Goal: Information Seeking & Learning: Learn about a topic

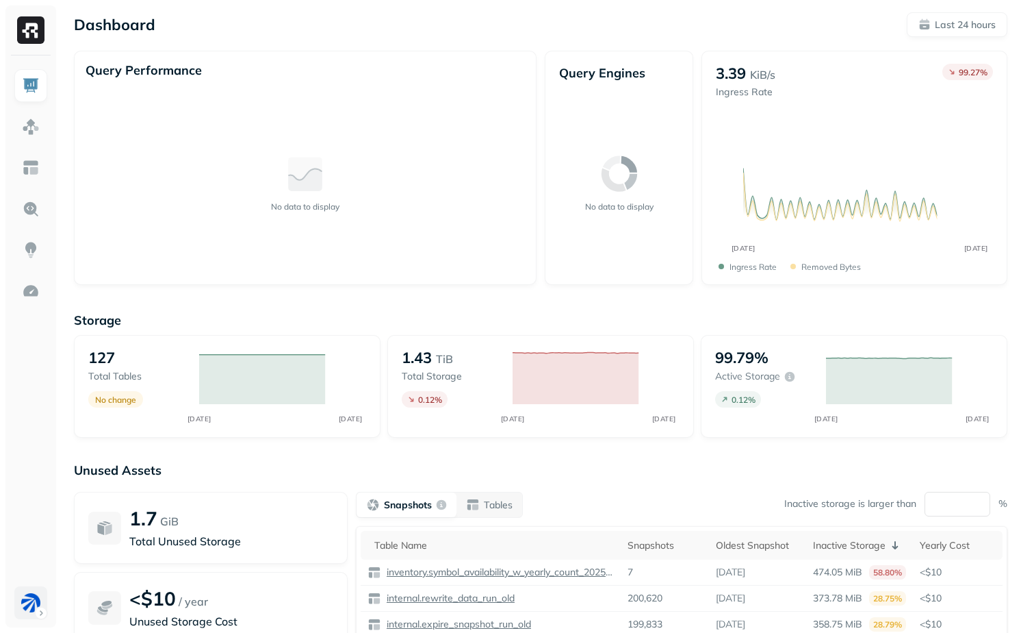
click at [26, 608] on html "Dashboard Last 24 hours Query Performance No data to display Query Engines No d…" at bounding box center [510, 381] width 1021 height 762
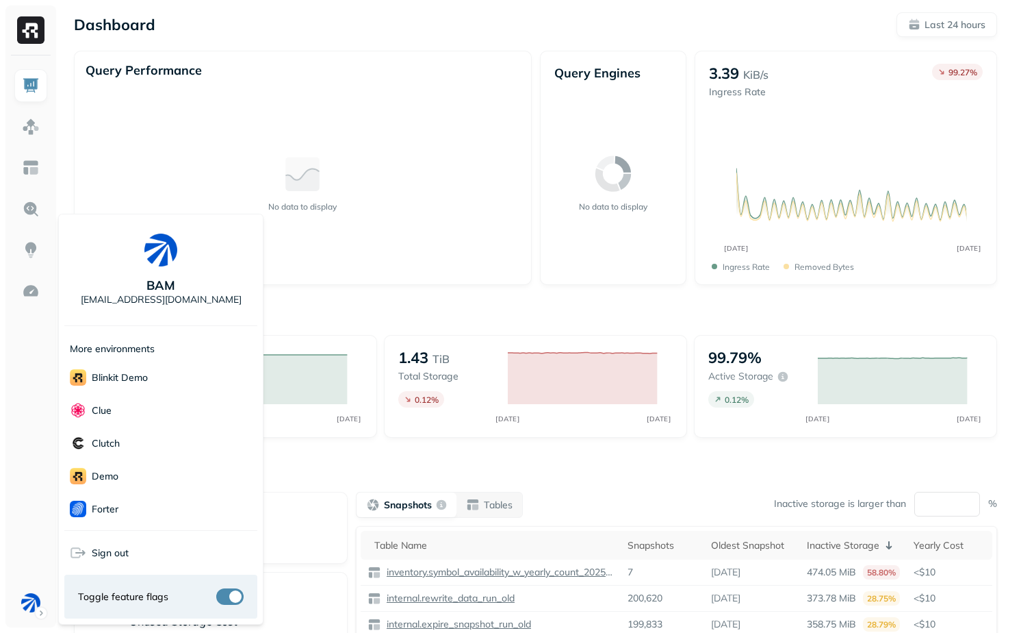
click at [15, 439] on html "Dashboard Last 24 hours Query Performance No data to display Query Engines No d…" at bounding box center [510, 381] width 1021 height 762
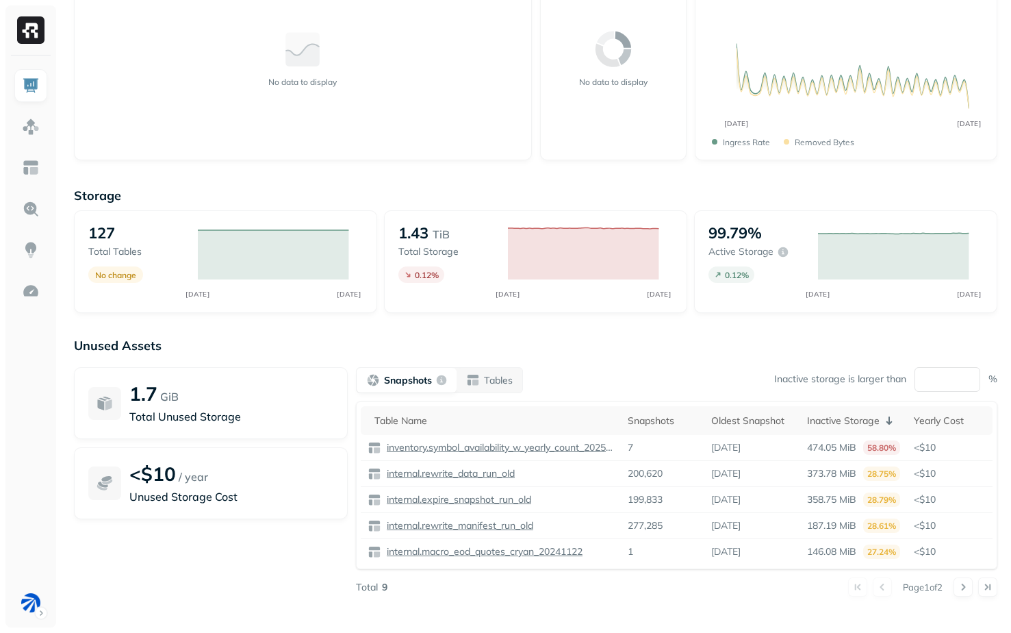
scroll to position [129, 0]
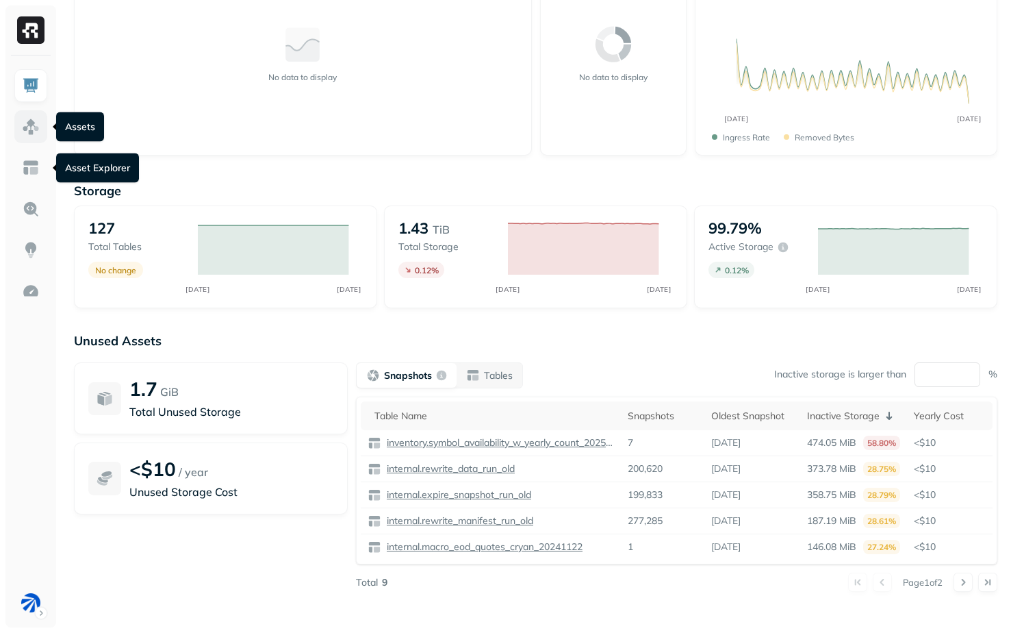
click at [39, 130] on img at bounding box center [31, 127] width 18 height 18
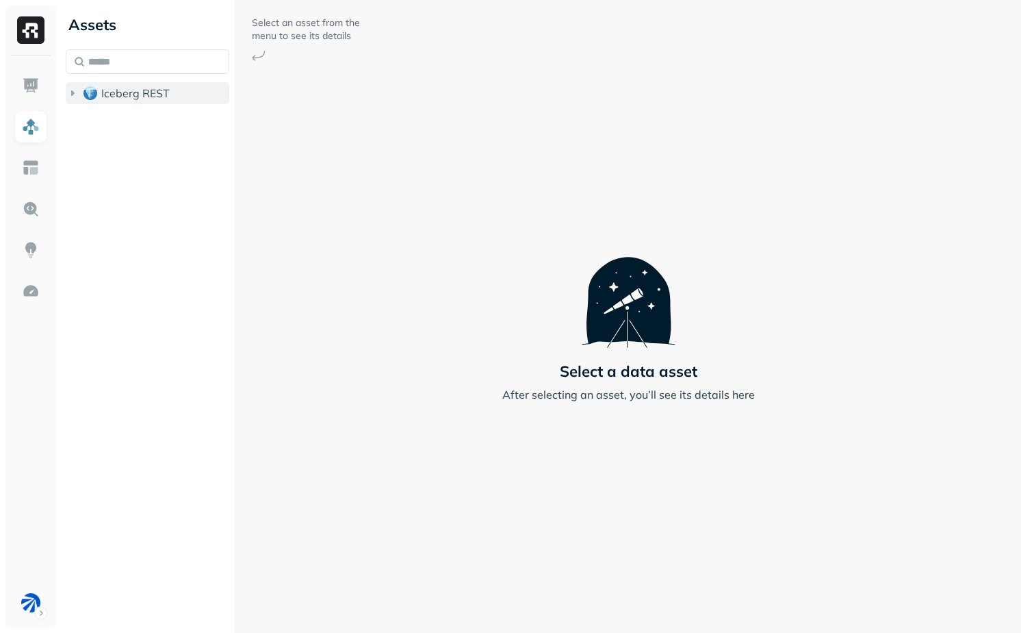
click at [88, 98] on img "button" at bounding box center [91, 93] width 14 height 14
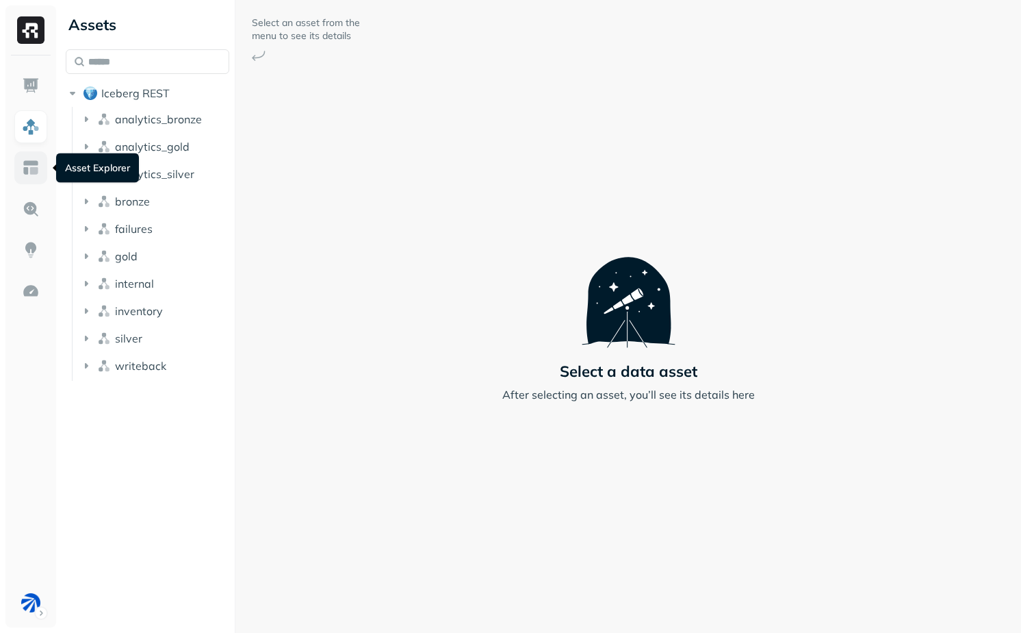
click at [40, 162] on link at bounding box center [30, 167] width 33 height 33
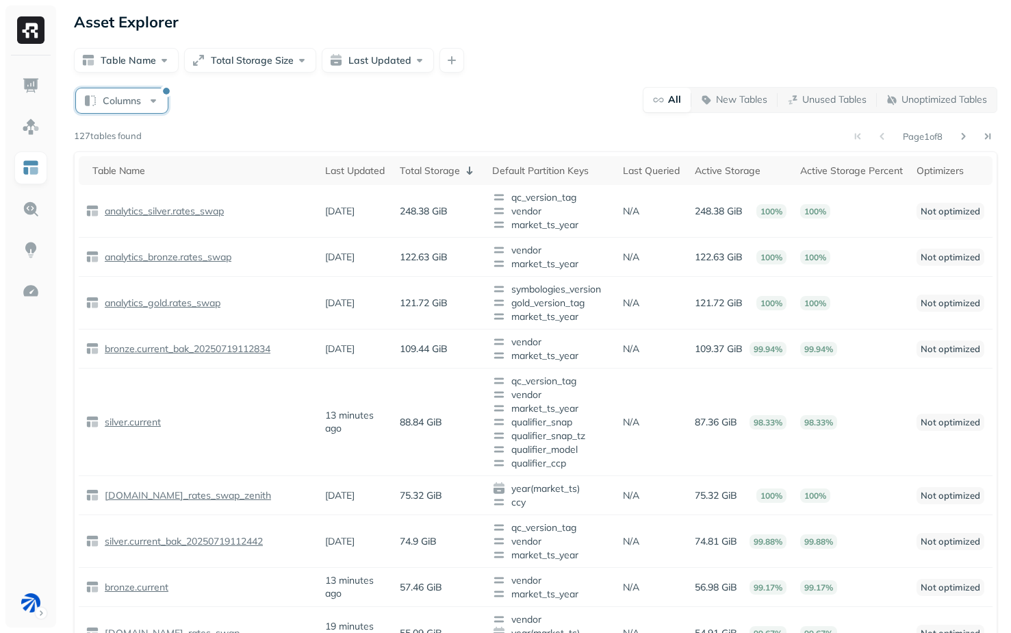
click at [119, 97] on button "Columns" at bounding box center [122, 100] width 92 height 25
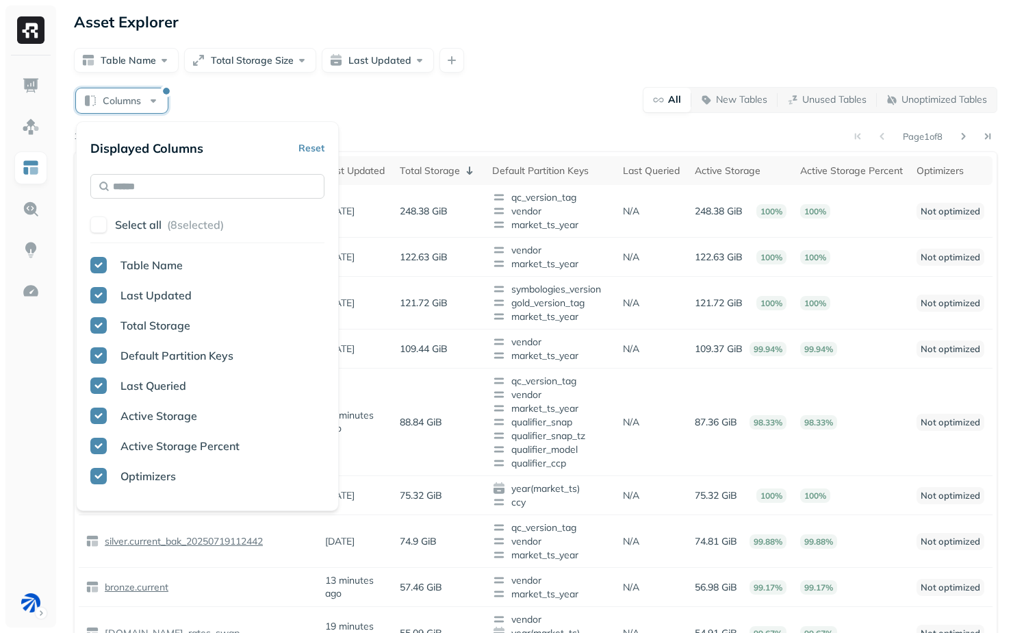
click at [153, 186] on input "text" at bounding box center [207, 186] width 234 height 25
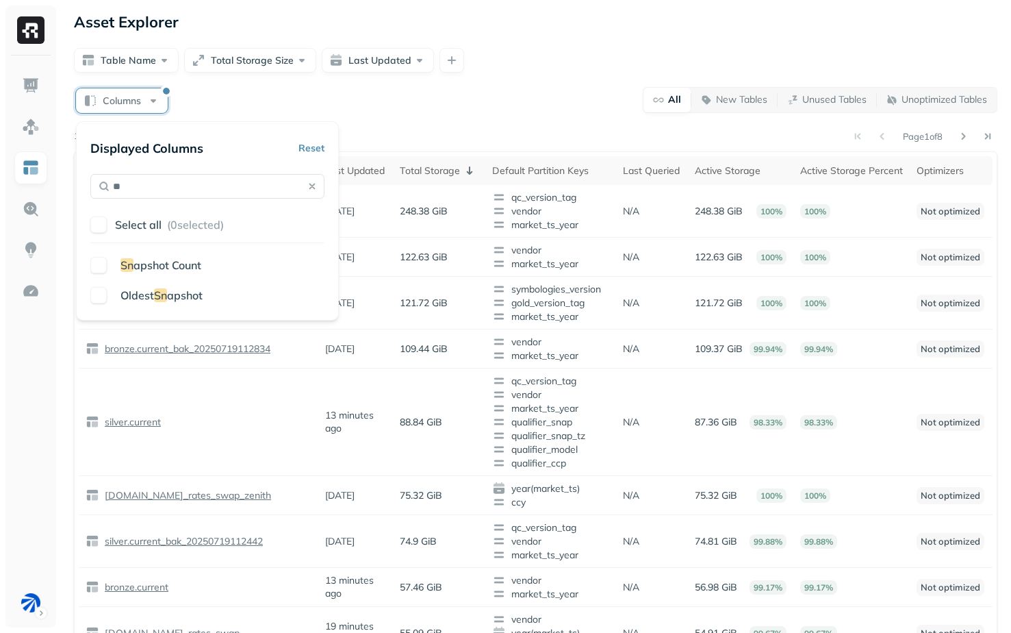
click at [181, 269] on span "apshot Count" at bounding box center [168, 265] width 68 height 14
click at [135, 296] on span "Oldest" at bounding box center [137, 295] width 34 height 14
click at [173, 183] on input "**" at bounding box center [207, 186] width 234 height 25
type input "*"
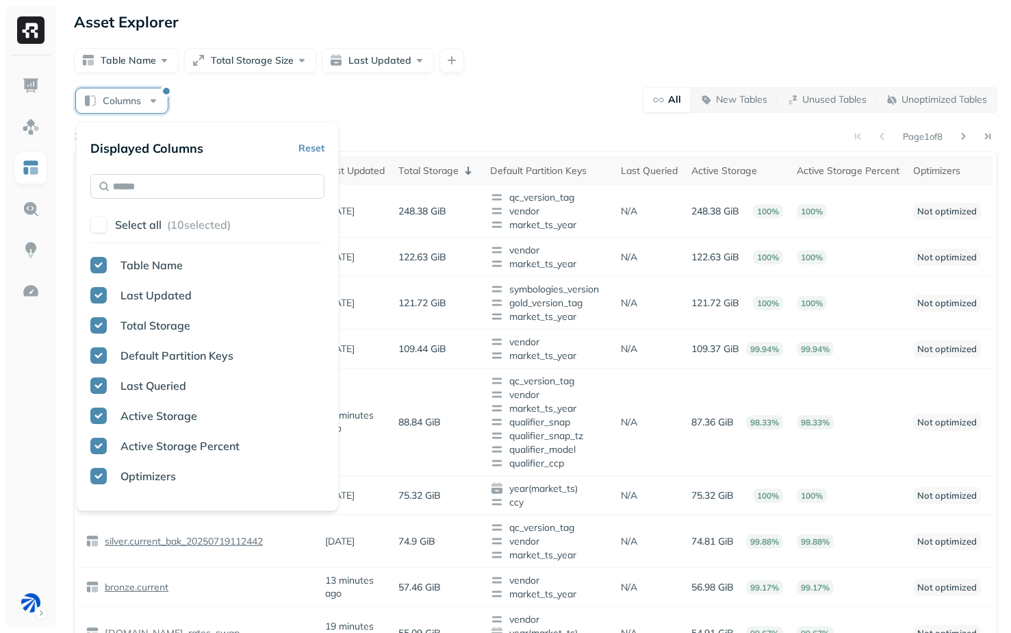
click at [173, 183] on input "text" at bounding box center [207, 186] width 234 height 25
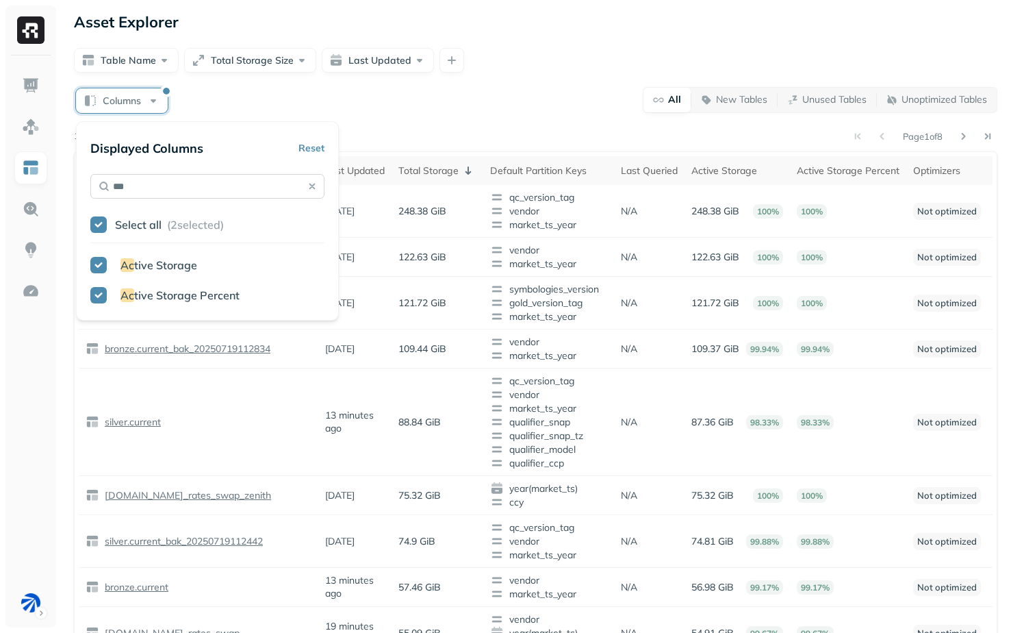
type input "****"
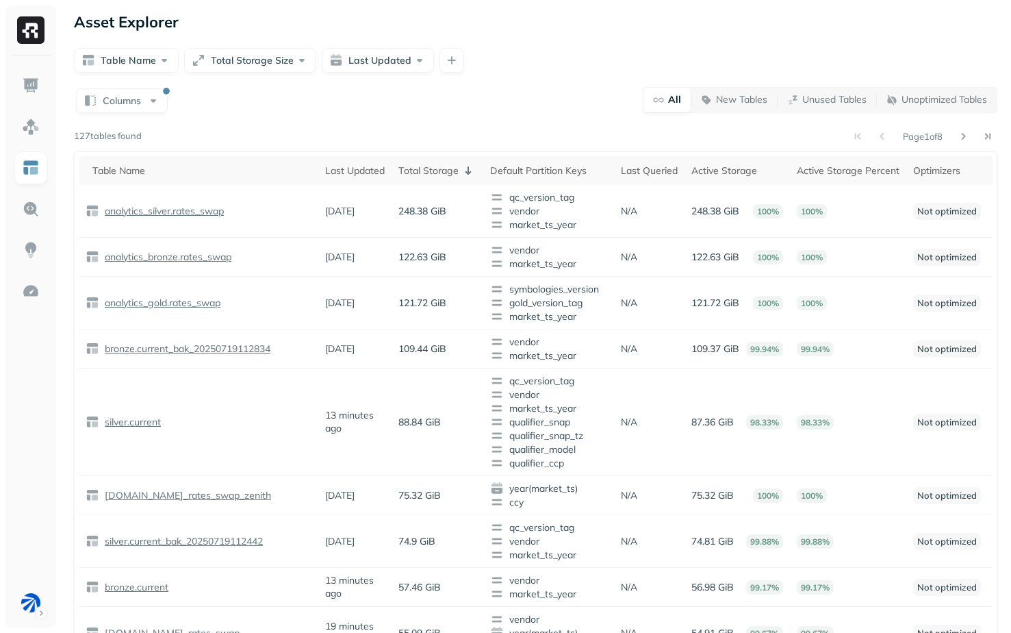
click at [498, 128] on div "Page 1 of 8" at bounding box center [570, 136] width 856 height 19
click at [461, 164] on icon at bounding box center [468, 170] width 16 height 16
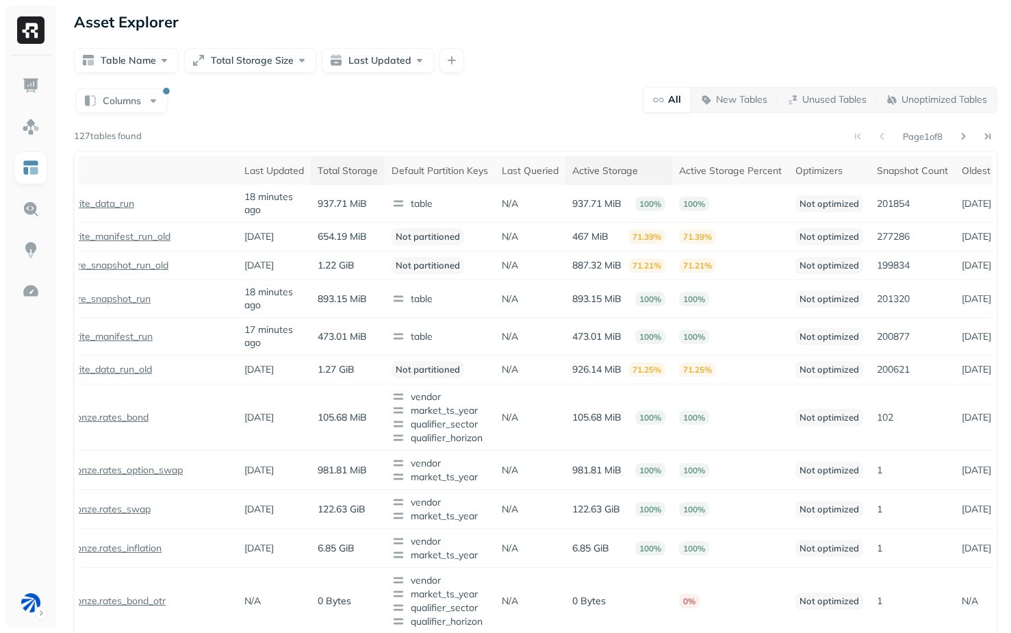
scroll to position [0, 130]
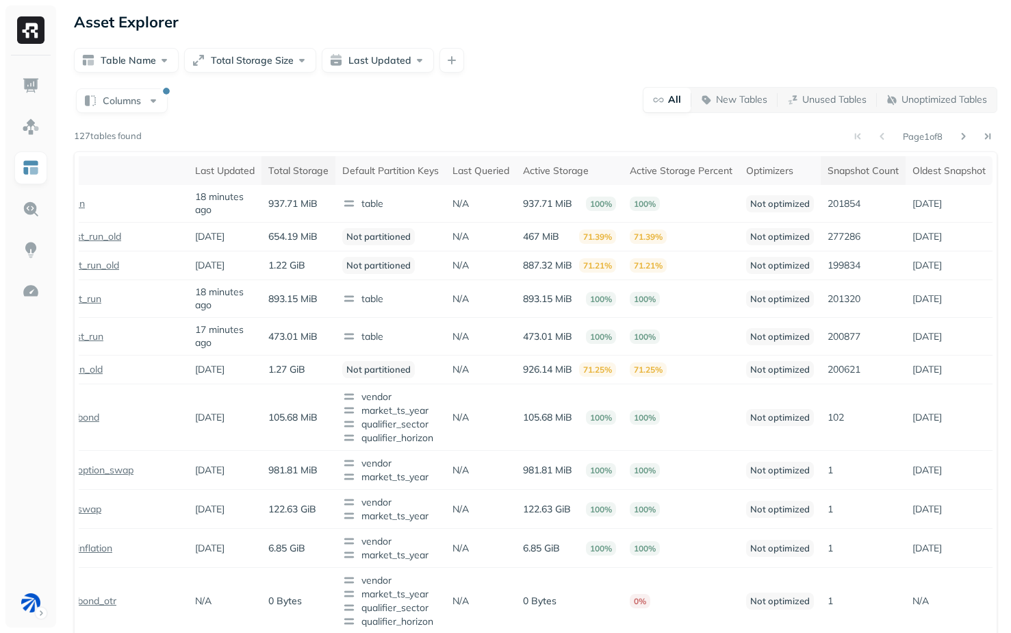
click at [851, 178] on th "Snapshot Count" at bounding box center [863, 170] width 85 height 29
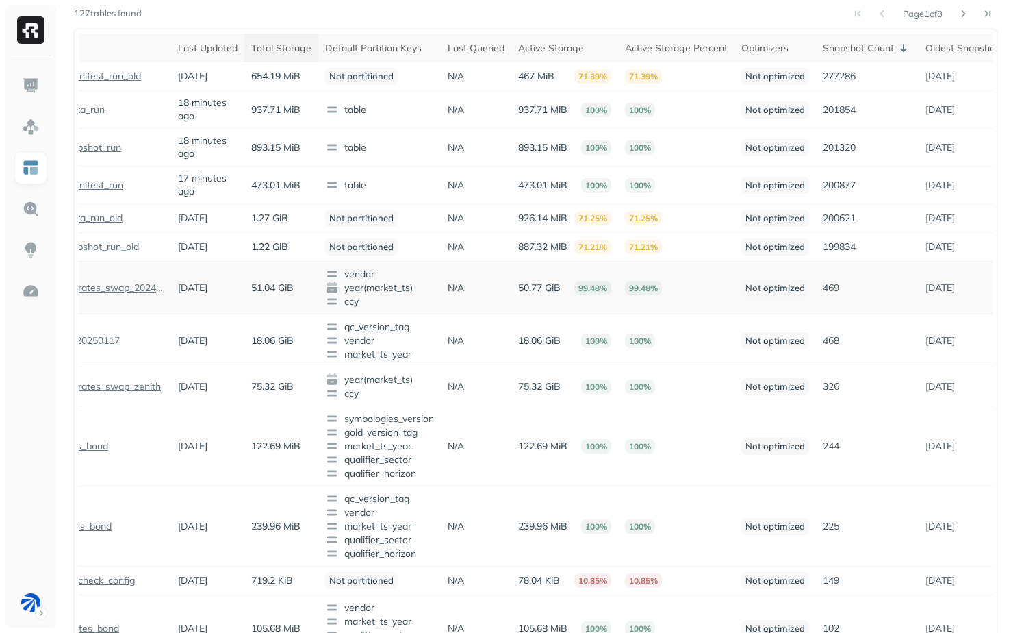
scroll to position [125, 0]
drag, startPoint x: 915, startPoint y: 314, endPoint x: 962, endPoint y: 314, distance: 47.2
click at [961, 312] on td "1 year ago" at bounding box center [962, 285] width 87 height 53
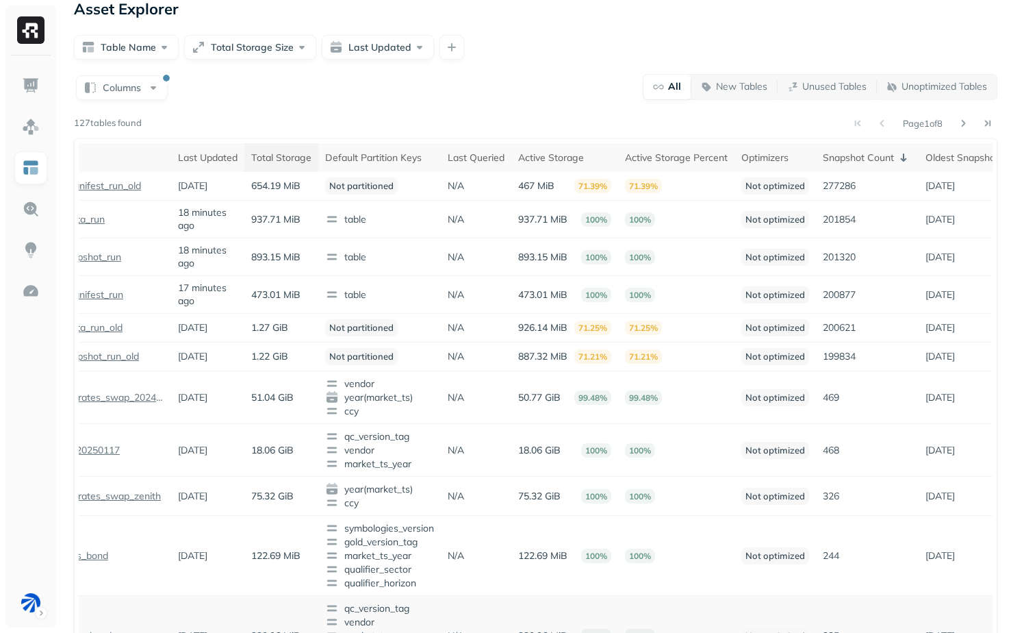
scroll to position [0, 0]
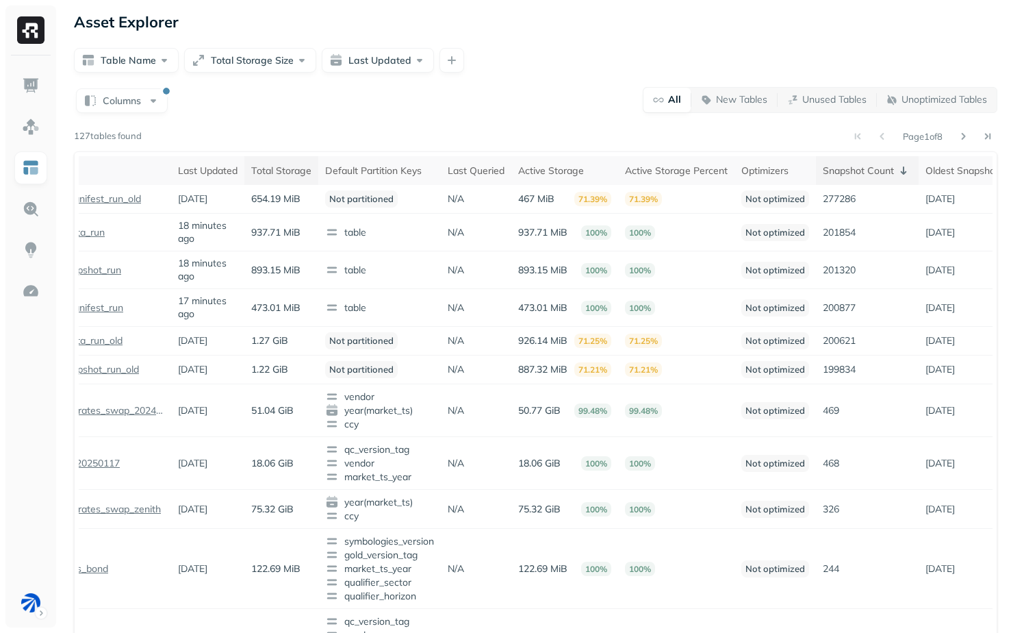
click at [841, 182] on th "Snapshot Count" at bounding box center [867, 170] width 103 height 29
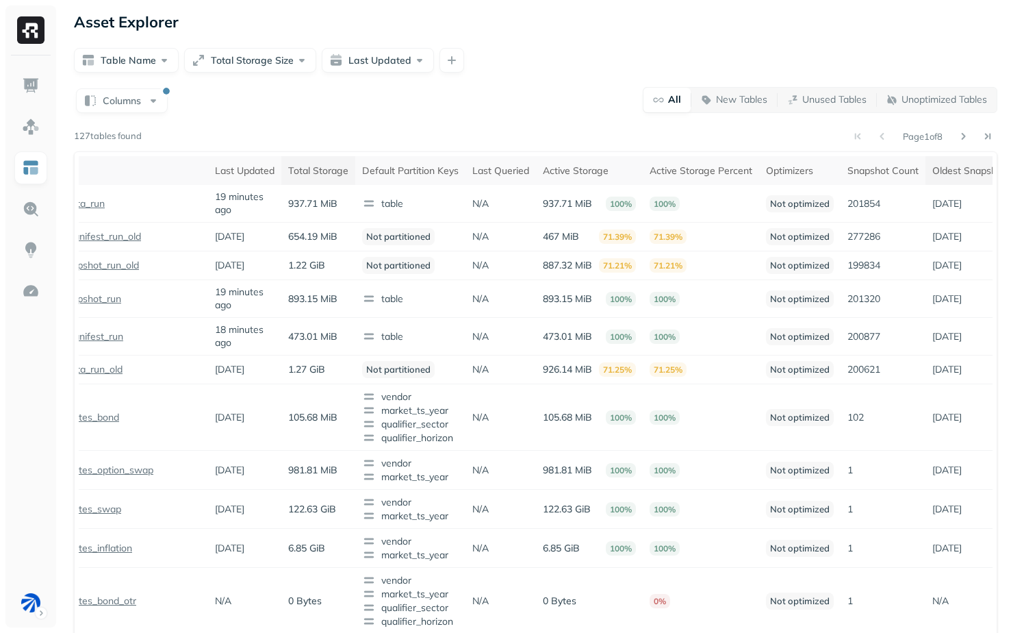
click at [973, 175] on div "Oldest Snapshot" at bounding box center [968, 170] width 73 height 13
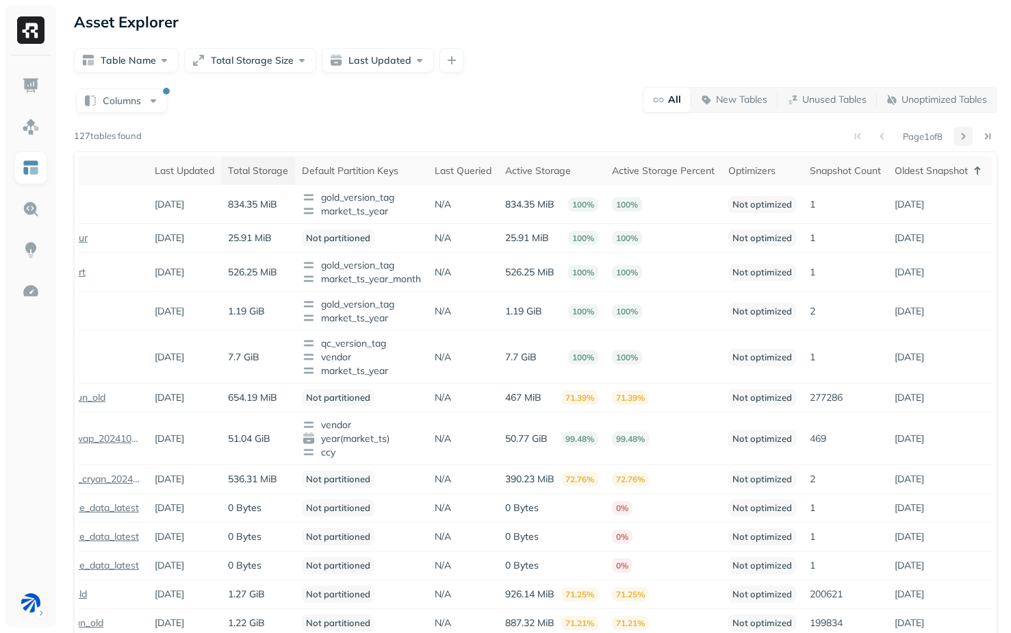
click at [965, 132] on button at bounding box center [963, 136] width 19 height 19
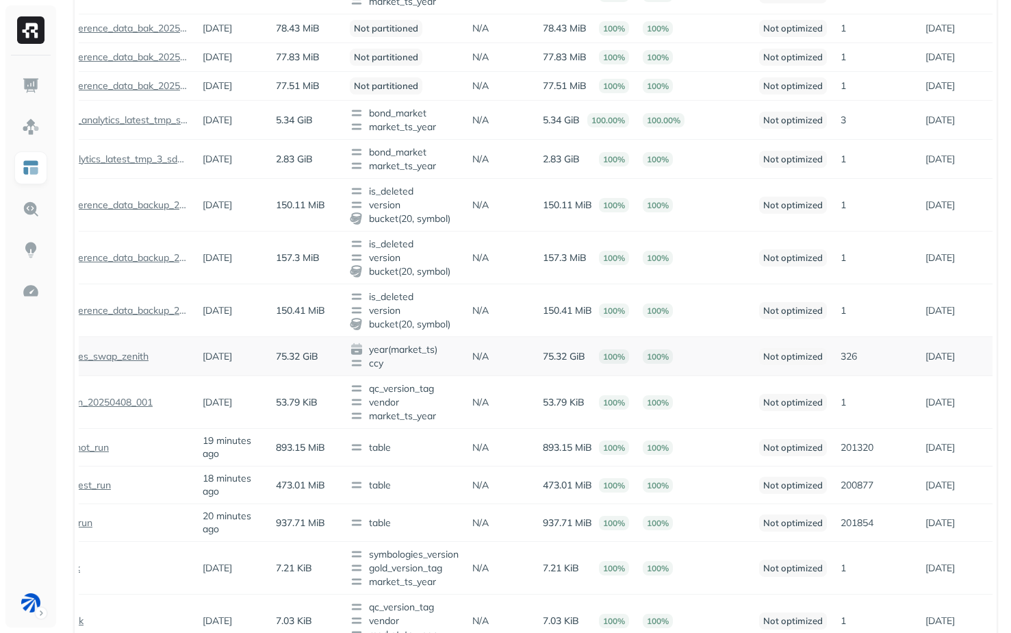
scroll to position [0, 155]
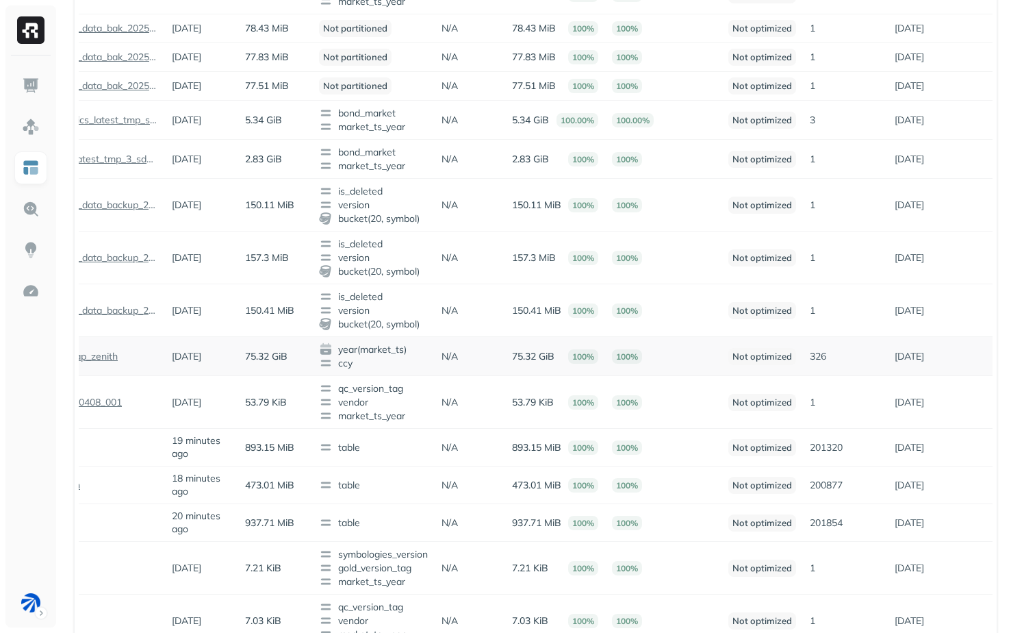
click at [819, 363] on p "326" at bounding box center [845, 356] width 71 height 13
click at [820, 363] on p "326" at bounding box center [845, 356] width 71 height 13
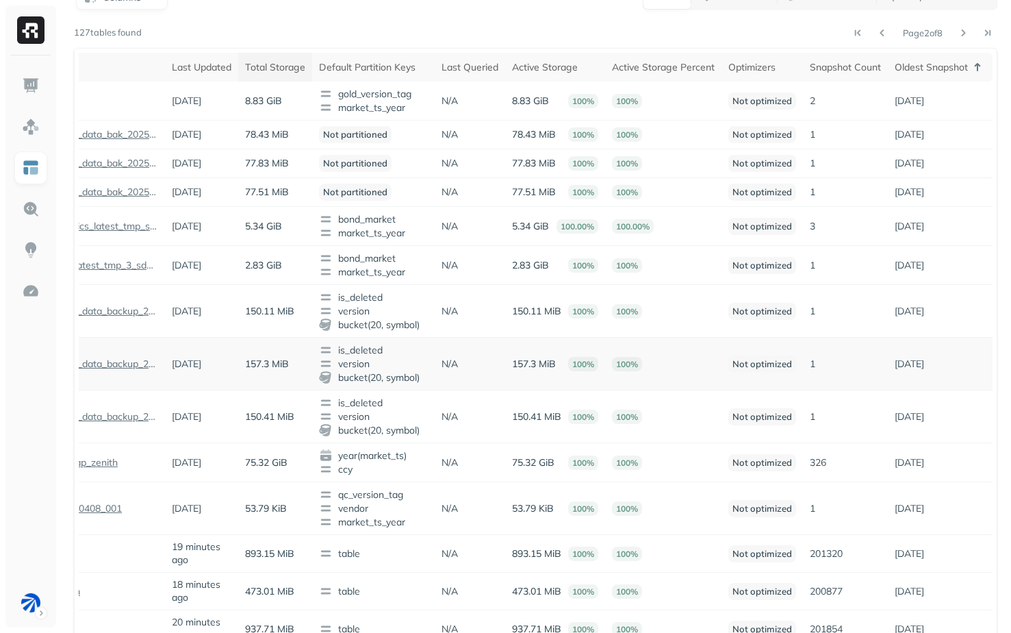
scroll to position [0, 0]
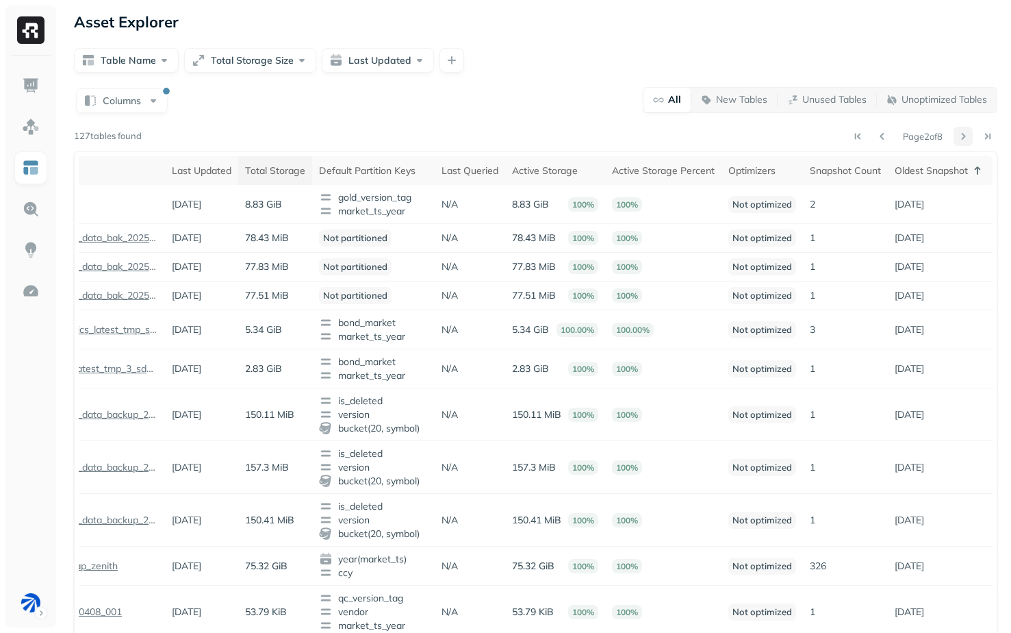
click at [964, 137] on button at bounding box center [963, 136] width 19 height 19
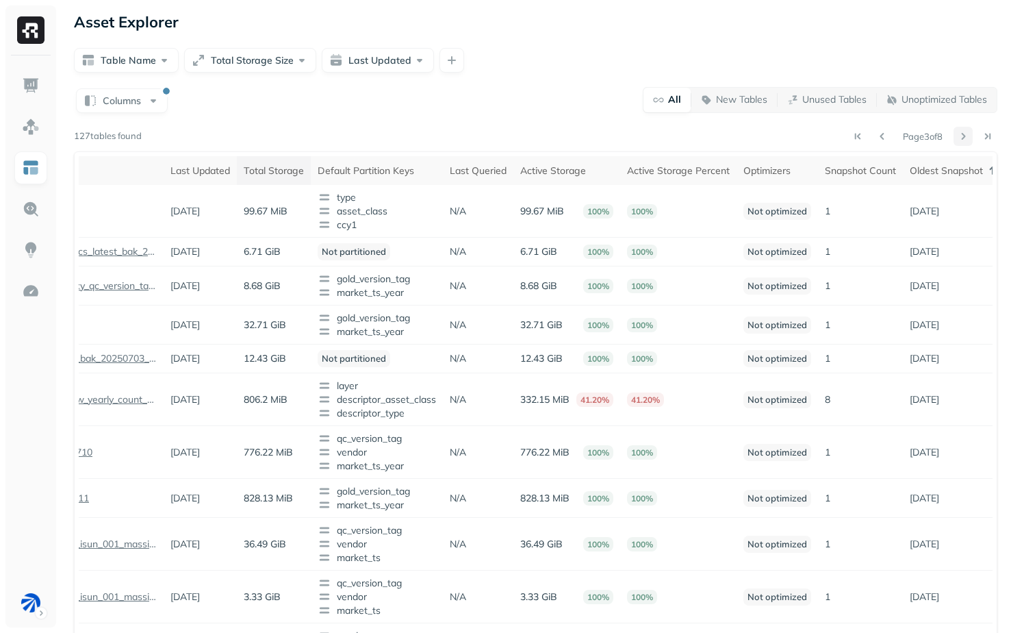
click at [965, 144] on button at bounding box center [963, 136] width 19 height 19
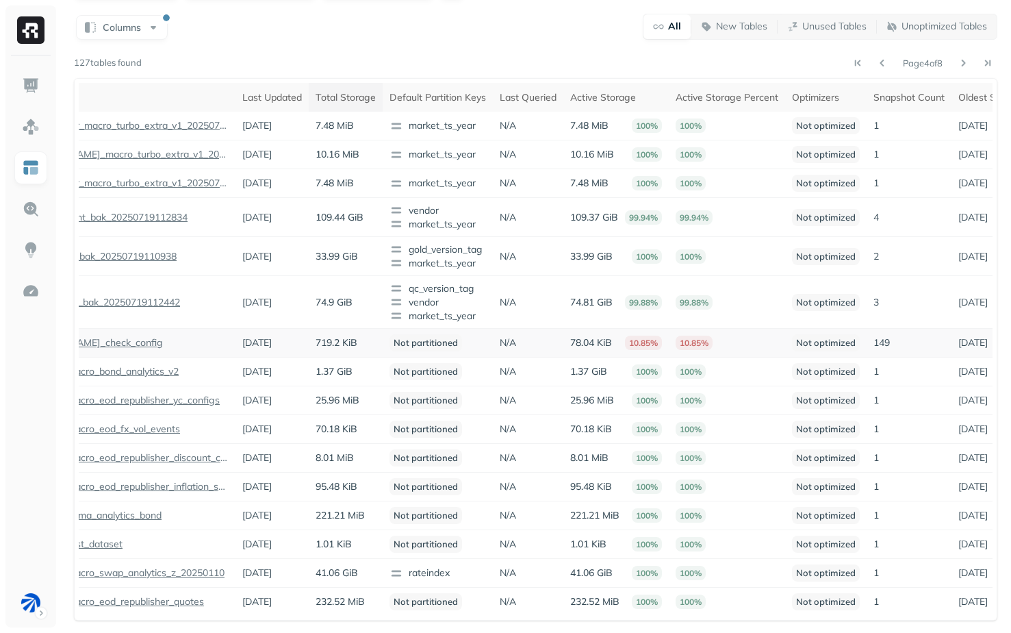
scroll to position [0, 75]
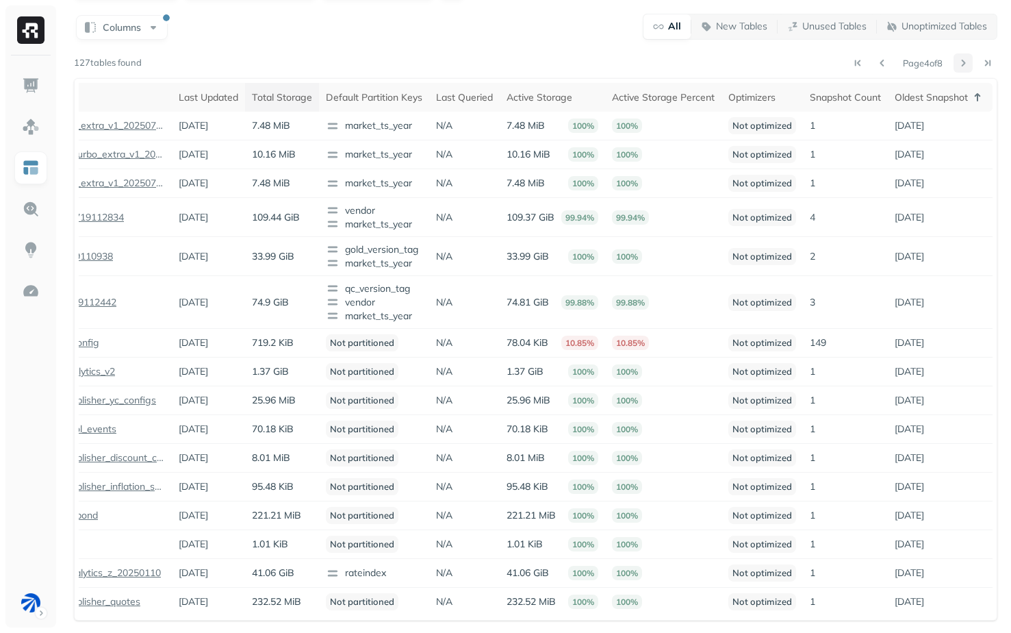
click at [957, 53] on button at bounding box center [963, 62] width 19 height 19
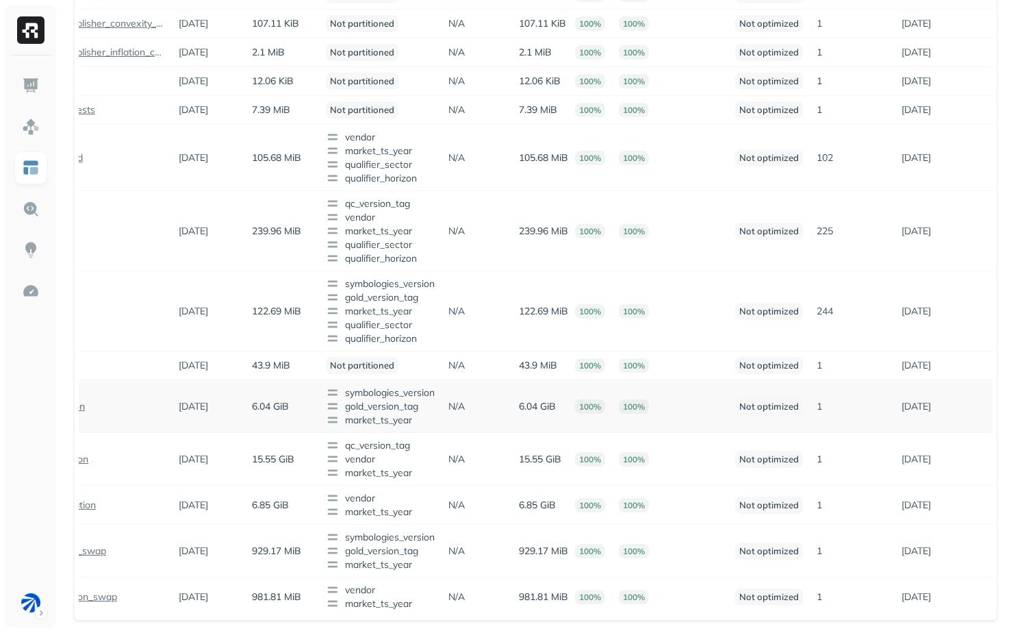
scroll to position [0, 0]
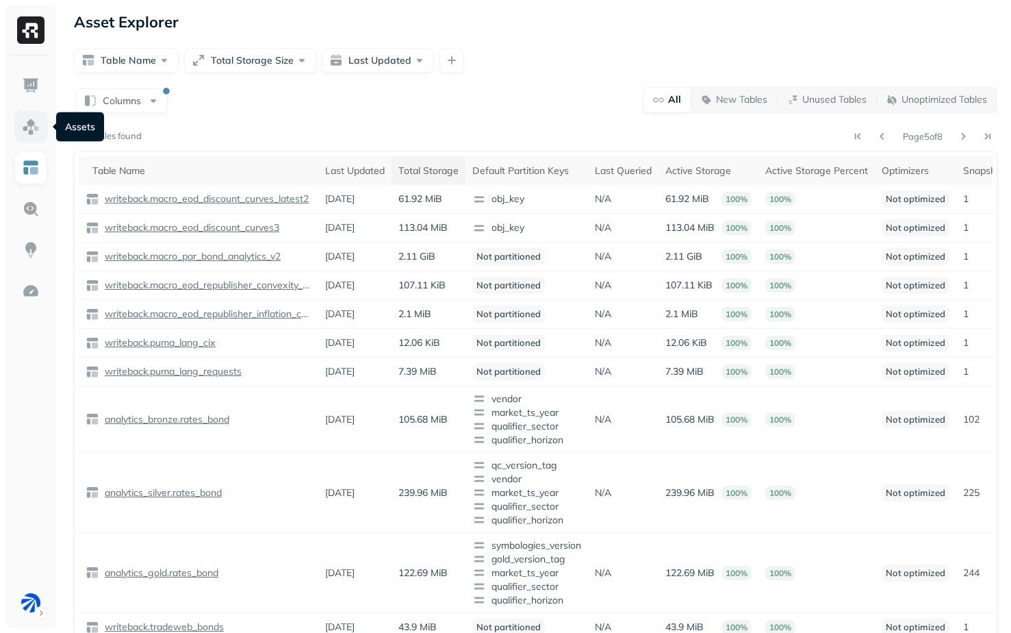
click at [29, 125] on img at bounding box center [31, 127] width 18 height 18
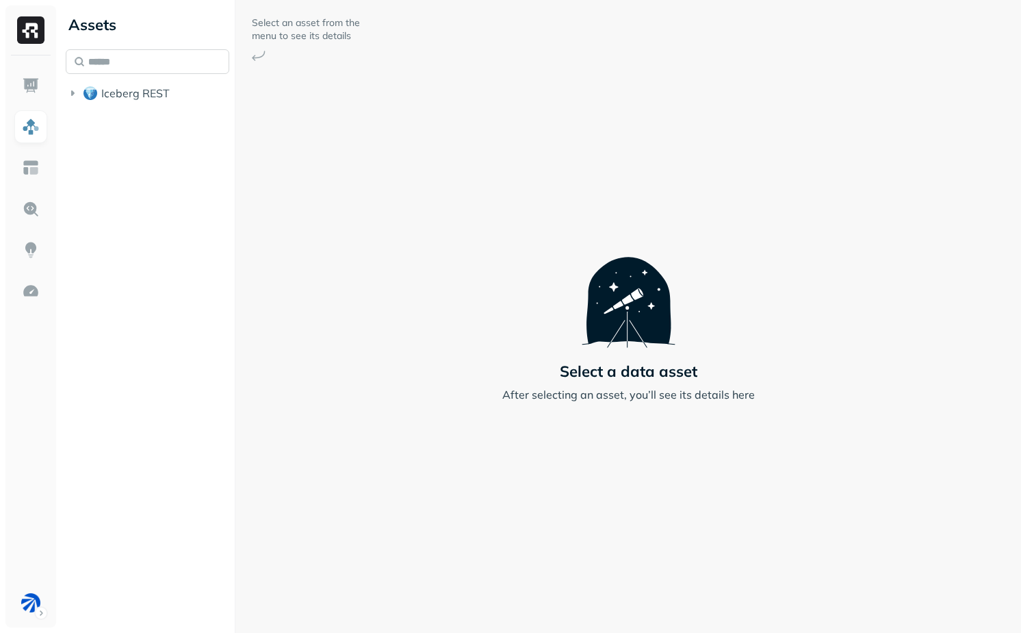
click at [119, 58] on input "text" at bounding box center [148, 61] width 164 height 25
paste input "**********"
click at [148, 164] on span "analytics_rates_swap_zenith" at bounding box center [205, 171] width 149 height 14
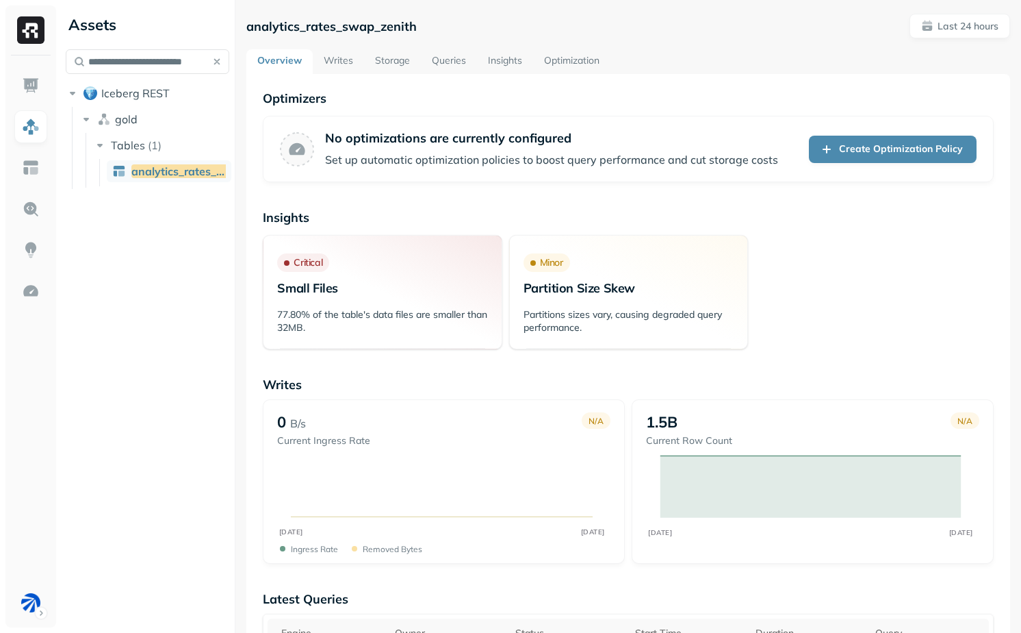
click at [336, 66] on link "Writes" at bounding box center [338, 61] width 51 height 25
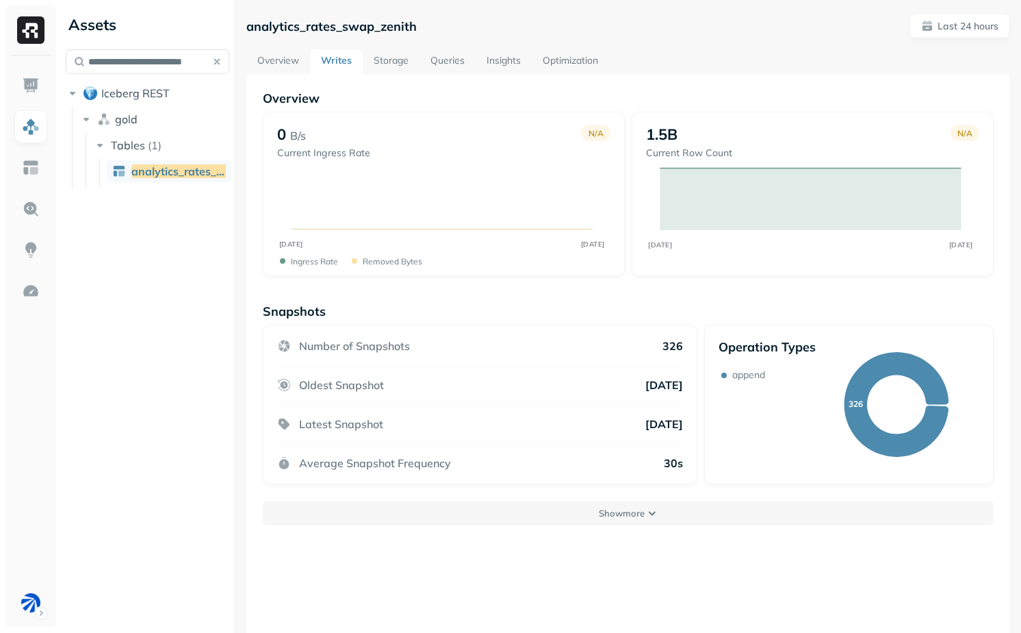
drag, startPoint x: 605, startPoint y: 417, endPoint x: 669, endPoint y: 417, distance: 63.7
click at [667, 417] on div "Latest Snapshot 7 months ago" at bounding box center [480, 424] width 406 height 39
click at [127, 58] on input "**********" at bounding box center [148, 61] width 164 height 25
paste input "text"
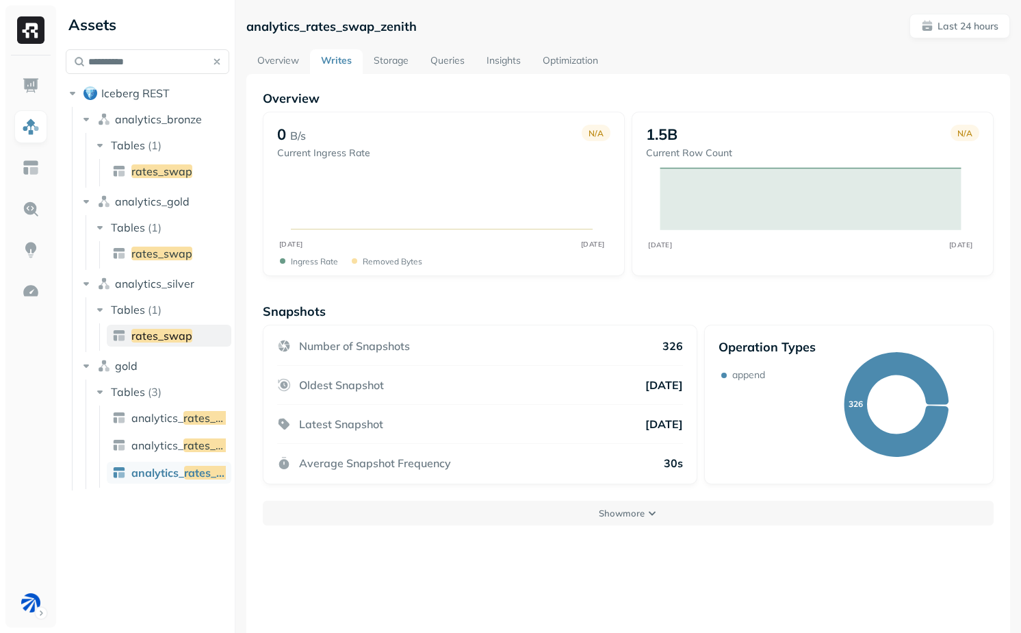
click at [171, 329] on span "rates_swap" at bounding box center [161, 336] width 61 height 14
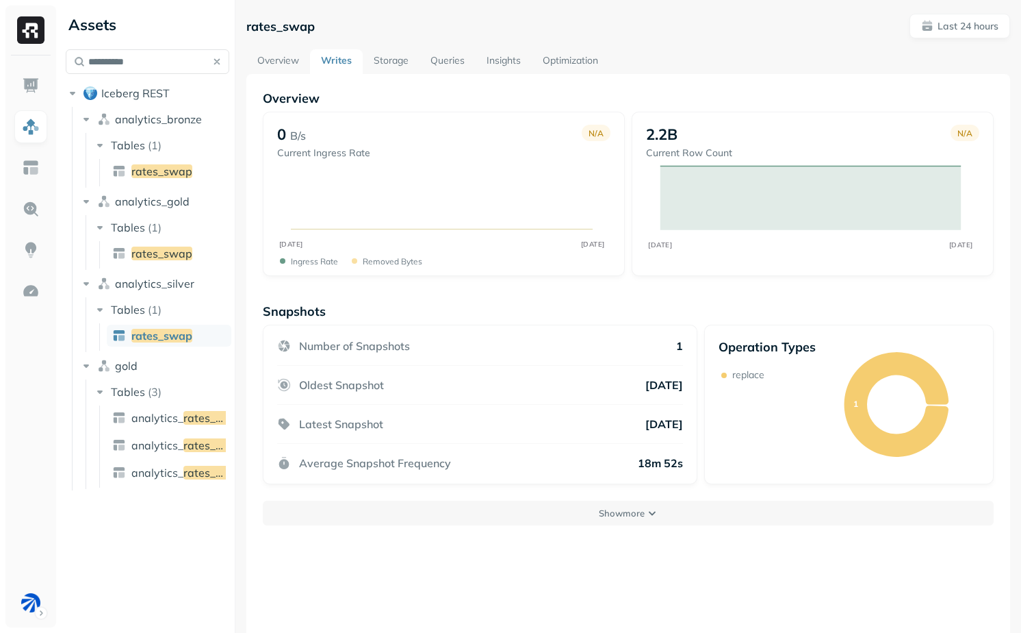
click at [391, 60] on link "Storage" at bounding box center [391, 61] width 57 height 25
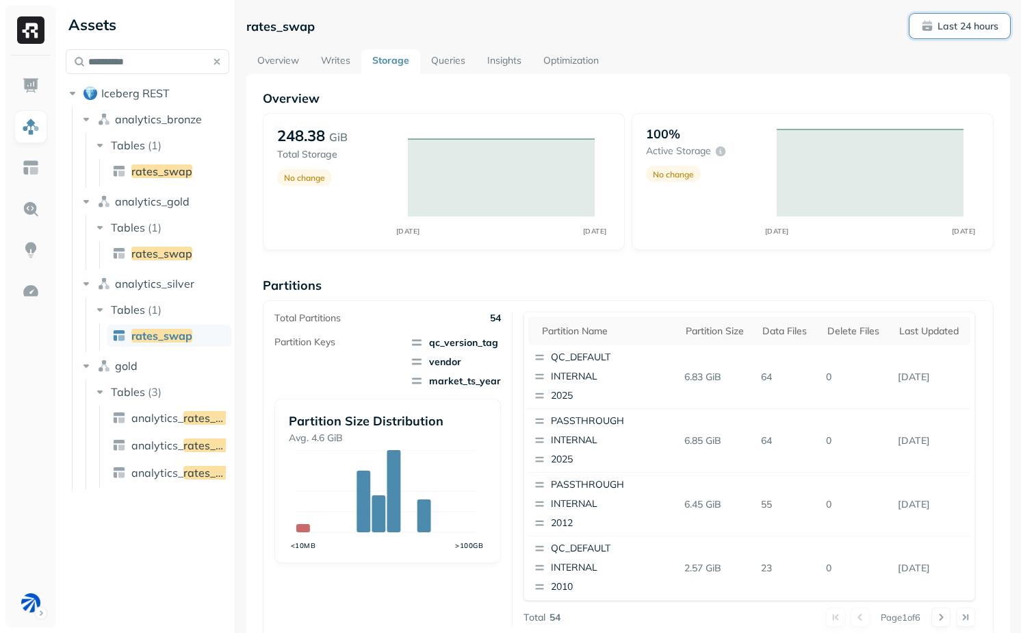
click at [961, 33] on button "Last 24 hours" at bounding box center [960, 26] width 101 height 25
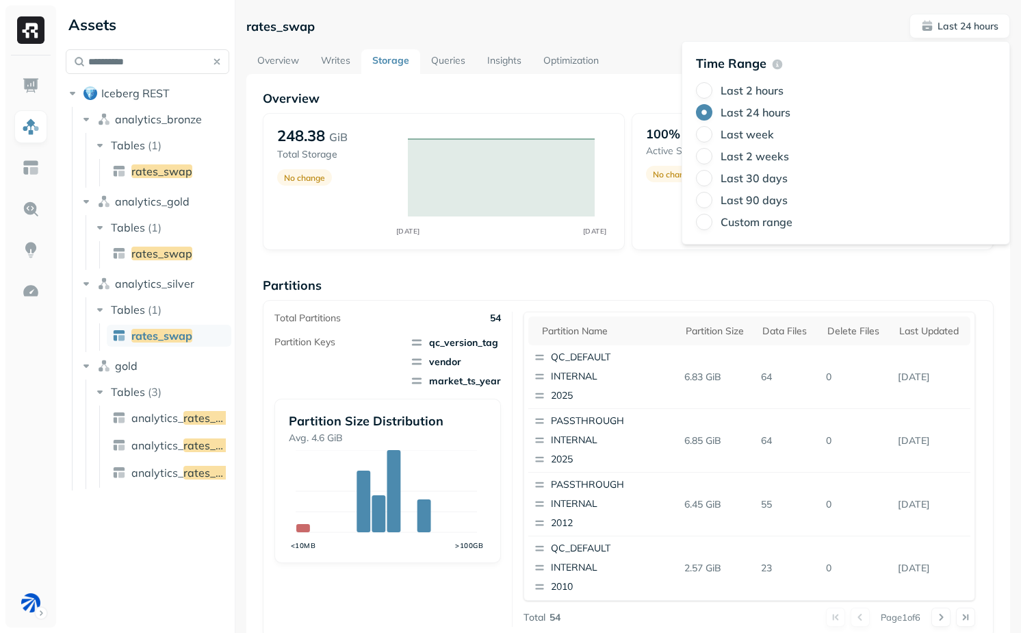
click at [757, 154] on label "Last 2 weeks" at bounding box center [755, 156] width 68 height 14
click at [713, 154] on button "Last 2 weeks" at bounding box center [704, 156] width 16 height 16
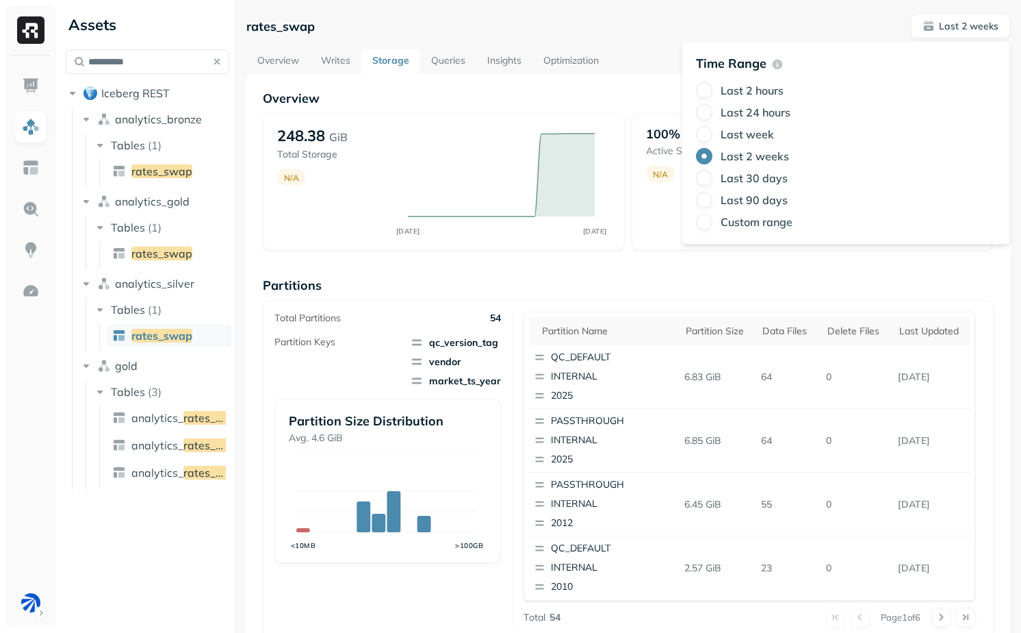
click at [655, 88] on div "Overview 248.38 GiB Total Storage N/A AUG 24 SEP 07 100% Active storage N/A AUG…" at bounding box center [628, 560] width 764 height 973
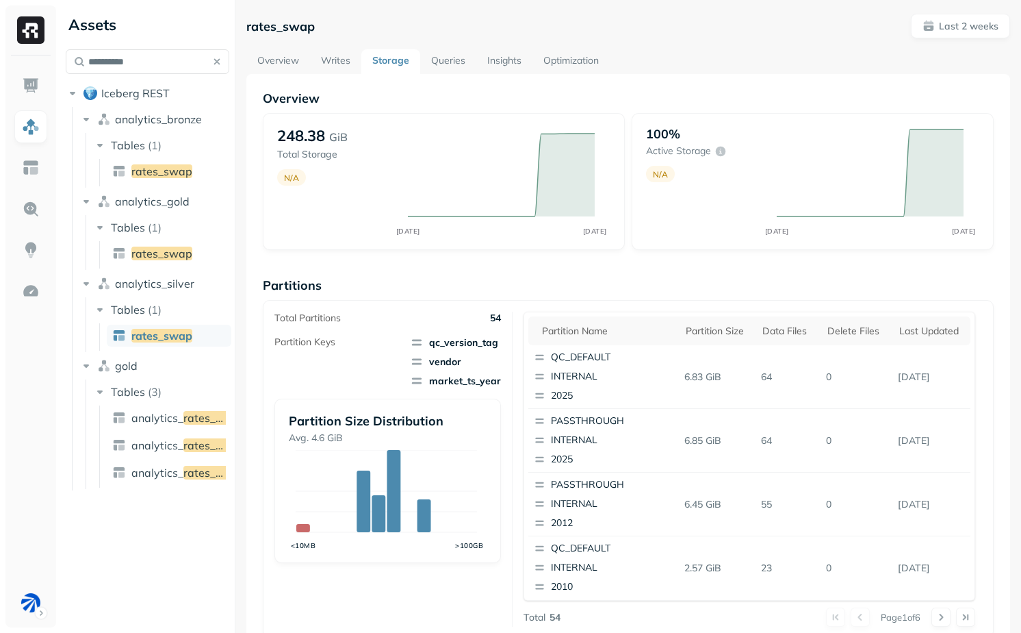
click at [274, 56] on link "Overview" at bounding box center [278, 61] width 64 height 25
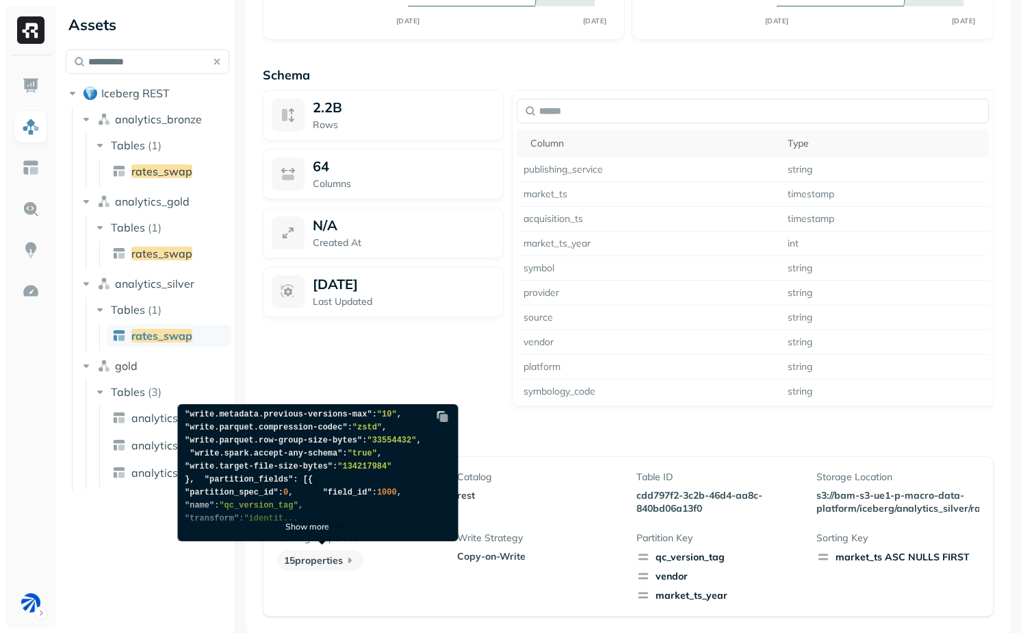
scroll to position [335, 0]
click at [257, 461] on span ""write.target-file-size-bytes"" at bounding box center [259, 466] width 148 height 10
drag, startPoint x: 257, startPoint y: 460, endPoint x: 331, endPoint y: 460, distance: 74.6
click at [331, 461] on span ""write.target-file-size-bytes"" at bounding box center [259, 466] width 148 height 10
click at [375, 461] on span ""134217984"" at bounding box center [365, 466] width 54 height 10
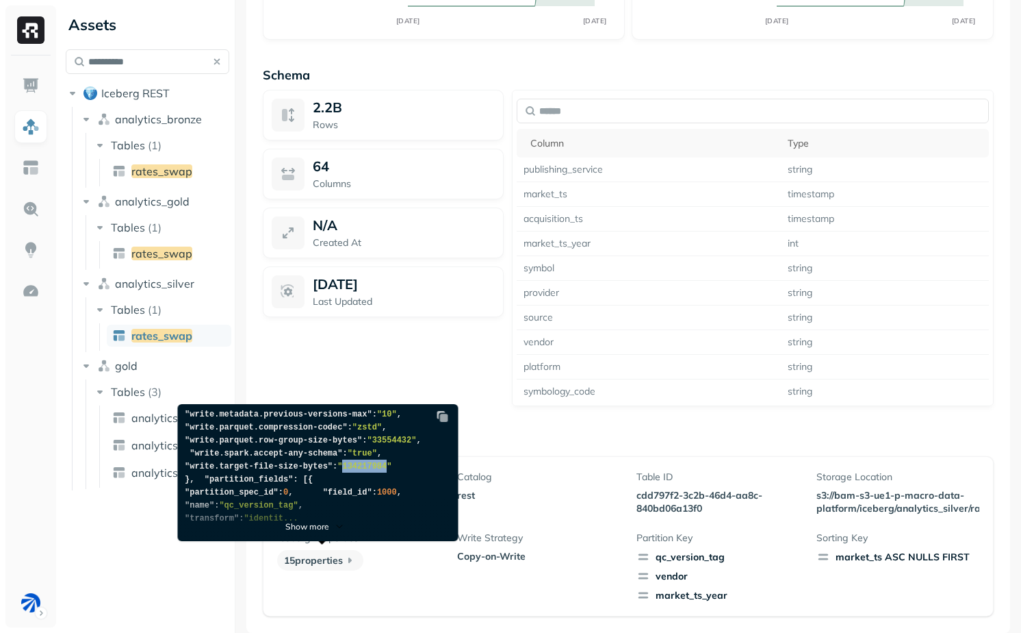
click at [375, 461] on span ""134217984"" at bounding box center [365, 466] width 54 height 10
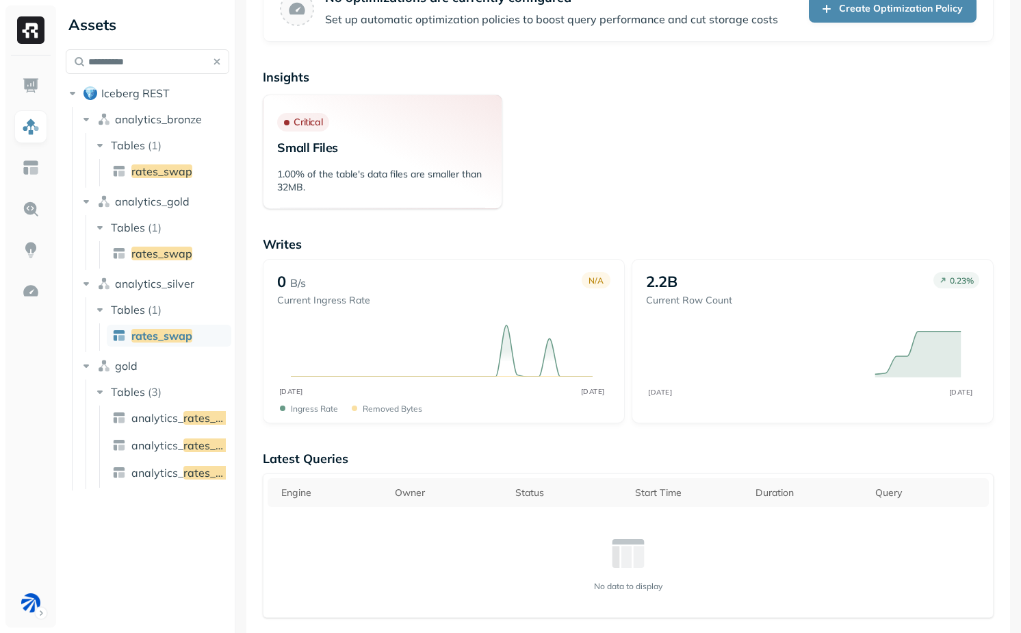
scroll to position [0, 0]
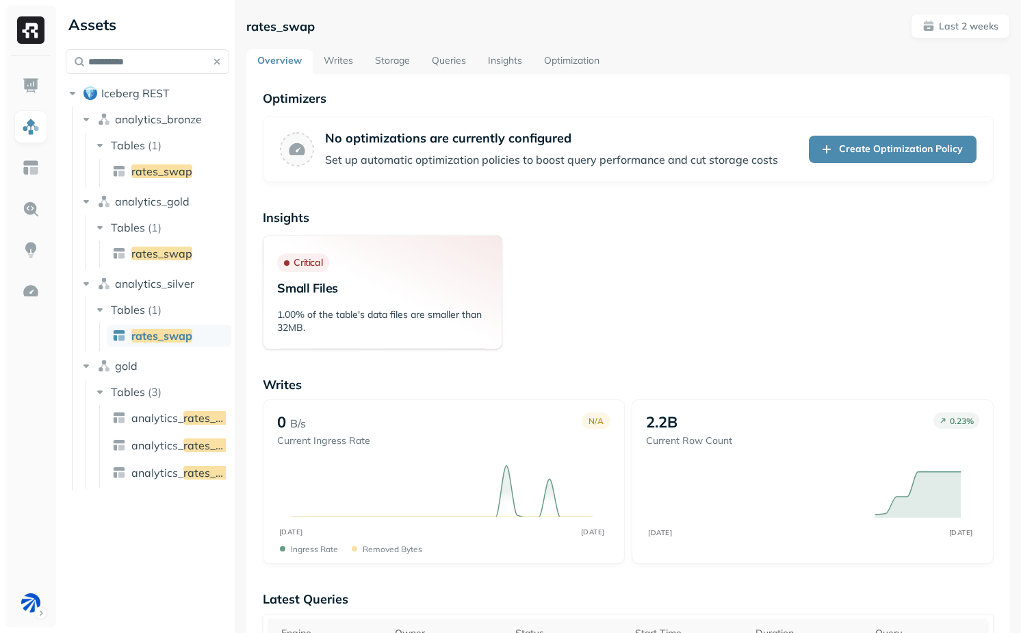
click at [332, 59] on link "Writes" at bounding box center [338, 61] width 51 height 25
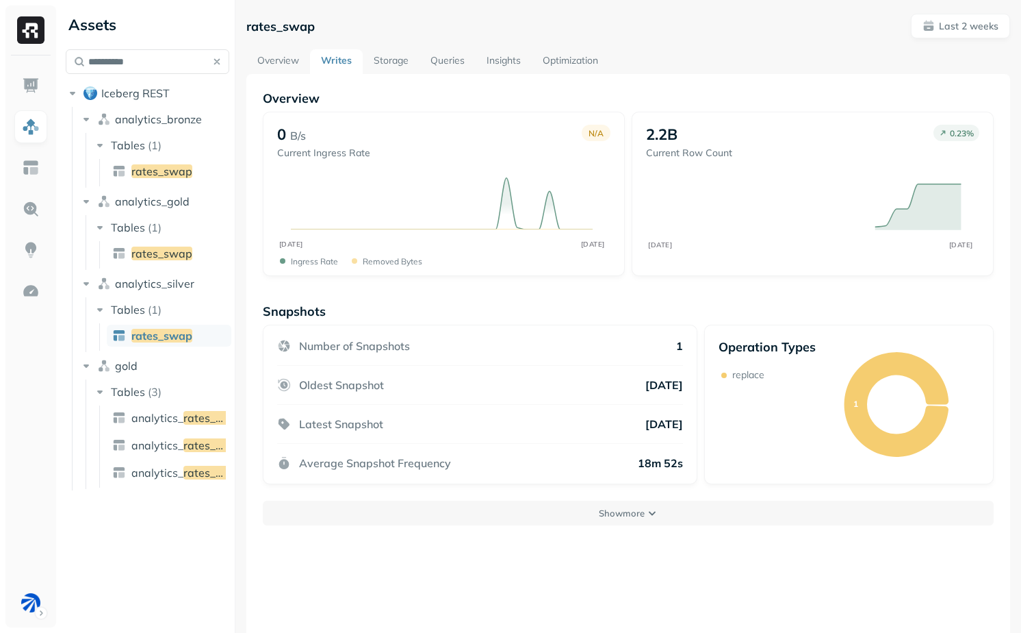
click at [401, 63] on link "Storage" at bounding box center [391, 61] width 57 height 25
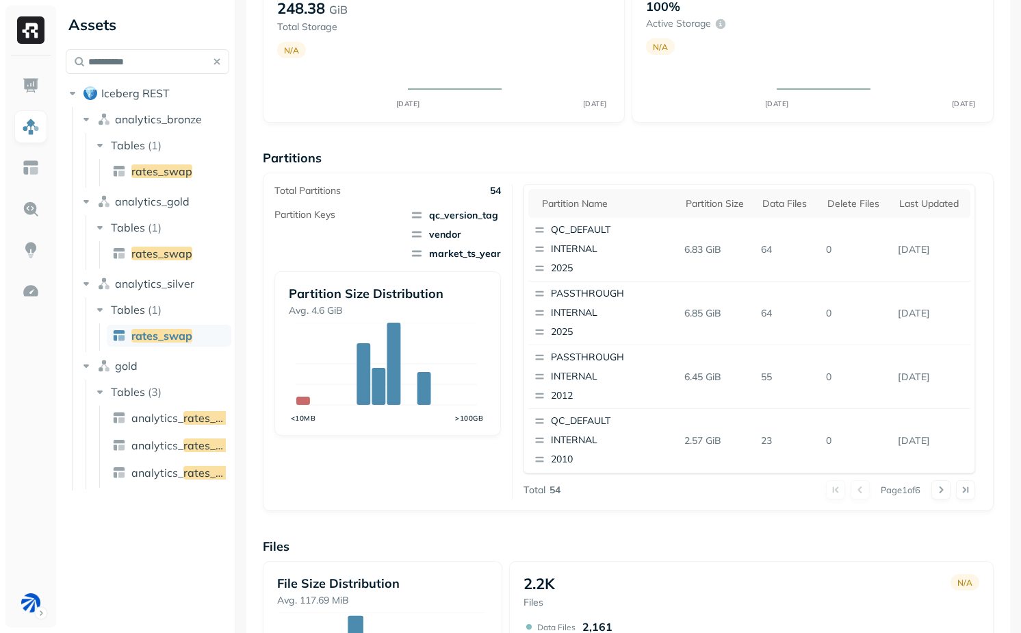
scroll to position [414, 0]
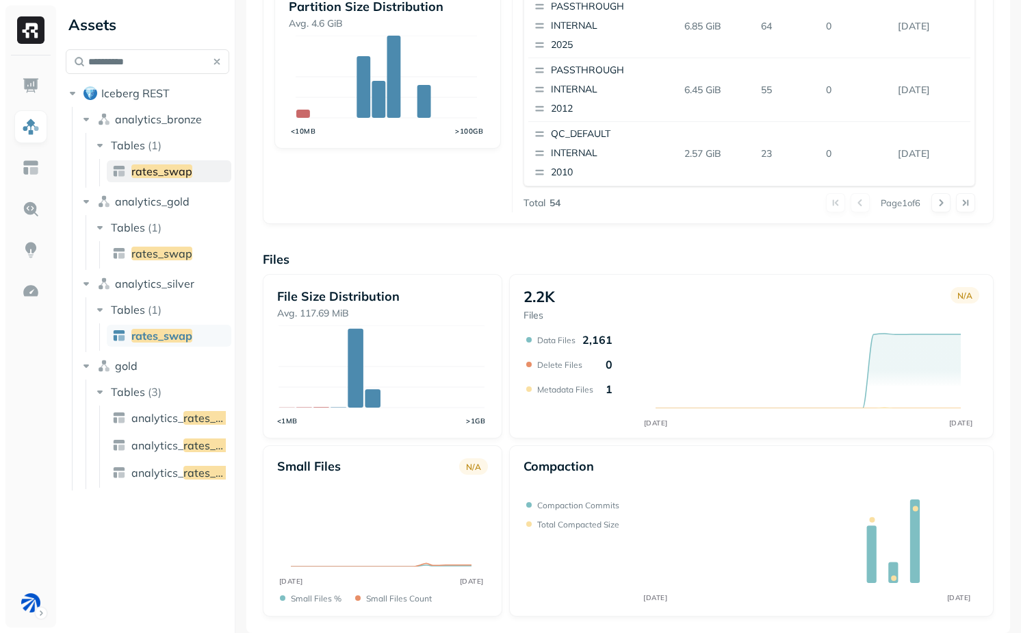
click at [162, 172] on span "rates_swap" at bounding box center [161, 171] width 61 height 14
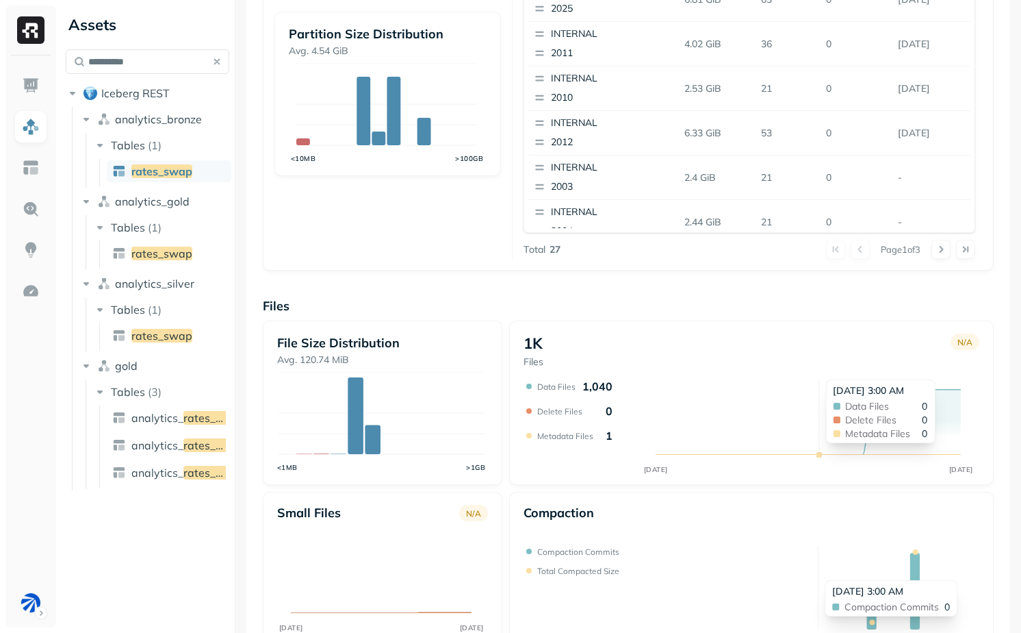
scroll to position [331, 0]
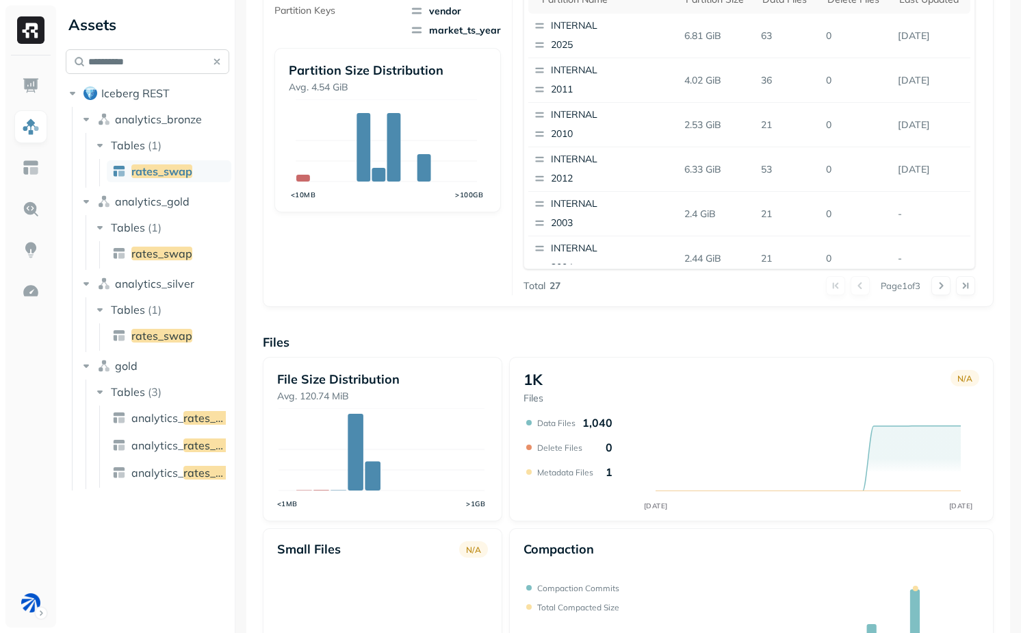
click at [156, 60] on input "**********" at bounding box center [148, 61] width 164 height 25
paste input "text"
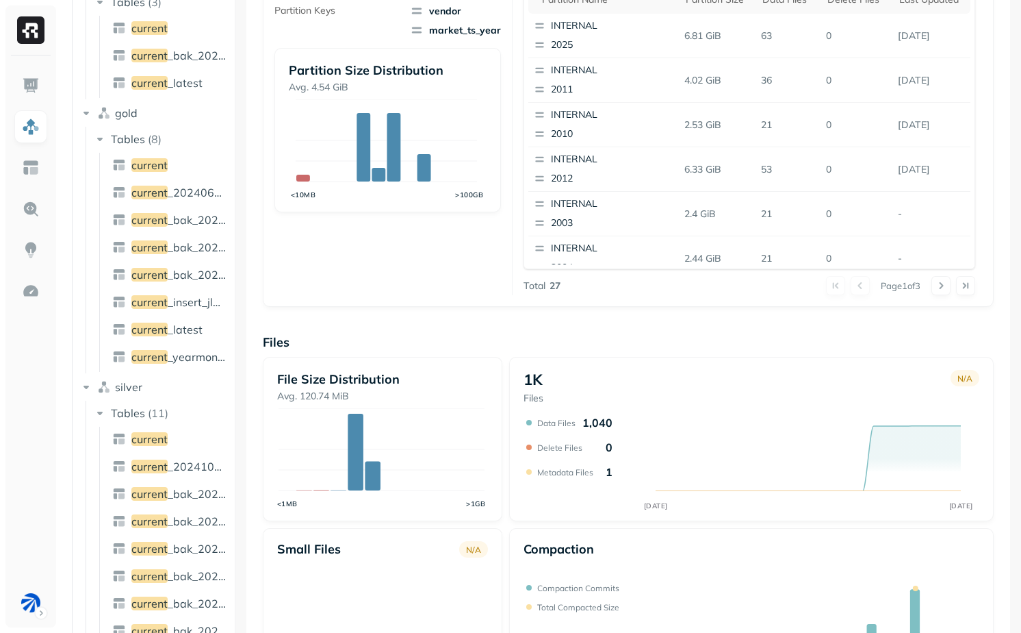
scroll to position [170, 0]
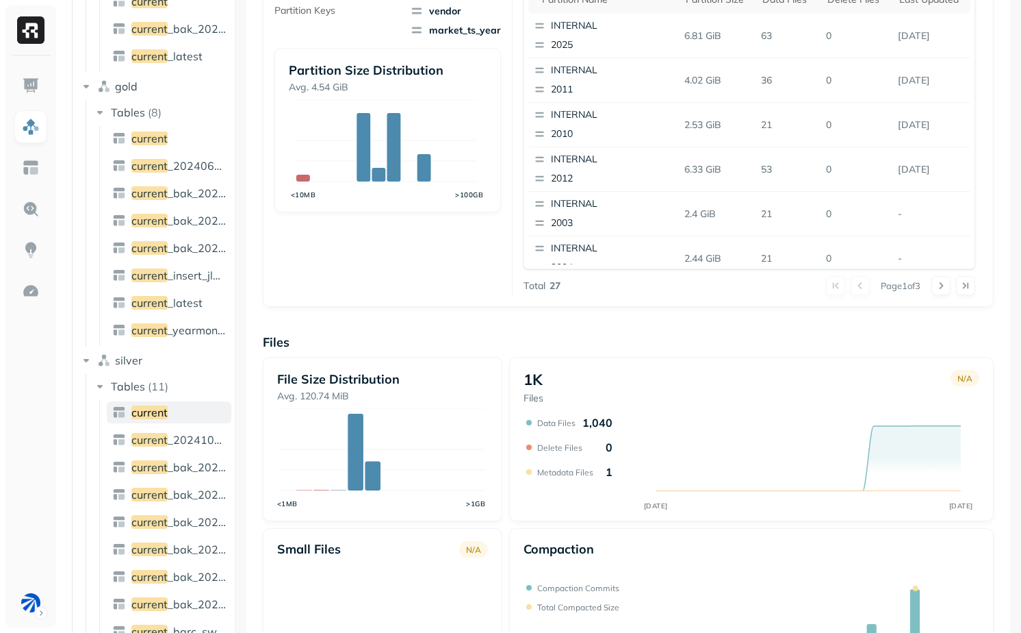
click at [162, 407] on span "current" at bounding box center [149, 412] width 36 height 14
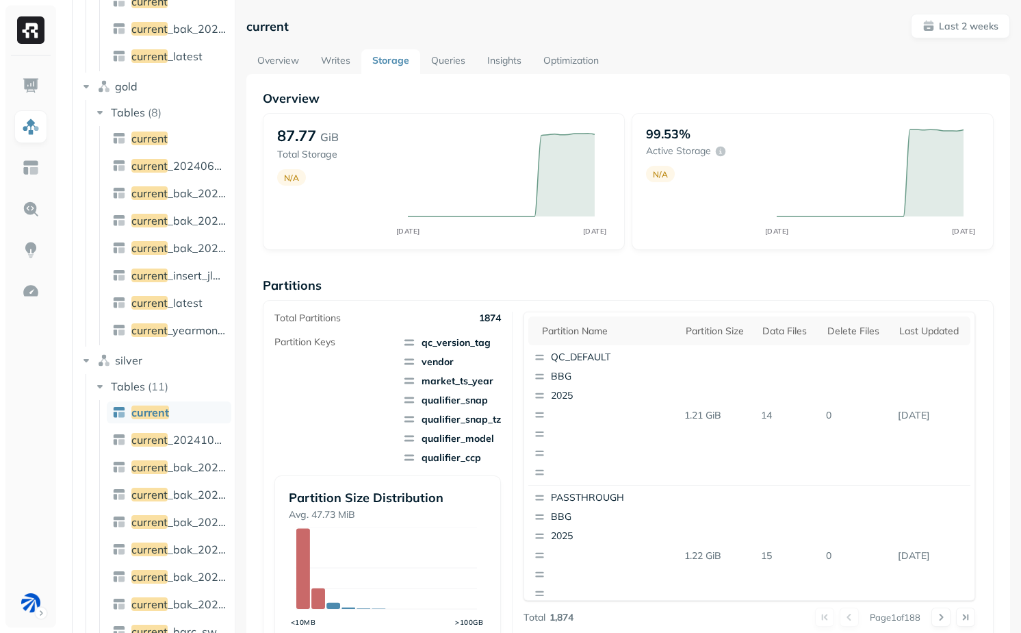
click at [288, 62] on link "Overview" at bounding box center [278, 61] width 64 height 25
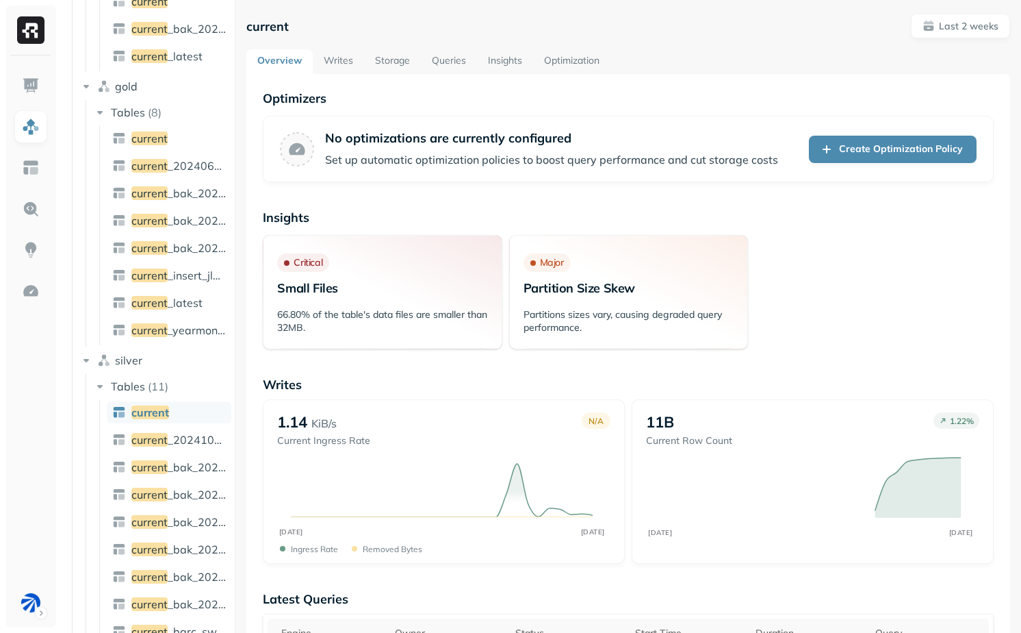
click at [387, 65] on link "Storage" at bounding box center [392, 61] width 57 height 25
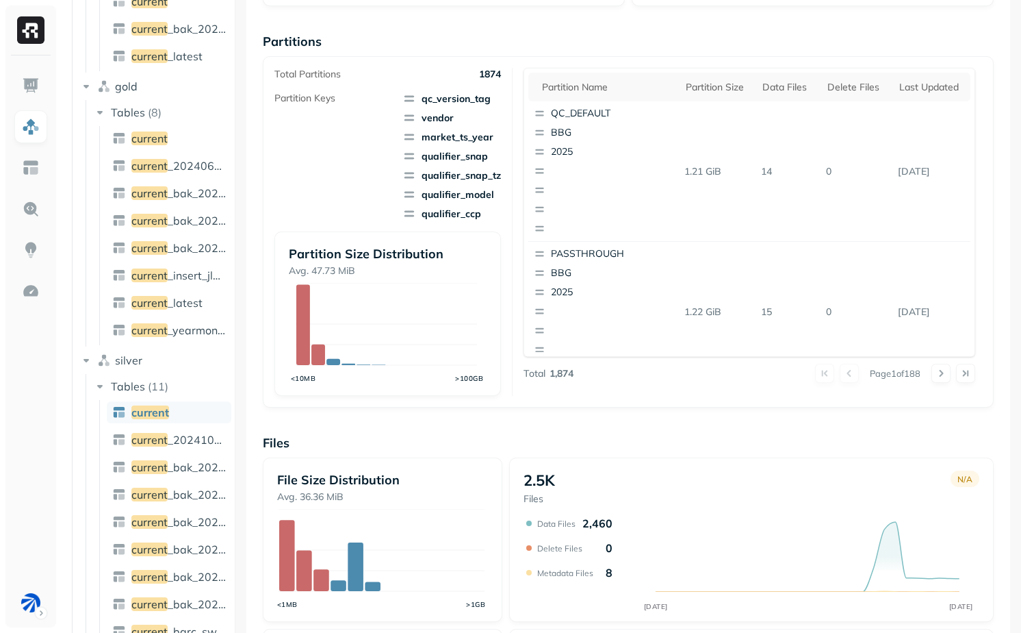
scroll to position [247, 0]
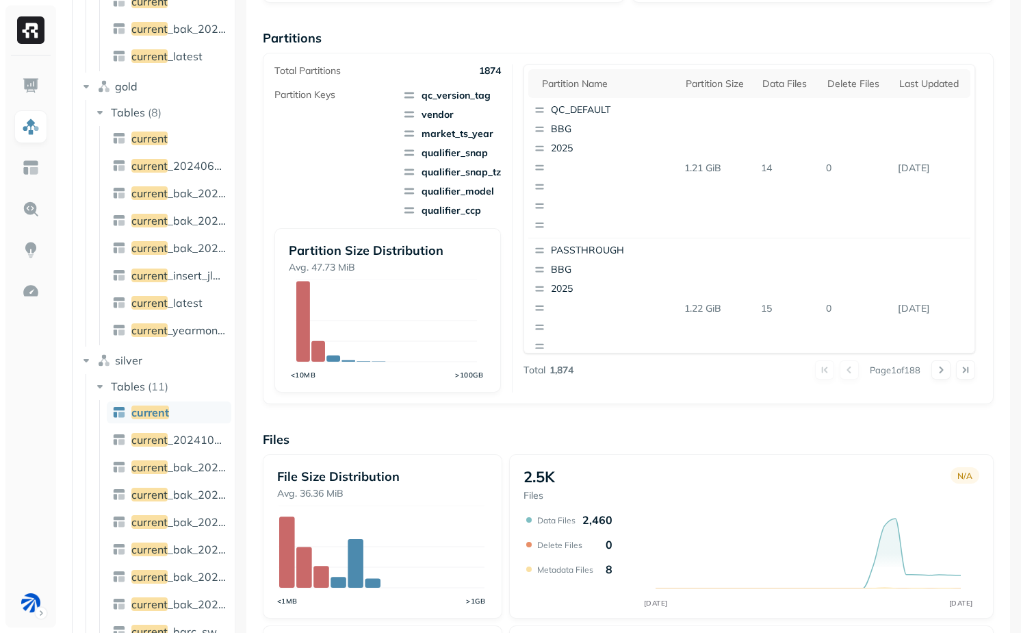
click at [483, 73] on p "1874" at bounding box center [490, 70] width 22 height 13
click at [718, 81] on div "Partition size" at bounding box center [717, 83] width 63 height 13
click at [716, 91] on div "Partition size" at bounding box center [724, 83] width 77 height 16
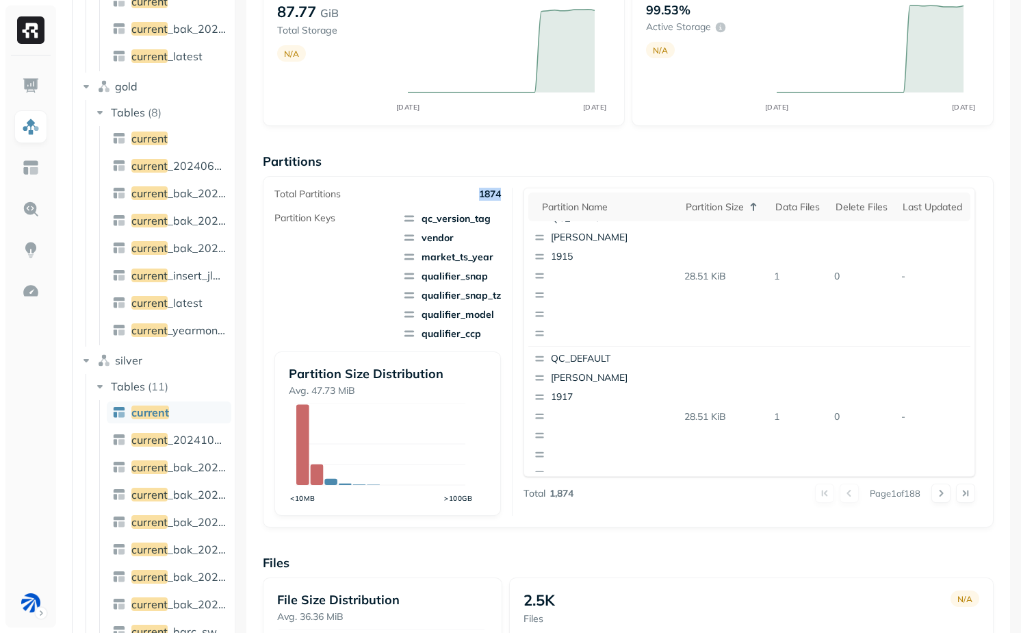
scroll to position [1152, 0]
click at [933, 491] on button at bounding box center [941, 492] width 19 height 19
click at [937, 493] on button at bounding box center [941, 492] width 19 height 19
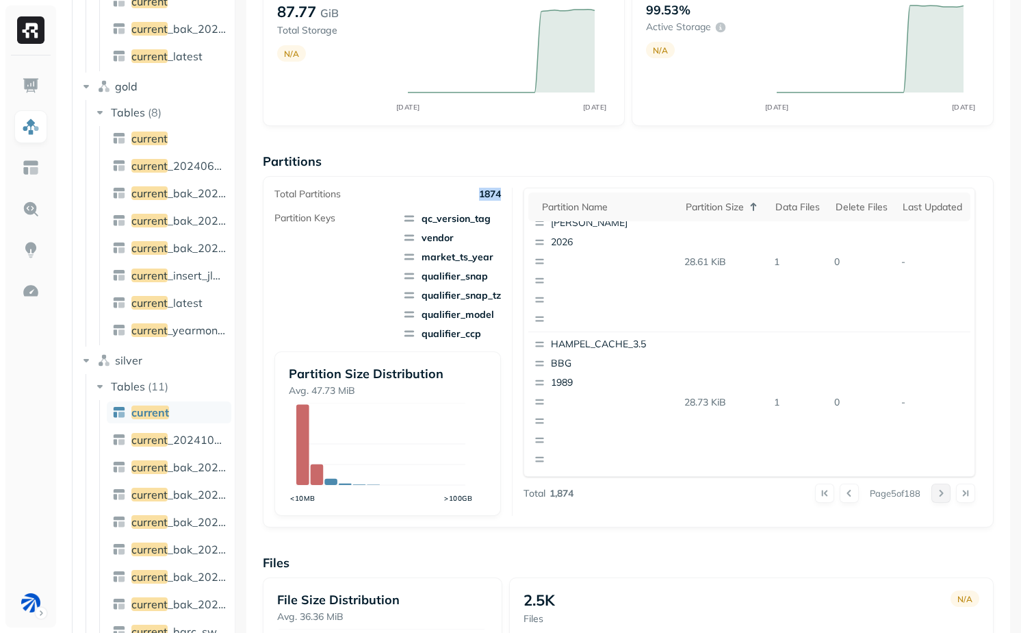
click at [937, 493] on button at bounding box center [941, 492] width 19 height 19
click at [711, 198] on th "Partition size" at bounding box center [724, 206] width 90 height 29
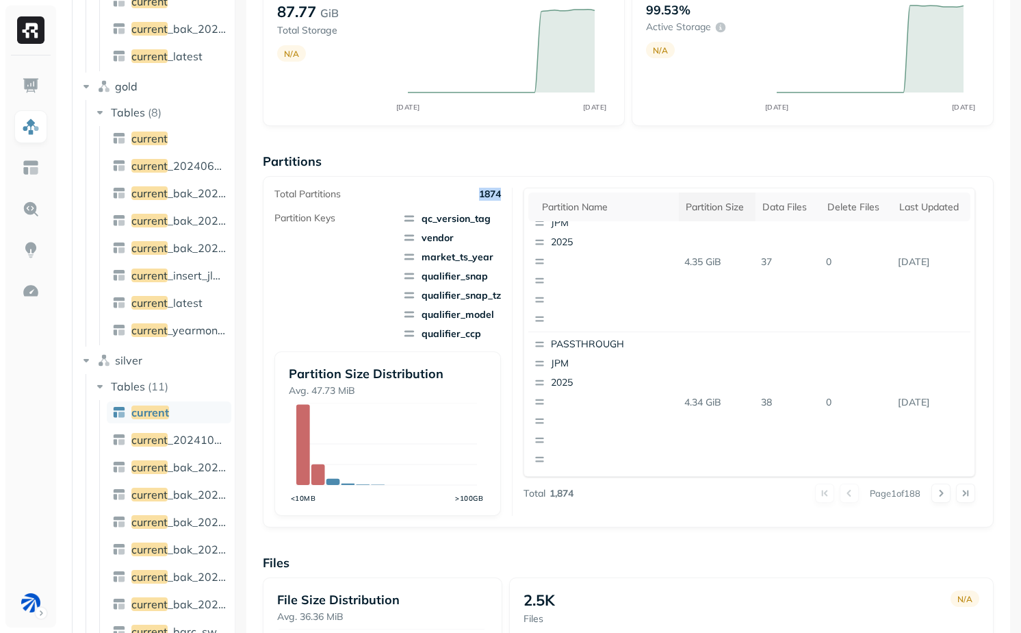
click at [718, 201] on div "Partition size" at bounding box center [717, 207] width 63 height 13
click at [719, 207] on div "Partition size" at bounding box center [724, 207] width 77 height 16
click at [718, 213] on div "Partition size" at bounding box center [724, 207] width 77 height 16
click at [718, 213] on th "Partition size" at bounding box center [717, 206] width 77 height 29
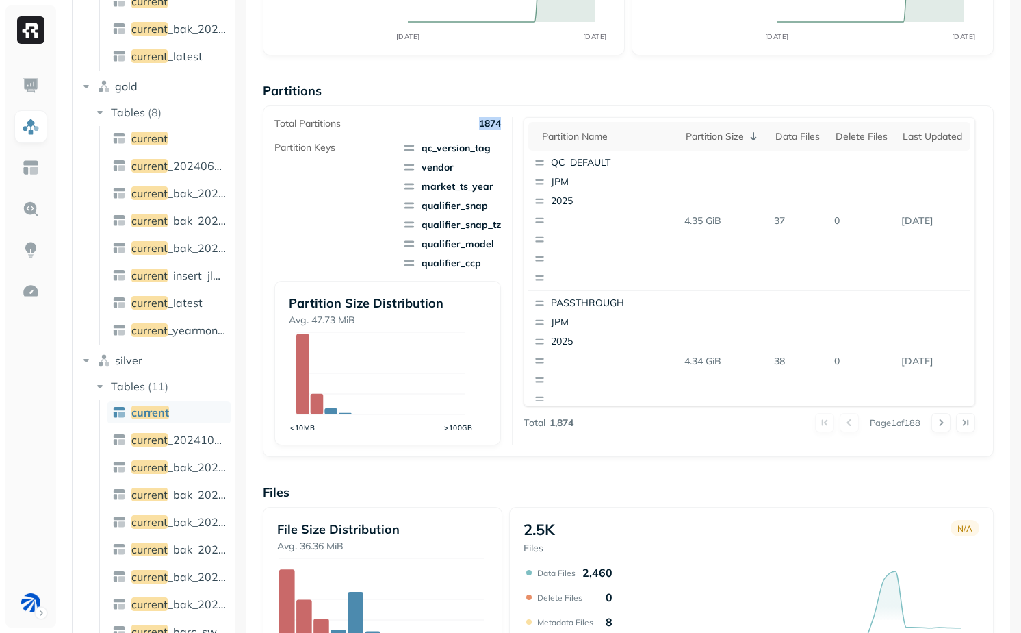
scroll to position [197, 0]
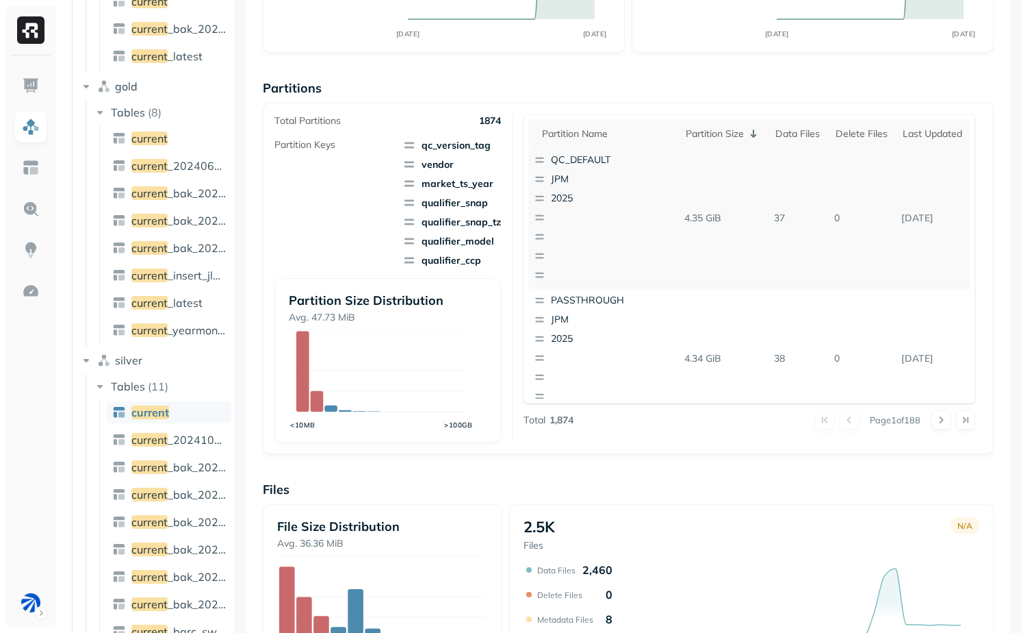
click at [769, 220] on p "37" at bounding box center [799, 218] width 60 height 24
click at [698, 218] on p "4.35 GiB" at bounding box center [724, 218] width 90 height 24
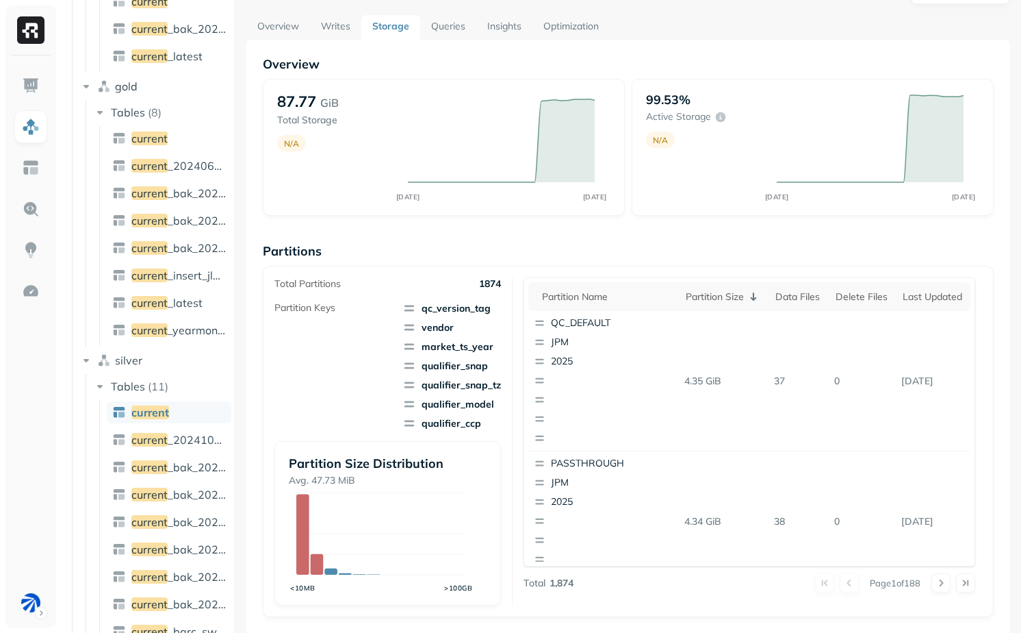
scroll to position [0, 0]
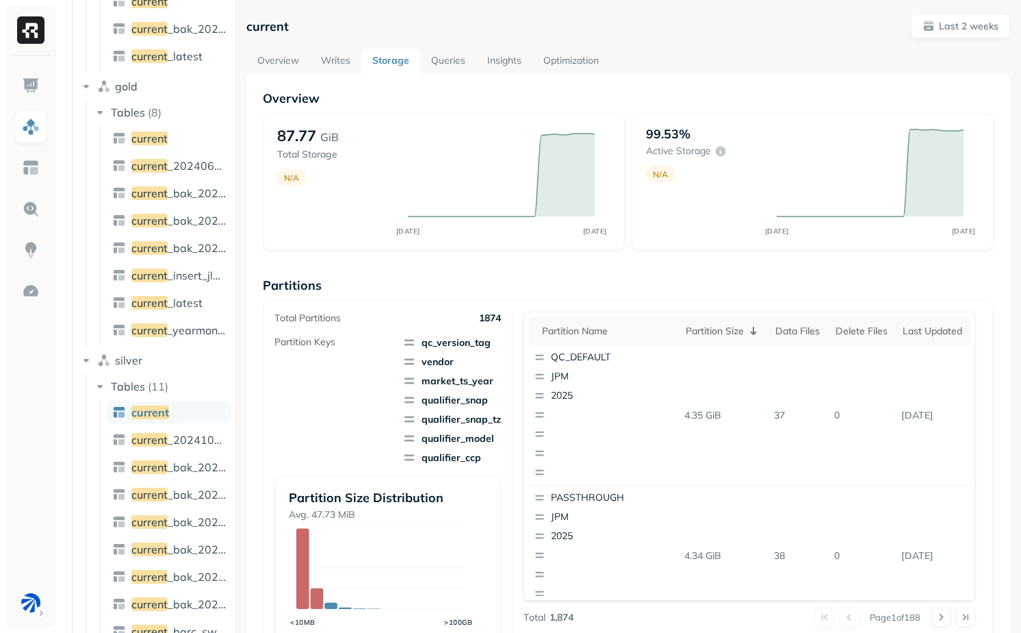
click at [290, 60] on link "Overview" at bounding box center [278, 61] width 64 height 25
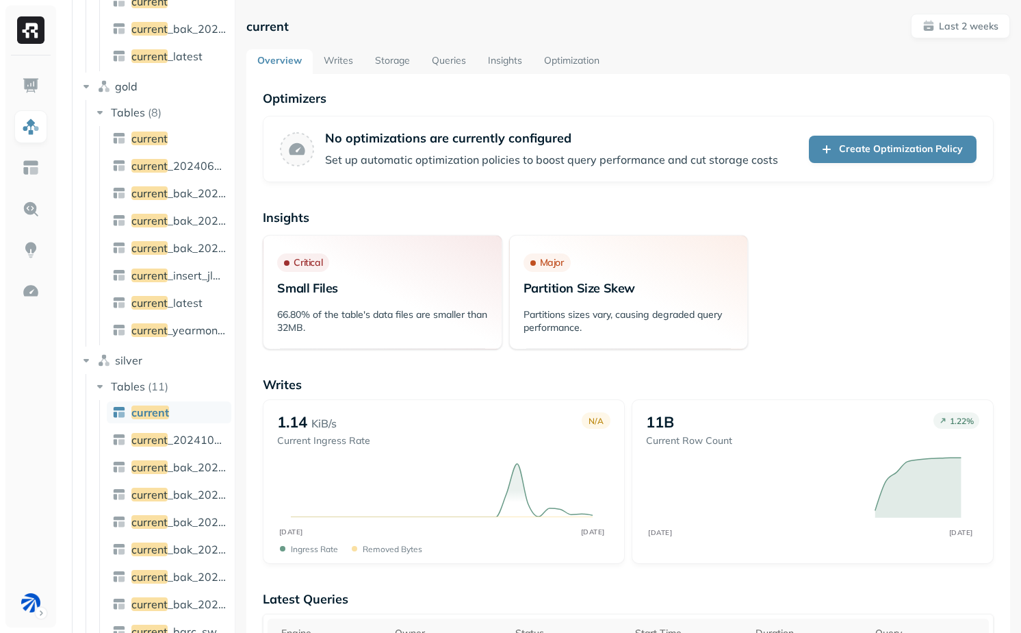
click at [375, 53] on link "Storage" at bounding box center [392, 61] width 57 height 25
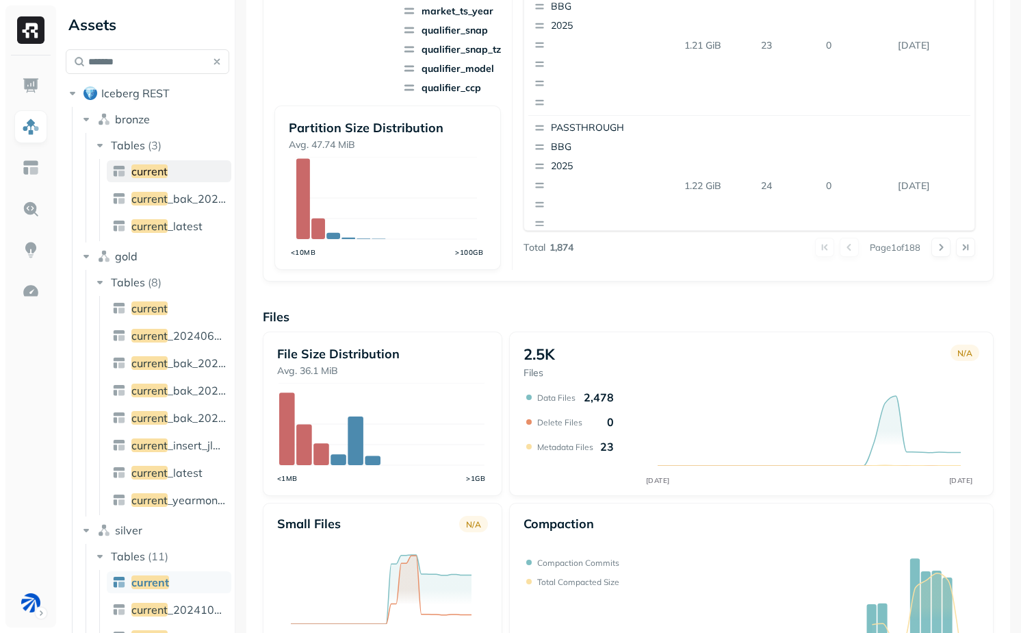
click at [162, 166] on span "current" at bounding box center [149, 171] width 36 height 14
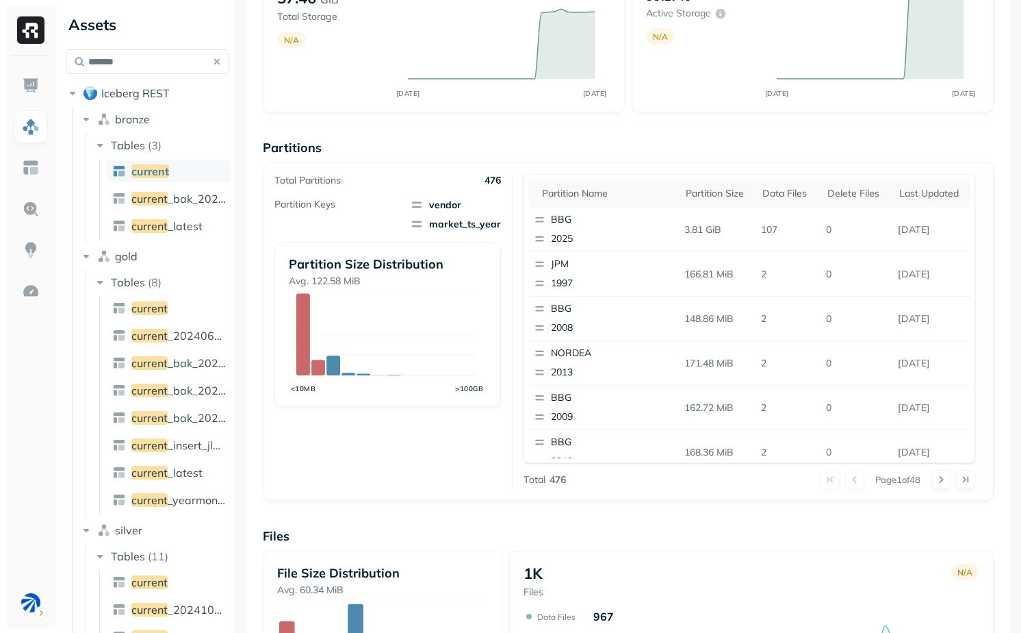
scroll to position [125, 0]
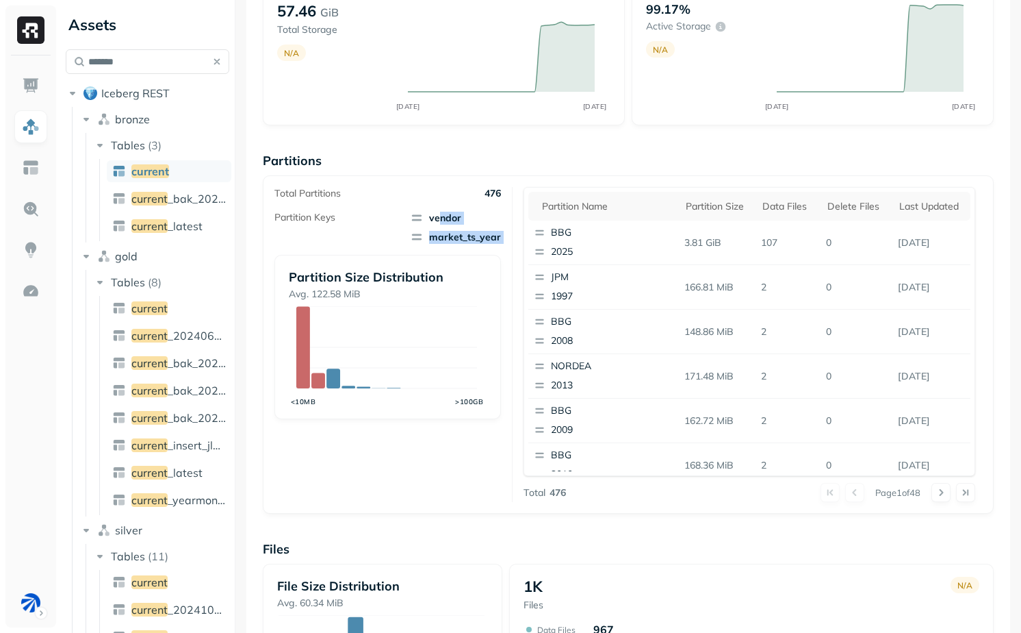
drag, startPoint x: 440, startPoint y: 216, endPoint x: 464, endPoint y: 250, distance: 41.2
click at [464, 251] on div "Partition Keys vendor market_ts_year Partition Size Distribution Avg. 122.58 Mi…" at bounding box center [388, 315] width 226 height 208
click at [464, 235] on span "market_ts_year" at bounding box center [455, 237] width 91 height 14
click at [440, 221] on span "vendor" at bounding box center [455, 218] width 91 height 14
drag, startPoint x: 440, startPoint y: 221, endPoint x: 483, endPoint y: 233, distance: 44.7
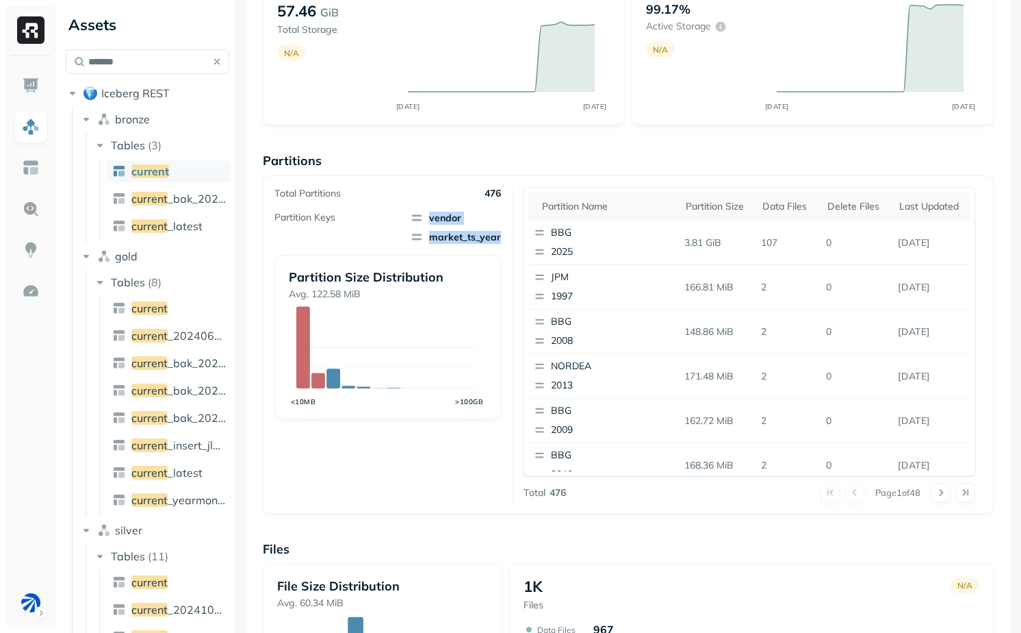
click at [483, 233] on span "vendor market_ts_year" at bounding box center [455, 227] width 91 height 33
click at [483, 233] on span "market_ts_year" at bounding box center [455, 237] width 91 height 14
click at [489, 194] on p "476" at bounding box center [493, 193] width 16 height 13
click at [510, 459] on div "Total Partitions 476 Partition Keys vendor market_ts_year Partition Size Distri…" at bounding box center [629, 344] width 708 height 315
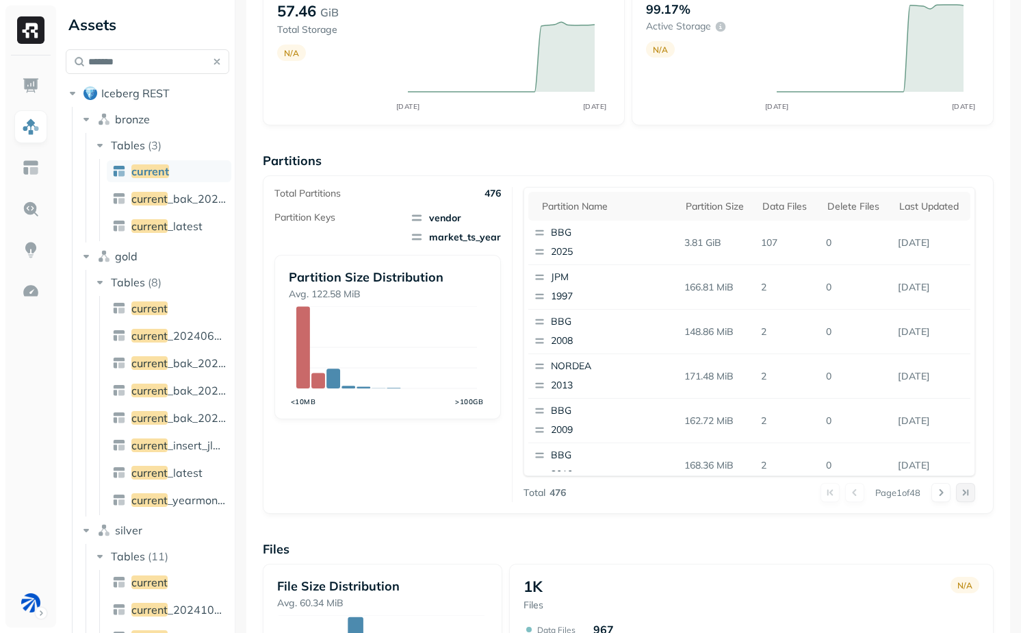
click at [956, 492] on button at bounding box center [965, 492] width 19 height 19
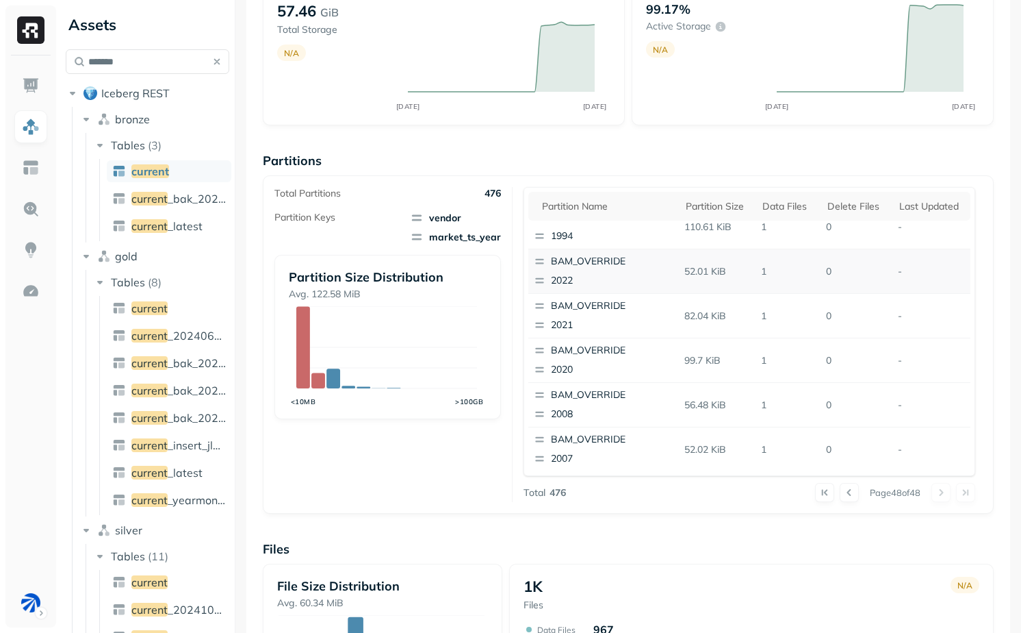
scroll to position [0, 0]
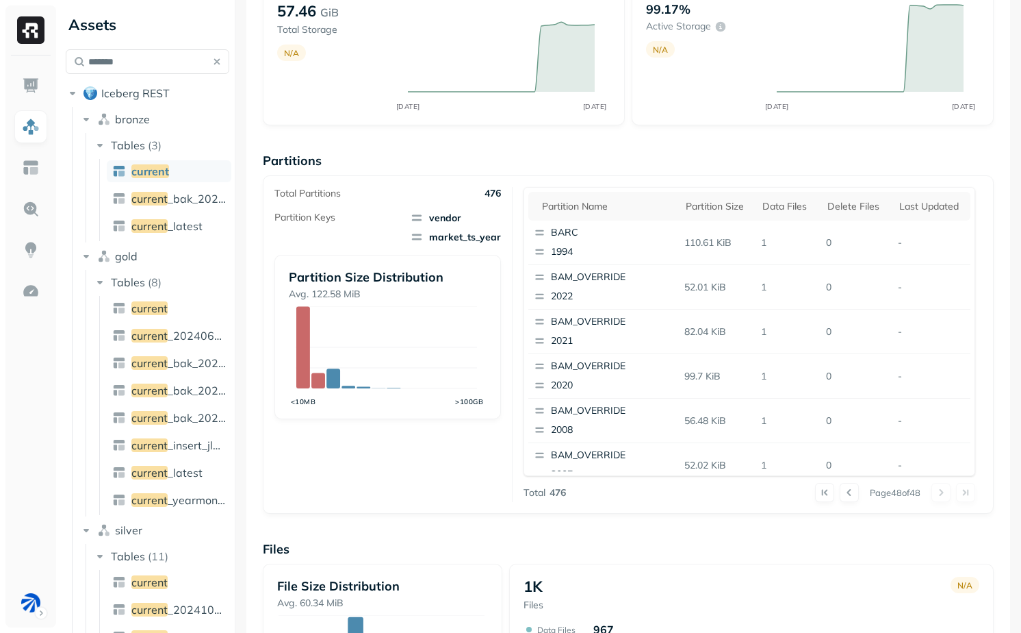
click at [437, 216] on span "vendor" at bounding box center [455, 218] width 91 height 14
click at [565, 251] on p "1994" at bounding box center [617, 252] width 133 height 14
click at [490, 414] on div "Partition Size Distribution Avg. 122.58 MiB <10MB >100GB" at bounding box center [388, 337] width 226 height 164
click at [840, 492] on button at bounding box center [849, 492] width 19 height 19
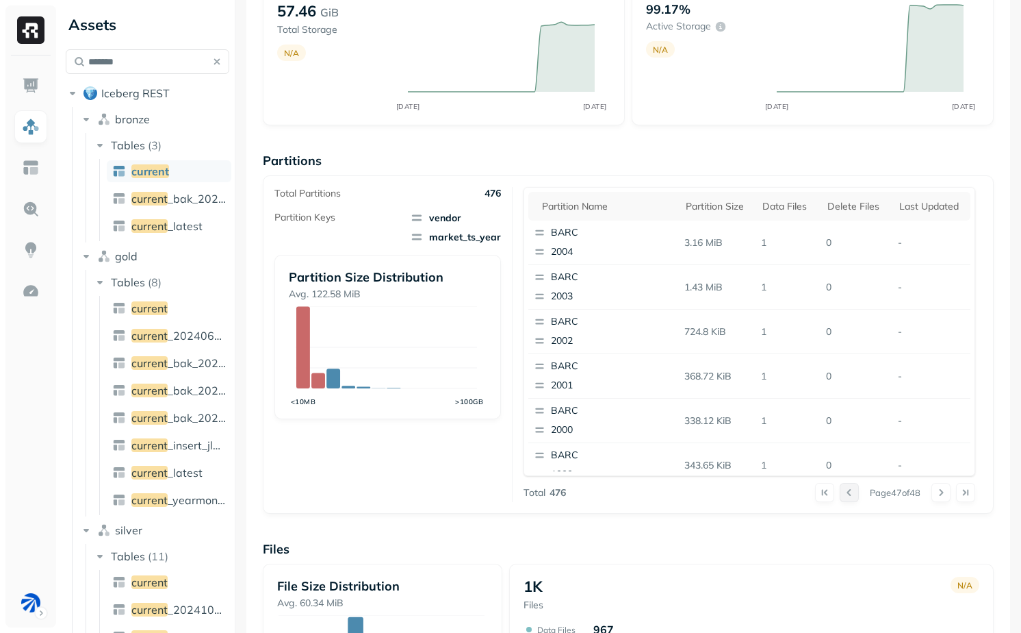
click at [840, 487] on button at bounding box center [849, 492] width 19 height 19
click at [840, 490] on button at bounding box center [849, 492] width 19 height 19
click at [840, 496] on button at bounding box center [849, 492] width 19 height 19
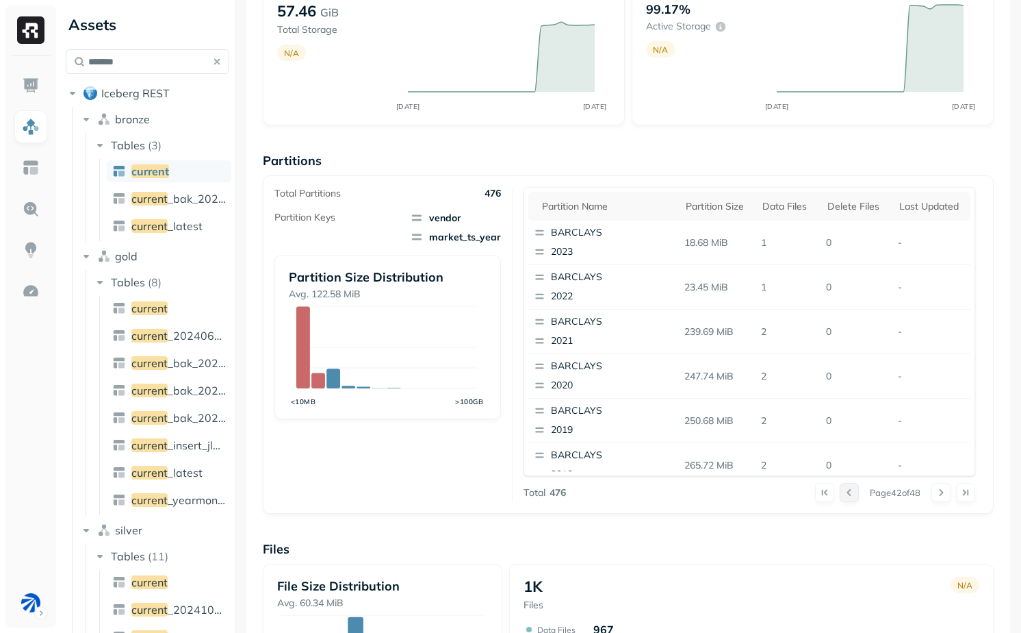
click at [840, 496] on button at bounding box center [849, 492] width 19 height 19
click button
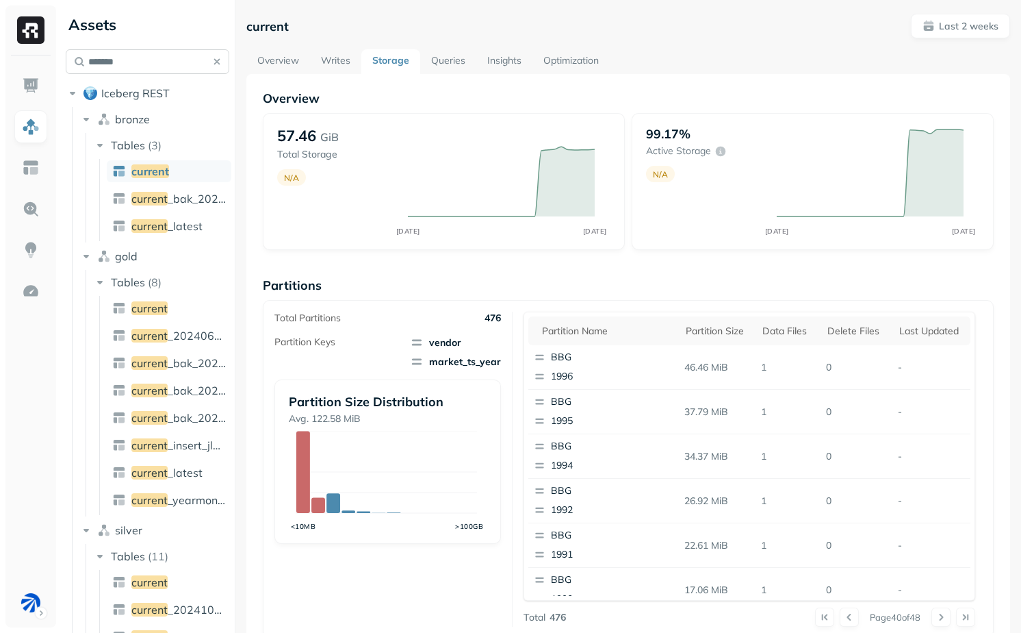
click input "*******"
paste input "**********"
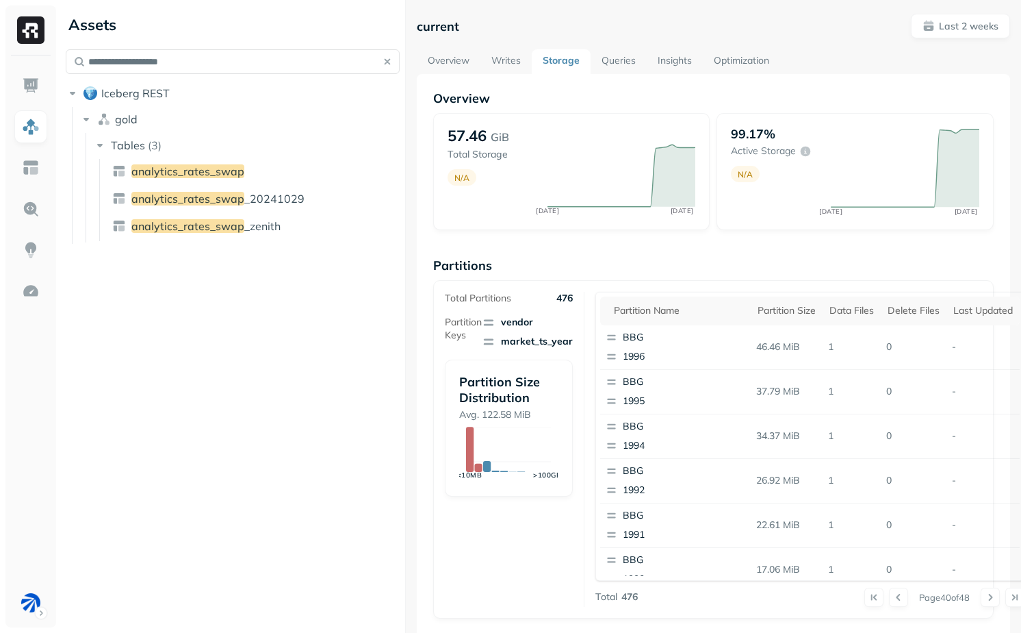
click div "**********"
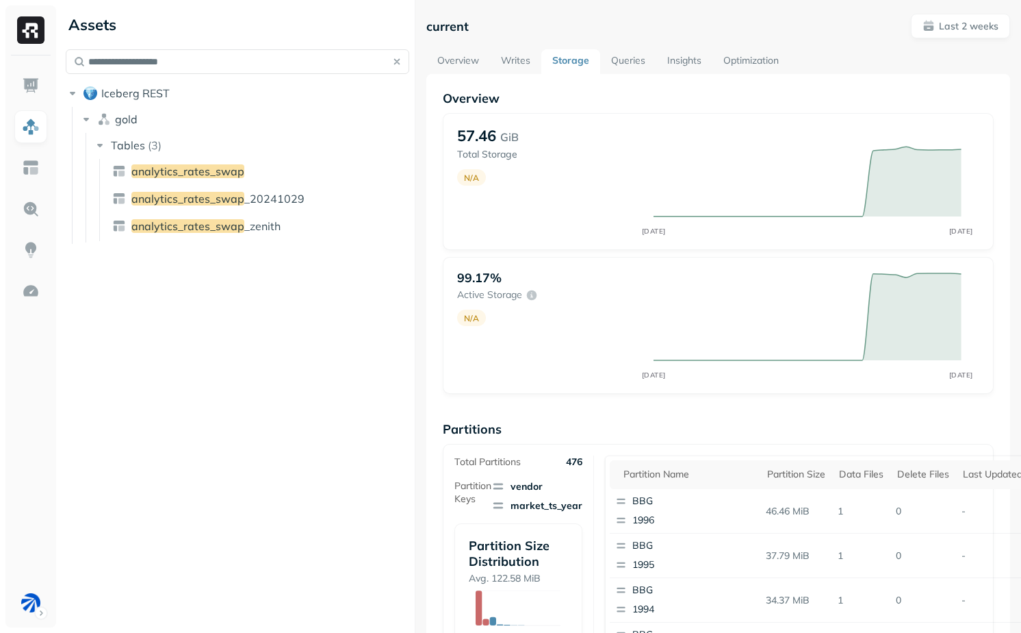
type input "**********"
click ul "analytics_rates_swap analytics_rates_swap _20241029 analytics_rates_swap _zenith"
click span "analytics_rates_swap"
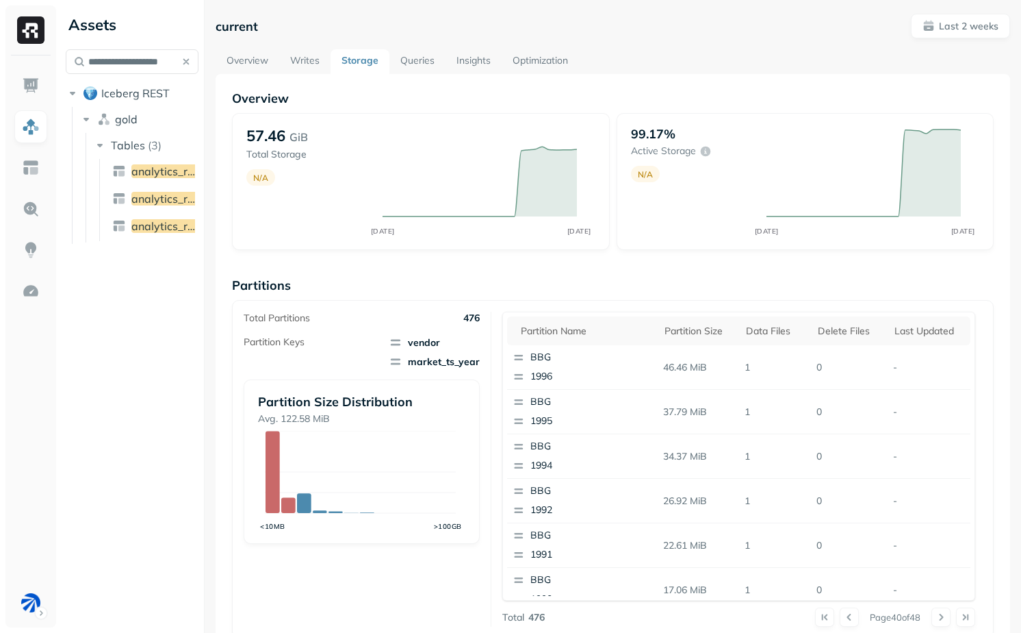
click div "**********"
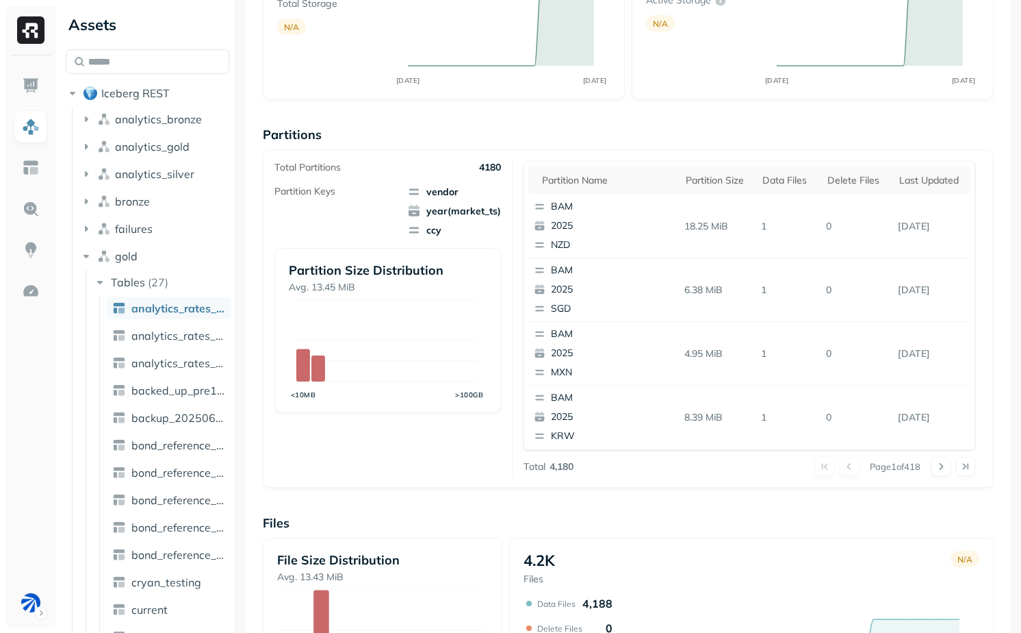
scroll to position [156, 0]
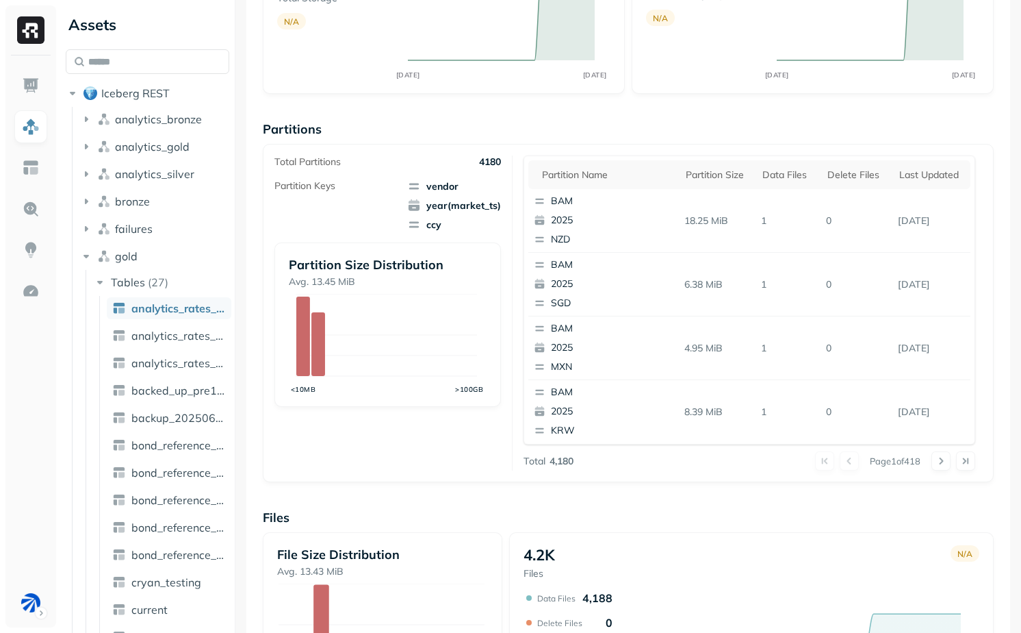
click at [495, 167] on p "4180" at bounding box center [490, 161] width 22 height 13
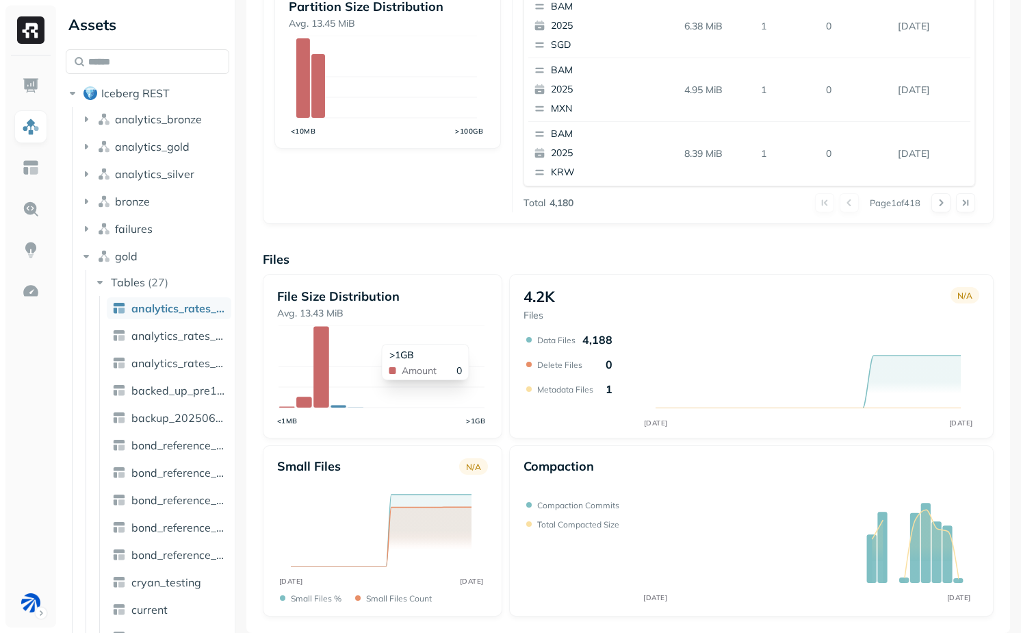
scroll to position [0, 0]
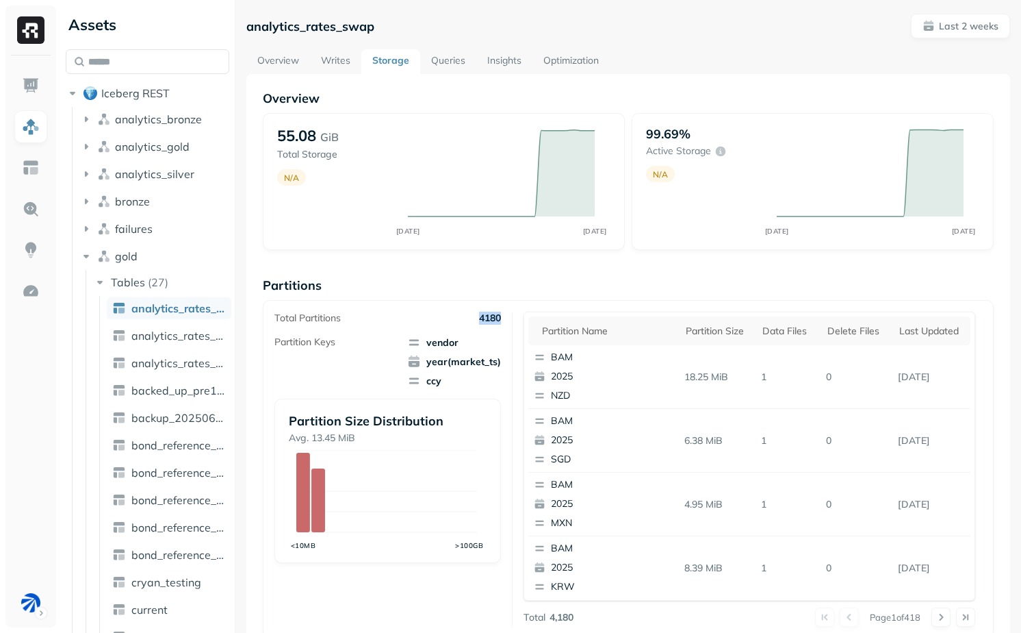
click at [290, 62] on link "Overview" at bounding box center [278, 61] width 64 height 25
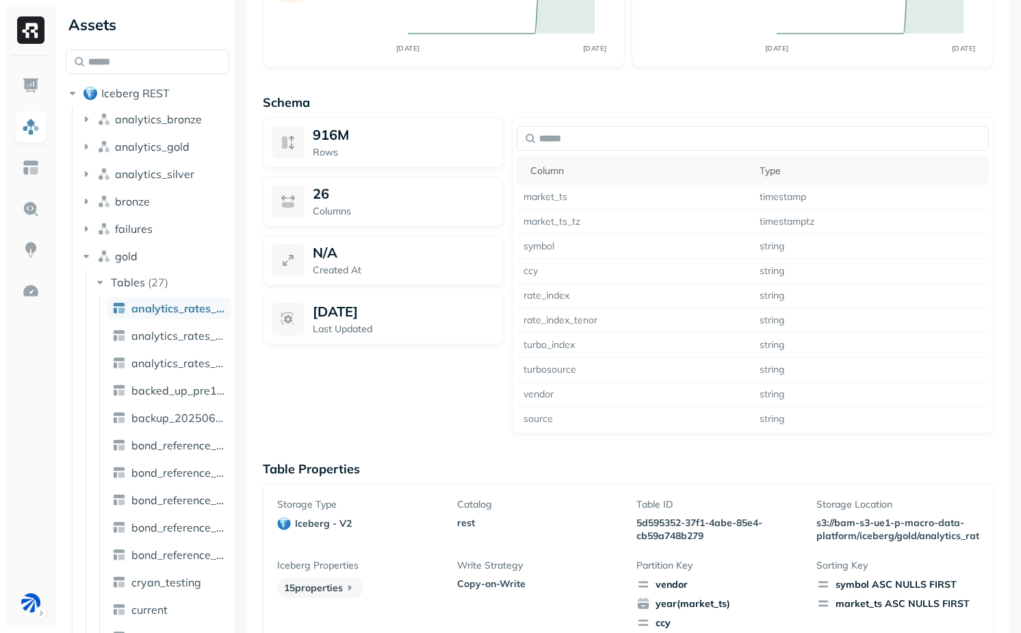
scroll to position [905, 0]
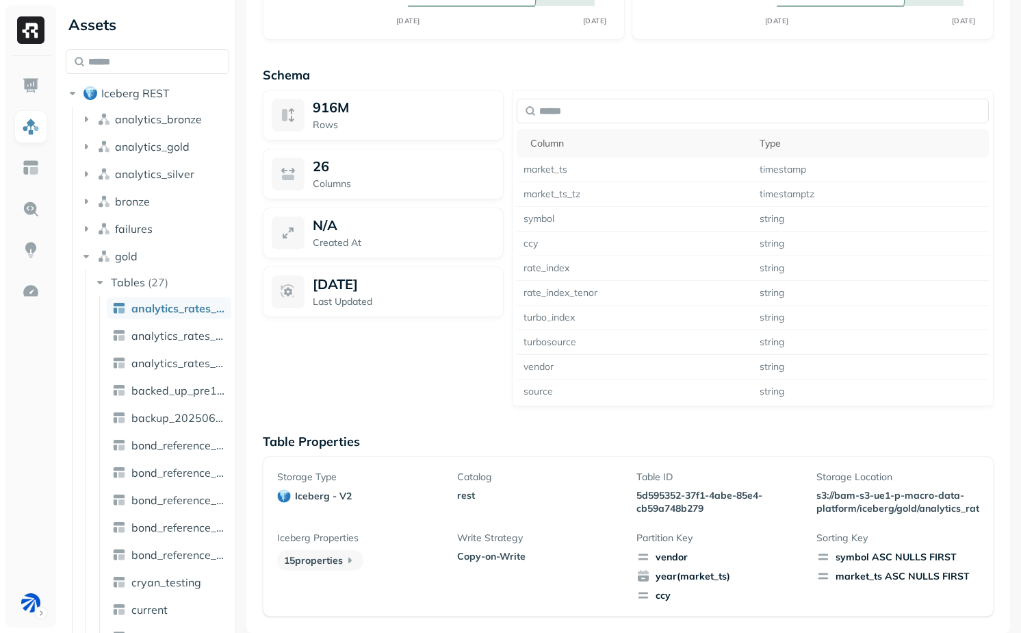
click at [848, 554] on div "symbol ASC NULLS FIRST" at bounding box center [898, 557] width 163 height 14
drag, startPoint x: 848, startPoint y: 554, endPoint x: 954, endPoint y: 579, distance: 108.3
click at [954, 579] on div "symbol ASC NULLS FIRST market_ts ASC NULLS FIRST" at bounding box center [898, 566] width 163 height 33
click at [954, 579] on div "market_ts ASC NULLS FIRST" at bounding box center [898, 576] width 163 height 14
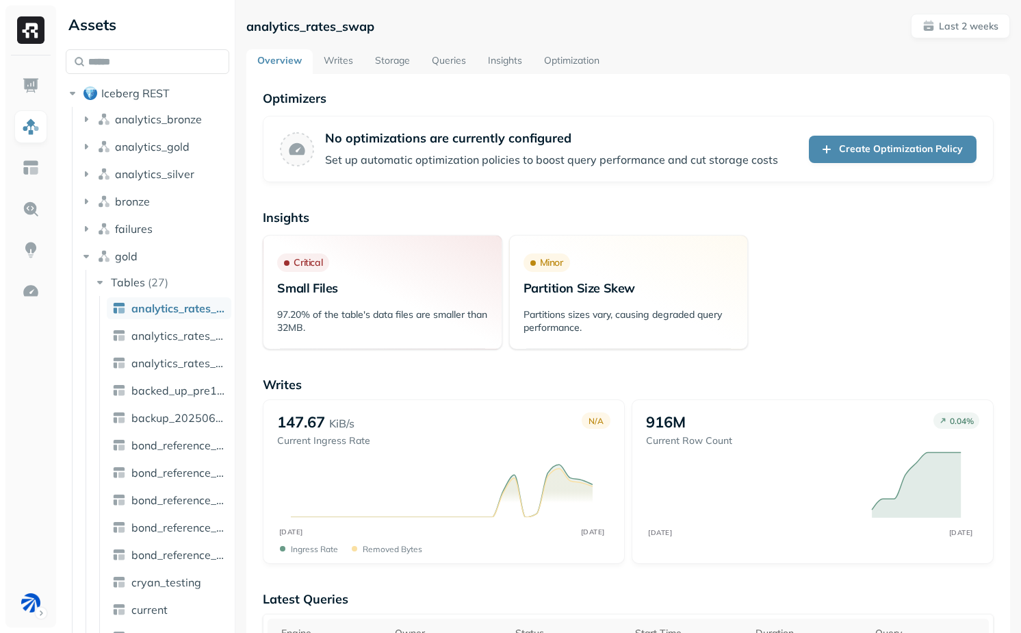
click at [381, 55] on link "Storage" at bounding box center [392, 61] width 57 height 25
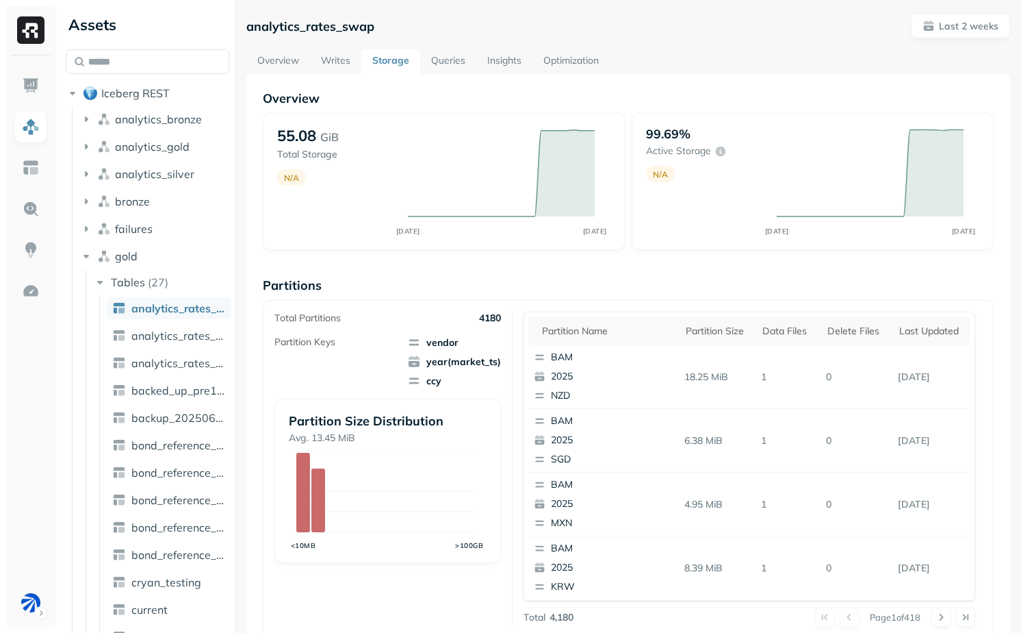
click at [294, 55] on link "Overview" at bounding box center [278, 61] width 64 height 25
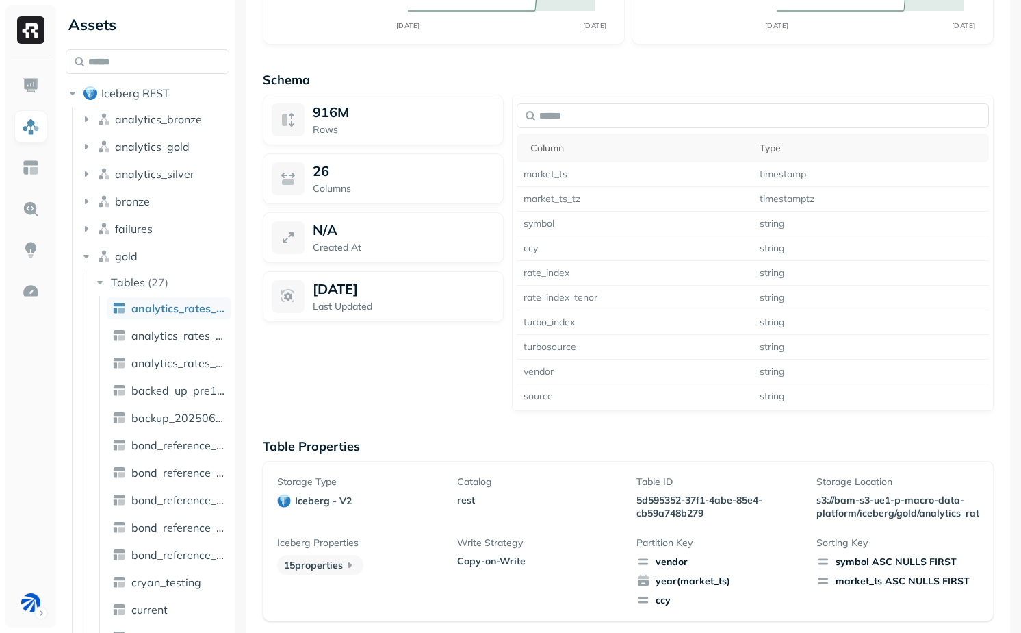
scroll to position [905, 0]
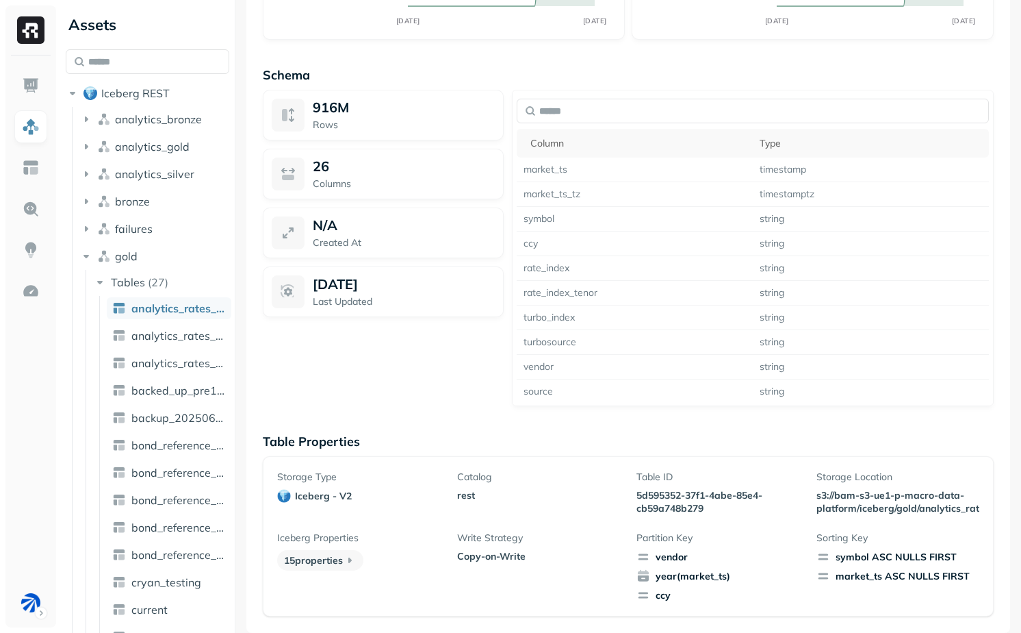
click at [854, 577] on div "market_ts ASC NULLS FIRST" at bounding box center [898, 576] width 163 height 14
click at [834, 576] on div "market_ts ASC NULLS FIRST" at bounding box center [898, 576] width 163 height 14
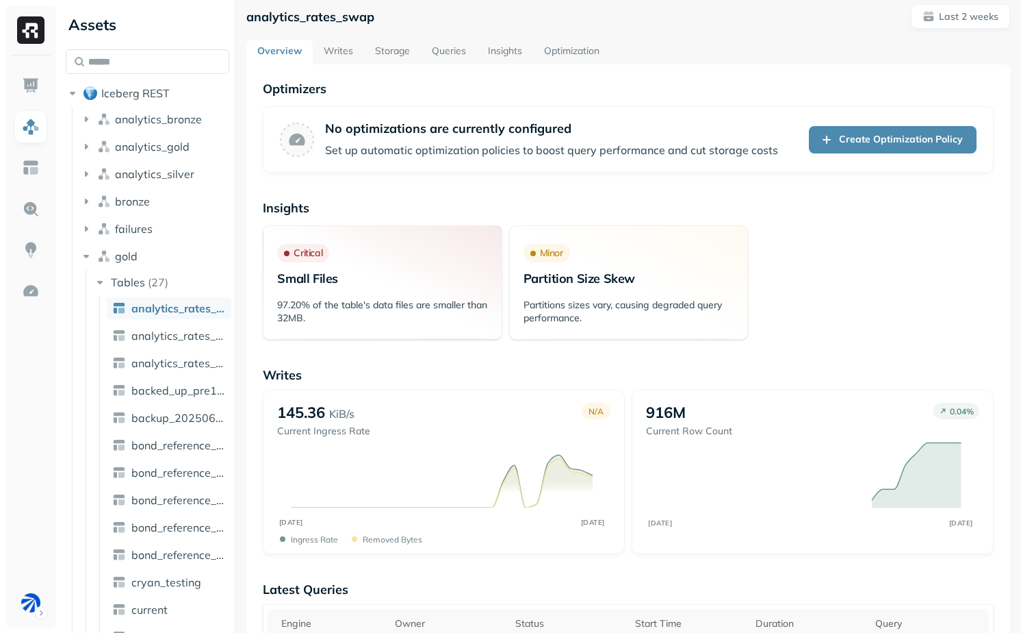
scroll to position [0, 0]
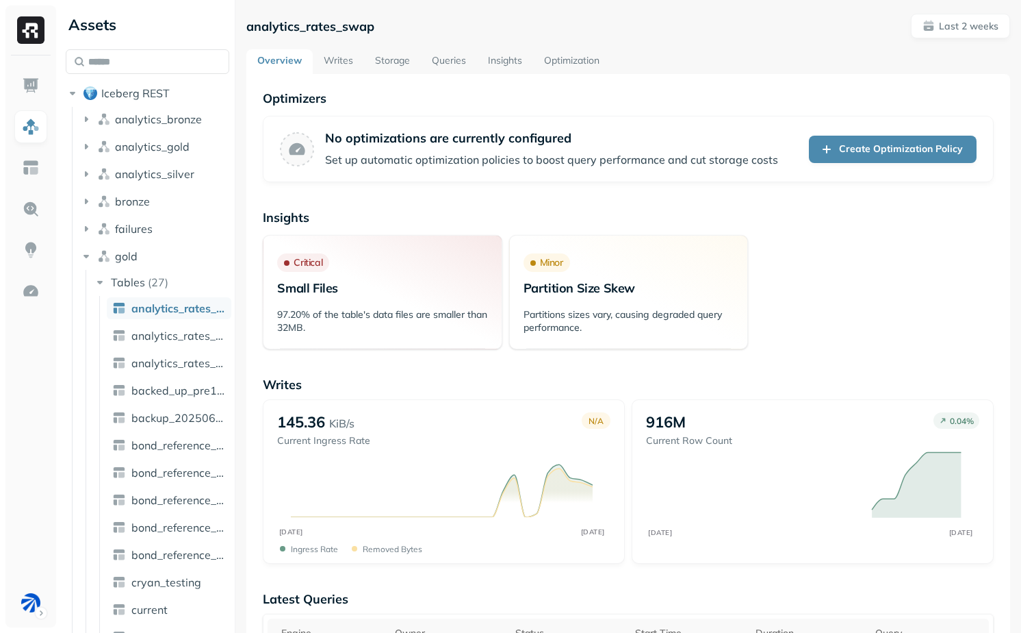
click at [335, 59] on link "Writes" at bounding box center [338, 61] width 51 height 25
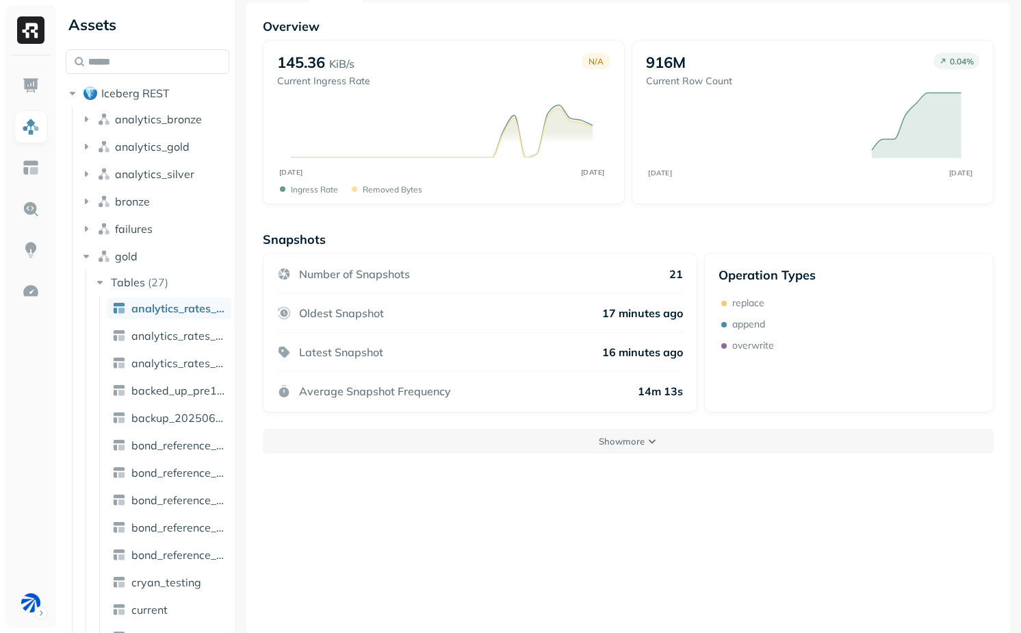
scroll to position [74, 0]
click at [550, 444] on button "Show more" at bounding box center [628, 439] width 731 height 25
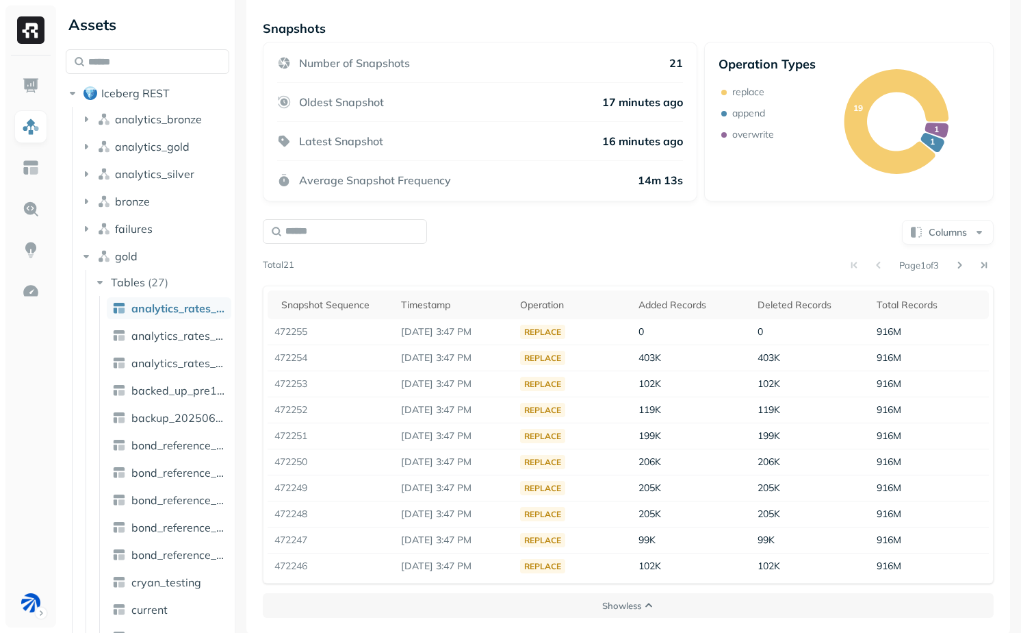
scroll to position [284, 0]
drag, startPoint x: 638, startPoint y: 485, endPoint x: 801, endPoint y: 490, distance: 163.0
click at [801, 490] on tr "472249 Sep 7, 2025 3:47 PM replace 205K 205K 916M" at bounding box center [629, 487] width 722 height 26
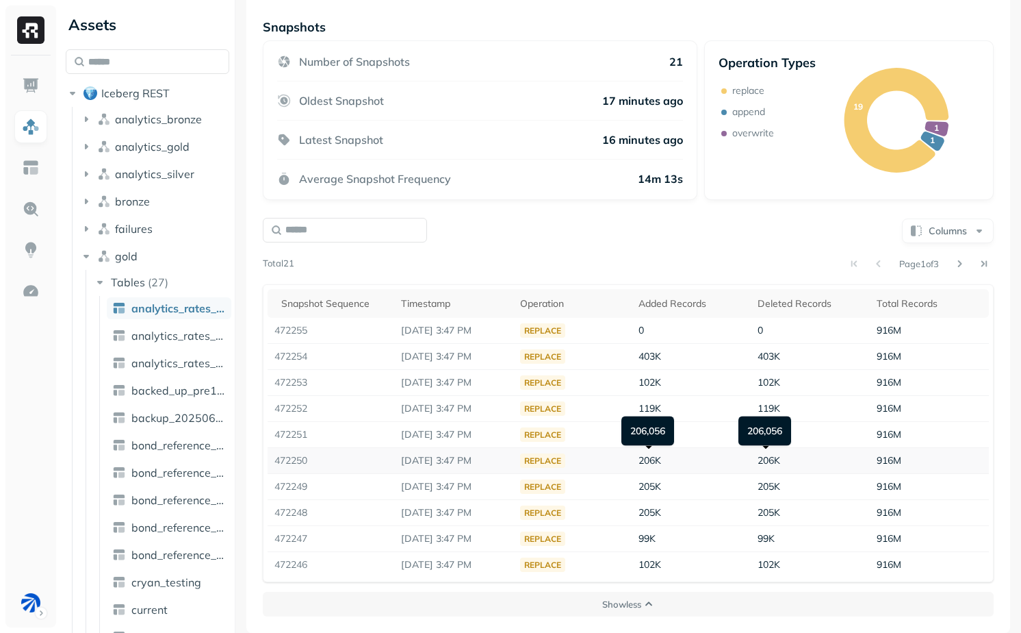
drag, startPoint x: 681, startPoint y: 458, endPoint x: 811, endPoint y: 454, distance: 130.8
click at [811, 454] on tr "472250 Sep 7, 2025 3:47 PM replace 206K 206K 916M" at bounding box center [629, 461] width 722 height 26
drag, startPoint x: 776, startPoint y: 436, endPoint x: 606, endPoint y: 434, distance: 170.5
click at [606, 434] on tr "472251 Sep 7, 2025 3:47 PM replace 199K 199K 916M" at bounding box center [629, 435] width 722 height 26
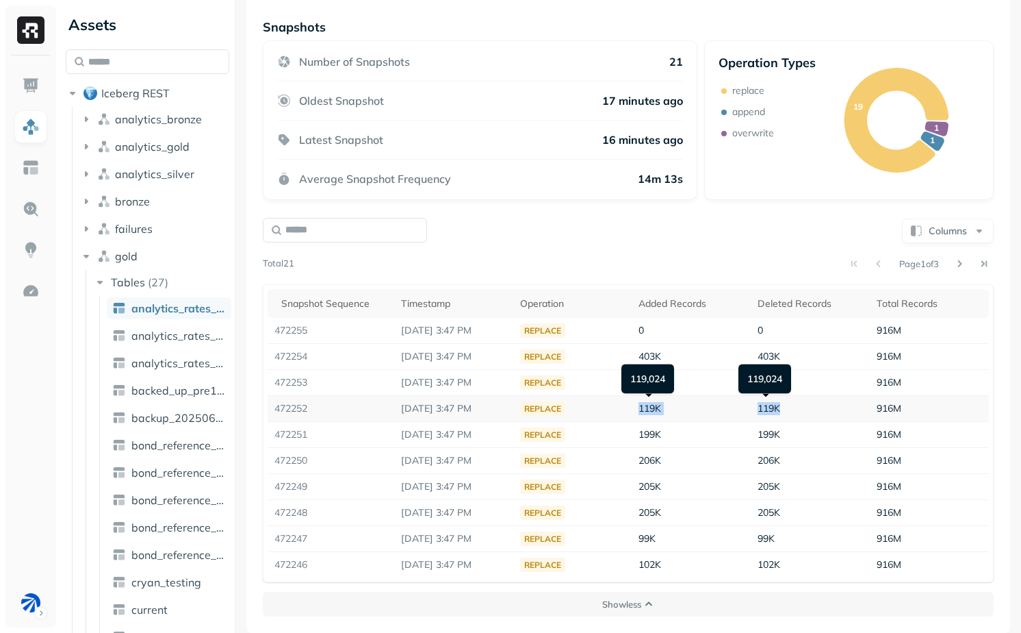
drag, startPoint x: 635, startPoint y: 407, endPoint x: 839, endPoint y: 407, distance: 204.0
click at [839, 407] on tr "472252 Sep 7, 2025 3:47 PM replace 119K 119K 916M" at bounding box center [629, 409] width 722 height 26
click at [839, 407] on td "119K" at bounding box center [810, 409] width 119 height 26
drag, startPoint x: 800, startPoint y: 384, endPoint x: 605, endPoint y: 384, distance: 195.8
click at [605, 384] on tr "472253 Sep 7, 2025 3:47 PM replace 102K 102K 916M" at bounding box center [629, 383] width 722 height 26
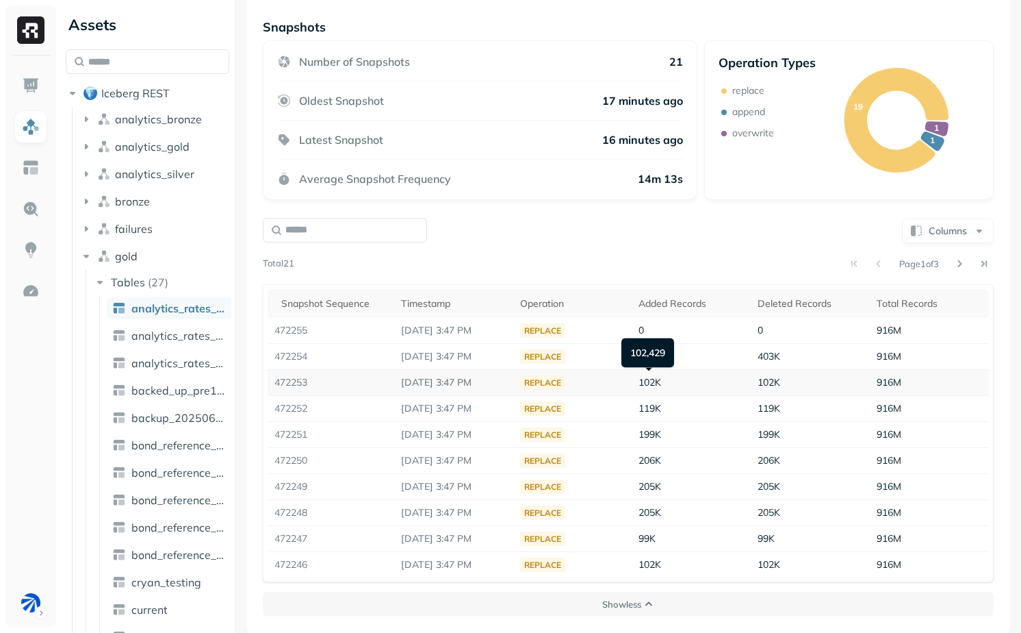
click at [680, 386] on td "102K" at bounding box center [691, 383] width 119 height 26
click at [629, 602] on p "Show less" at bounding box center [621, 604] width 39 height 13
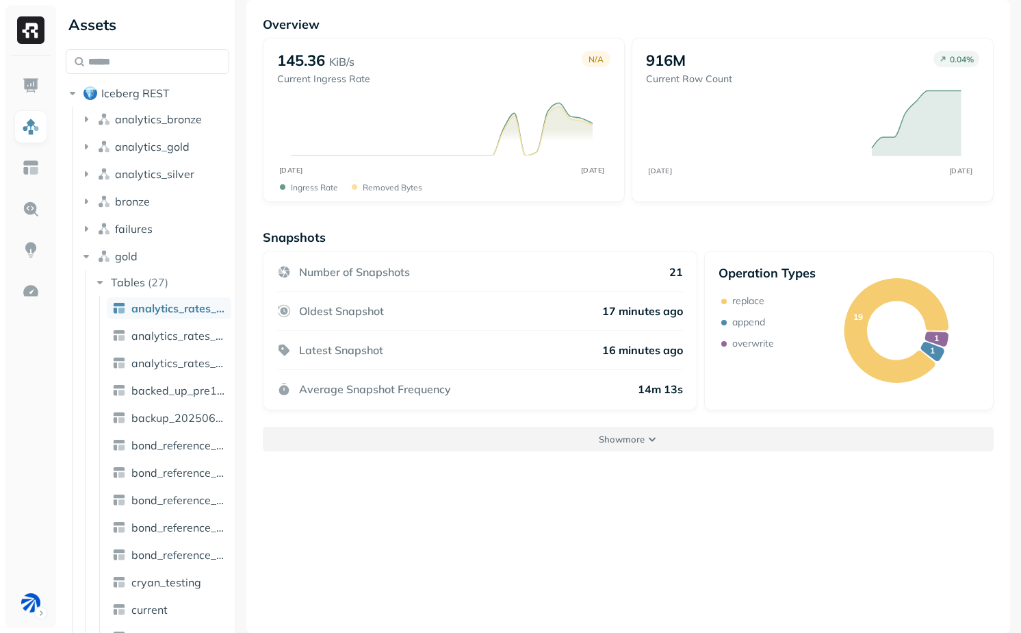
click at [644, 436] on button "Show more" at bounding box center [628, 439] width 731 height 25
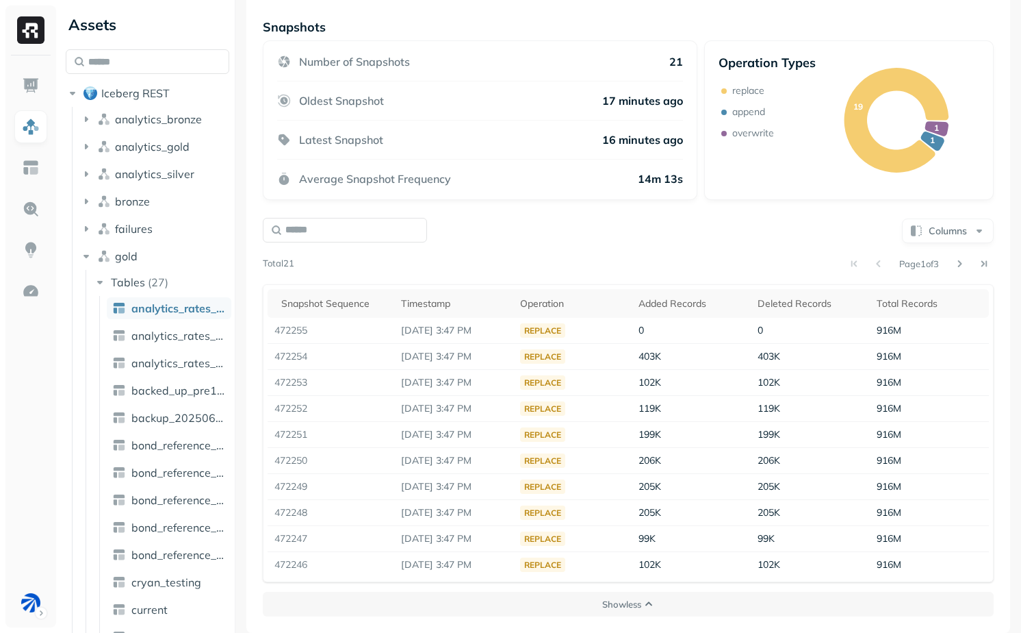
click at [327, 243] on div "Columns Page 1 of 3 Total 21 Snapshot Sequence Timestamp Operation Added Record…" at bounding box center [628, 399] width 731 height 366
click at [327, 231] on input "text" at bounding box center [345, 230] width 164 height 25
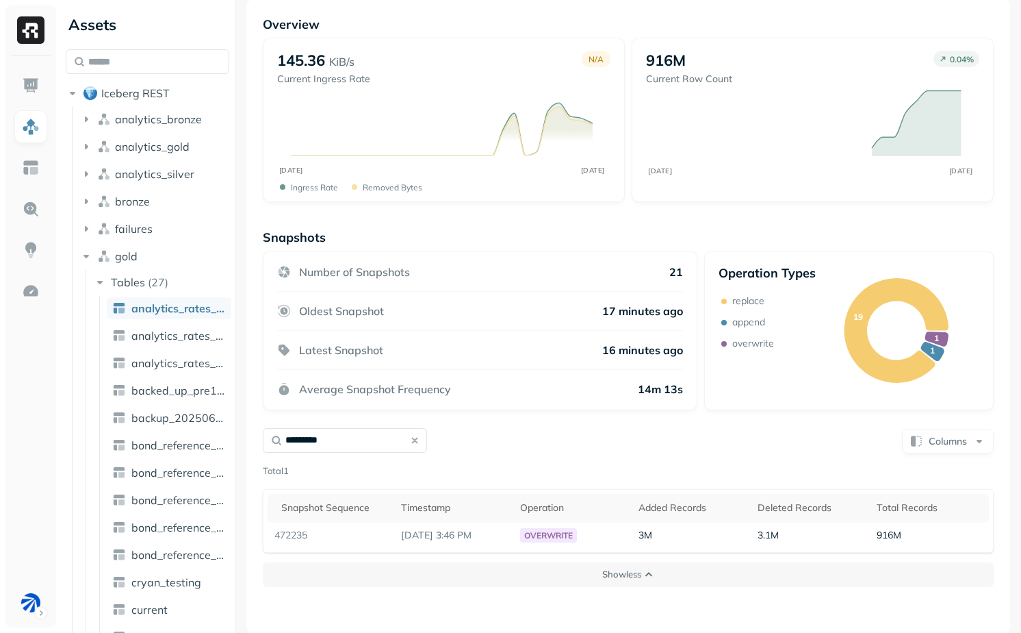
type input "*********"
click at [599, 431] on div "********* Columns" at bounding box center [628, 440] width 731 height 27
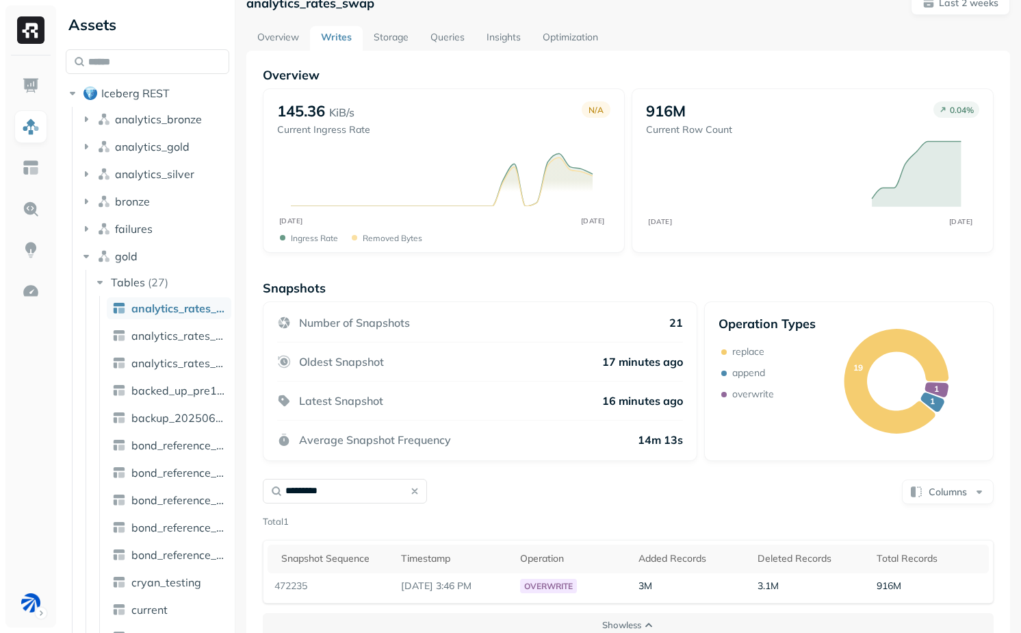
scroll to position [0, 0]
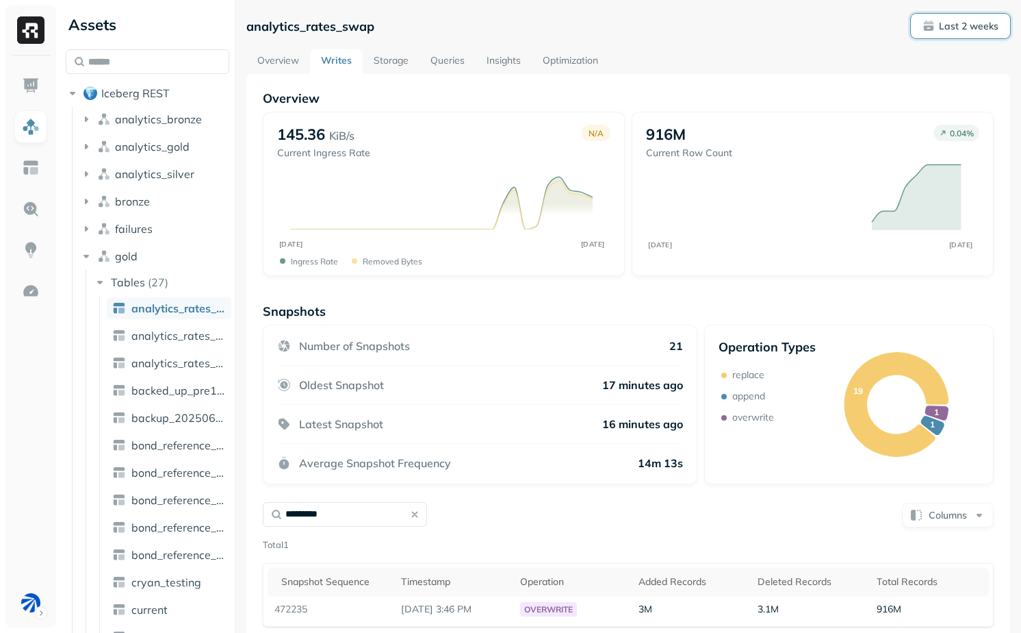
click at [954, 14] on button "Last 2 weeks" at bounding box center [960, 26] width 99 height 25
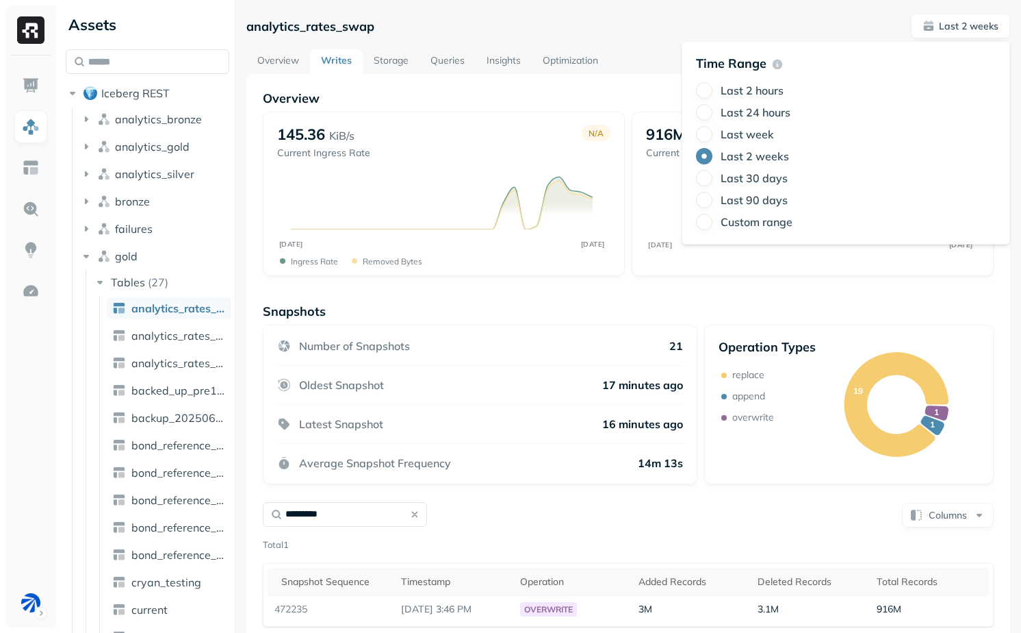
click at [759, 179] on label "Last 30 days" at bounding box center [754, 178] width 67 height 14
click at [713, 179] on button "Last 30 days" at bounding box center [704, 178] width 16 height 16
click at [649, 57] on div "Overview Writes Storage Queries Insights Optimization" at bounding box center [628, 61] width 764 height 25
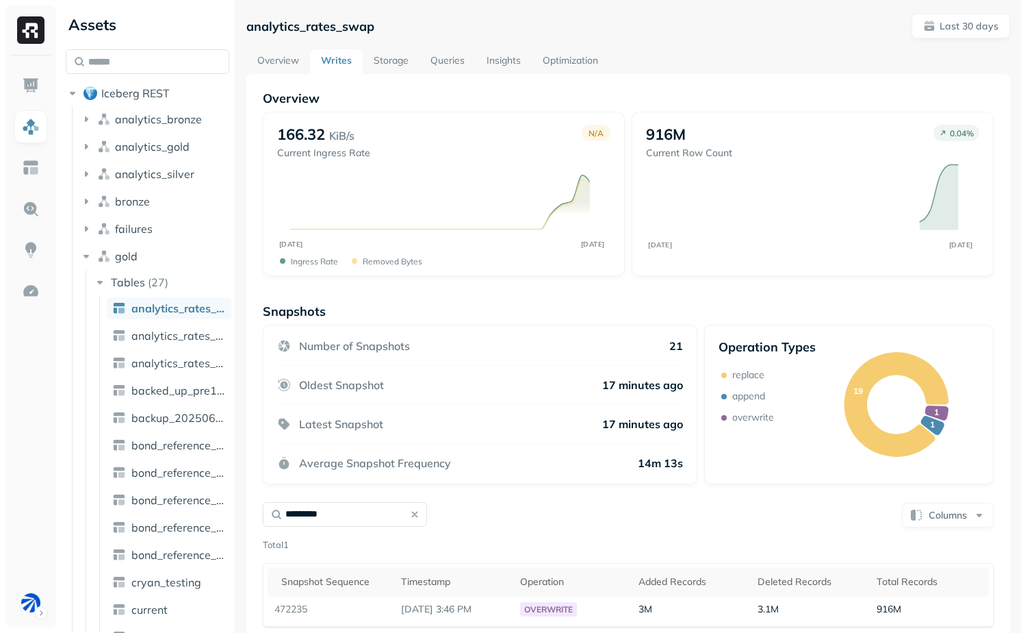
scroll to position [74, 0]
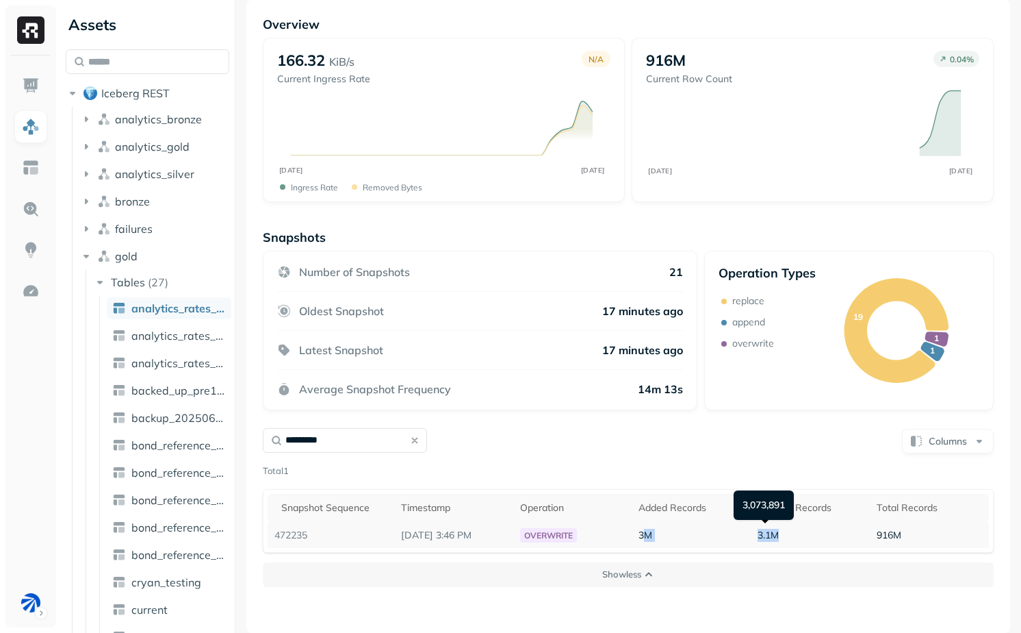
drag, startPoint x: 642, startPoint y: 539, endPoint x: 841, endPoint y: 537, distance: 199.2
click at [841, 537] on tr "472235 Sep 7, 2025 3:46 PM overwrite 3M 3.1M 916M" at bounding box center [629, 534] width 722 height 25
click at [841, 537] on td "3.1M" at bounding box center [810, 534] width 119 height 25
click at [485, 299] on div "Oldest Snapshot 17 minutes ago" at bounding box center [480, 311] width 406 height 39
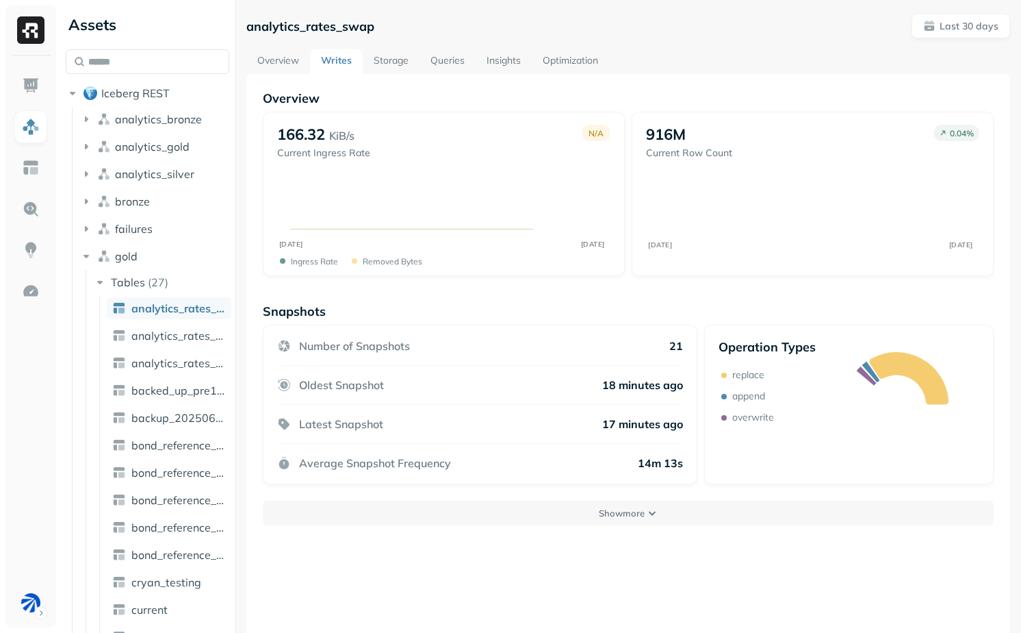
click at [281, 60] on link "Overview" at bounding box center [278, 61] width 64 height 25
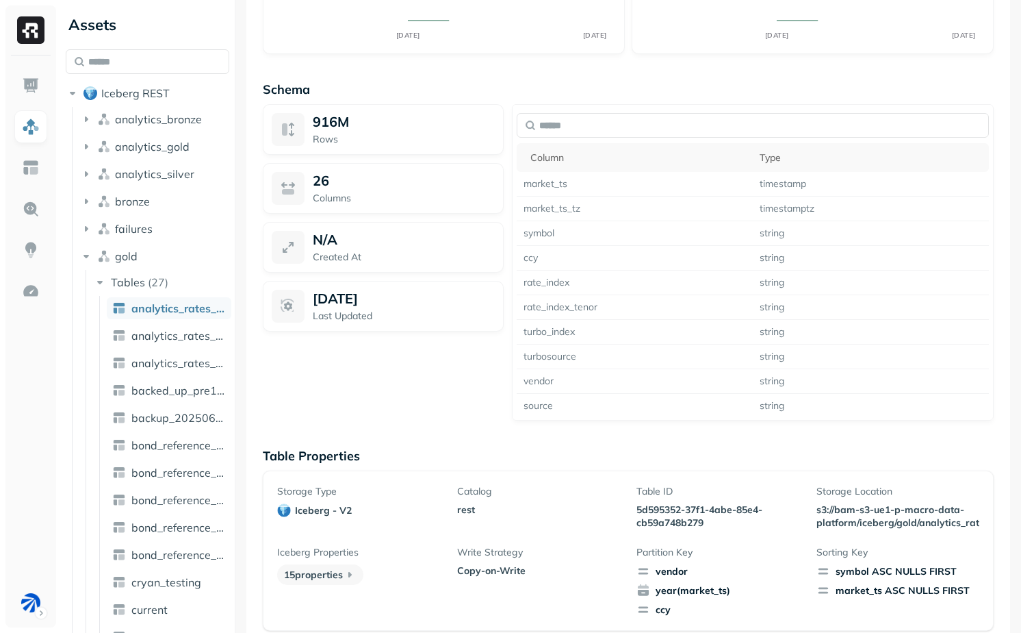
scroll to position [905, 0]
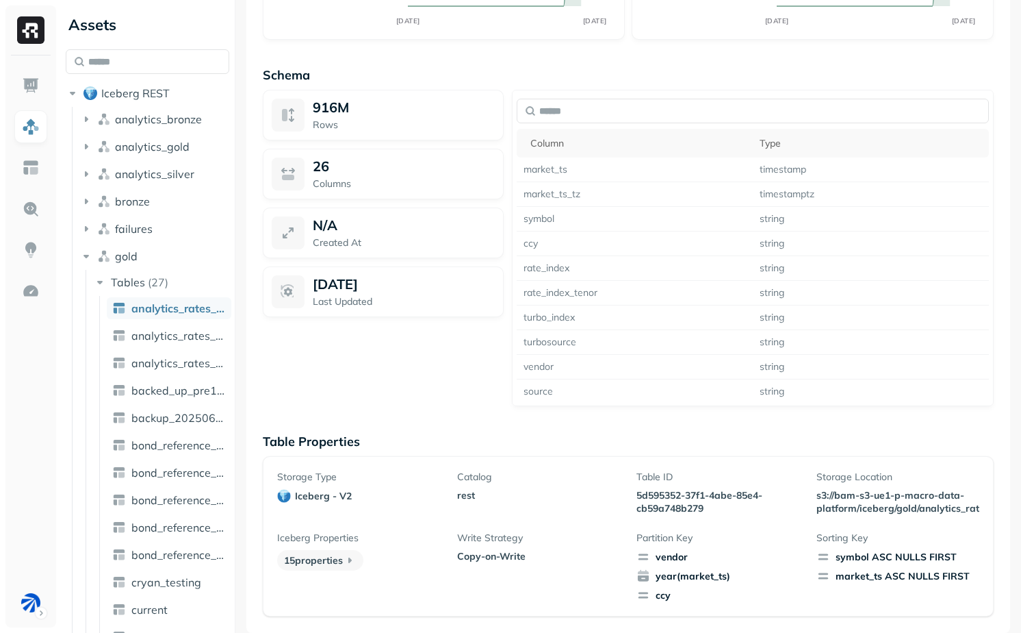
click at [656, 494] on p "5d595352-37f1-4abe-85e4-cb59a748b279" at bounding box center [718, 502] width 163 height 26
drag, startPoint x: 656, startPoint y: 494, endPoint x: 713, endPoint y: 521, distance: 63.4
click at [713, 521] on div "Storage Type iceberg - v2 Catalog rest Table ID 5d595352-37f1-4abe-85e4-cb59a74…" at bounding box center [628, 535] width 702 height 131
copy p "5d595352-37f1-4abe-85e4-cb59a748b279"
click at [557, 434] on p "Table Properties" at bounding box center [628, 441] width 731 height 16
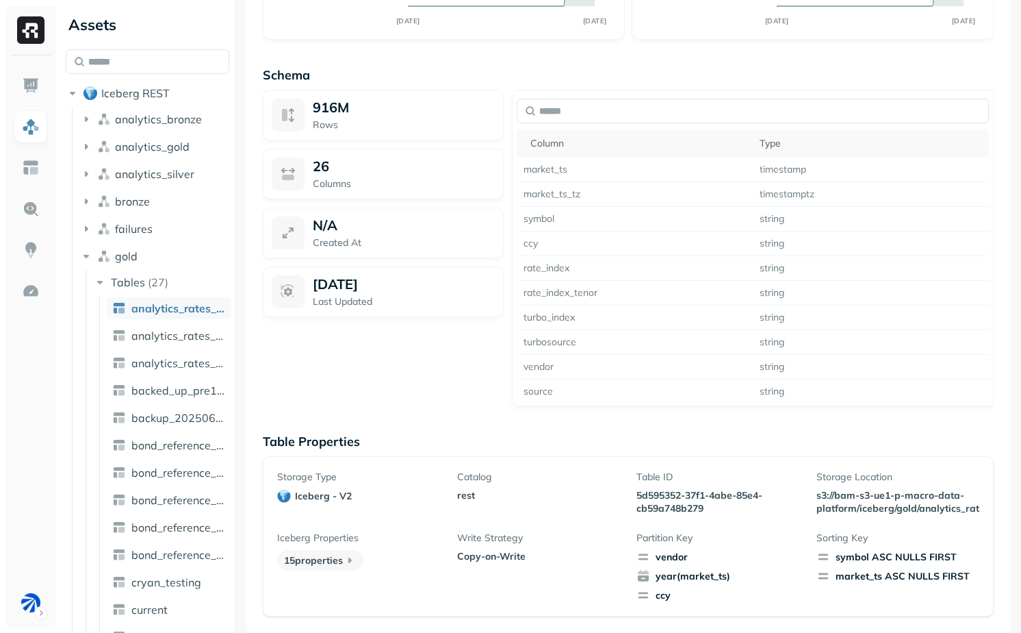
click at [658, 570] on span "year(market_ts)" at bounding box center [718, 576] width 163 height 14
click at [658, 554] on span "vendor" at bounding box center [718, 557] width 163 height 14
drag, startPoint x: 658, startPoint y: 554, endPoint x: 726, endPoint y: 599, distance: 81.5
click at [726, 599] on div "vendor year(market_ts) ccy" at bounding box center [718, 576] width 163 height 52
click at [726, 599] on span "ccy" at bounding box center [718, 595] width 163 height 14
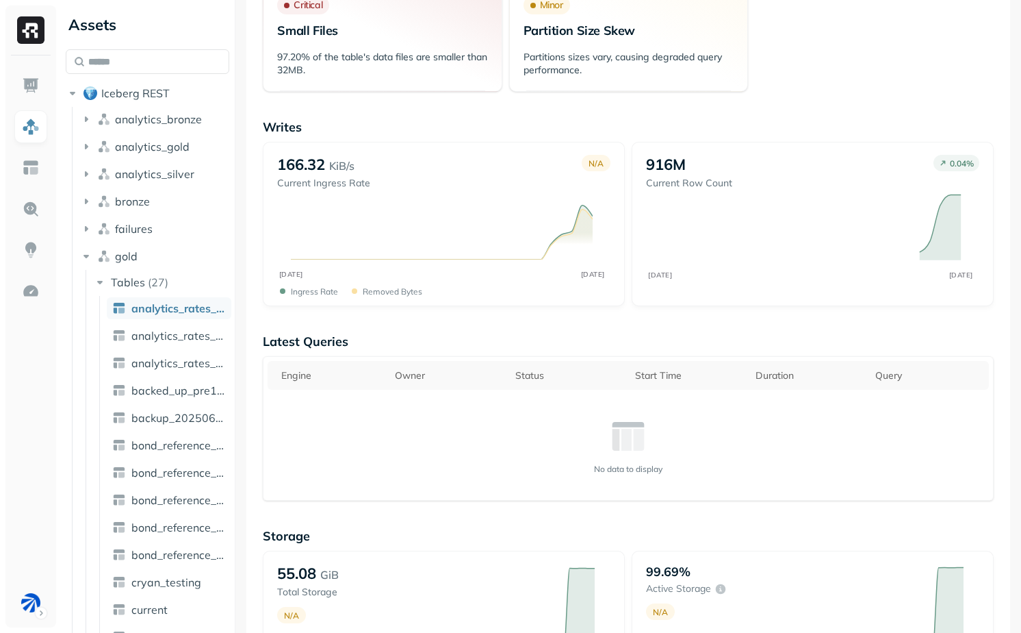
scroll to position [0, 0]
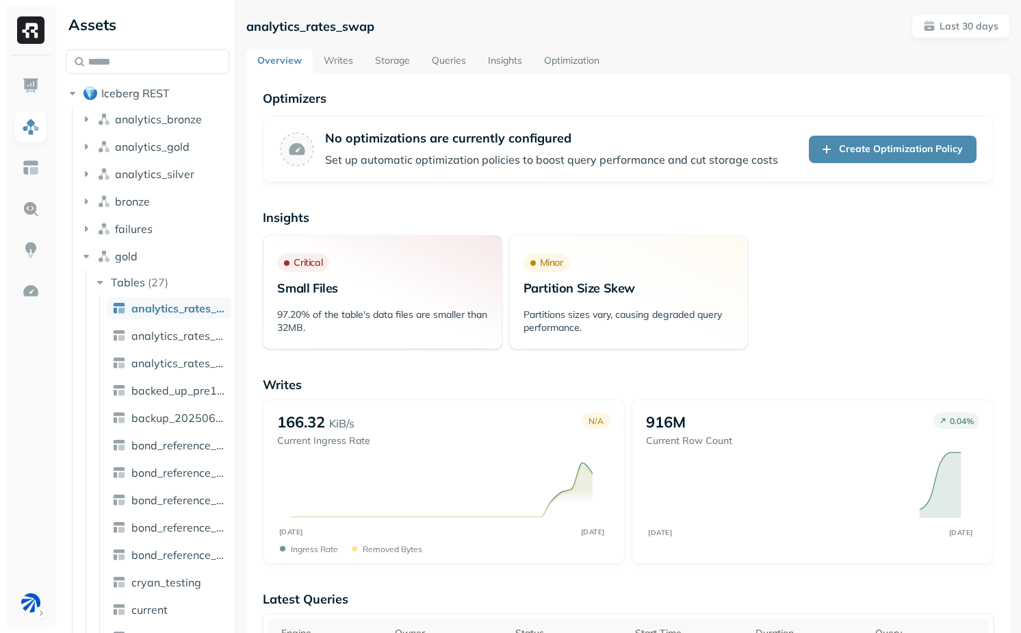
click at [307, 19] on p "analytics_rates_swap" at bounding box center [310, 26] width 128 height 16
copy p "analytics_rates_swap"
click at [587, 378] on p "Writes" at bounding box center [628, 385] width 731 height 16
click at [379, 55] on link "Storage" at bounding box center [392, 61] width 57 height 25
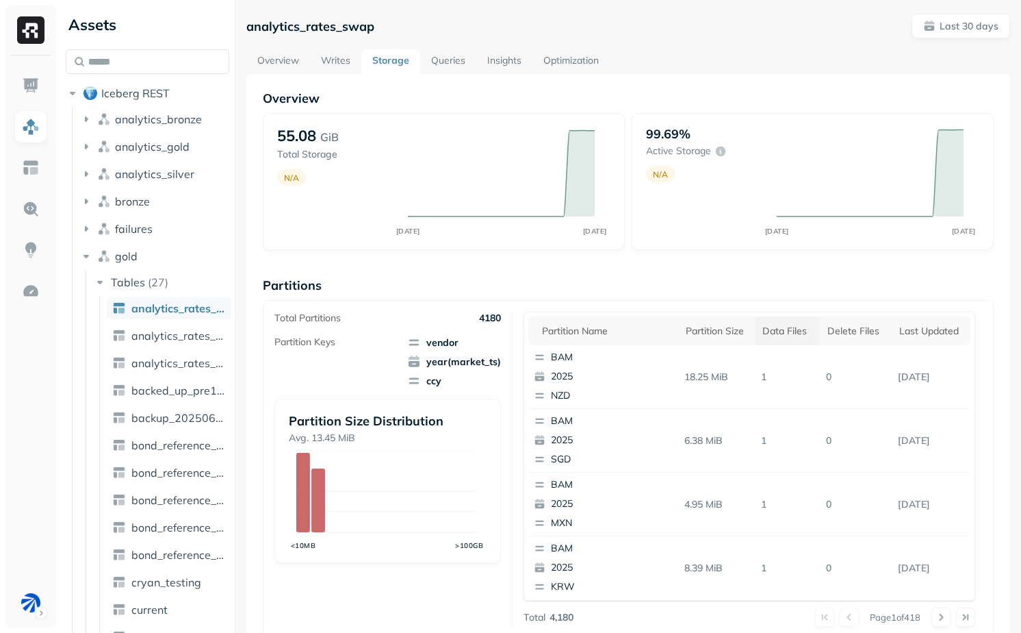
click at [774, 335] on div "Data Files" at bounding box center [788, 331] width 51 height 13
drag, startPoint x: 750, startPoint y: 377, endPoint x: 733, endPoint y: 377, distance: 17.1
click at [734, 377] on tr "BAM 2025 ILS 6.19 MiB 3 0 Sep 7, 2025" at bounding box center [750, 377] width 442 height 64
click at [752, 388] on p "3" at bounding box center [790, 377] width 77 height 24
click at [172, 58] on input "text" at bounding box center [148, 61] width 164 height 25
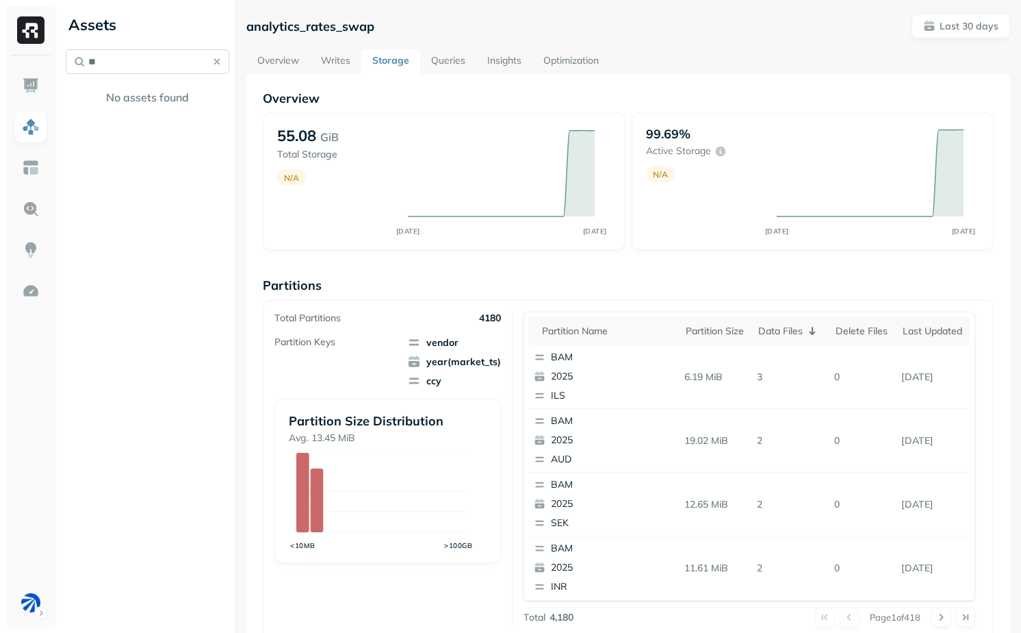
type input "*"
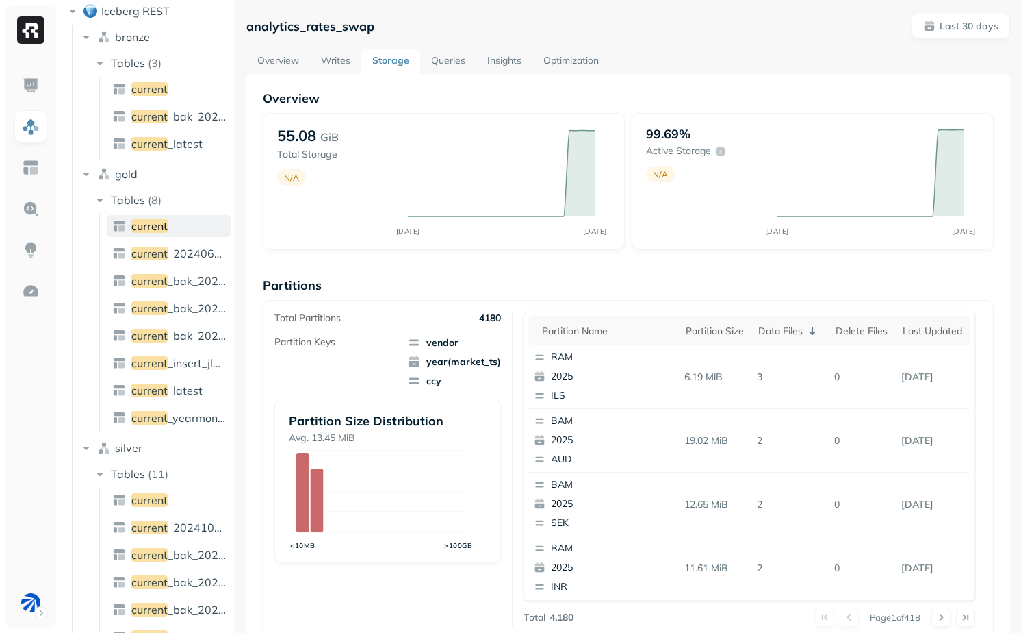
scroll to position [118, 0]
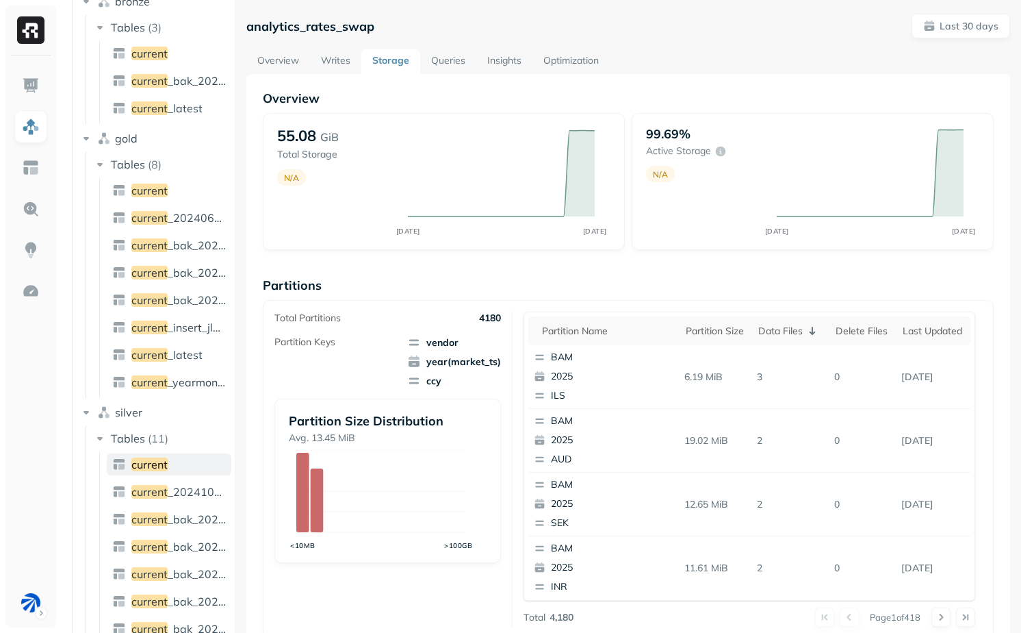
click at [175, 456] on link "current" at bounding box center [169, 464] width 125 height 22
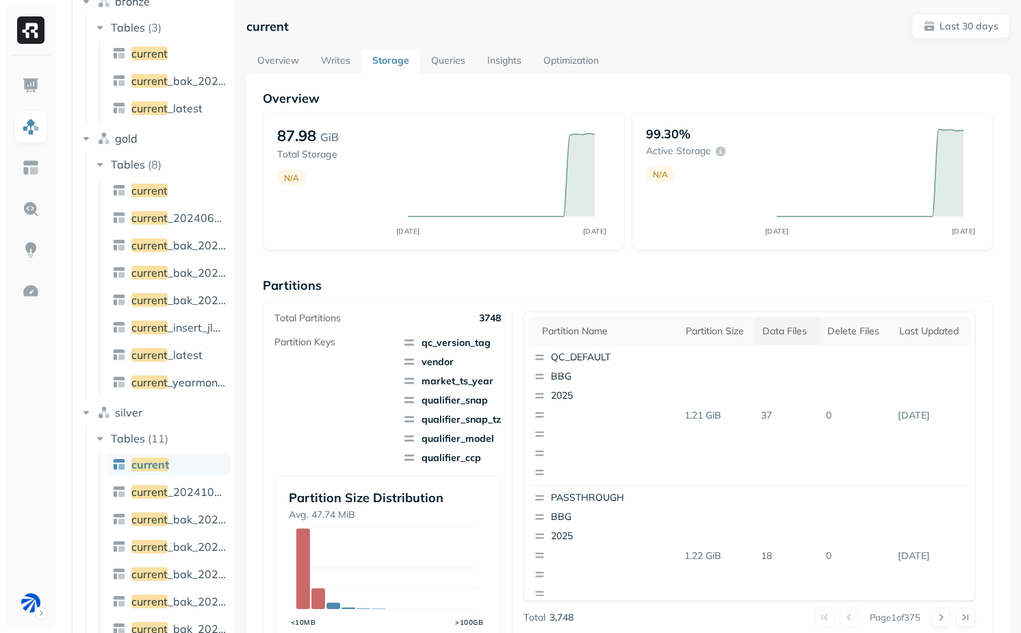
click at [787, 328] on div "Data Files" at bounding box center [788, 331] width 51 height 13
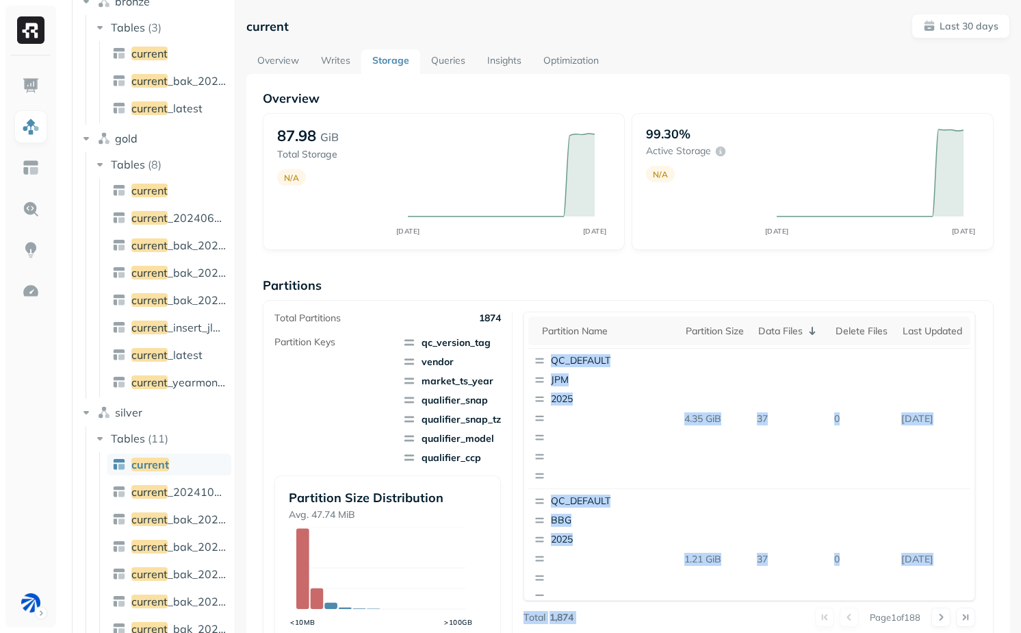
drag, startPoint x: 666, startPoint y: 412, endPoint x: 797, endPoint y: 604, distance: 232.1
click at [797, 604] on div "Partition name Partition size Data Files Delete Files Last updated PASSTHROUGH …" at bounding box center [750, 476] width 452 height 328
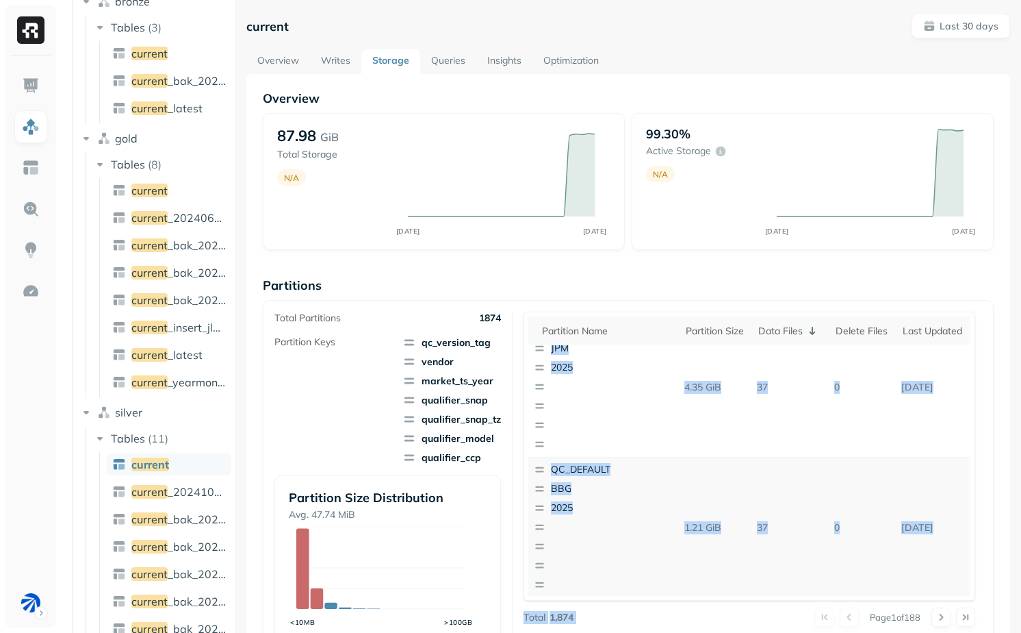
click at [796, 525] on p "37" at bounding box center [790, 528] width 77 height 24
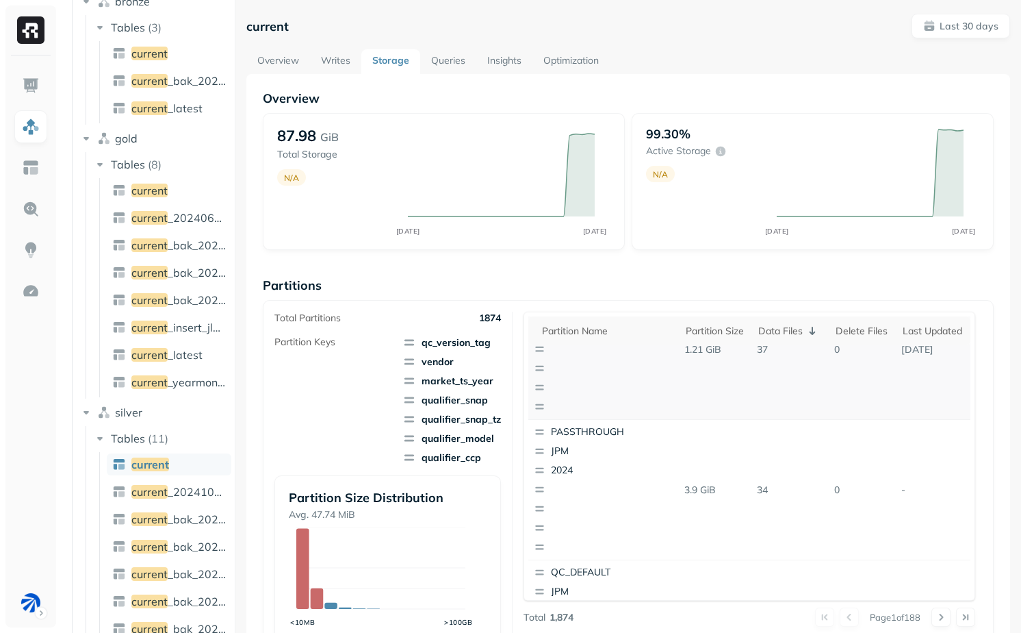
scroll to position [338, 0]
drag, startPoint x: 668, startPoint y: 358, endPoint x: 788, endPoint y: 364, distance: 120.0
click at [788, 364] on tr "QC_DEFAULT BBG 2025 1.21 GiB 37 0 Sep 7, 2025" at bounding box center [750, 358] width 442 height 140
drag, startPoint x: 784, startPoint y: 364, endPoint x: 620, endPoint y: 364, distance: 163.6
click at [620, 364] on tr "QC_DEFAULT BBG 2025 1.21 GiB 37 0 Sep 7, 2025" at bounding box center [750, 358] width 442 height 140
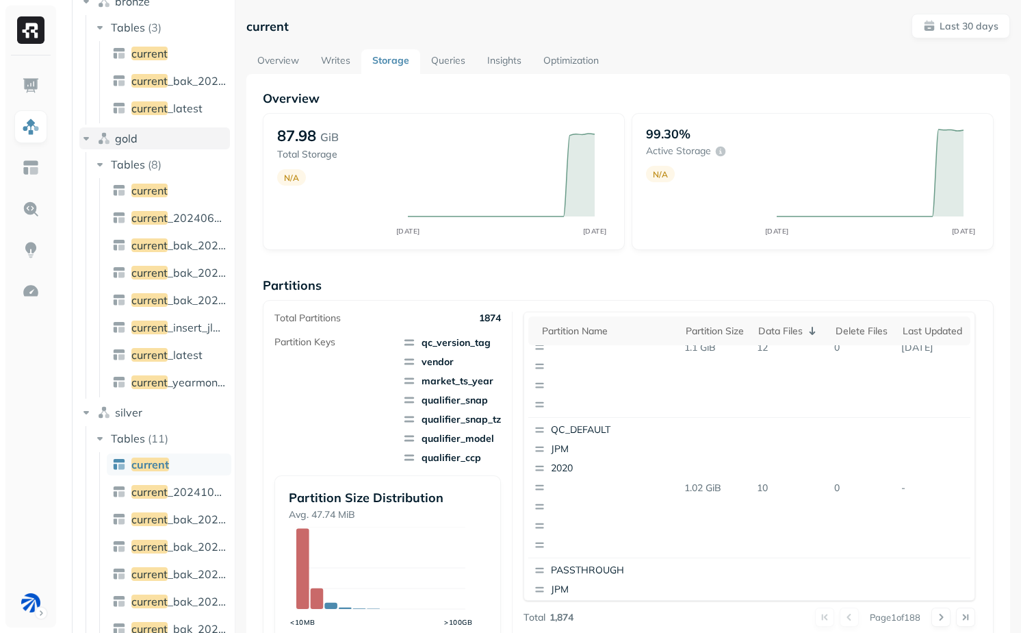
scroll to position [0, 0]
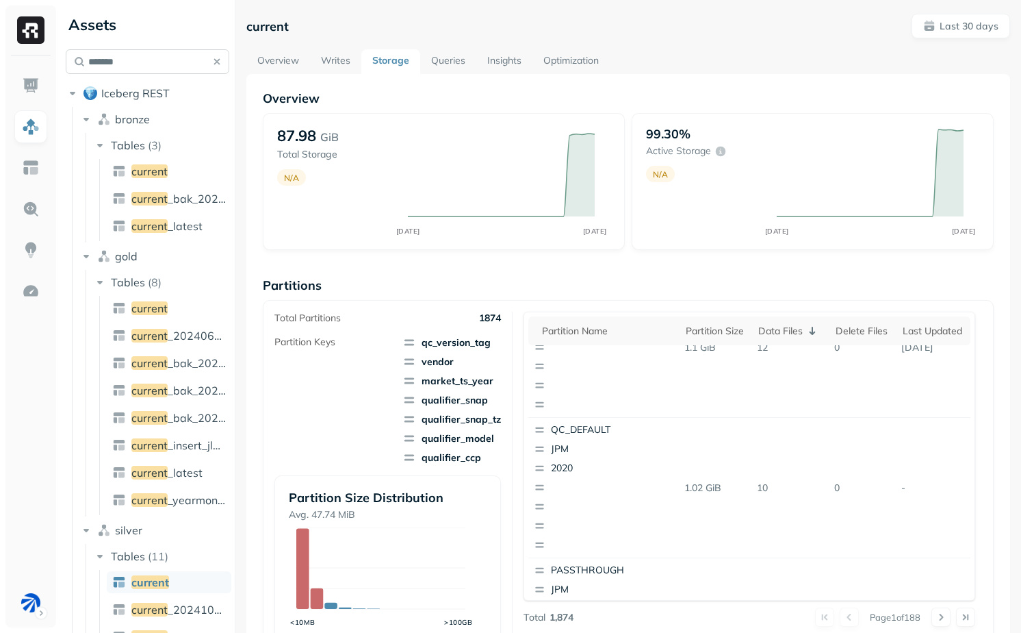
click at [112, 73] on input "*******" at bounding box center [148, 61] width 164 height 25
paste input "**********"
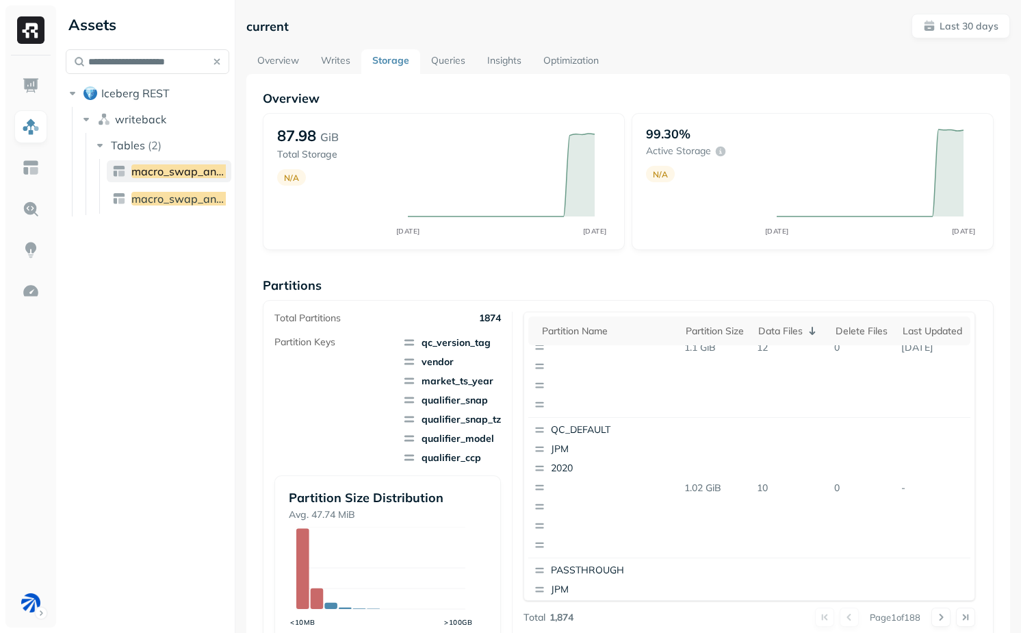
type input "**********"
click at [163, 162] on link "macro_swap_analytics_z" at bounding box center [169, 171] width 125 height 22
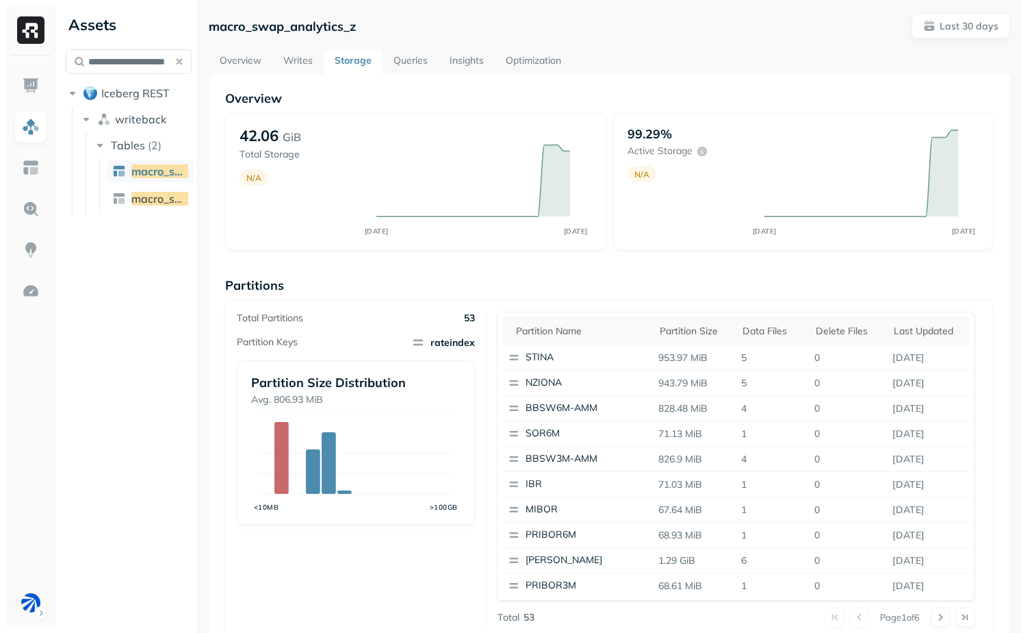
click at [180, 236] on div "**********" at bounding box center [540, 316] width 961 height 633
click at [949, 34] on button "Last 30 days" at bounding box center [961, 26] width 99 height 25
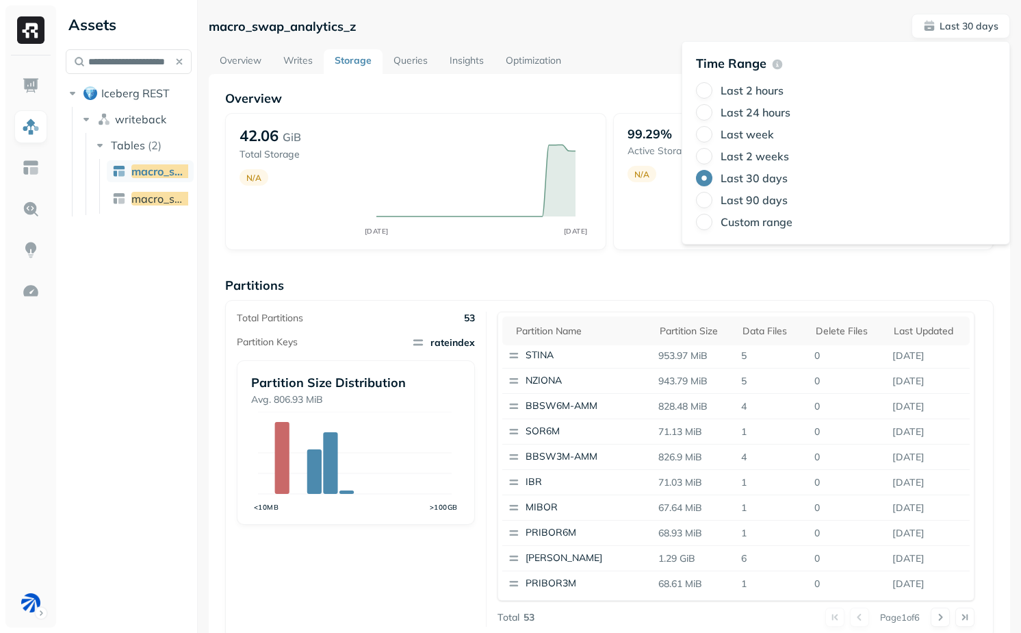
click at [743, 110] on label "Last 24 hours" at bounding box center [756, 112] width 70 height 14
click at [713, 110] on button "Last 24 hours" at bounding box center [704, 112] width 16 height 16
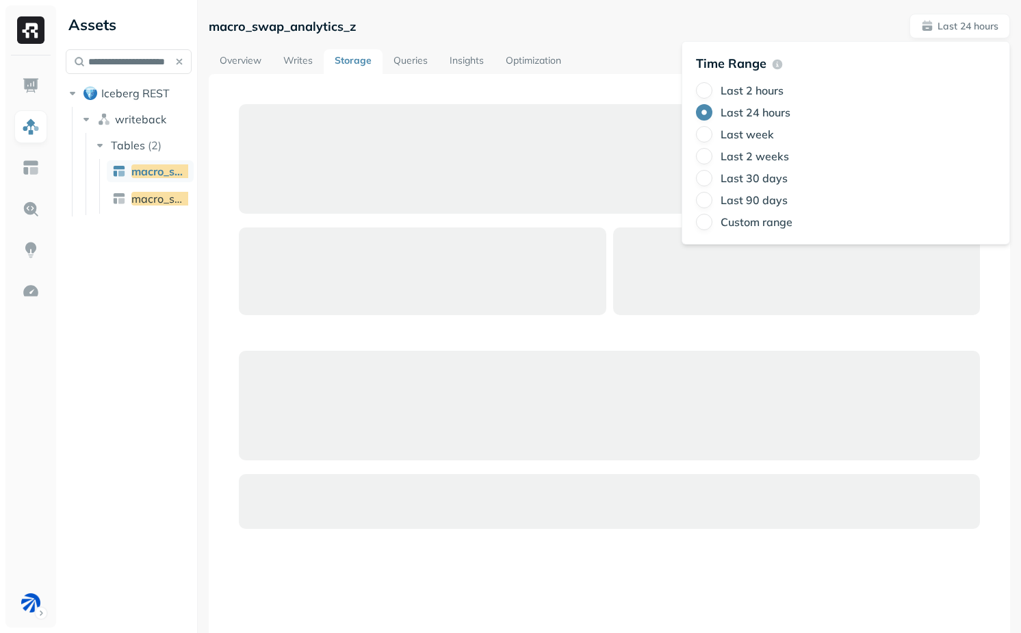
click at [601, 35] on div "macro_swap_analytics_z Last 24 hours" at bounding box center [610, 26] width 802 height 25
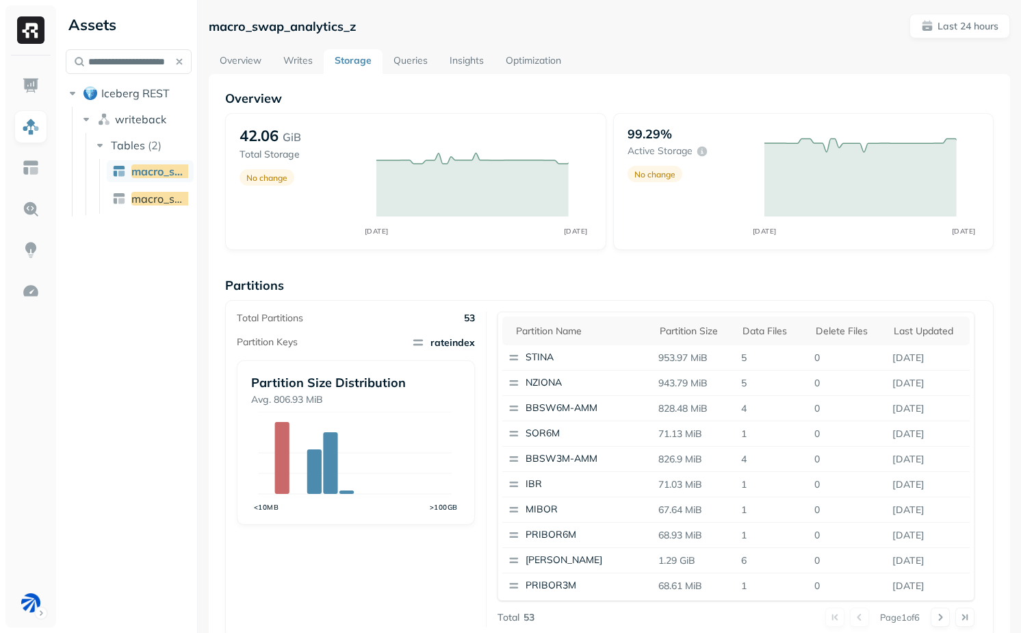
scroll to position [414, 0]
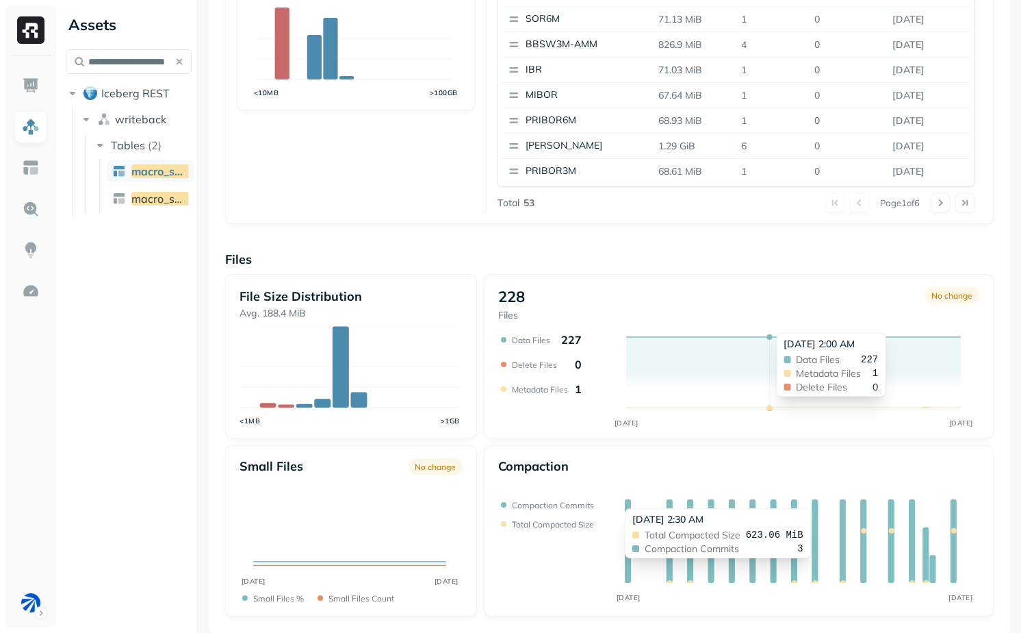
click at [770, 565] on icon at bounding box center [773, 541] width 6 height 84
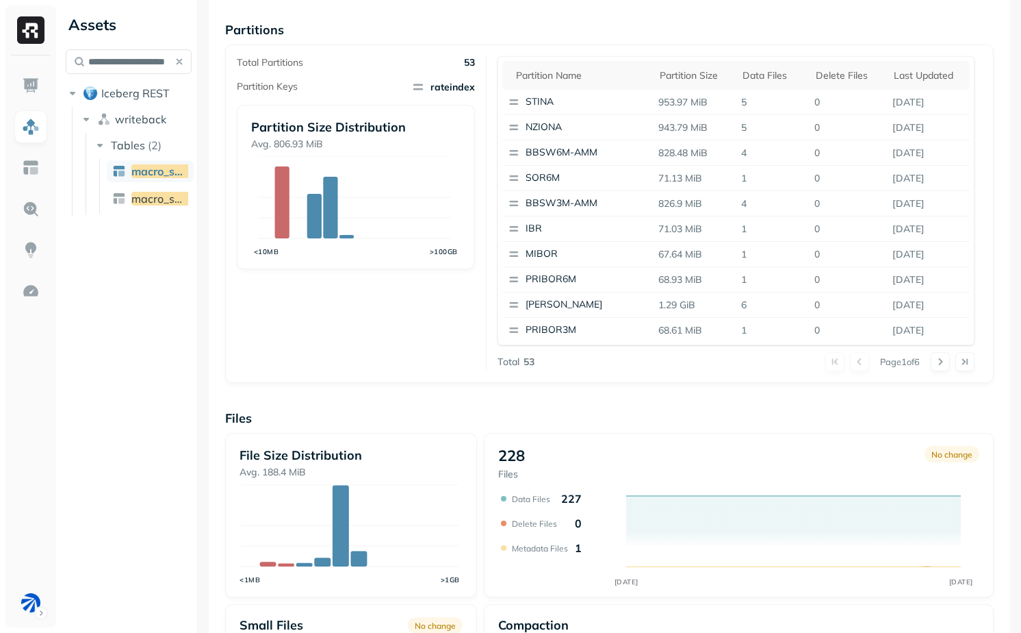
scroll to position [253, 0]
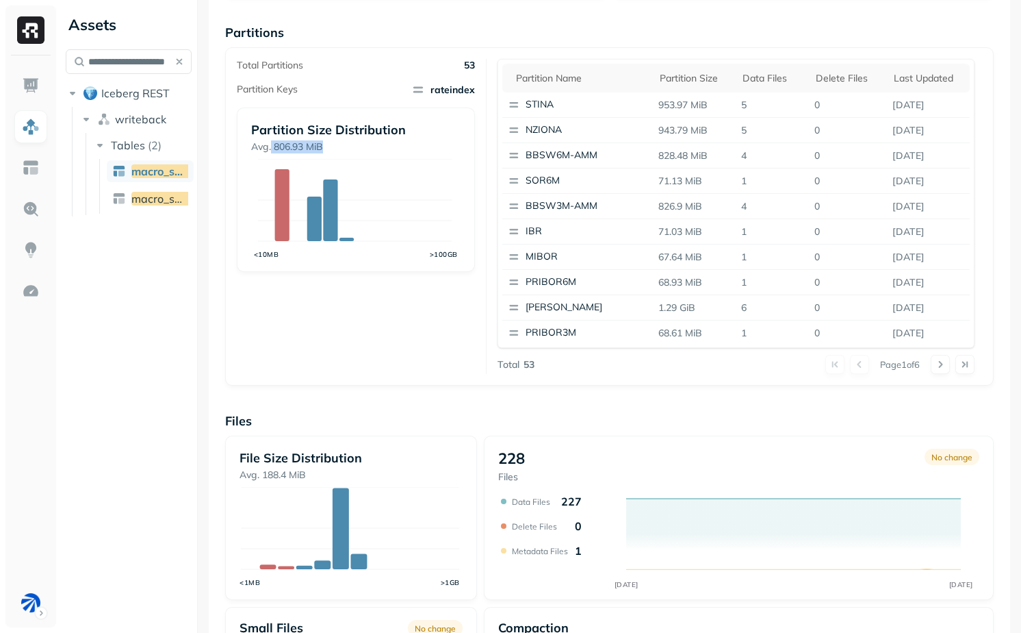
drag, startPoint x: 271, startPoint y: 144, endPoint x: 335, endPoint y: 147, distance: 63.7
click at [335, 147] on p "Avg. 806.93 MiB" at bounding box center [356, 146] width 210 height 13
drag, startPoint x: 335, startPoint y: 147, endPoint x: 254, endPoint y: 145, distance: 80.8
click at [254, 145] on p "Avg. 806.93 MiB" at bounding box center [356, 146] width 210 height 13
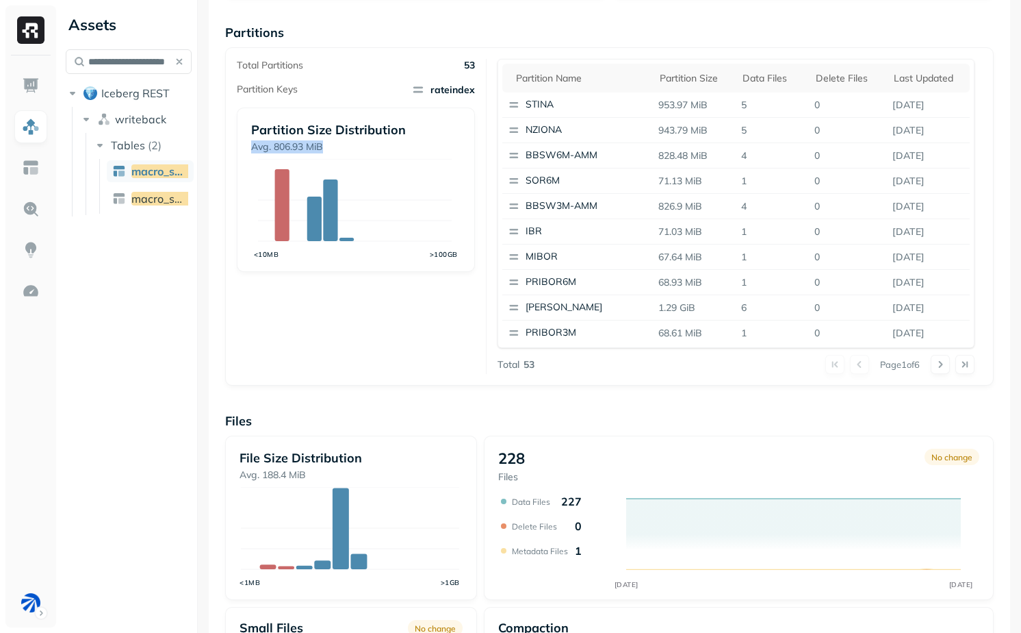
click at [272, 144] on p "Avg. 806.93 MiB" at bounding box center [356, 146] width 210 height 13
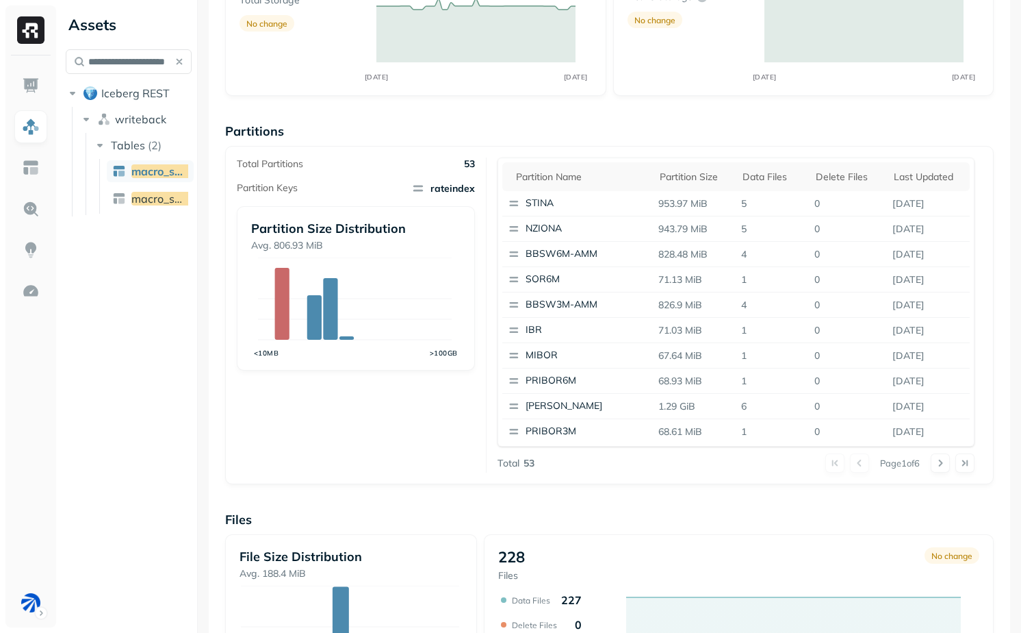
scroll to position [0, 0]
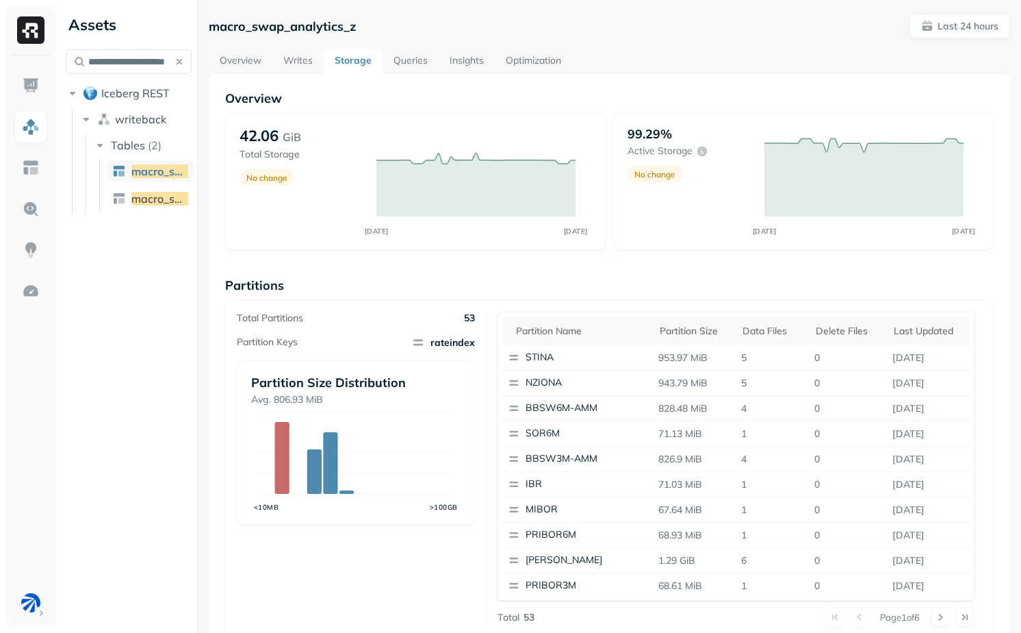
click at [242, 56] on link "Overview" at bounding box center [241, 61] width 64 height 25
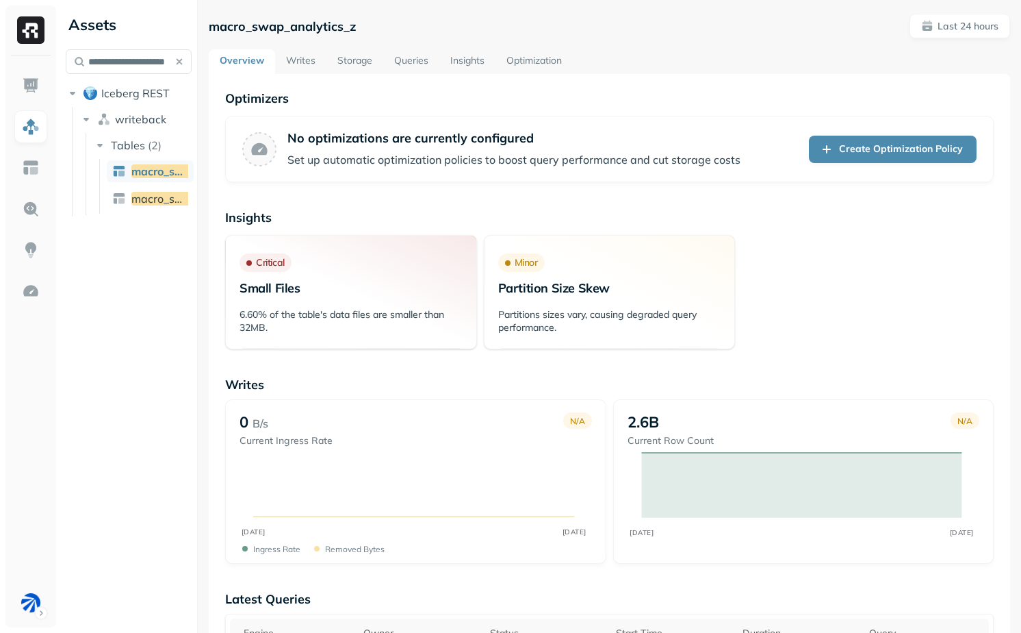
click at [351, 60] on link "Storage" at bounding box center [355, 61] width 57 height 25
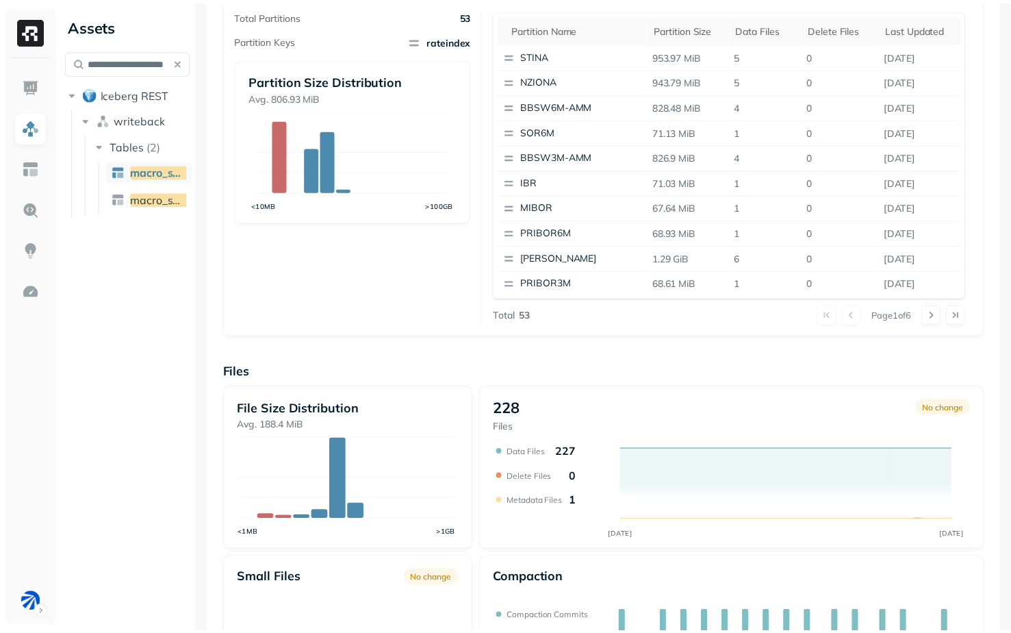
scroll to position [303, 0]
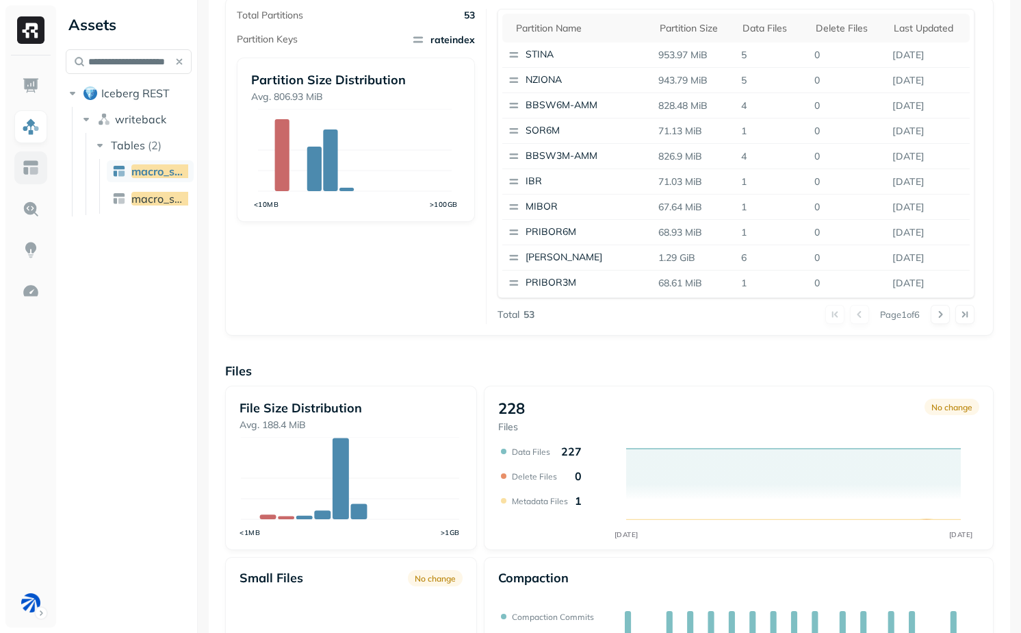
click at [37, 160] on img at bounding box center [31, 168] width 18 height 18
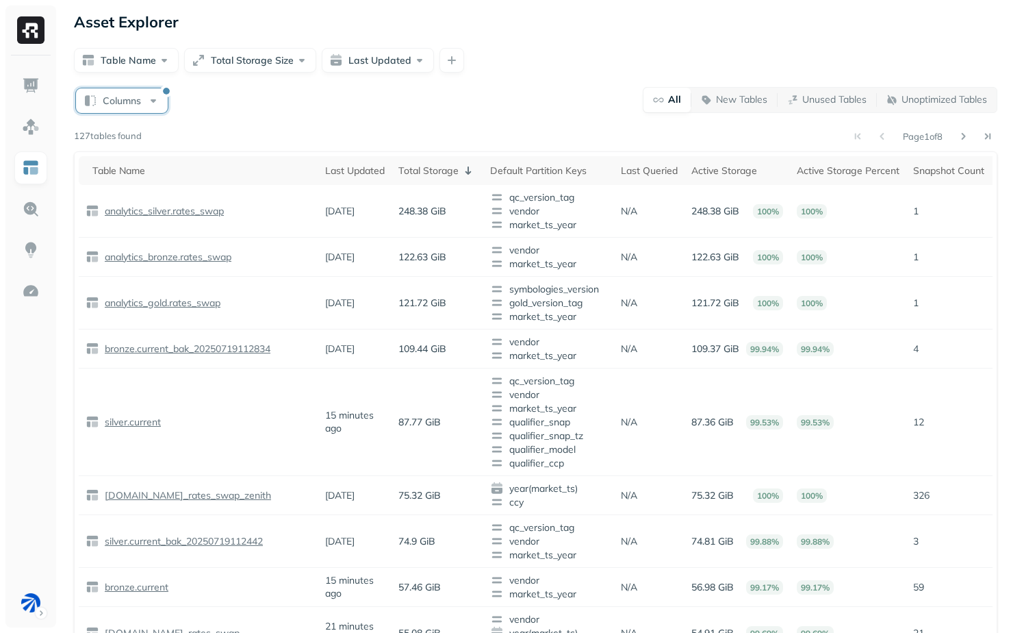
click at [90, 101] on button "Columns" at bounding box center [122, 100] width 92 height 25
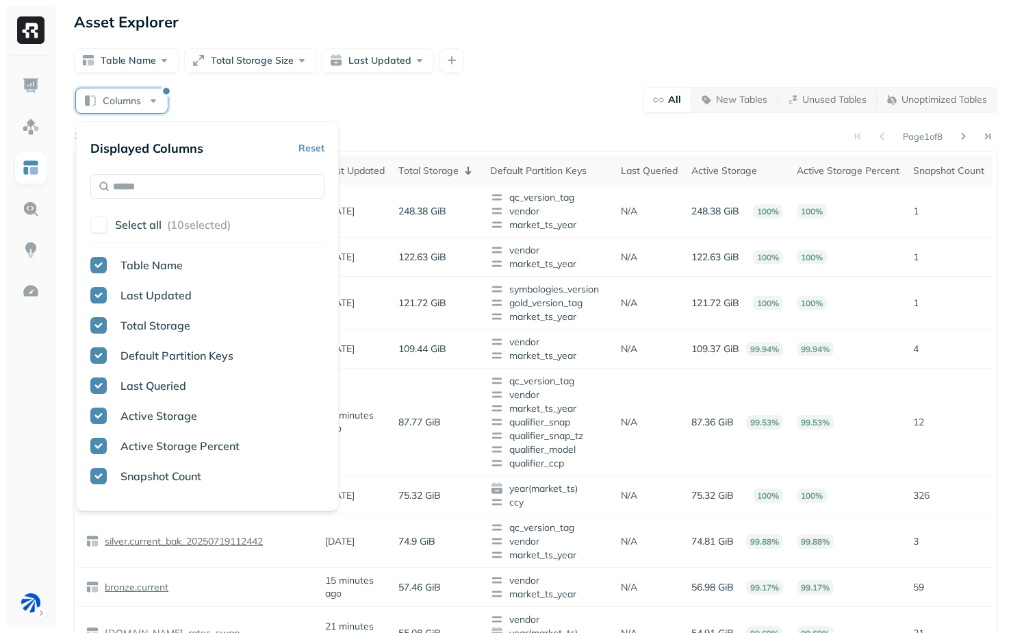
click at [165, 199] on div "Displayed Columns Reset Select all ( 10 selected) Table Name Last Updated Total…" at bounding box center [207, 316] width 234 height 361
click at [168, 188] on input "text" at bounding box center [207, 186] width 234 height 25
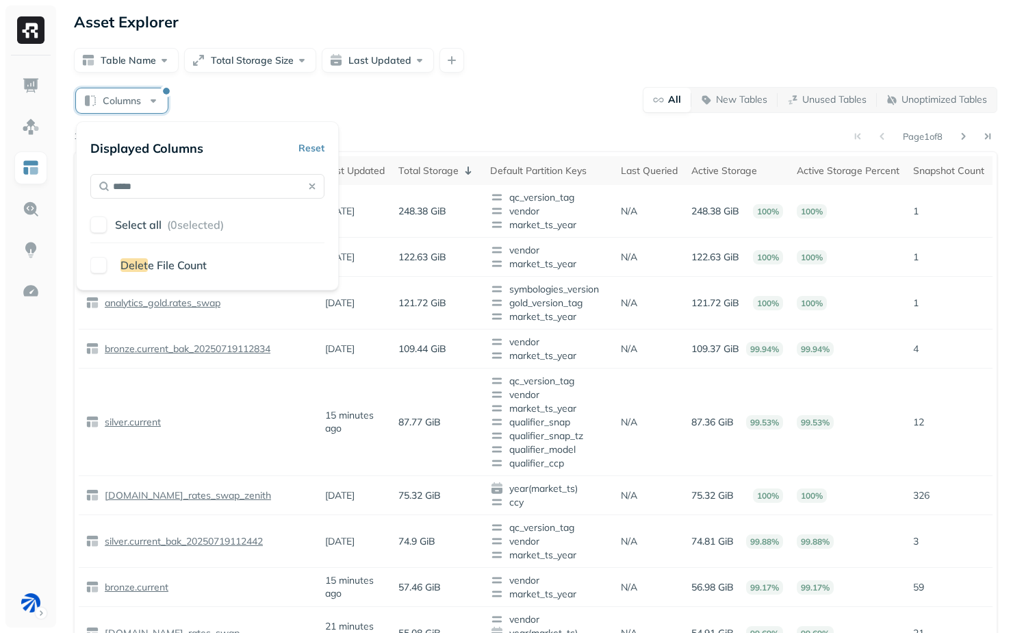
type input "*****"
click at [155, 266] on span "e File Count" at bounding box center [177, 265] width 59 height 14
click at [405, 89] on div "Columns All New Tables Unused Tables Unoptimized Tables" at bounding box center [536, 99] width 924 height 27
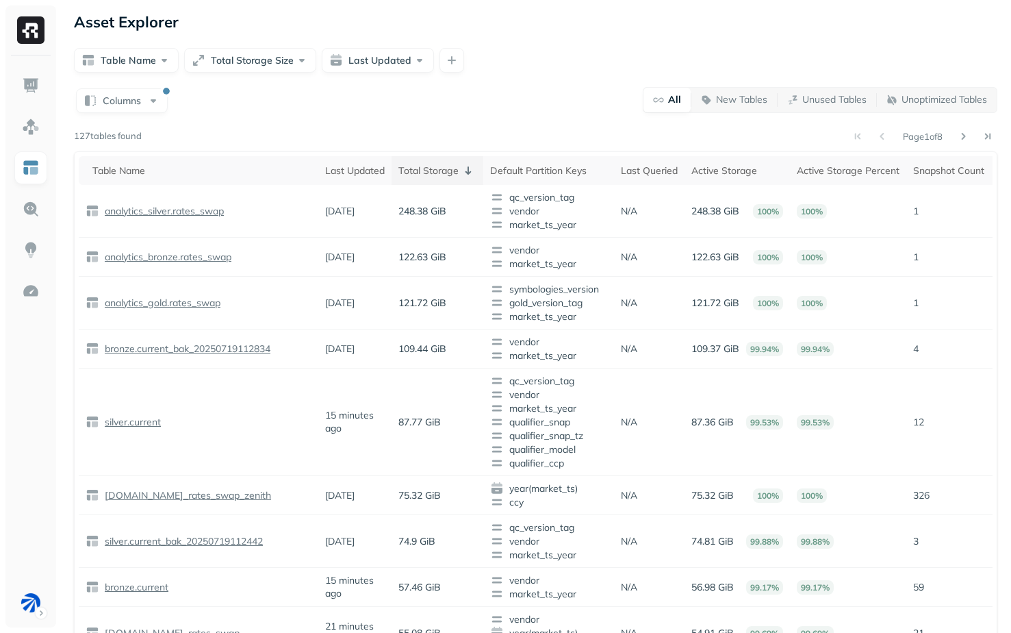
click at [446, 179] on th "Total Storage" at bounding box center [438, 170] width 92 height 29
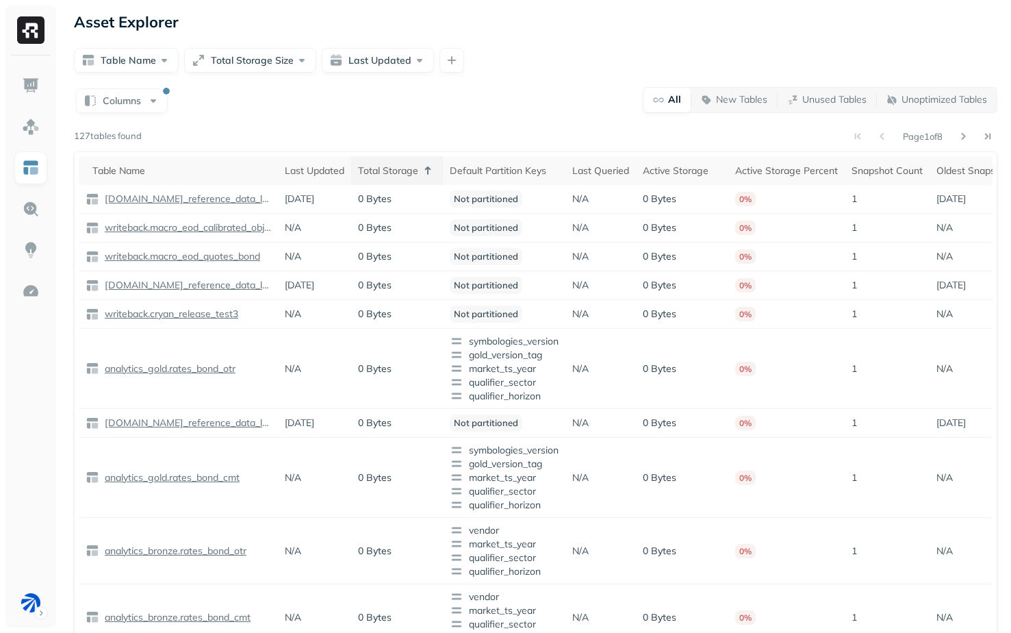
click at [446, 179] on th "Default Partition Keys" at bounding box center [504, 170] width 123 height 29
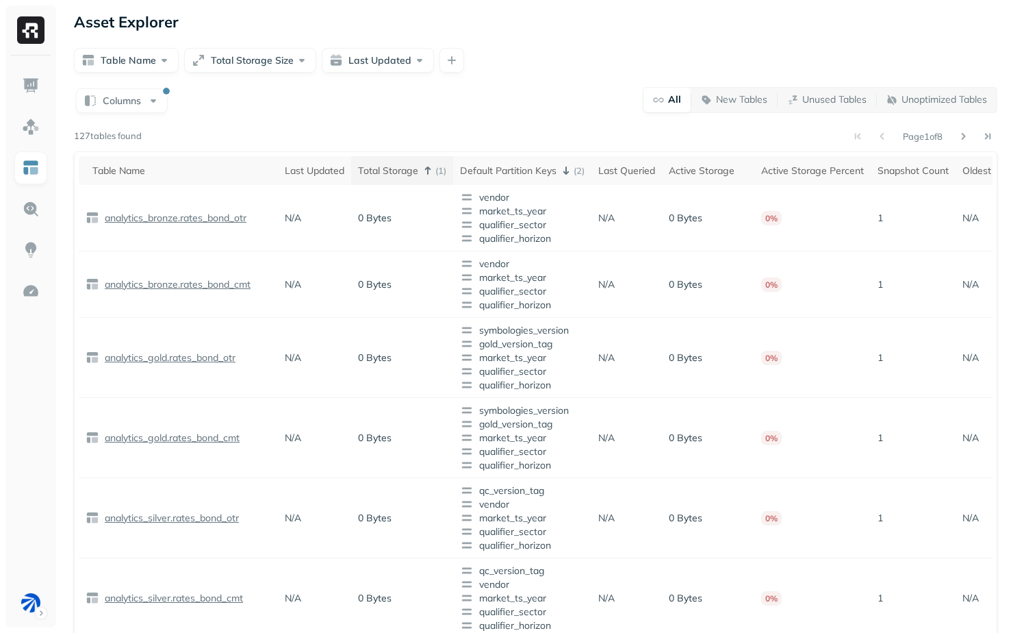
click at [391, 165] on div "Total Storage ( 1 )" at bounding box center [402, 170] width 88 height 16
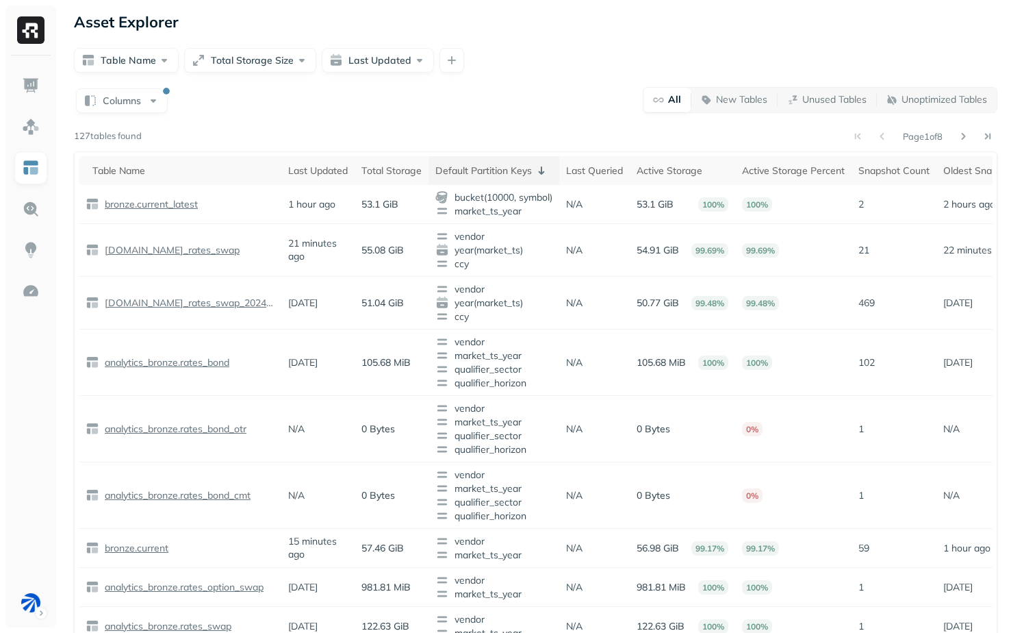
click at [468, 161] on th "Default Partition Keys" at bounding box center [494, 170] width 131 height 29
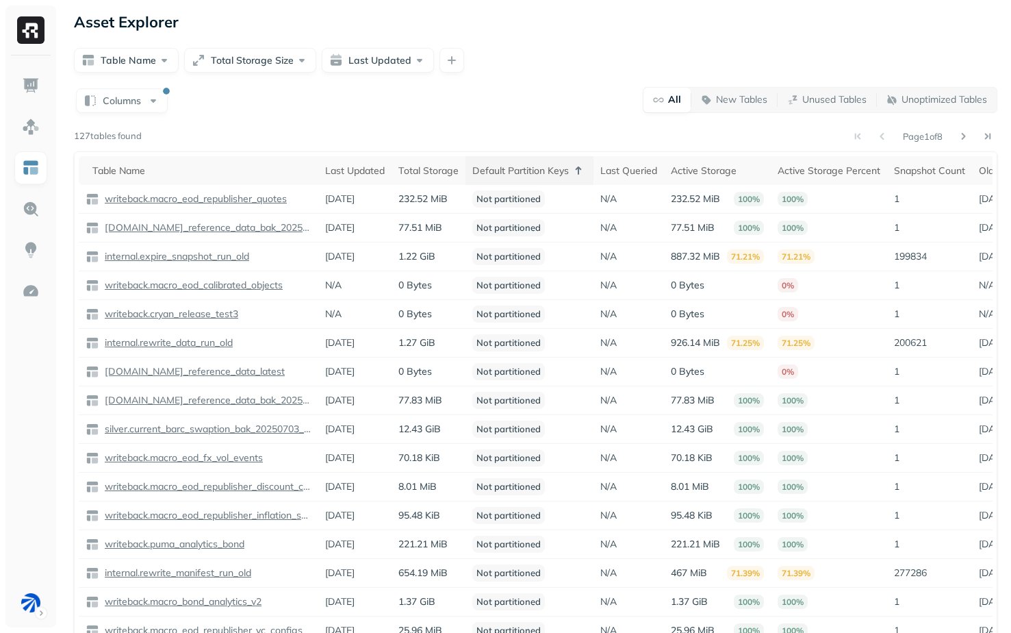
click at [468, 168] on th "Default Partition Keys" at bounding box center [530, 170] width 128 height 29
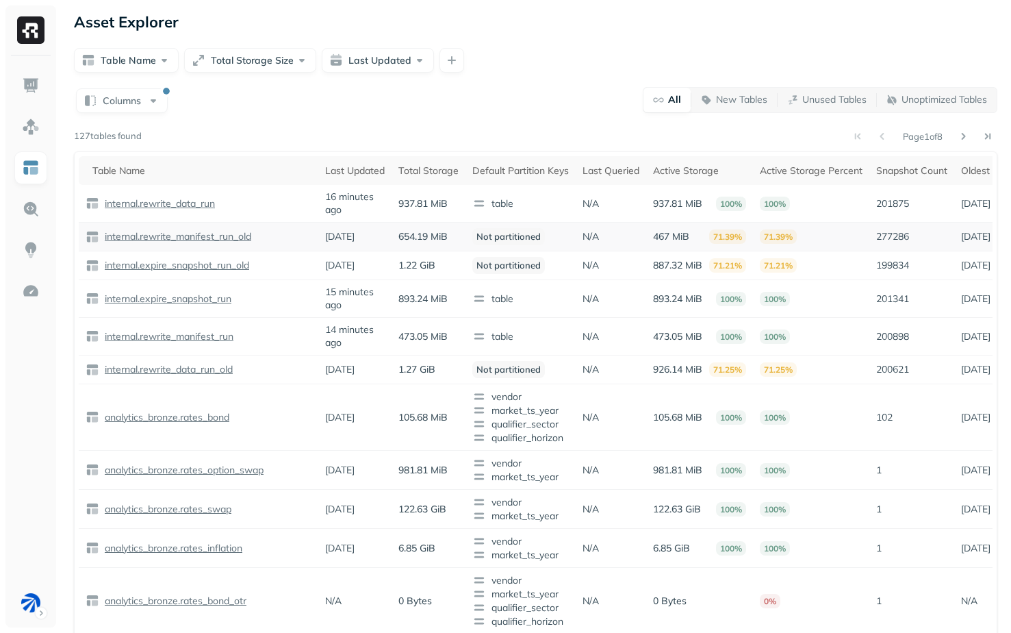
scroll to position [0, 219]
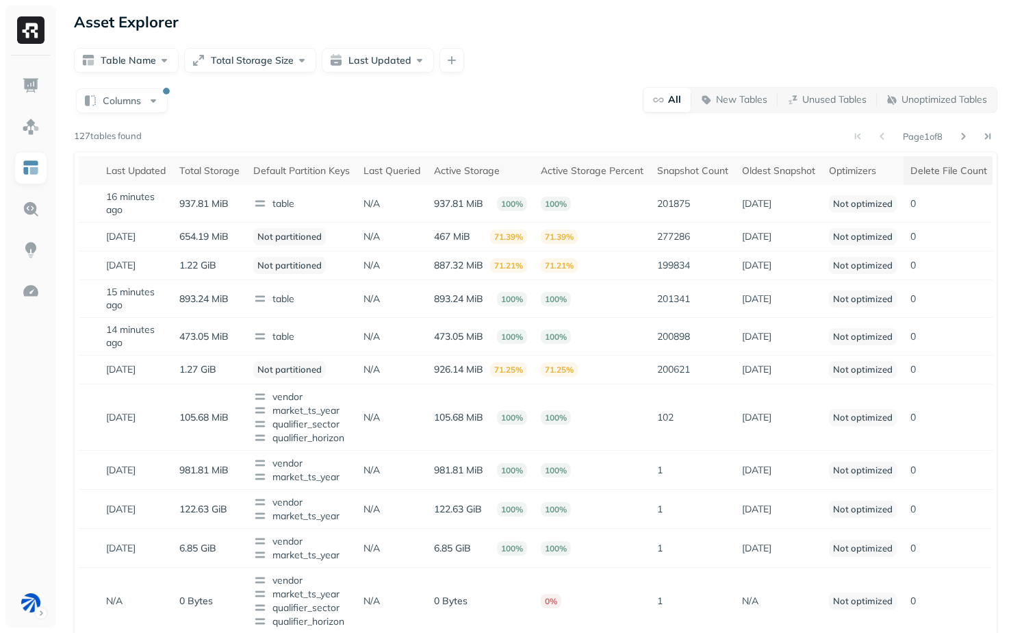
click at [951, 170] on div "Delete File Count" at bounding box center [949, 170] width 77 height 13
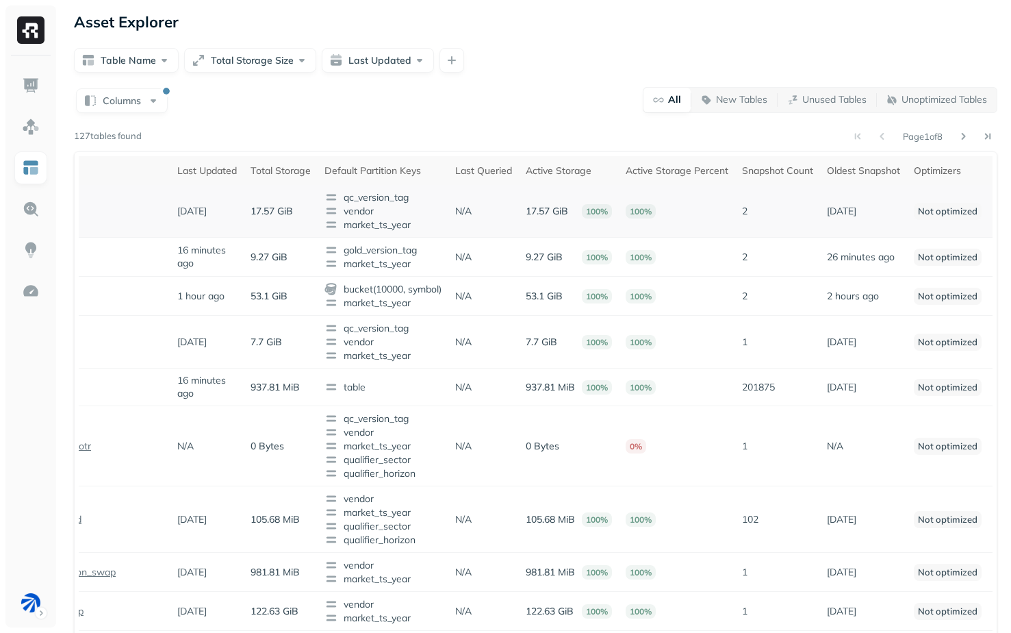
scroll to position [0, 253]
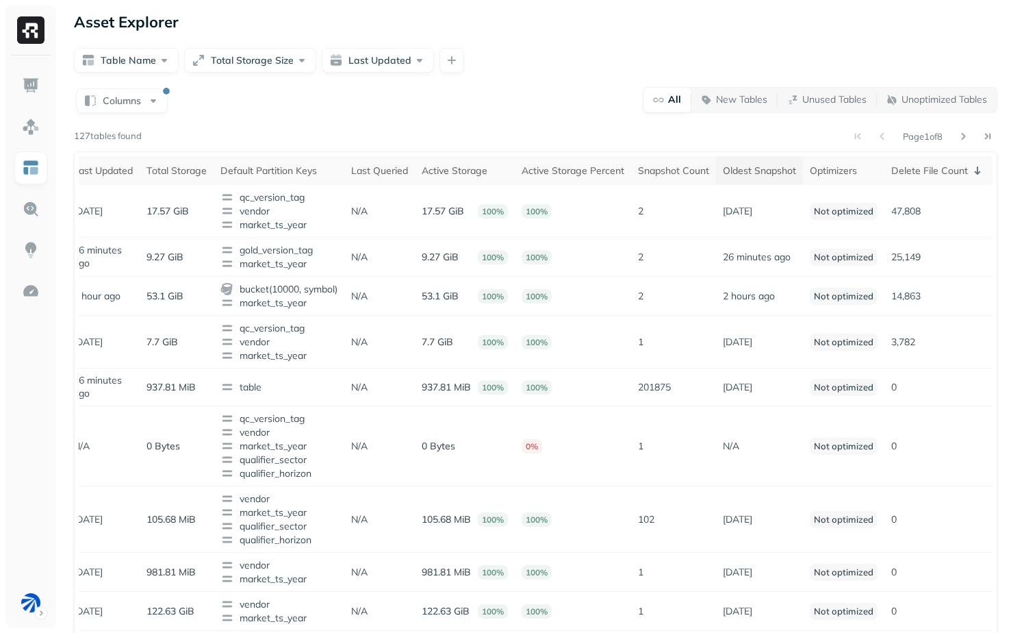
click at [783, 166] on div "Oldest Snapshot" at bounding box center [759, 170] width 73 height 13
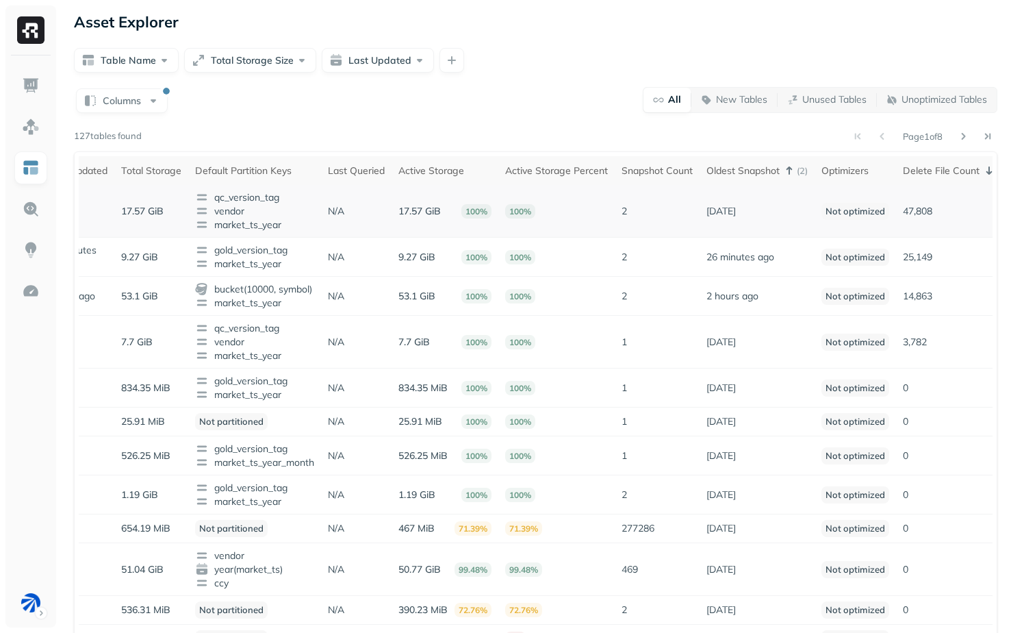
scroll to position [0, 279]
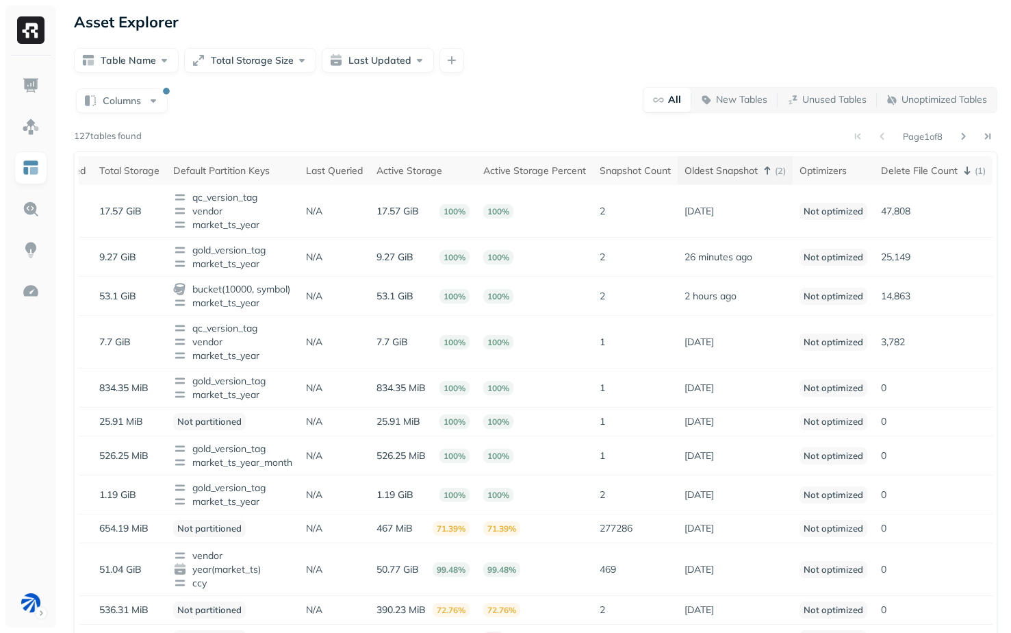
click at [752, 166] on div "Oldest Snapshot ( 2 )" at bounding box center [735, 170] width 101 height 16
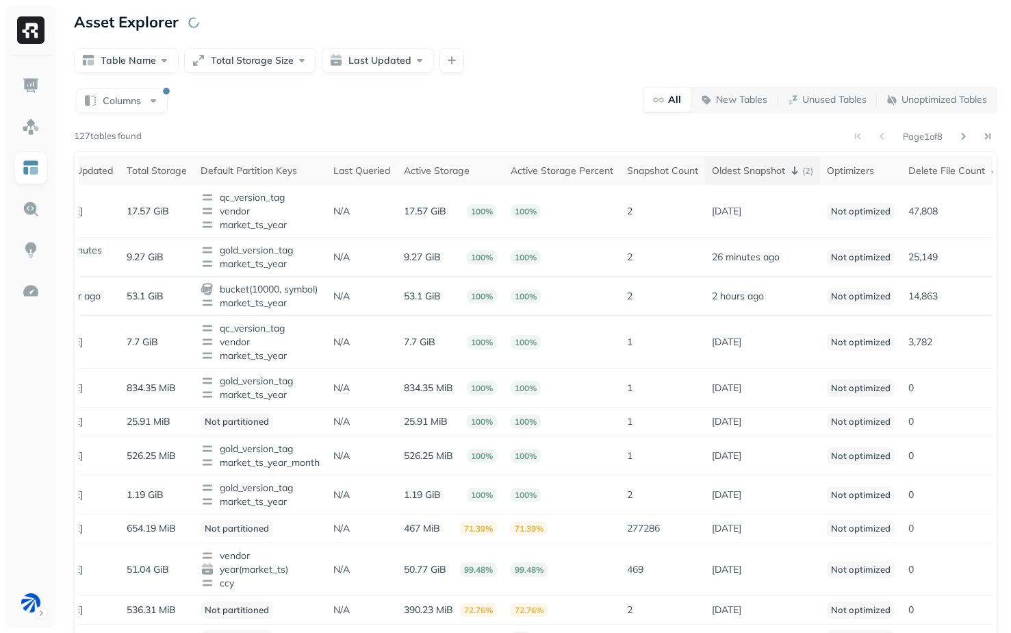
click at [752, 166] on div "Oldest Snapshot ( 2 )" at bounding box center [762, 170] width 101 height 16
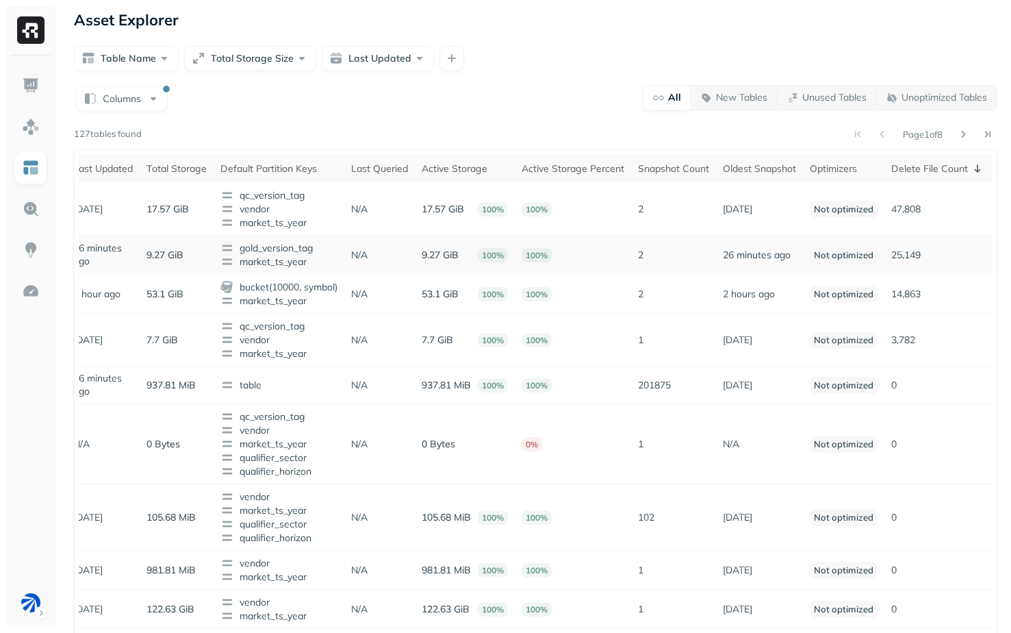
scroll to position [0, 0]
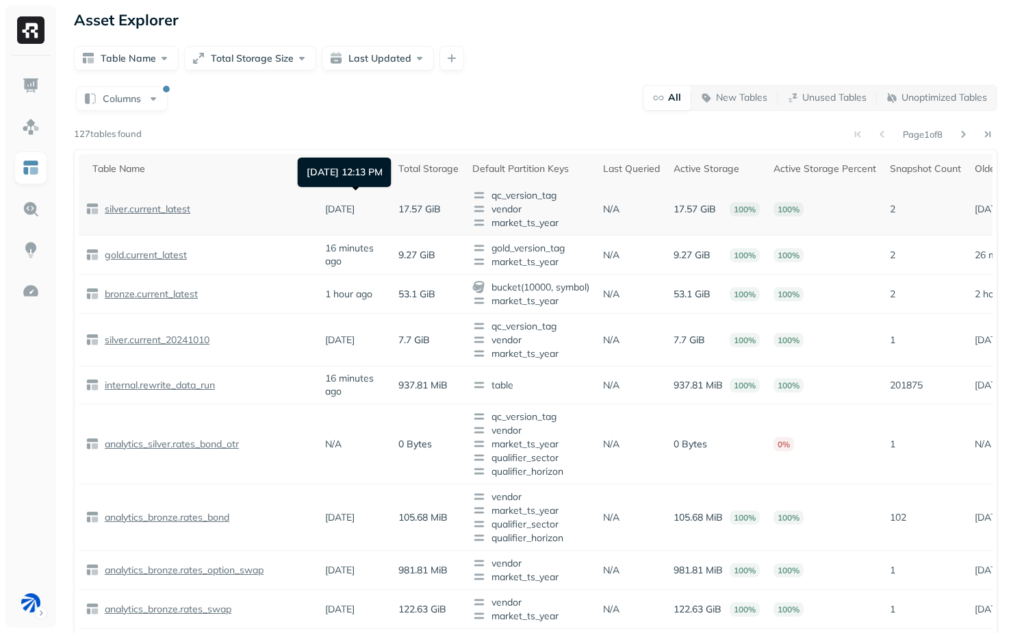
click at [331, 203] on p "2 months ago" at bounding box center [339, 209] width 29 height 13
drag, startPoint x: 327, startPoint y: 201, endPoint x: 371, endPoint y: 229, distance: 52.0
click at [371, 229] on td "2 months ago" at bounding box center [354, 209] width 73 height 53
click at [409, 212] on p "17.57 GiB" at bounding box center [419, 209] width 42 height 13
drag, startPoint x: 199, startPoint y: 214, endPoint x: 129, endPoint y: 213, distance: 69.8
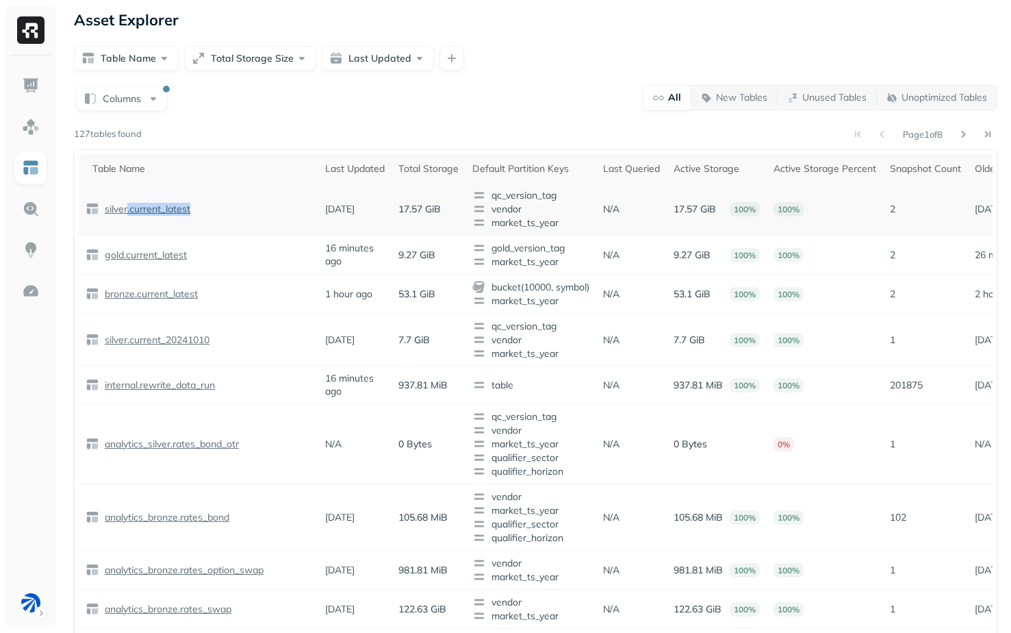
click at [129, 213] on div "silver.current_latest" at bounding box center [199, 209] width 226 height 14
drag, startPoint x: 201, startPoint y: 261, endPoint x: 129, endPoint y: 253, distance: 73.0
click at [129, 253] on div "gold.current_latest" at bounding box center [199, 255] width 226 height 14
drag, startPoint x: 207, startPoint y: 294, endPoint x: 140, endPoint y: 298, distance: 67.9
click at [140, 298] on div "bronze.current_latest" at bounding box center [199, 294] width 226 height 14
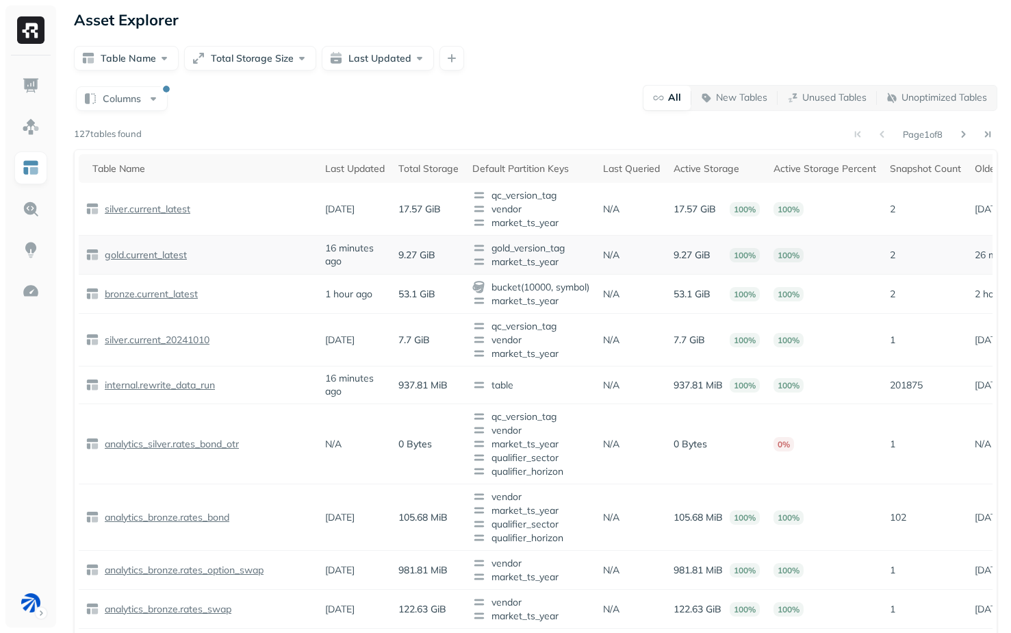
click at [268, 258] on div "gold.current_latest" at bounding box center [199, 255] width 226 height 14
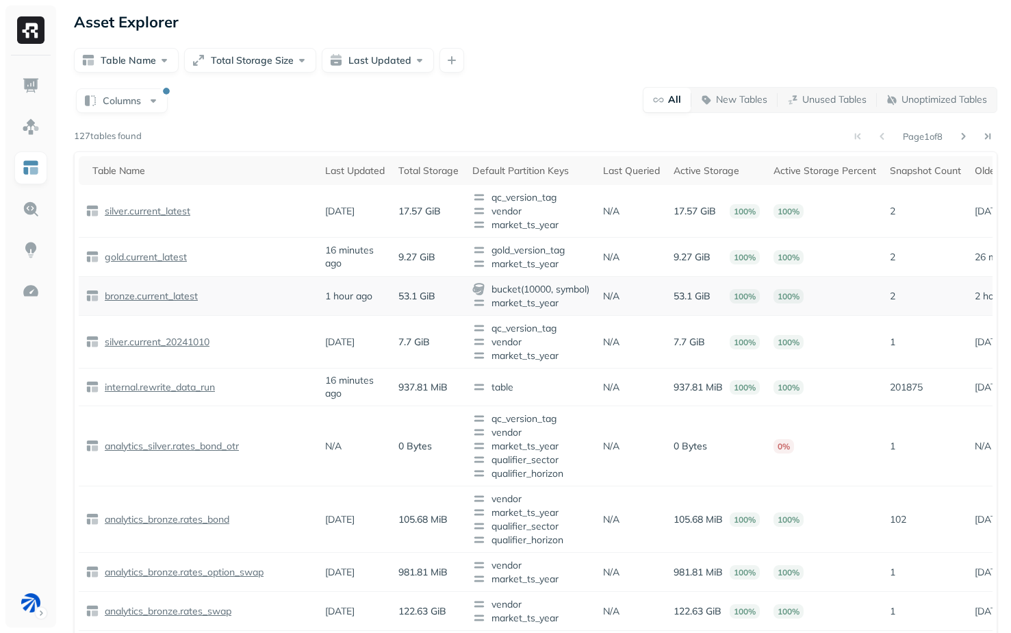
click at [155, 299] on p "bronze.current_latest" at bounding box center [150, 296] width 96 height 13
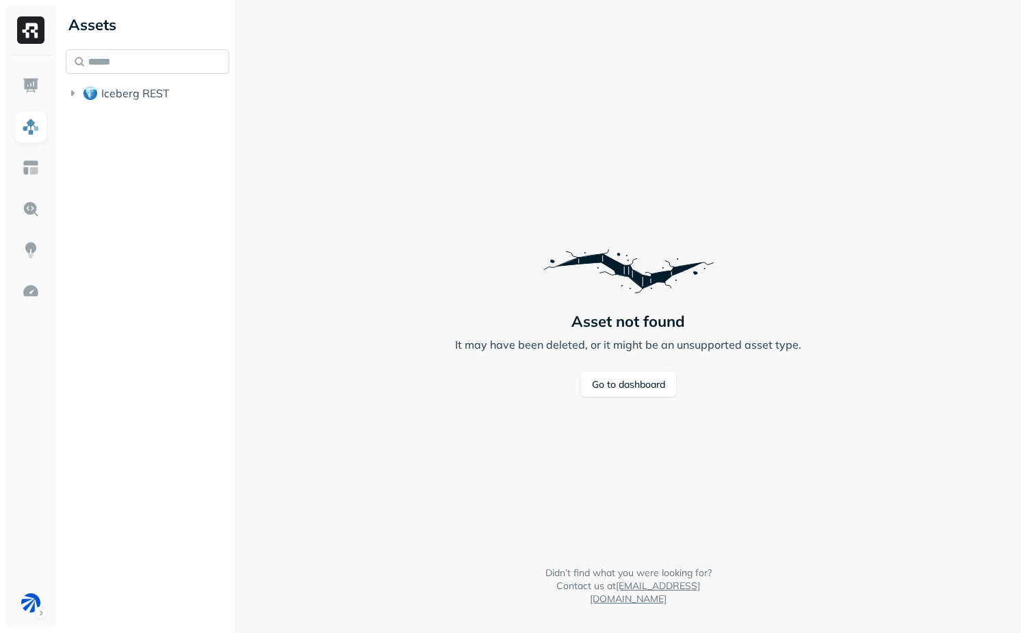
click at [186, 60] on input "text" at bounding box center [148, 61] width 164 height 25
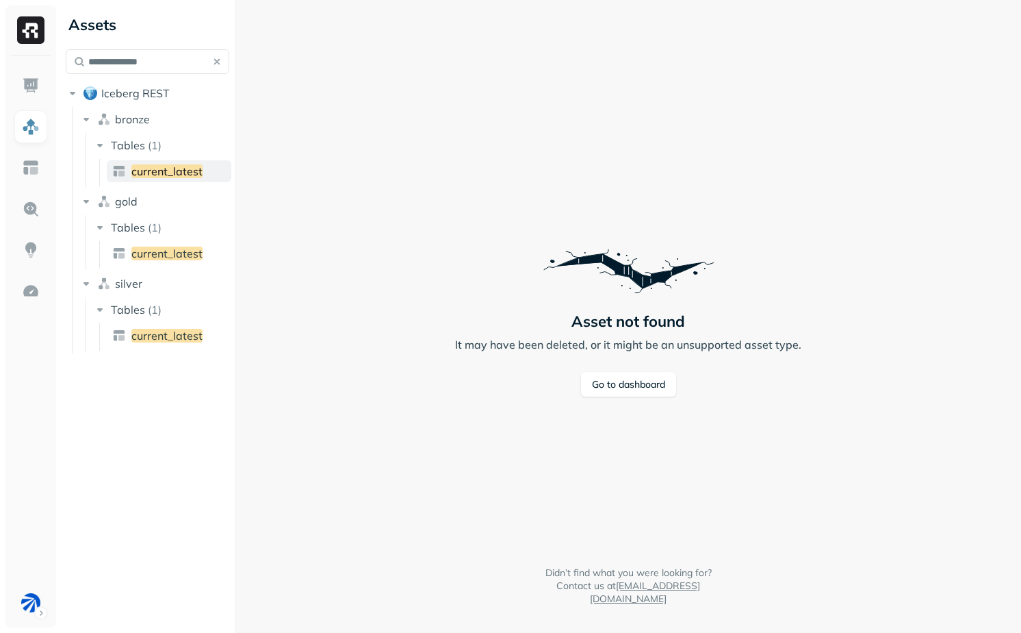
type input "**********"
click at [179, 173] on span "current_latest" at bounding box center [166, 171] width 71 height 14
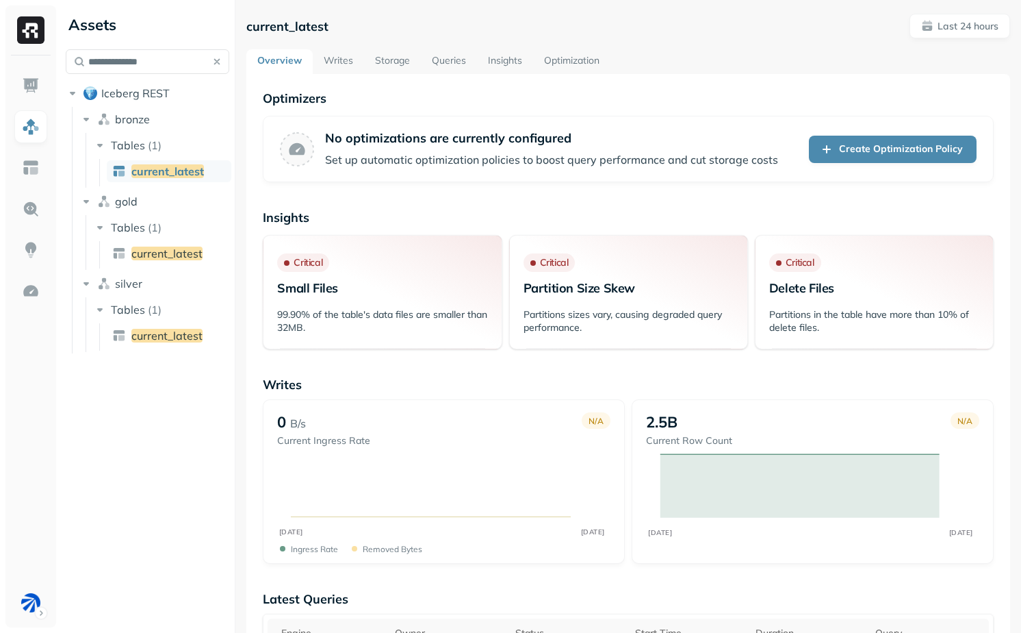
click at [216, 57] on button "button" at bounding box center [216, 61] width 19 height 19
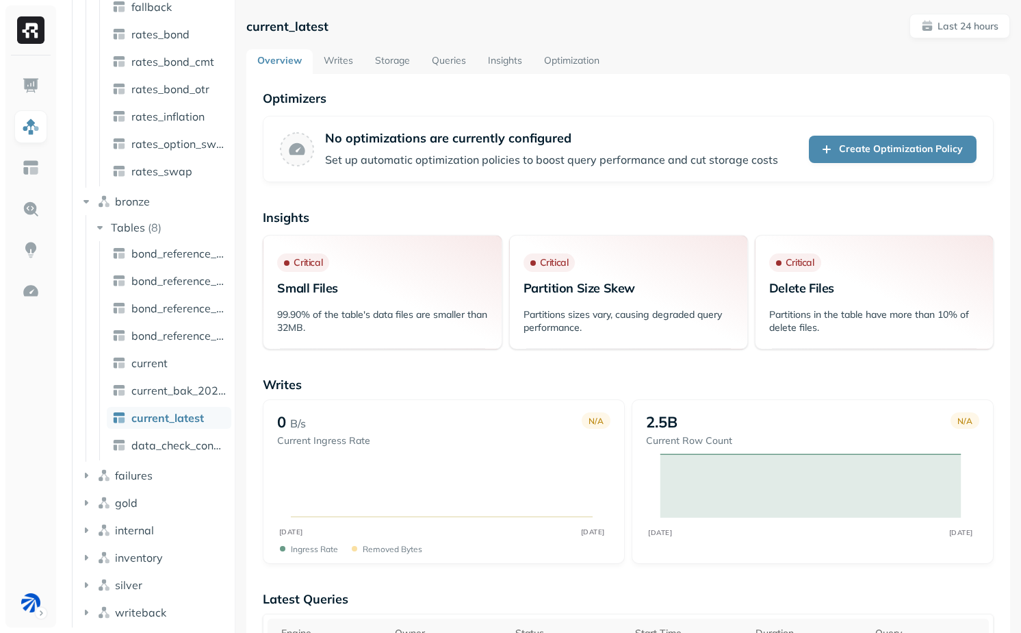
click at [892, 34] on div "current_latest Last 24 hours" at bounding box center [628, 26] width 764 height 25
click at [938, 31] on p "Last 24 hours" at bounding box center [968, 26] width 61 height 13
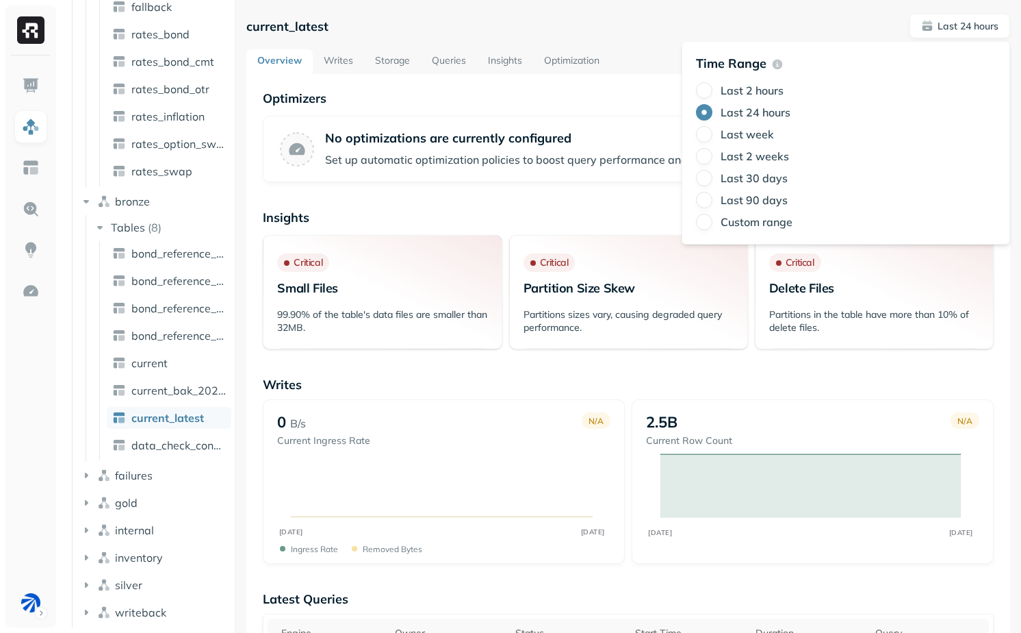
click at [749, 136] on label "Last week" at bounding box center [747, 134] width 53 height 14
click at [713, 136] on button "Last week" at bounding box center [704, 134] width 16 height 16
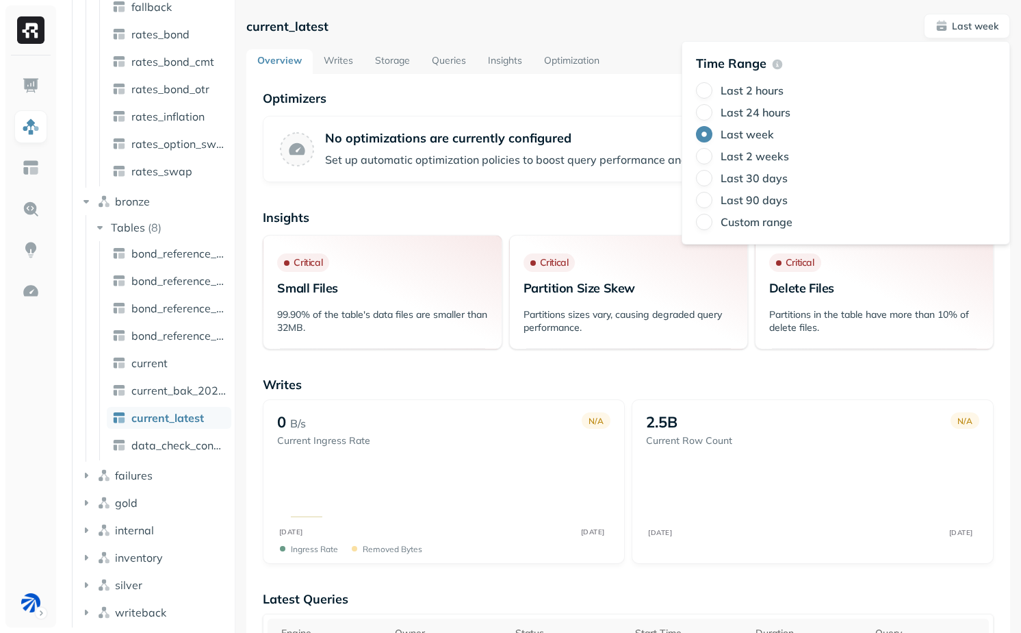
click at [619, 30] on div "current_latest Last week" at bounding box center [628, 26] width 764 height 25
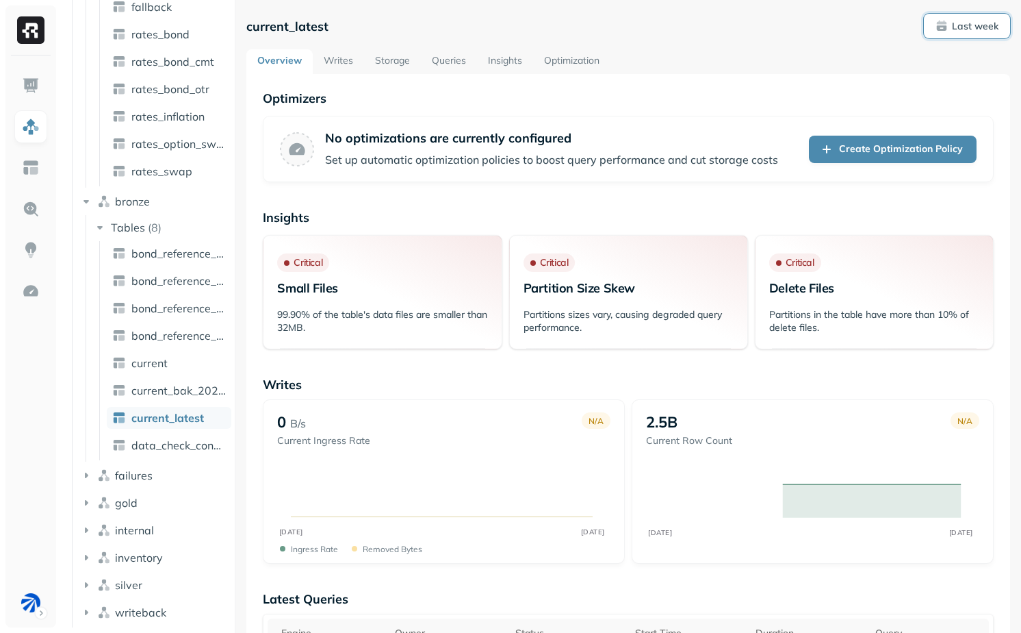
click at [959, 24] on p "Last week" at bounding box center [975, 26] width 47 height 13
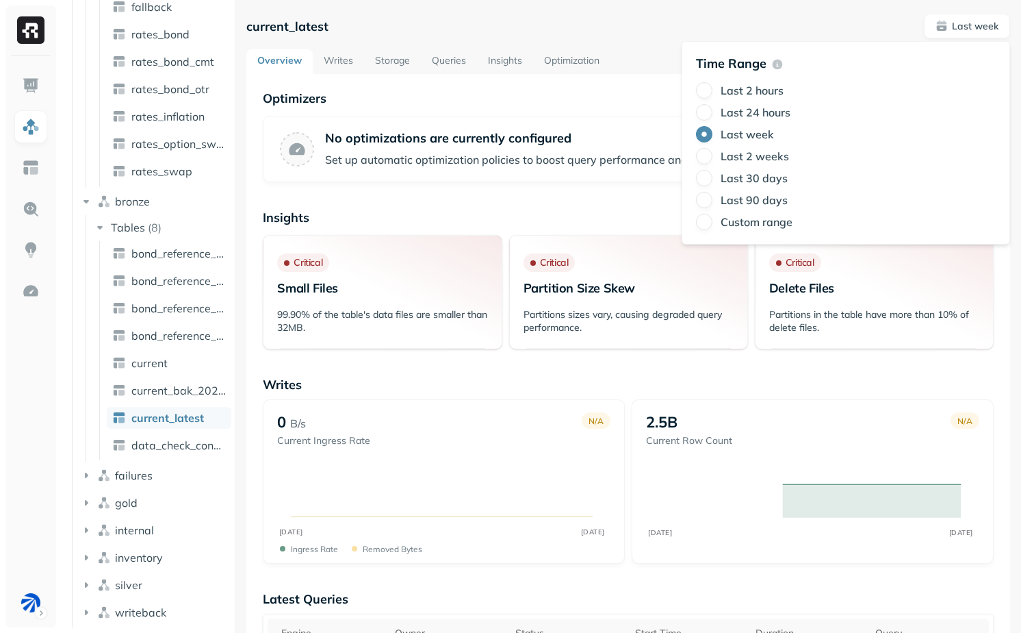
click at [759, 157] on label "Last 2 weeks" at bounding box center [755, 156] width 68 height 14
click at [713, 157] on button "Last 2 weeks" at bounding box center [704, 156] width 16 height 16
click at [514, 20] on div "current_latest Last 2 weeks" at bounding box center [628, 26] width 764 height 25
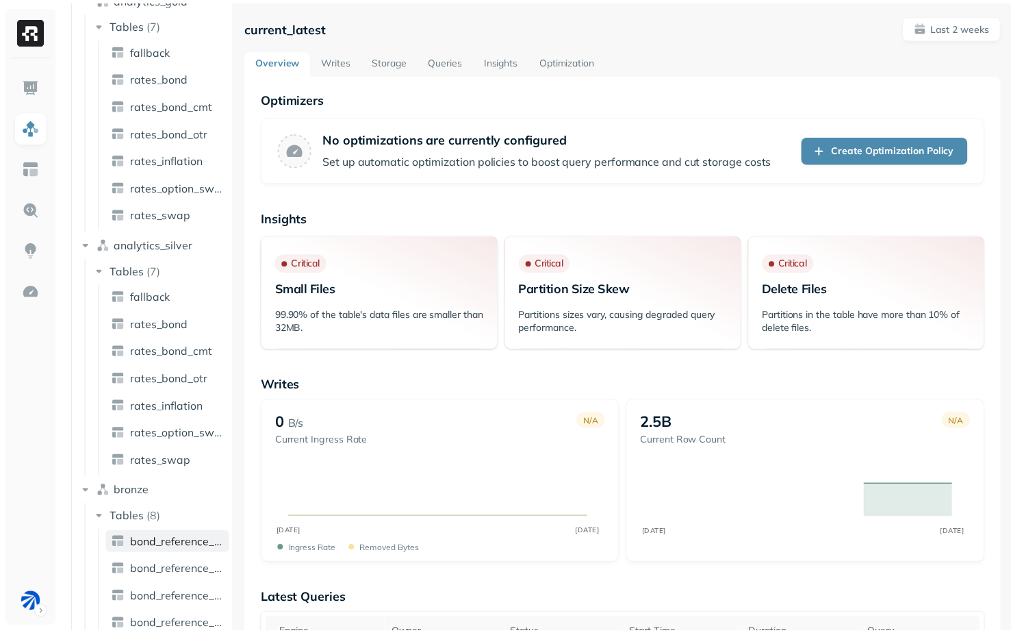
scroll to position [265, 0]
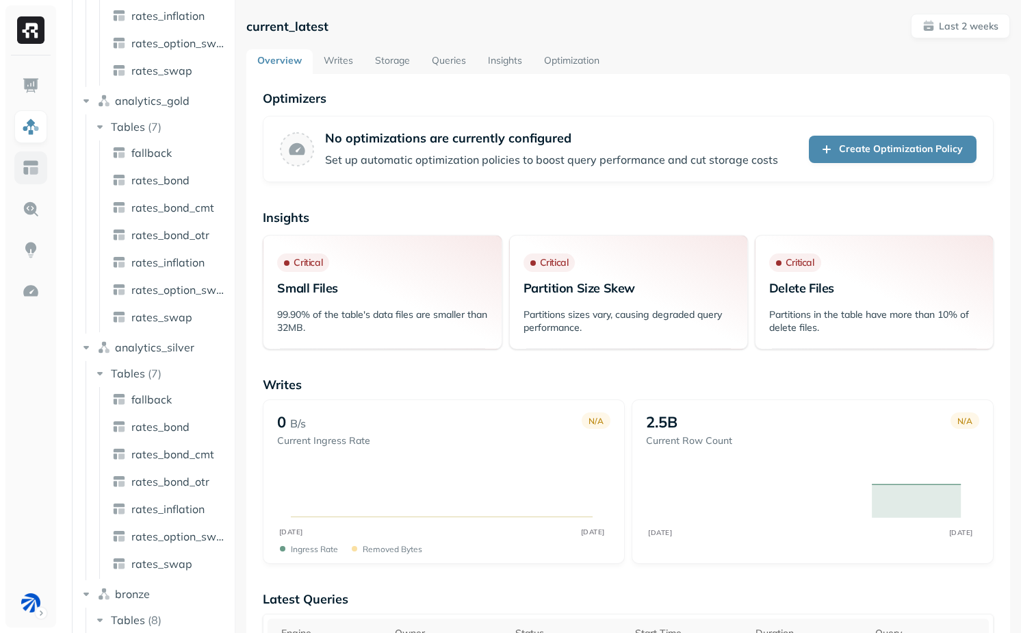
click at [24, 170] on img at bounding box center [31, 168] width 18 height 18
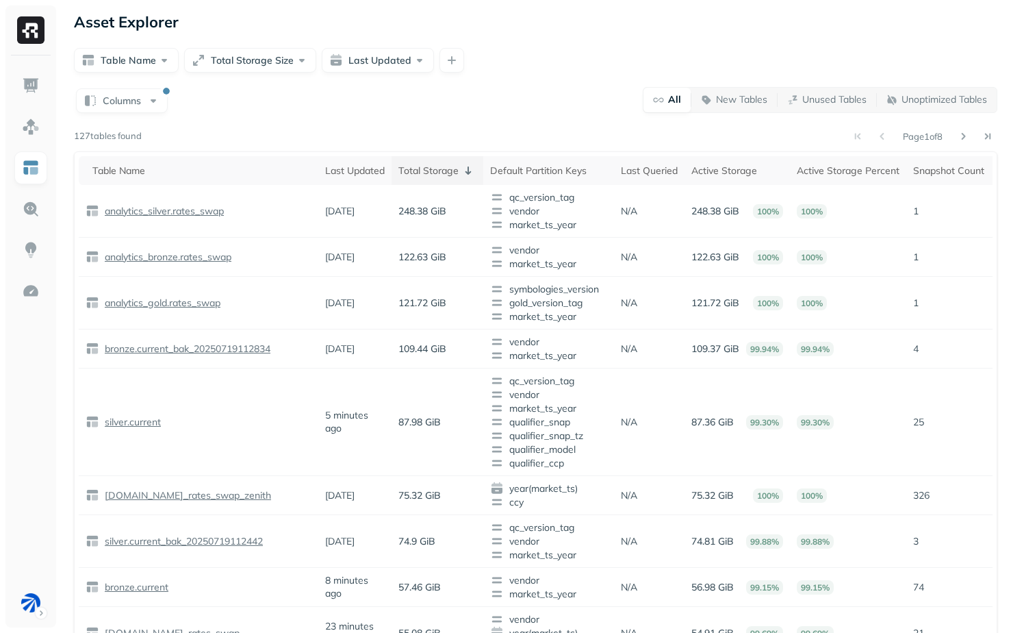
click at [475, 168] on icon at bounding box center [468, 170] width 16 height 16
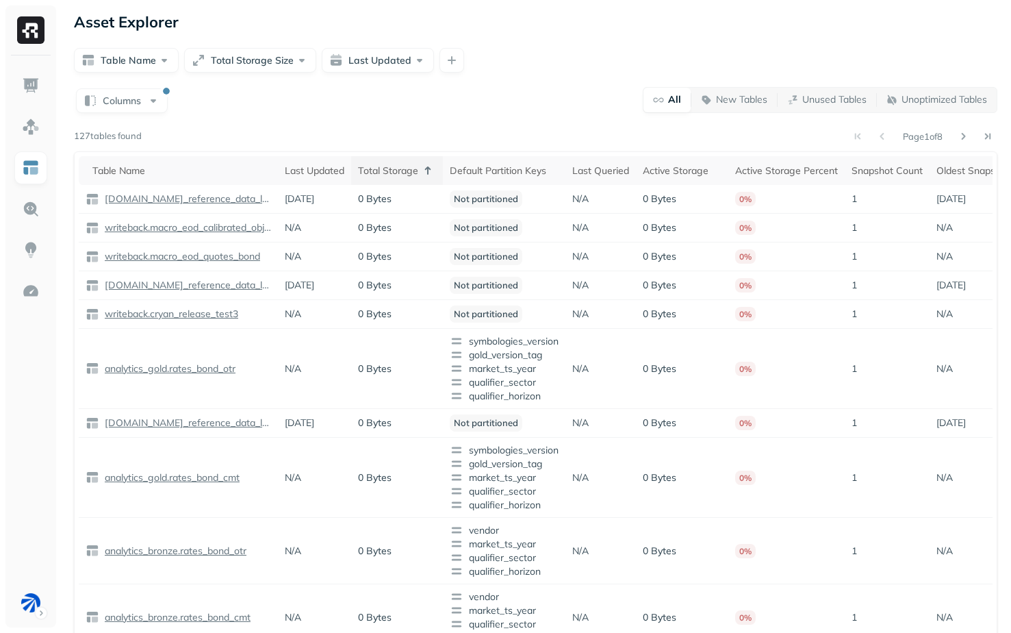
click at [381, 166] on div "Total Storage" at bounding box center [397, 170] width 78 height 16
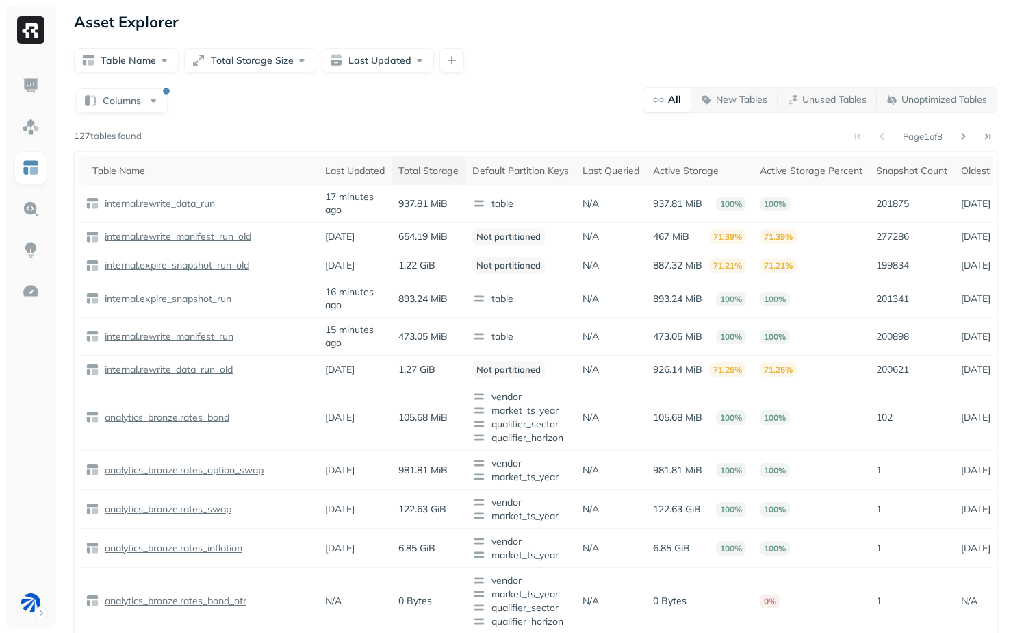
scroll to position [0, 219]
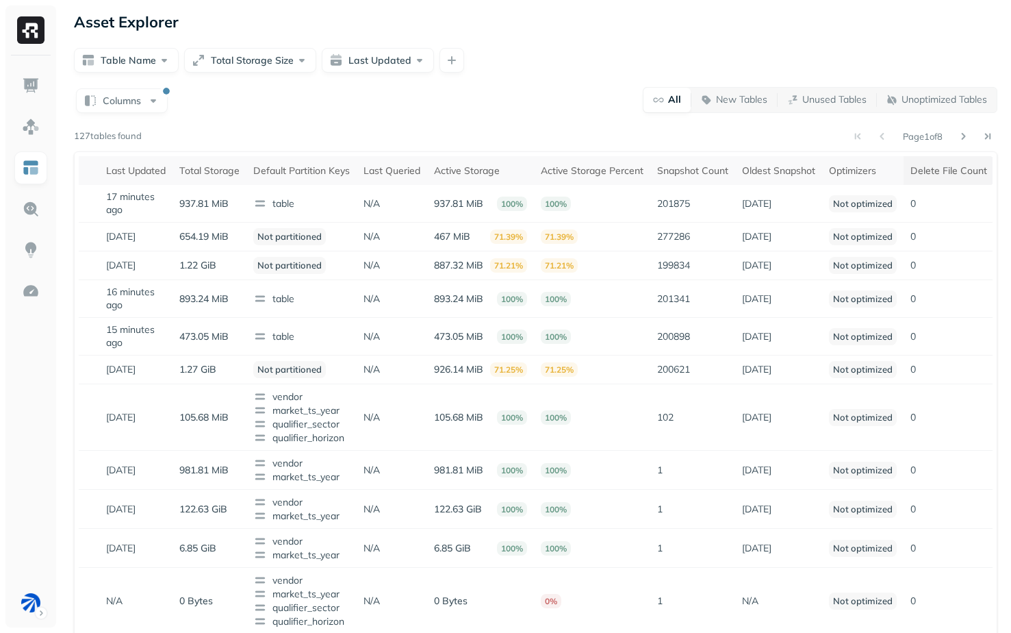
click at [986, 171] on div "Delete File Count" at bounding box center [949, 170] width 77 height 13
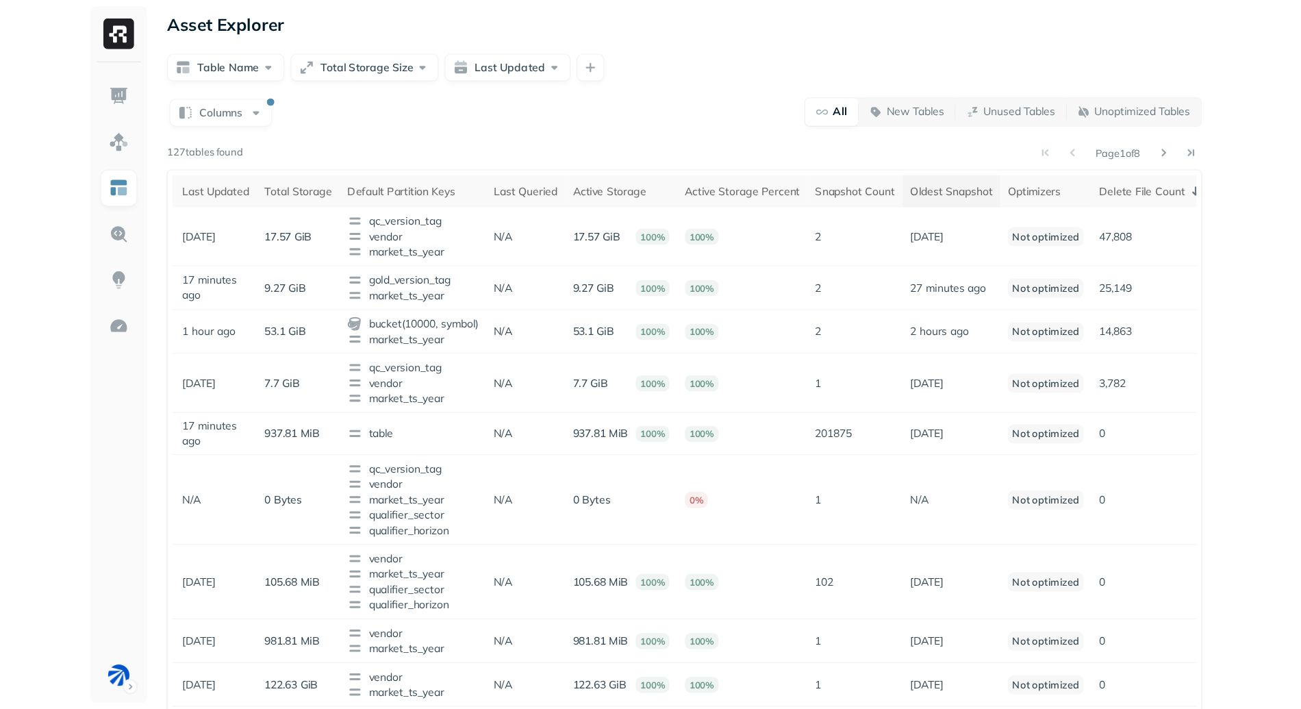
scroll to position [0, 0]
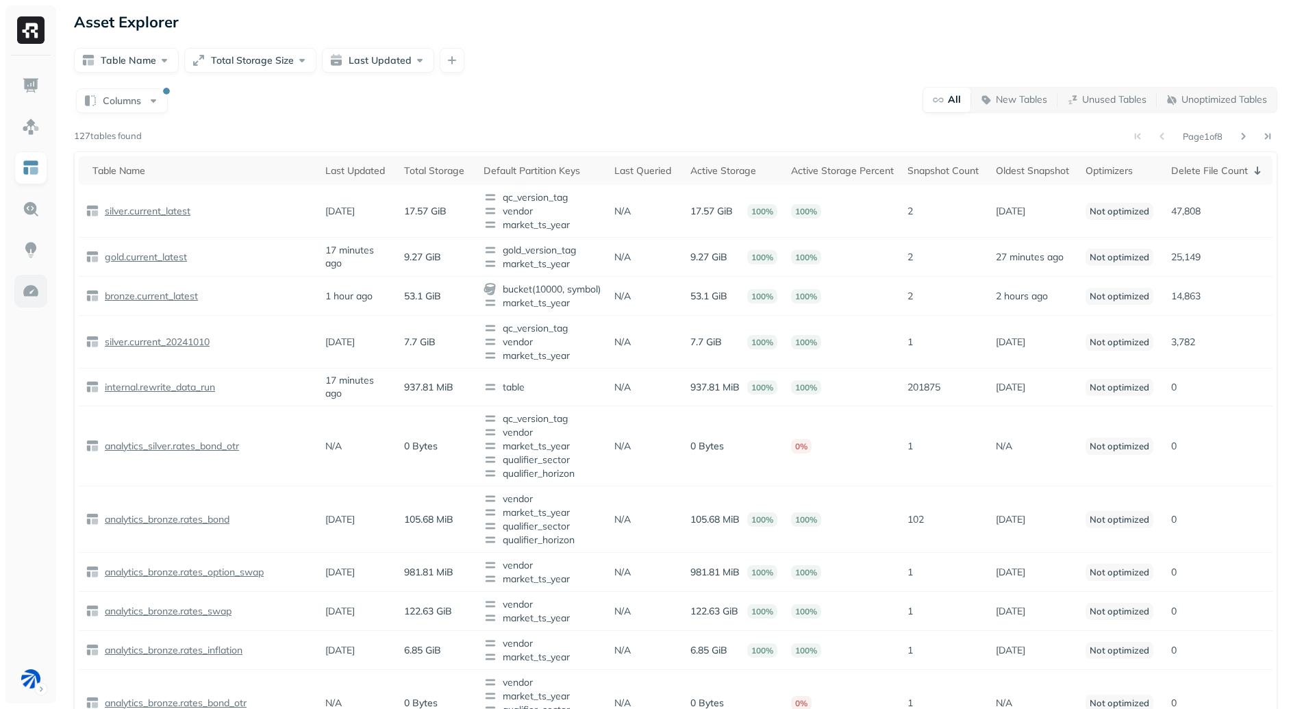
click at [26, 303] on link at bounding box center [30, 291] width 33 height 33
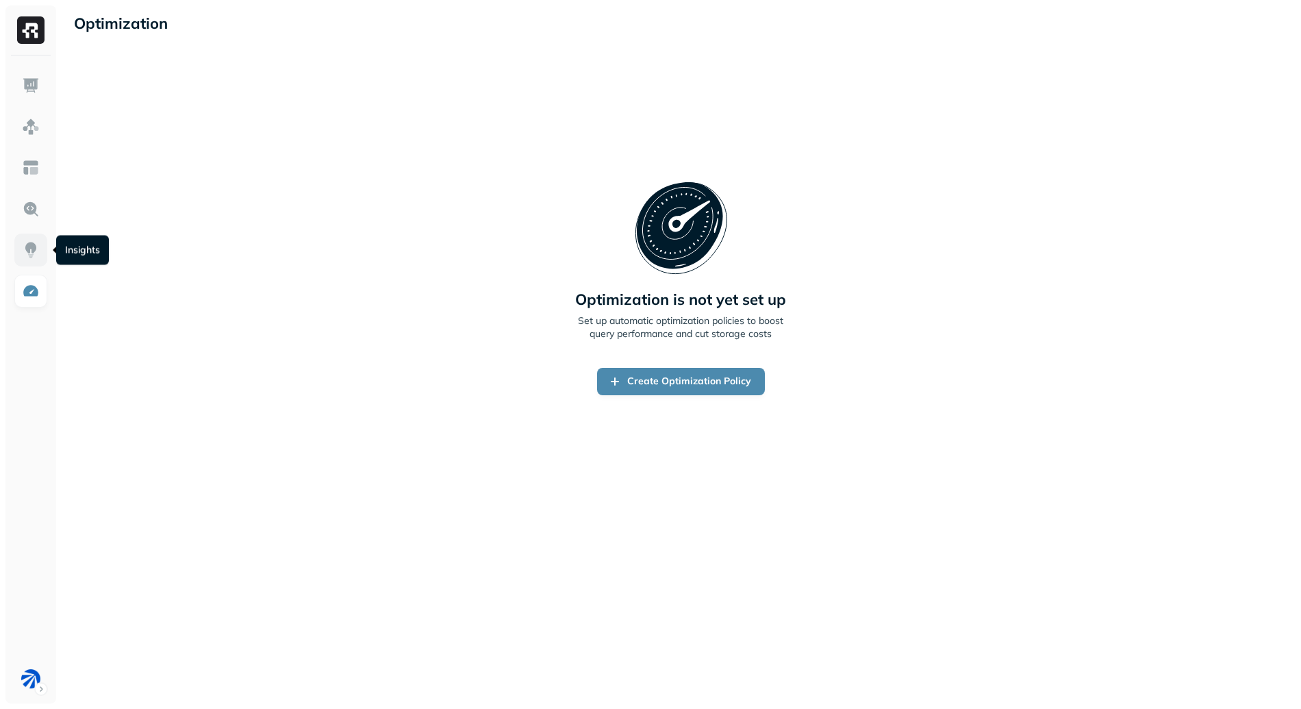
click at [40, 249] on link at bounding box center [30, 249] width 33 height 33
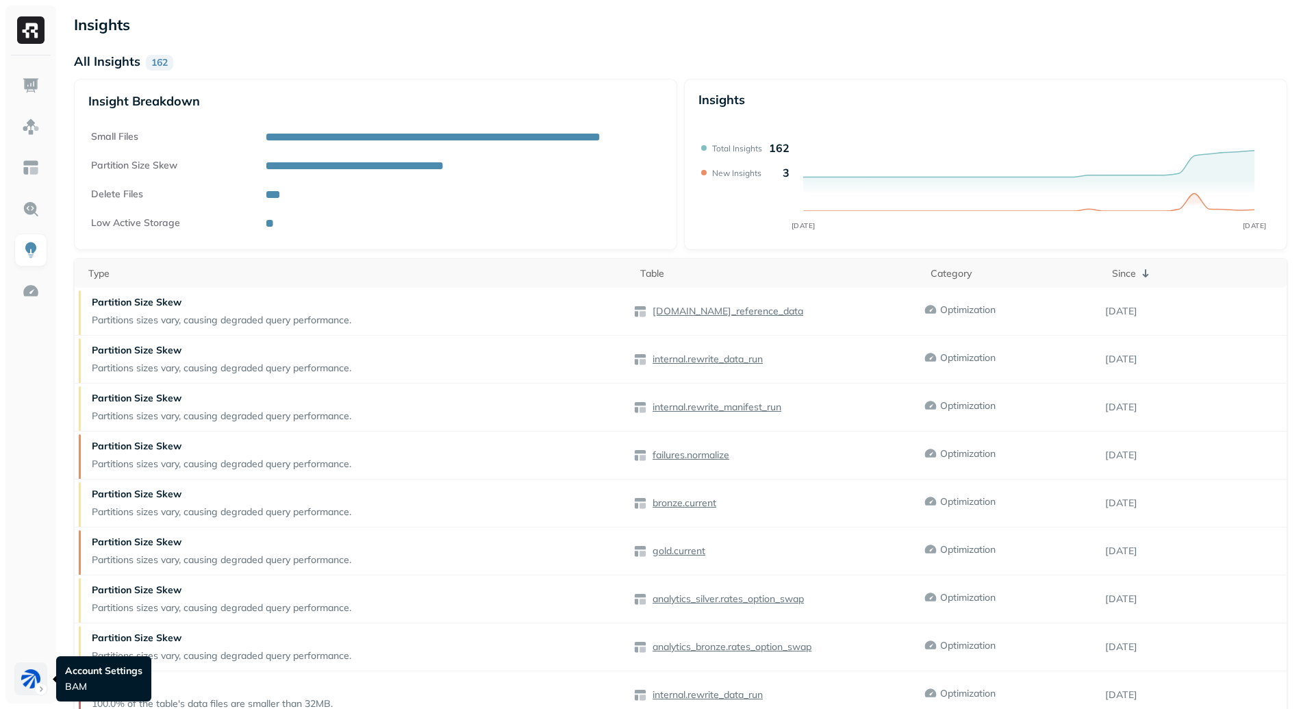
click at [38, 632] on html "Insights All Insights 162 Insight Breakdown Small Files Partition Size Skew Del…" at bounding box center [650, 403] width 1301 height 807
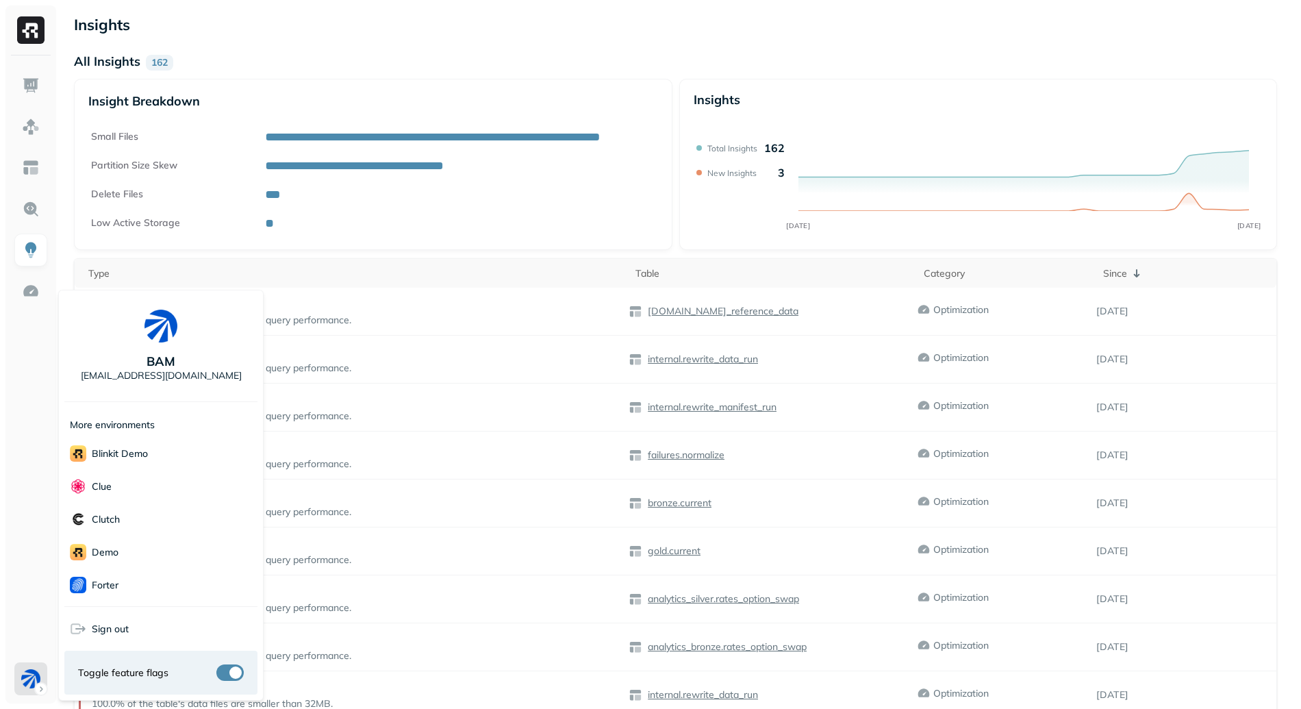
scroll to position [264, 0]
click at [166, 510] on span "Terminal Staging" at bounding box center [118, 518] width 97 height 16
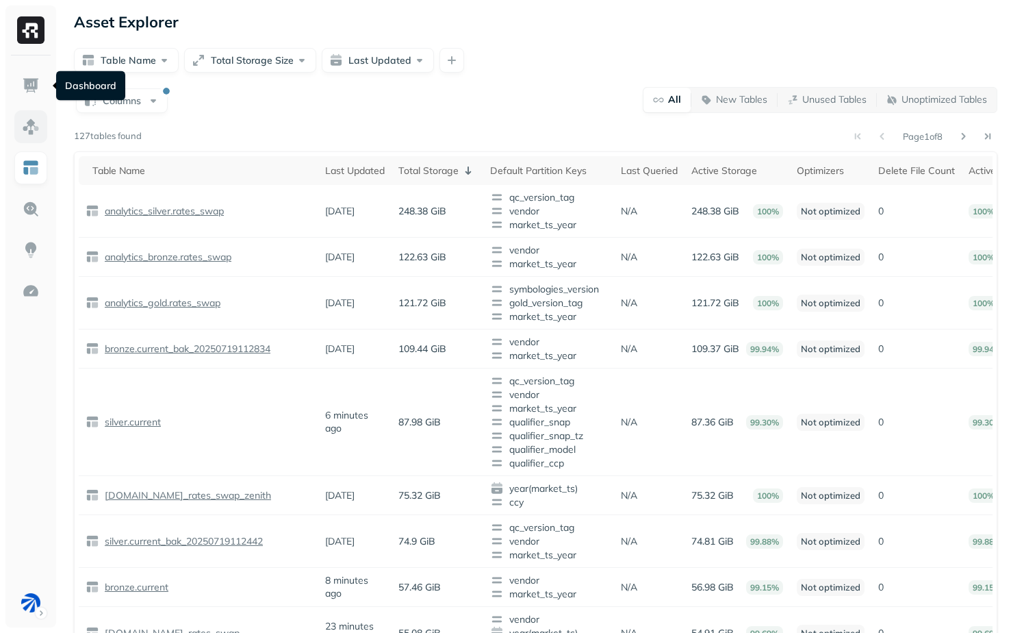
click at [29, 114] on link at bounding box center [30, 126] width 33 height 33
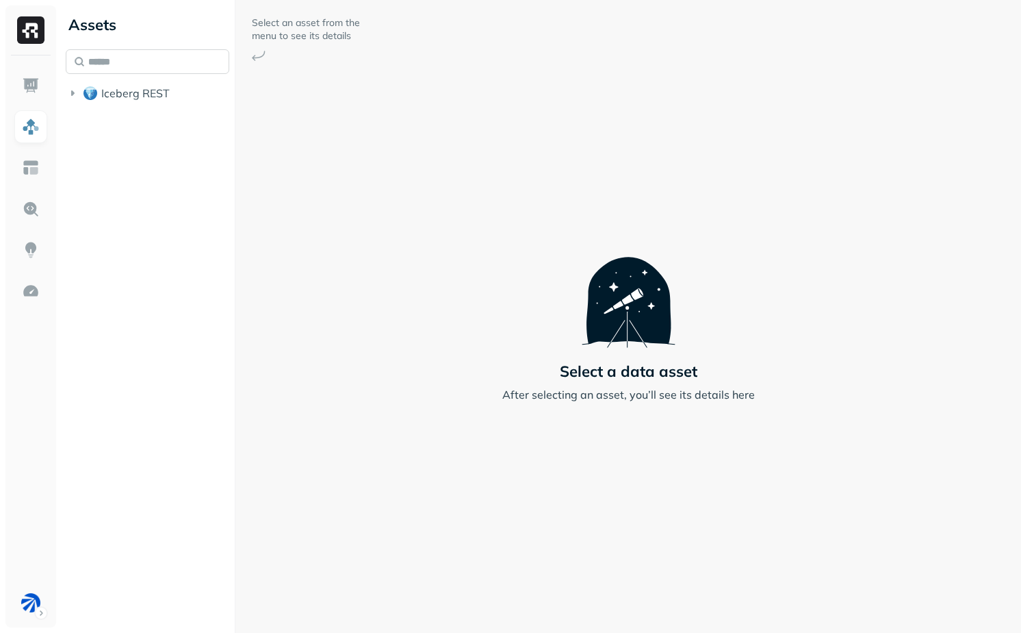
click at [140, 60] on input "text" at bounding box center [148, 61] width 164 height 25
type input "*****"
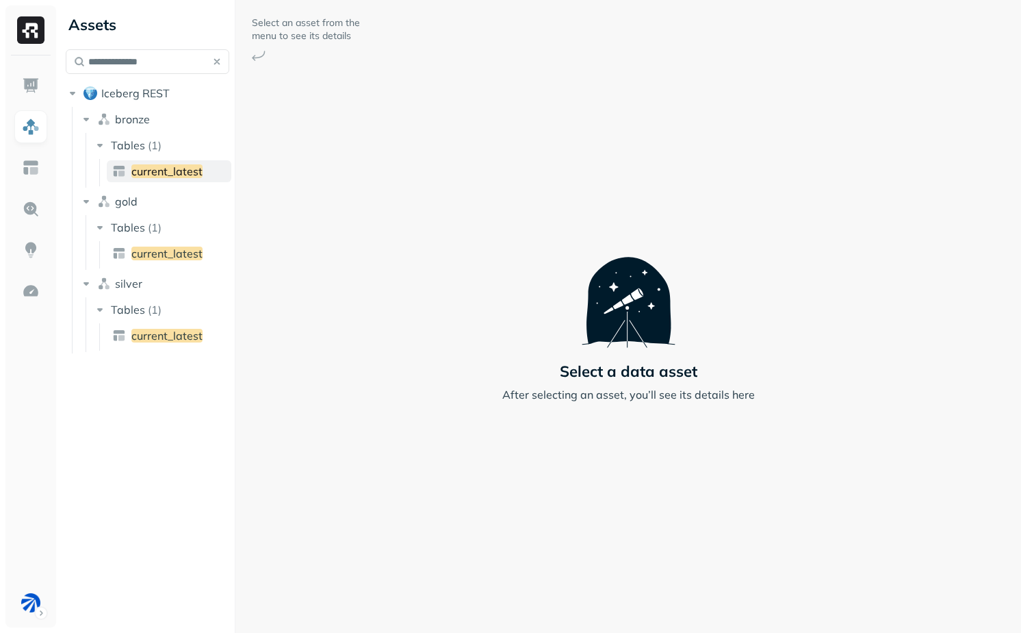
click at [170, 170] on span "current_latest" at bounding box center [166, 171] width 71 height 14
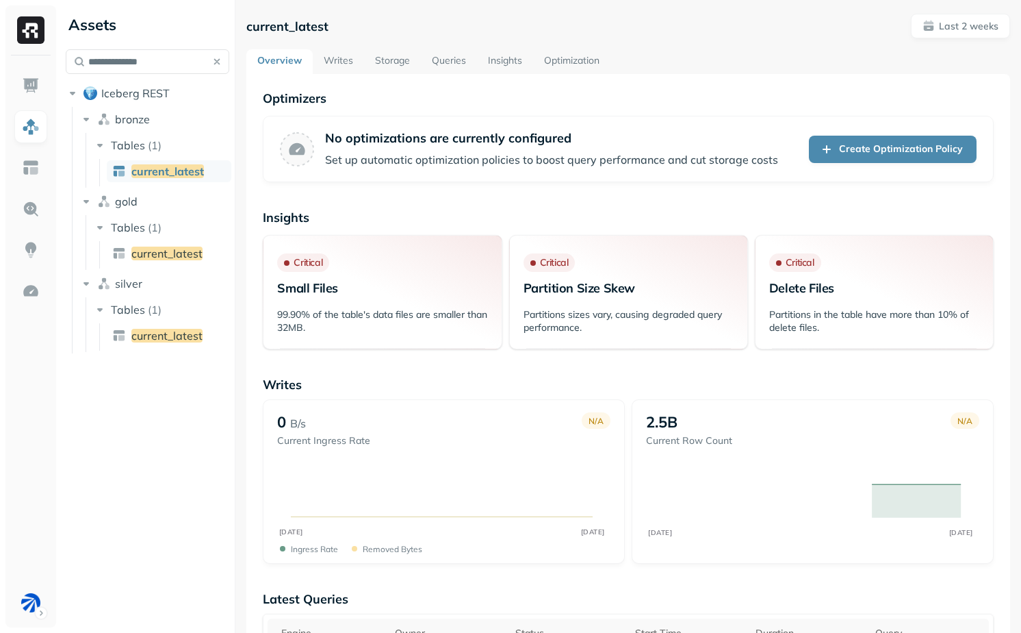
click at [340, 58] on link "Writes" at bounding box center [338, 61] width 51 height 25
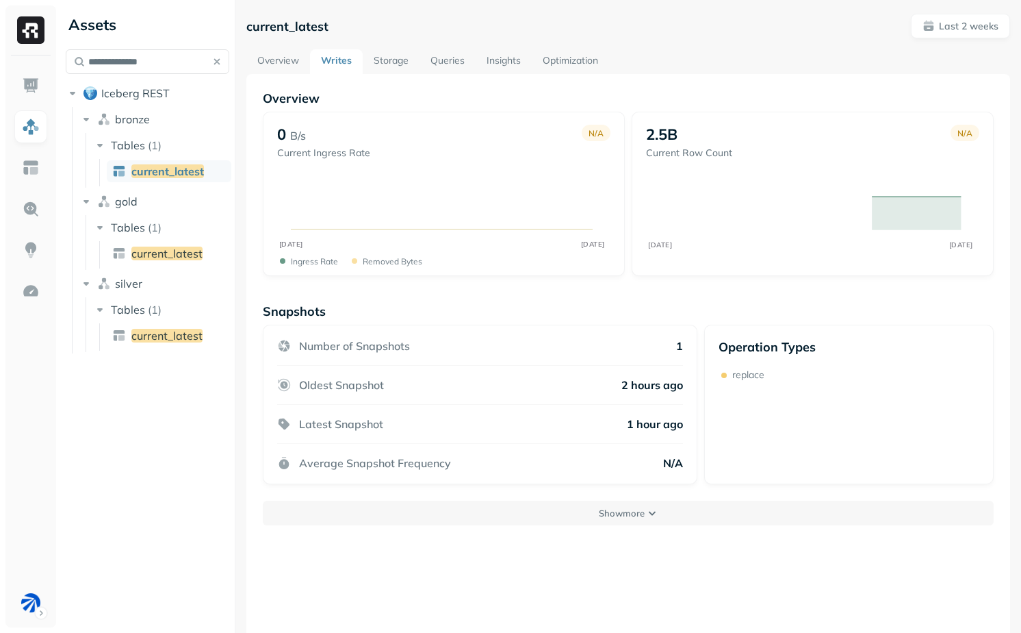
scroll to position [74, 0]
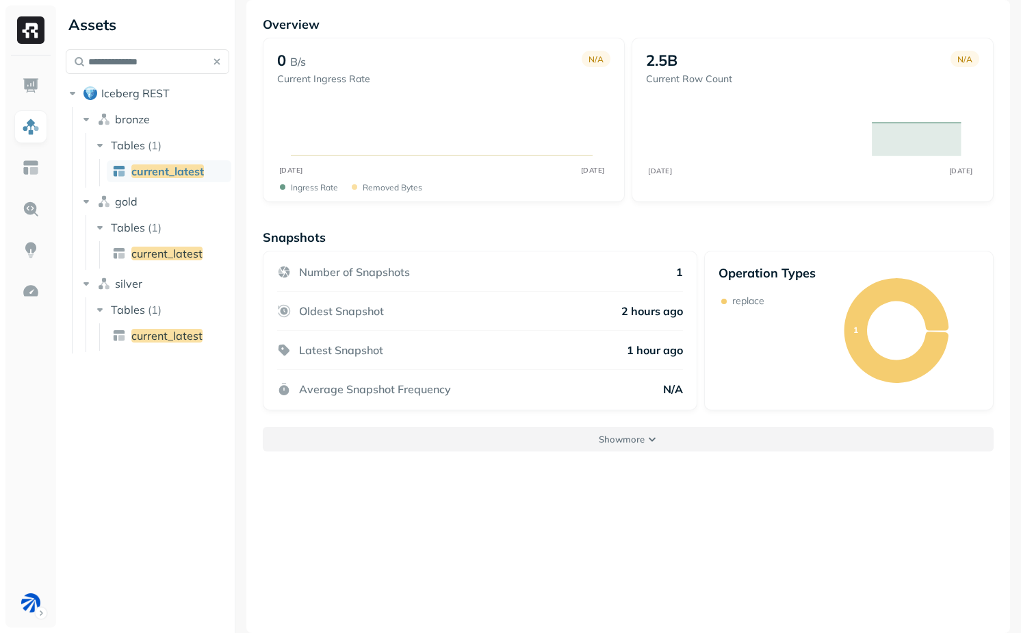
click at [608, 437] on p "Show more" at bounding box center [622, 439] width 46 height 13
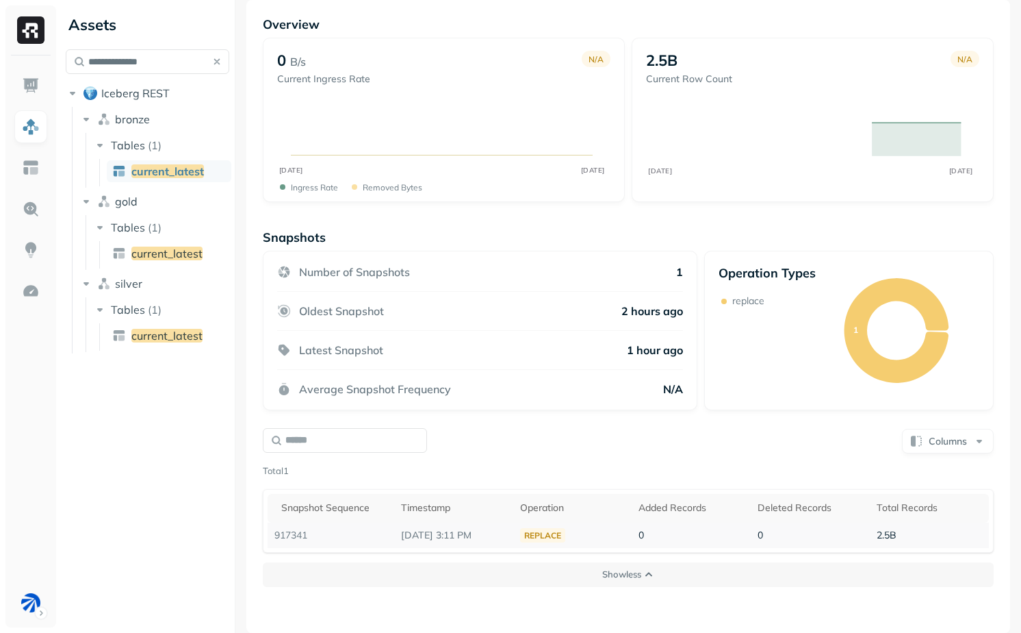
click at [529, 534] on div "replace" at bounding box center [542, 535] width 45 height 14
click at [586, 534] on td "replace" at bounding box center [572, 534] width 119 height 25
drag, startPoint x: 610, startPoint y: 534, endPoint x: 802, endPoint y: 539, distance: 192.4
click at [802, 539] on tr "917341 Sep 7, 2025 3:11 PM replace 0 0 2.5B" at bounding box center [629, 534] width 722 height 25
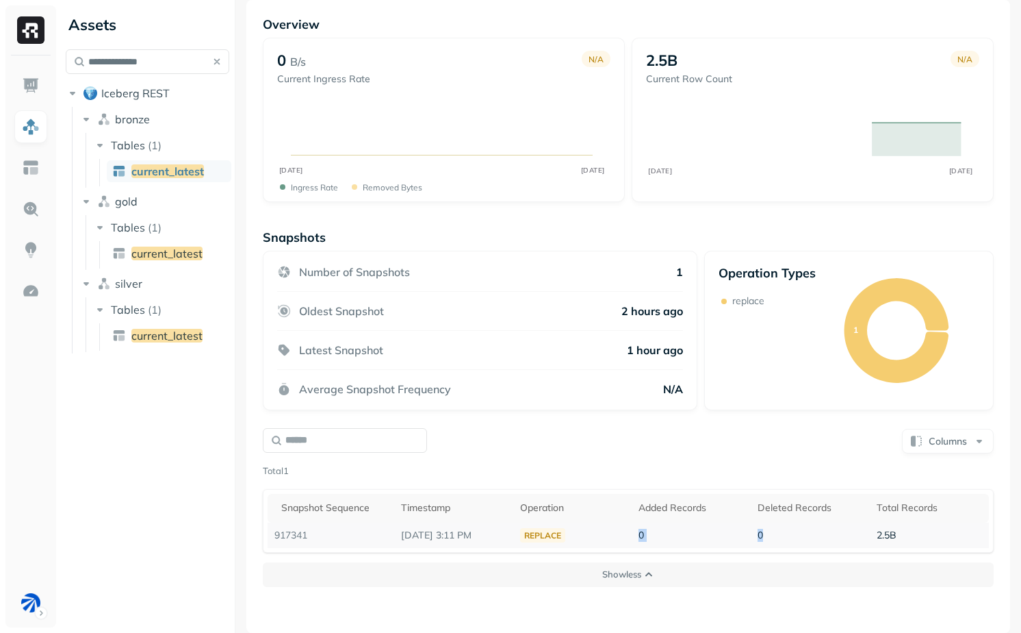
click at [802, 539] on td "0" at bounding box center [810, 534] width 119 height 25
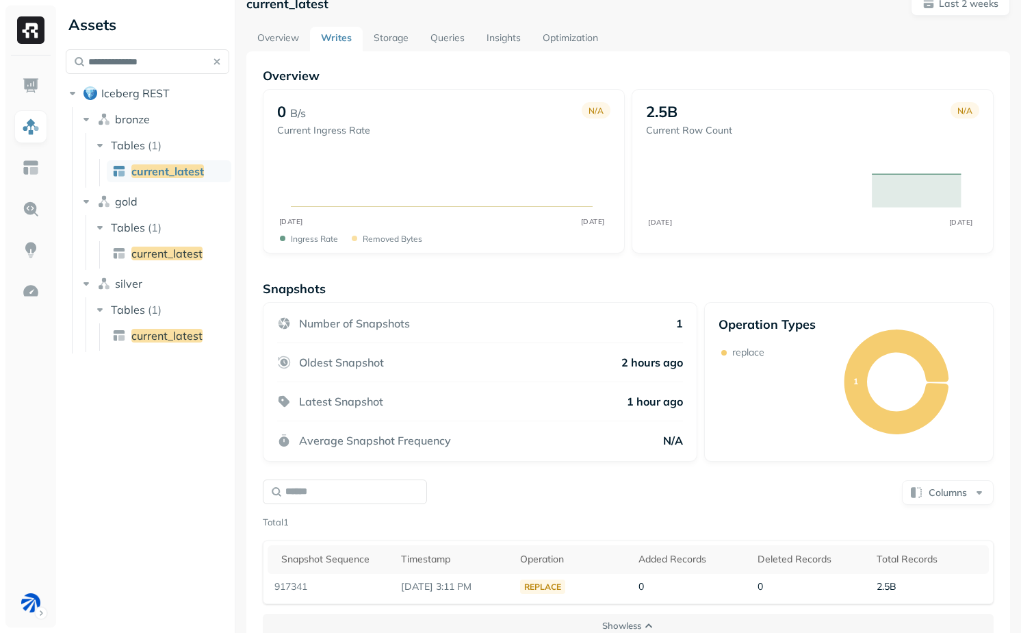
scroll to position [0, 0]
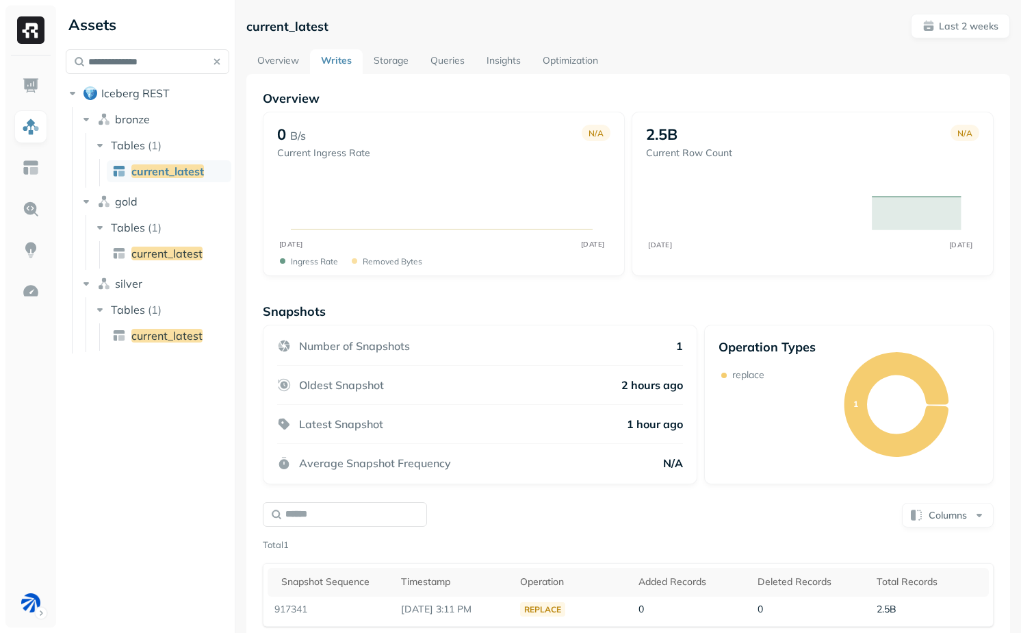
click at [394, 60] on link "Storage" at bounding box center [391, 61] width 57 height 25
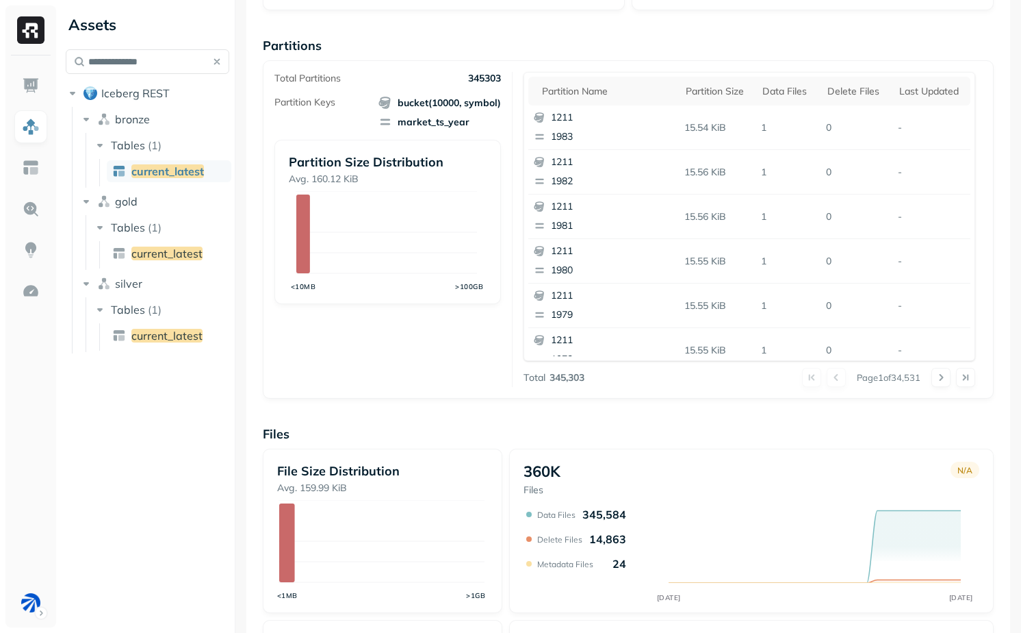
scroll to position [237, 0]
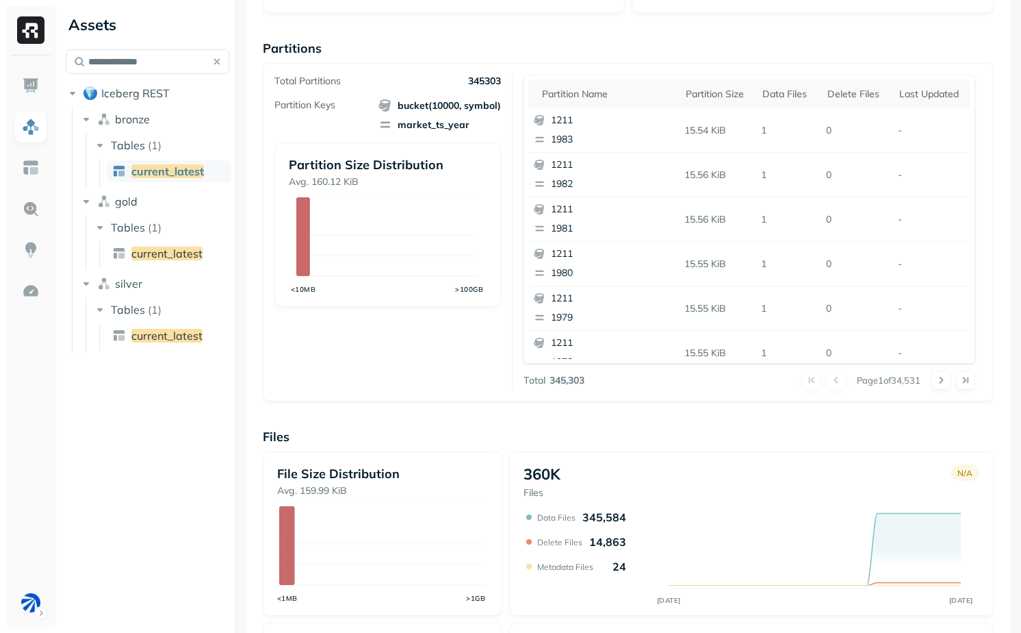
click at [477, 79] on p "345303" at bounding box center [484, 81] width 33 height 13
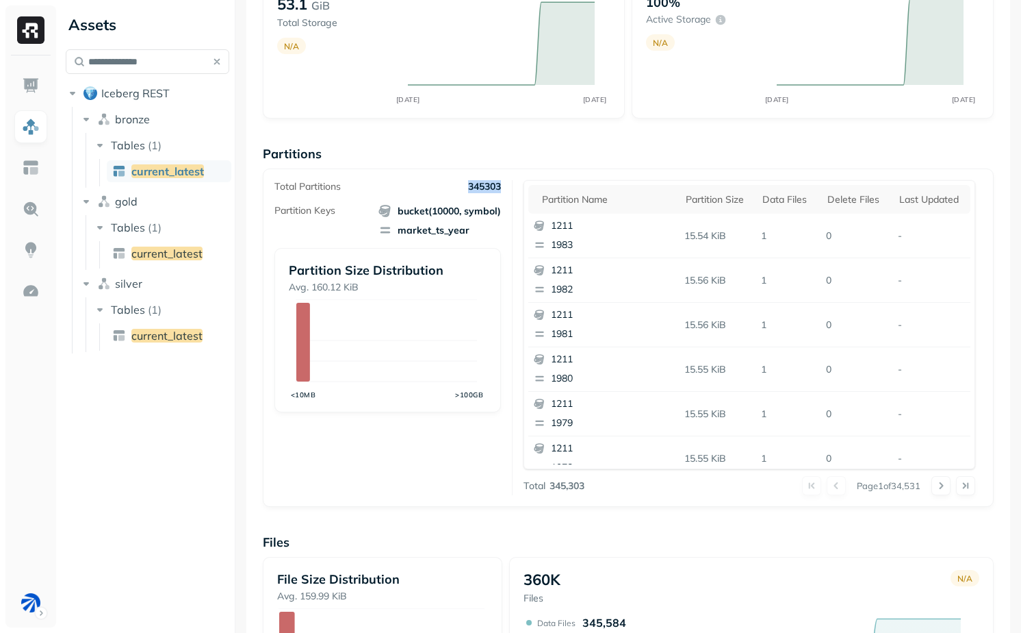
scroll to position [0, 0]
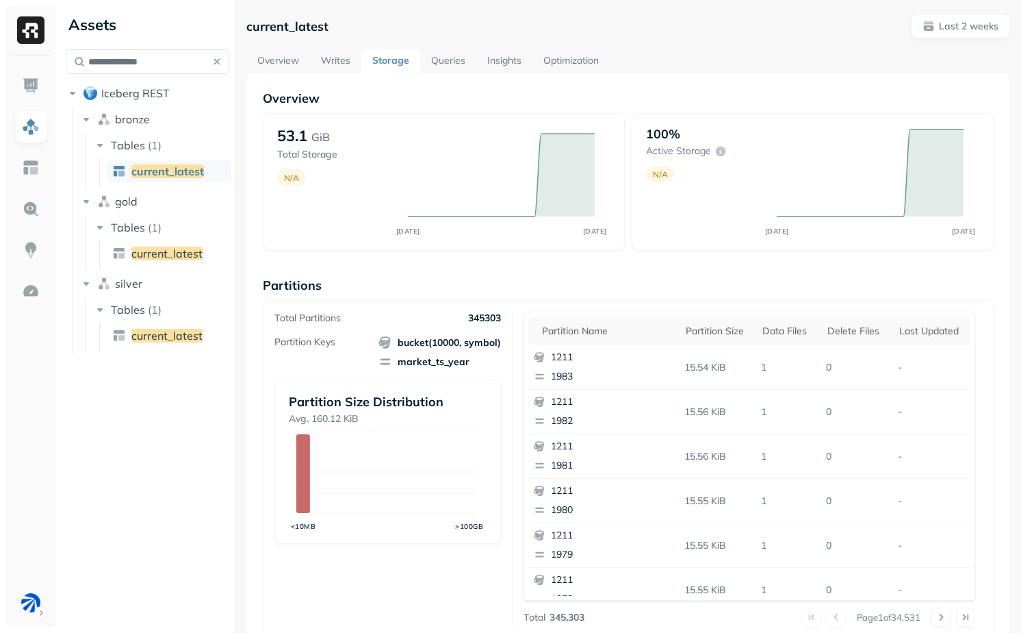
click at [462, 266] on div "Overview 53.1 GiB Total Storage N/A AUG 24 SEP 07 100% Active storage N/A AUG 2…" at bounding box center [628, 560] width 731 height 940
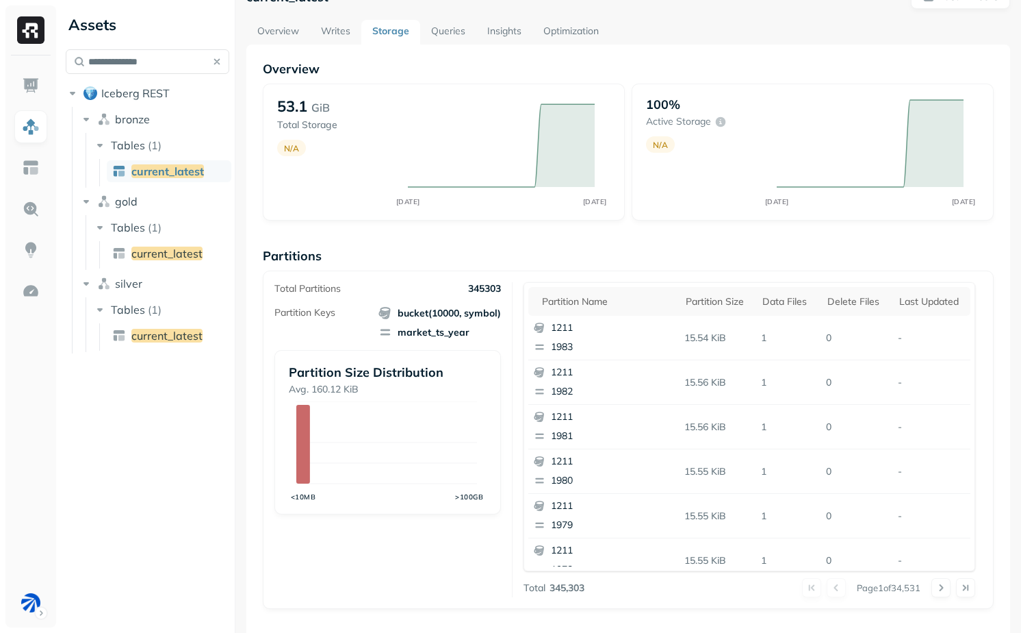
scroll to position [28, 0]
click at [410, 314] on span "bucket(10000, symbol)" at bounding box center [440, 314] width 123 height 14
drag, startPoint x: 410, startPoint y: 314, endPoint x: 494, endPoint y: 341, distance: 88.6
click at [494, 341] on div "Partition Keys bucket(10000, symbol) market_ts_year Partition Size Distribution…" at bounding box center [388, 411] width 226 height 208
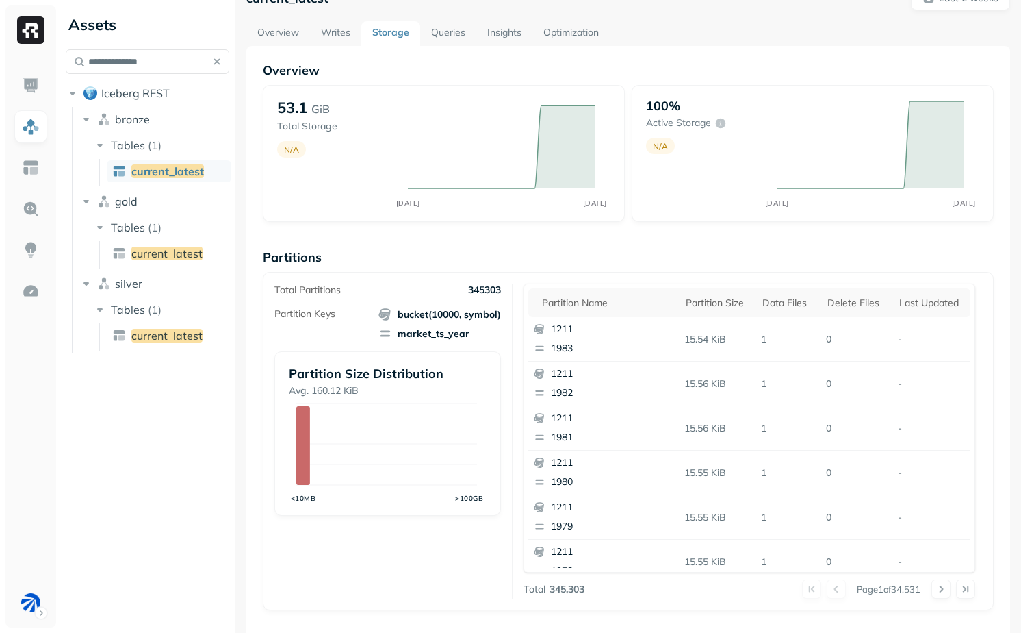
click at [297, 110] on p "53.1" at bounding box center [292, 107] width 30 height 19
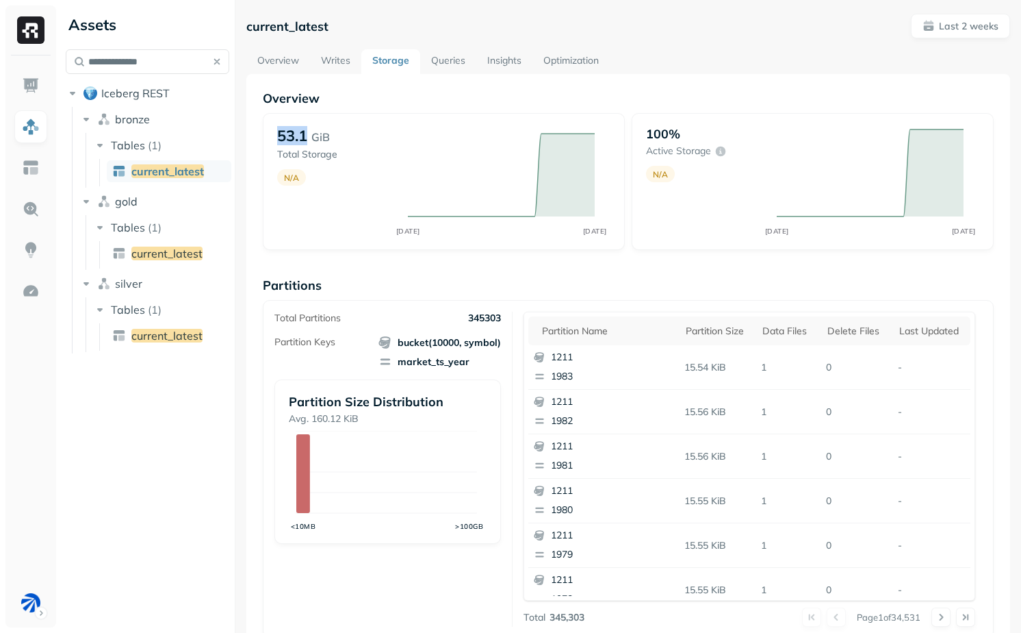
scroll to position [1, 0]
click at [322, 218] on div "53.1 GiB Total Storage N/A AUG 24 SEP 07" at bounding box center [444, 180] width 362 height 137
click at [128, 63] on input "**********" at bounding box center [148, 61] width 164 height 25
click at [118, 62] on input "**********" at bounding box center [148, 61] width 164 height 25
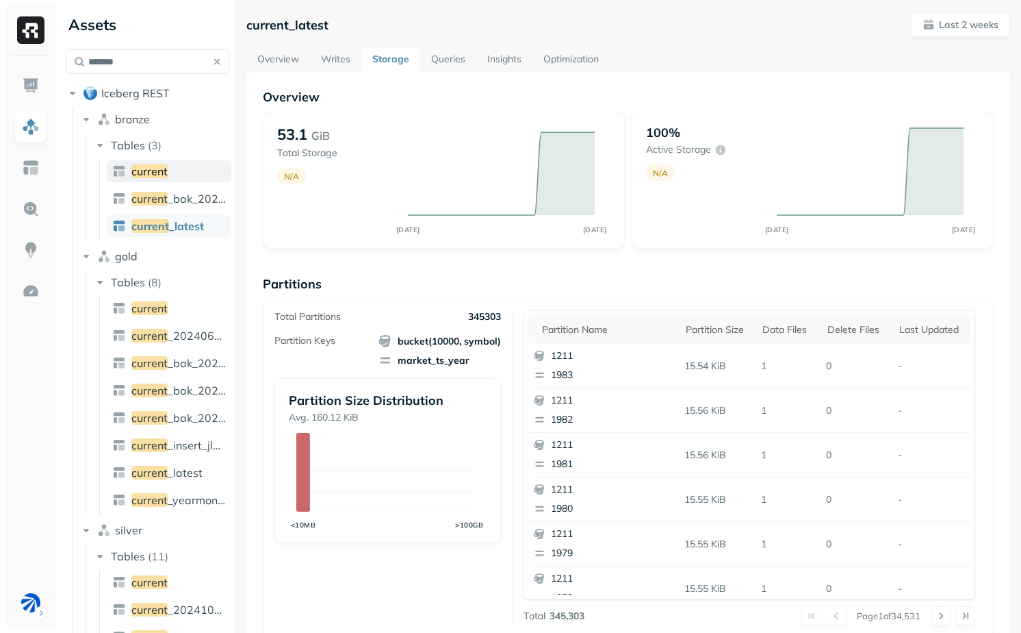
click at [168, 171] on link "current" at bounding box center [169, 171] width 125 height 22
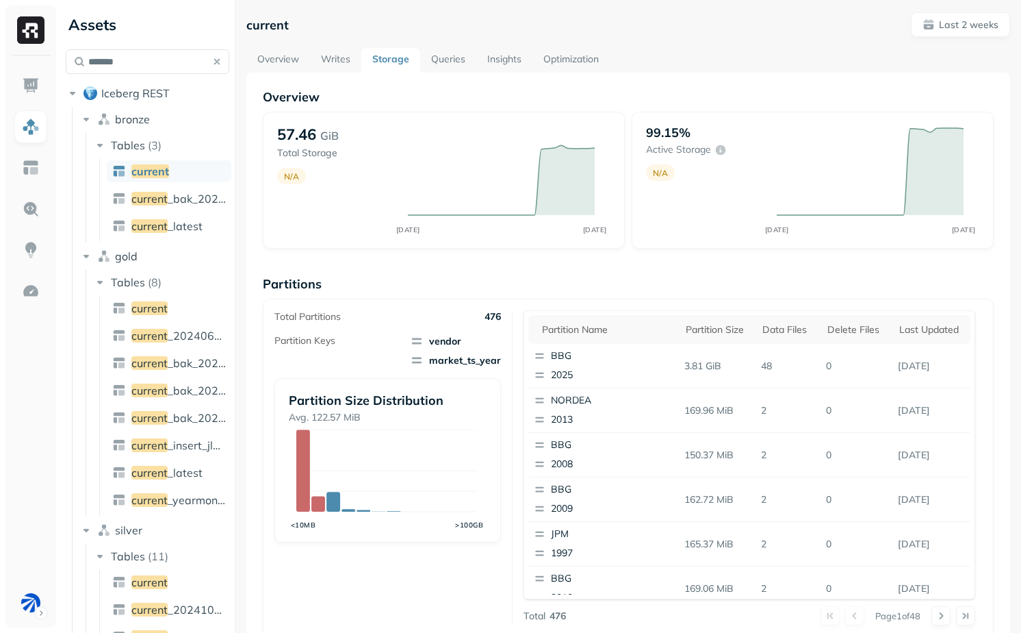
scroll to position [12, 0]
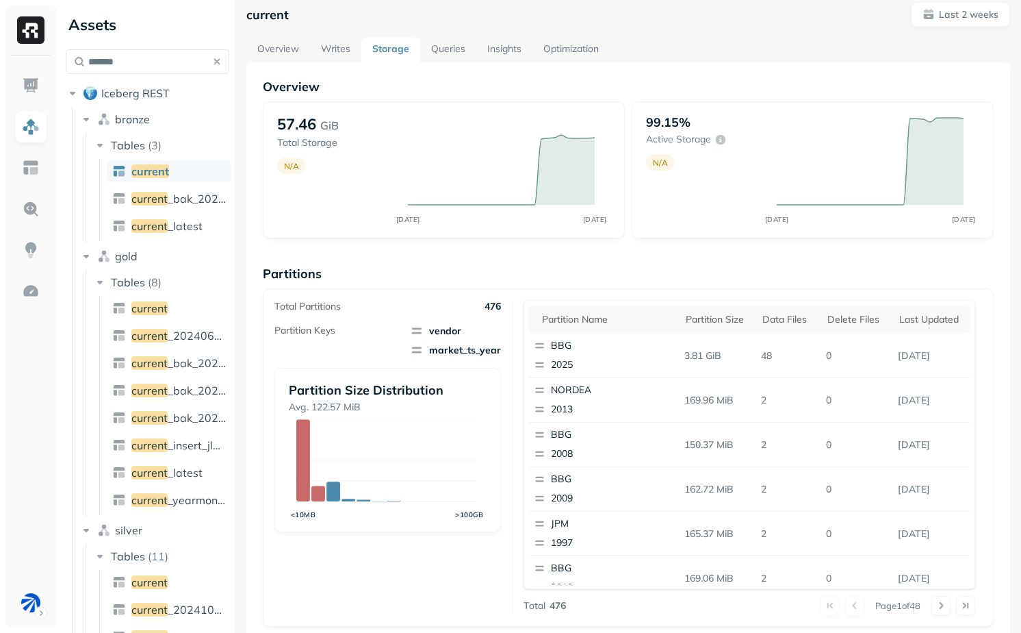
click at [283, 64] on div "Overview 57.46 GiB Total Storage N/A AUG 24 SEP 07 99.15% Active storage N/A AU…" at bounding box center [628, 548] width 764 height 973
click at [283, 54] on link "Overview" at bounding box center [278, 50] width 64 height 25
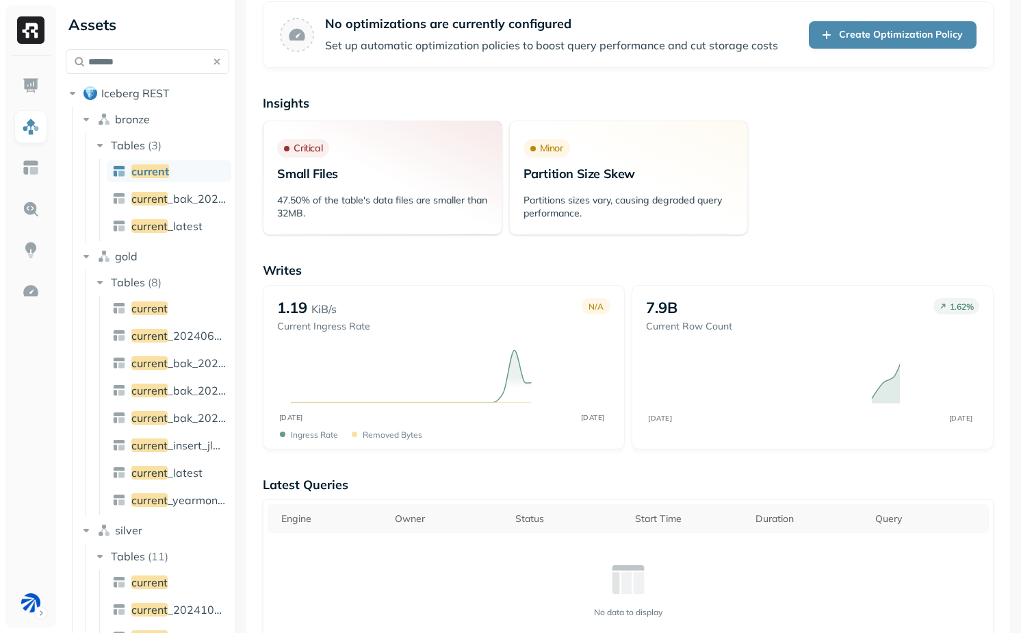
scroll to position [134, 0]
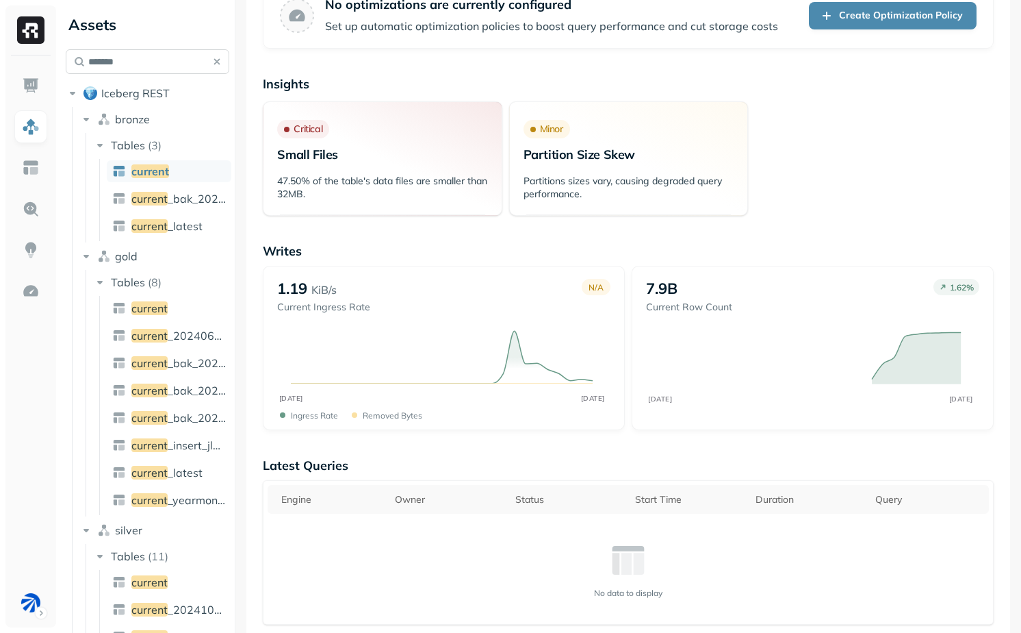
click at [134, 62] on input "*******" at bounding box center [148, 61] width 164 height 25
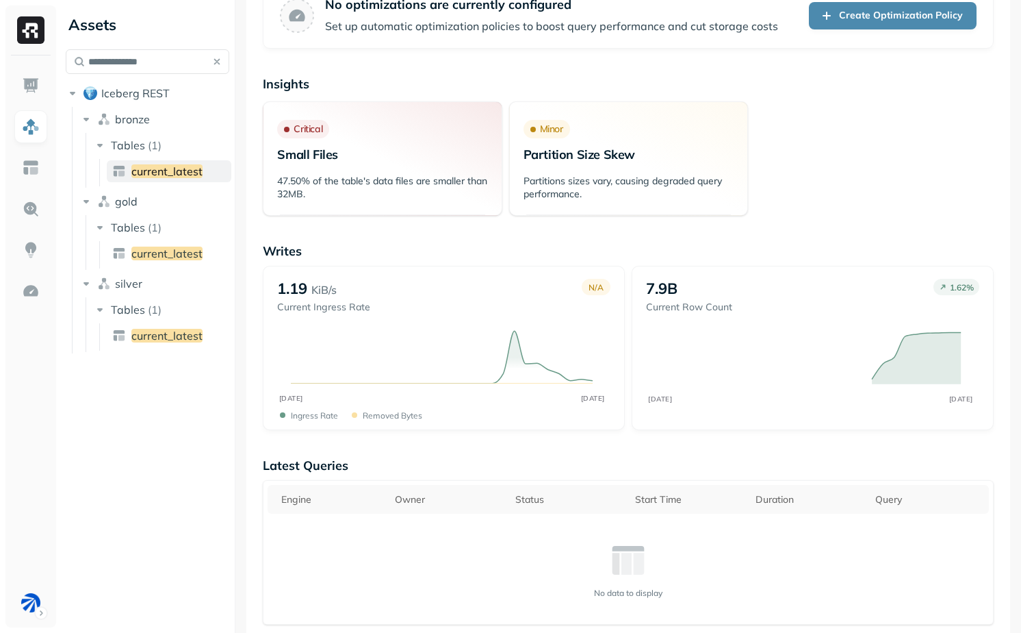
click at [157, 172] on span "current_latest" at bounding box center [166, 171] width 71 height 14
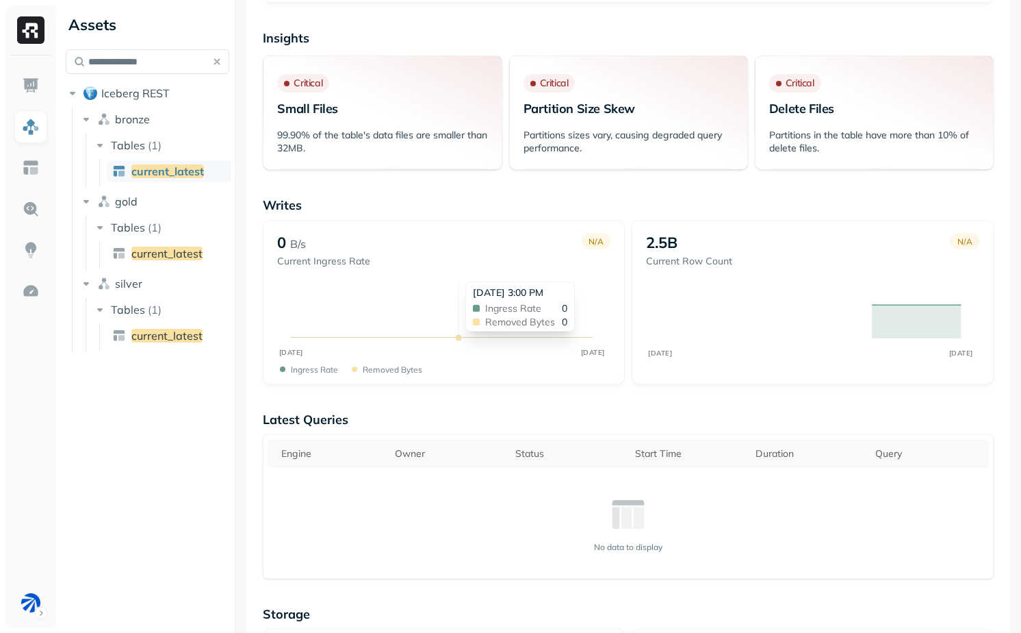
scroll to position [178, 0]
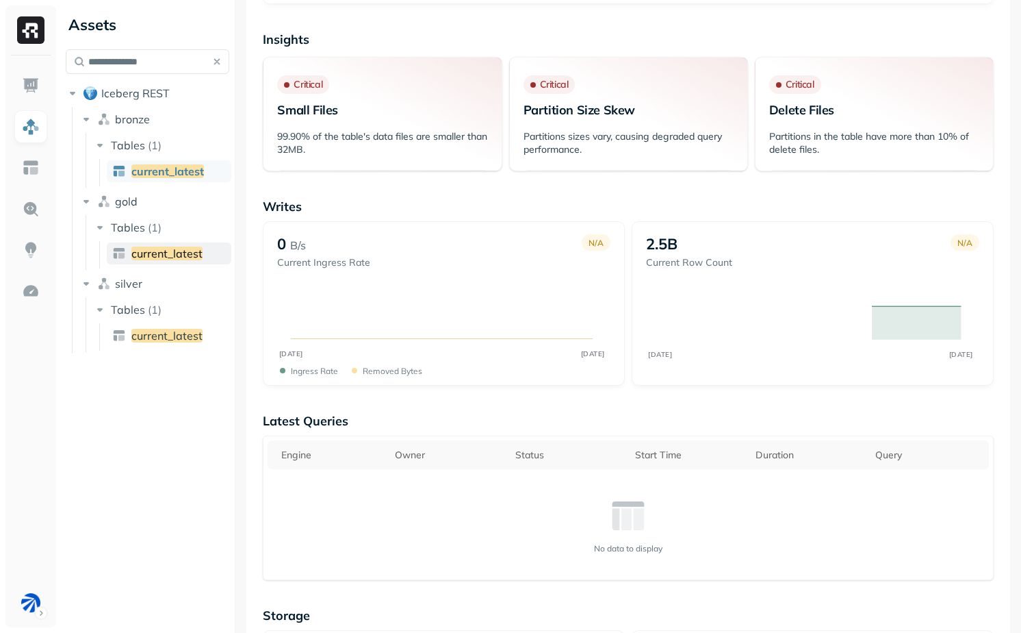
click at [163, 247] on span "current_latest" at bounding box center [166, 253] width 71 height 14
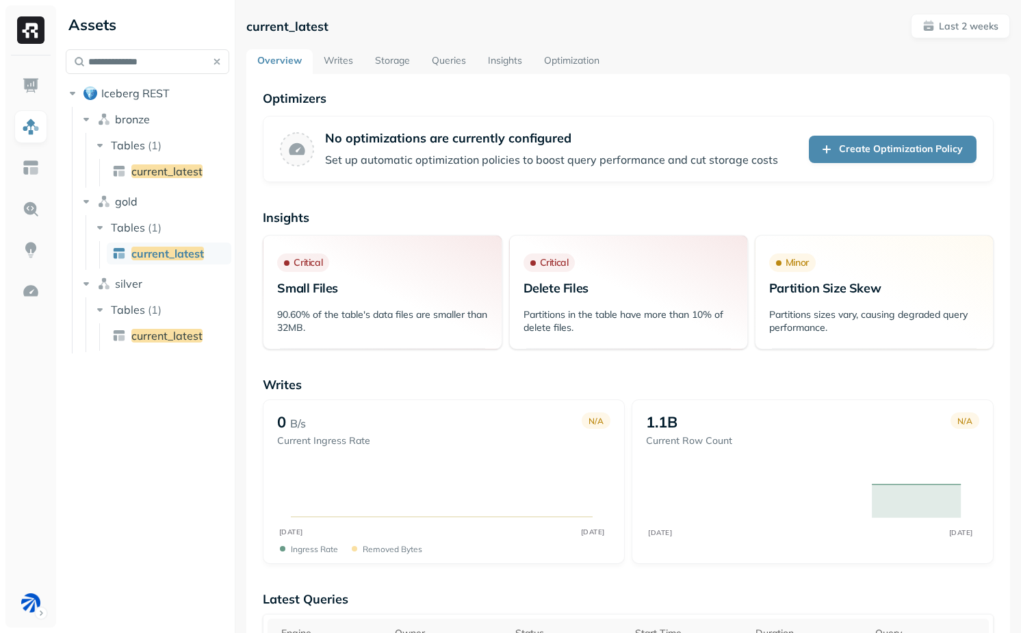
click at [407, 55] on link "Storage" at bounding box center [392, 61] width 57 height 25
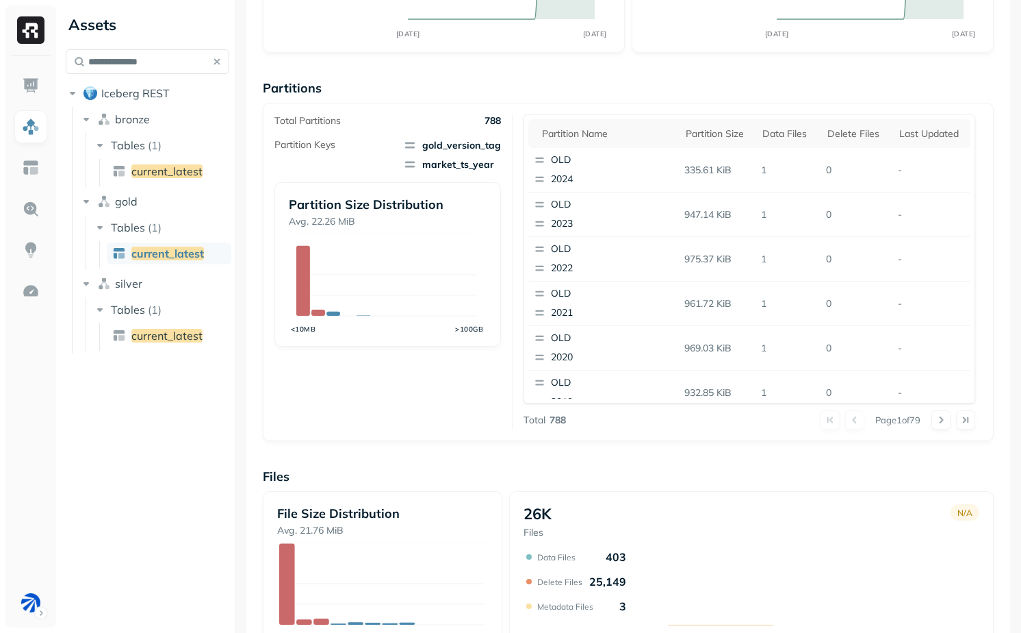
scroll to position [203, 0]
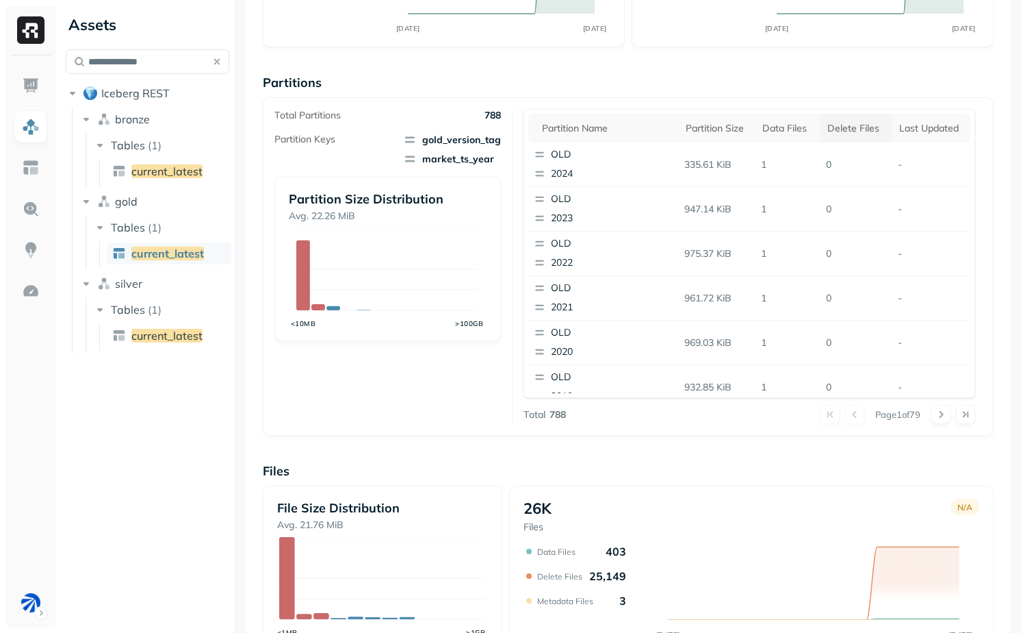
click at [828, 127] on div "Delete Files" at bounding box center [857, 128] width 58 height 13
drag, startPoint x: 672, startPoint y: 167, endPoint x: 832, endPoint y: 166, distance: 160.2
click at [832, 166] on tr "DEFAULT 2025 1.74 GiB 4 12202 -" at bounding box center [750, 164] width 442 height 45
click at [823, 166] on p "12202" at bounding box center [854, 165] width 84 height 24
click at [823, 216] on p "12202" at bounding box center [854, 209] width 84 height 24
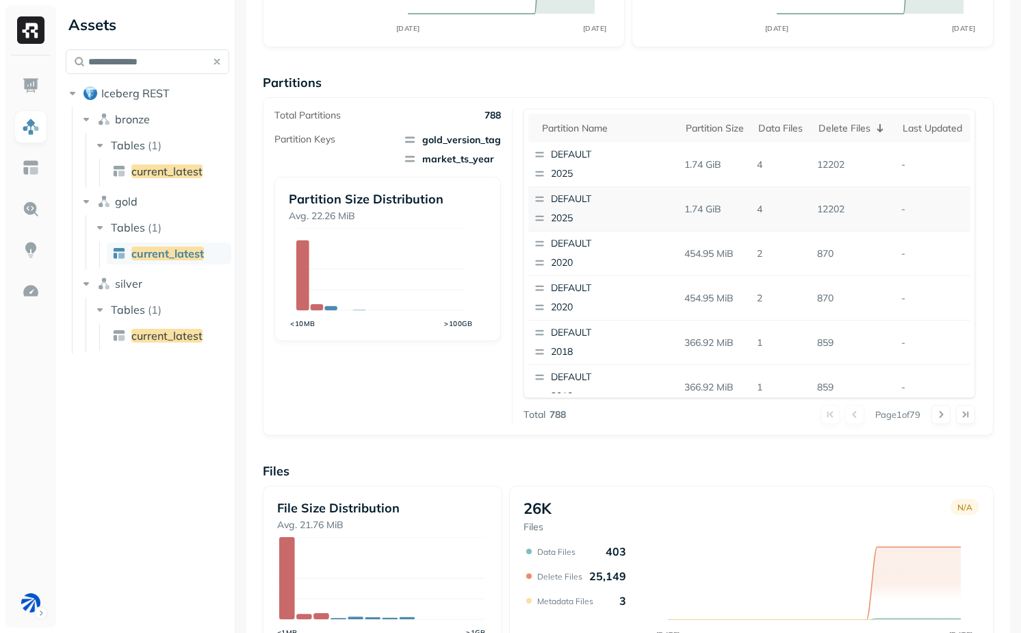
click at [823, 216] on p "12202" at bounding box center [854, 209] width 84 height 24
click at [823, 214] on p "12202" at bounding box center [854, 209] width 84 height 24
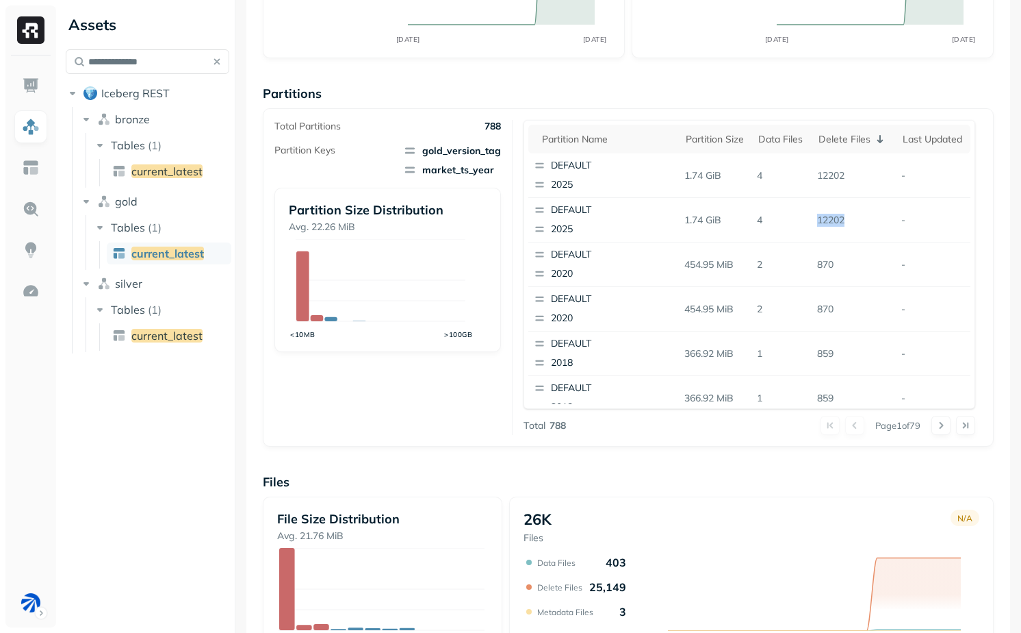
scroll to position [0, 0]
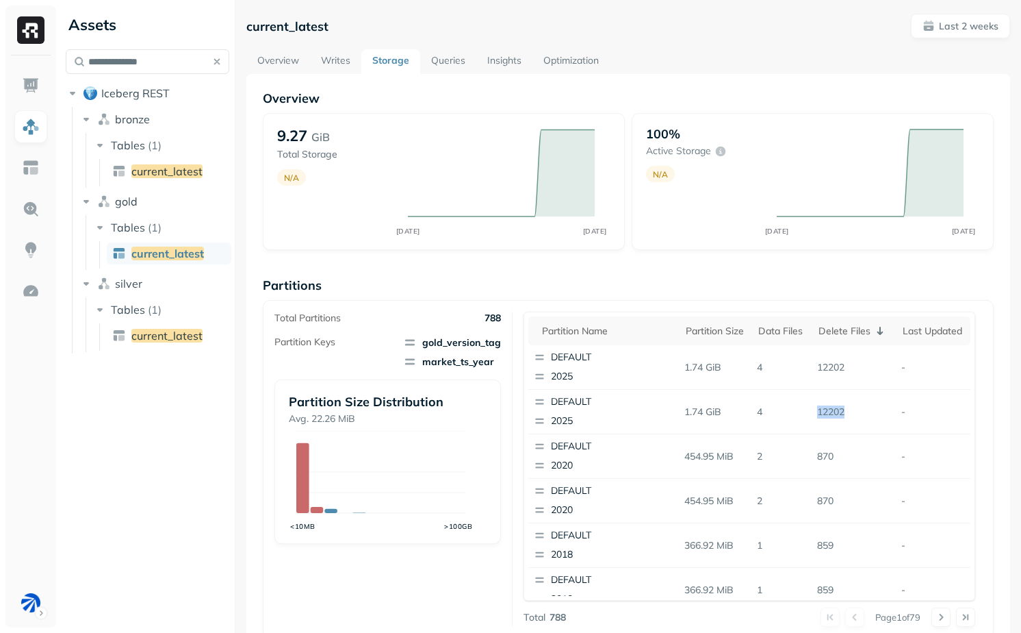
click at [284, 62] on link "Overview" at bounding box center [278, 61] width 64 height 25
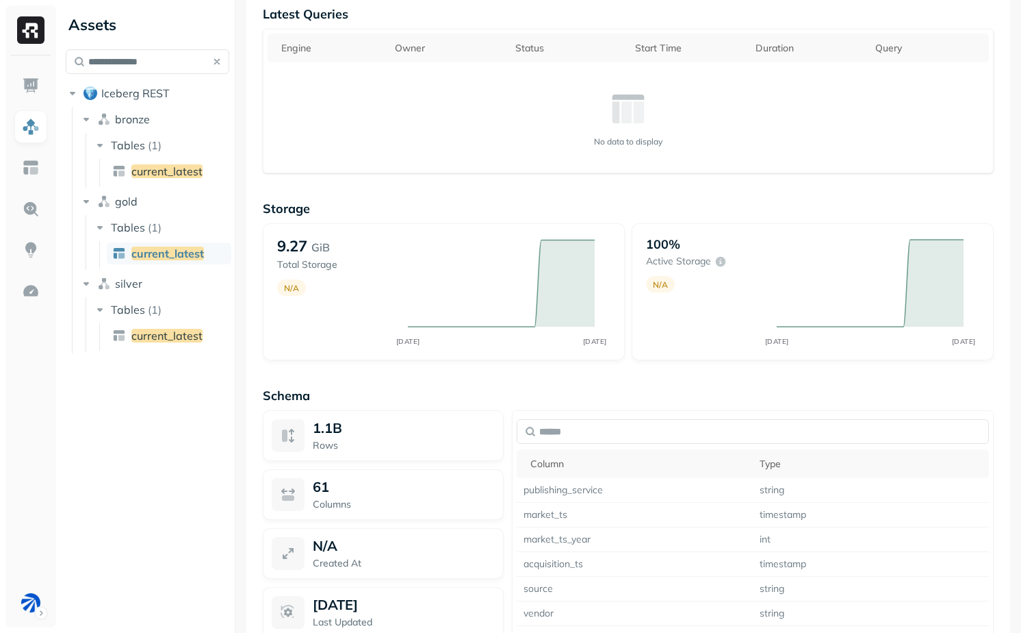
scroll to position [886, 0]
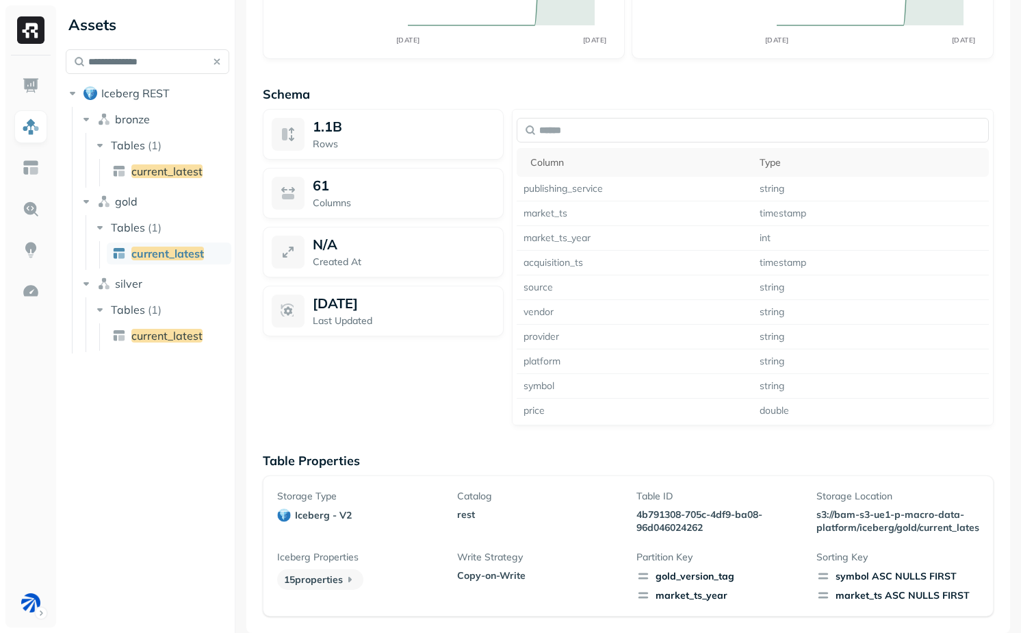
click at [461, 575] on p "Copy-on-Write" at bounding box center [538, 575] width 163 height 13
drag, startPoint x: 461, startPoint y: 575, endPoint x: 546, endPoint y: 575, distance: 84.2
click at [546, 575] on p "Copy-on-Write" at bounding box center [538, 575] width 163 height 13
click at [639, 518] on p "4b791308-705c-4df9-ba08-96d046024262" at bounding box center [718, 521] width 163 height 26
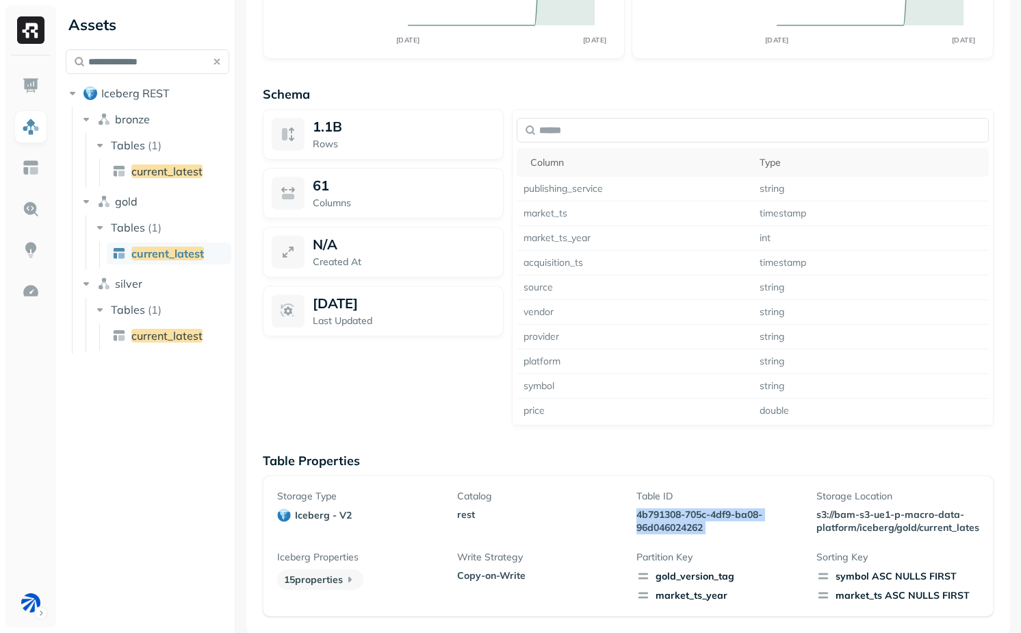
drag, startPoint x: 639, startPoint y: 518, endPoint x: 703, endPoint y: 531, distance: 65.7
click at [703, 532] on p "4b791308-705c-4df9-ba08-96d046024262" at bounding box center [718, 521] width 163 height 26
copy p "4b791308-705c-4df9-ba08-96d046024262"
click at [390, 459] on p "Table Properties" at bounding box center [628, 461] width 731 height 16
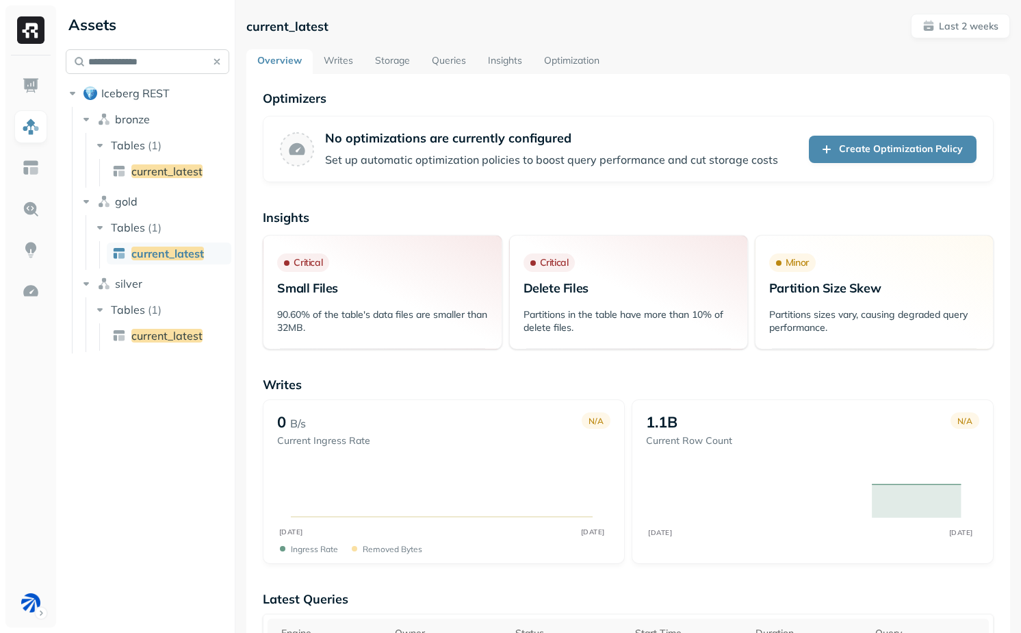
click at [111, 64] on input "**********" at bounding box center [148, 61] width 164 height 25
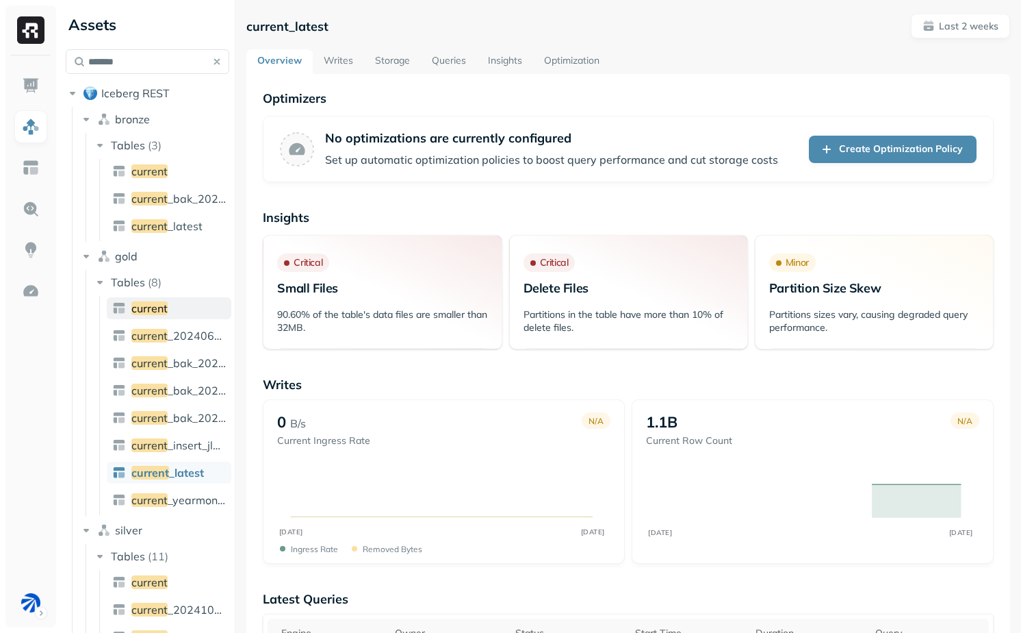
type input "*******"
click at [173, 312] on link "current" at bounding box center [169, 308] width 125 height 22
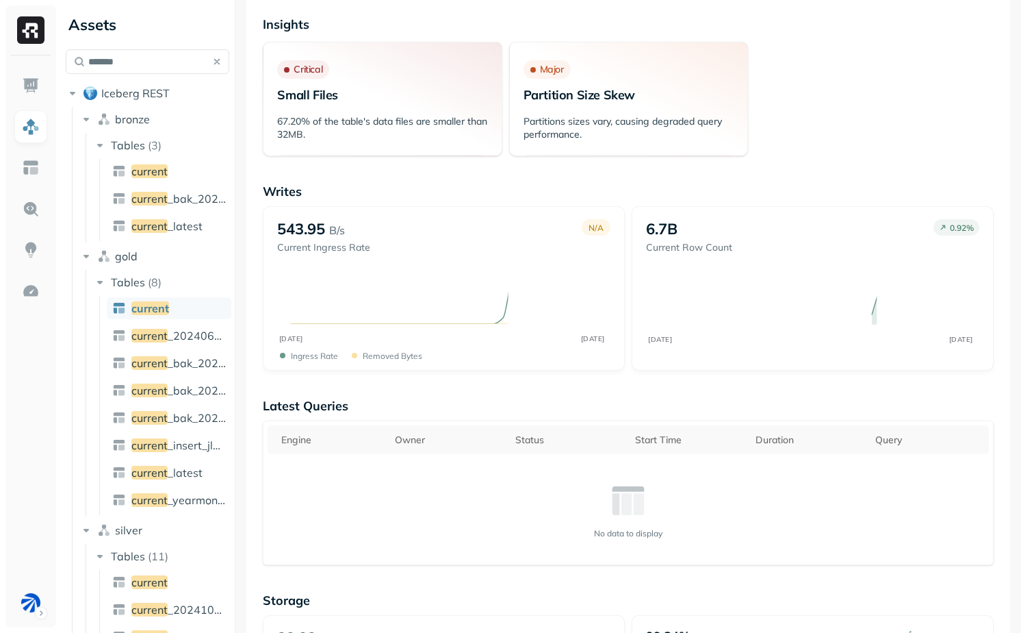
scroll to position [192, 0]
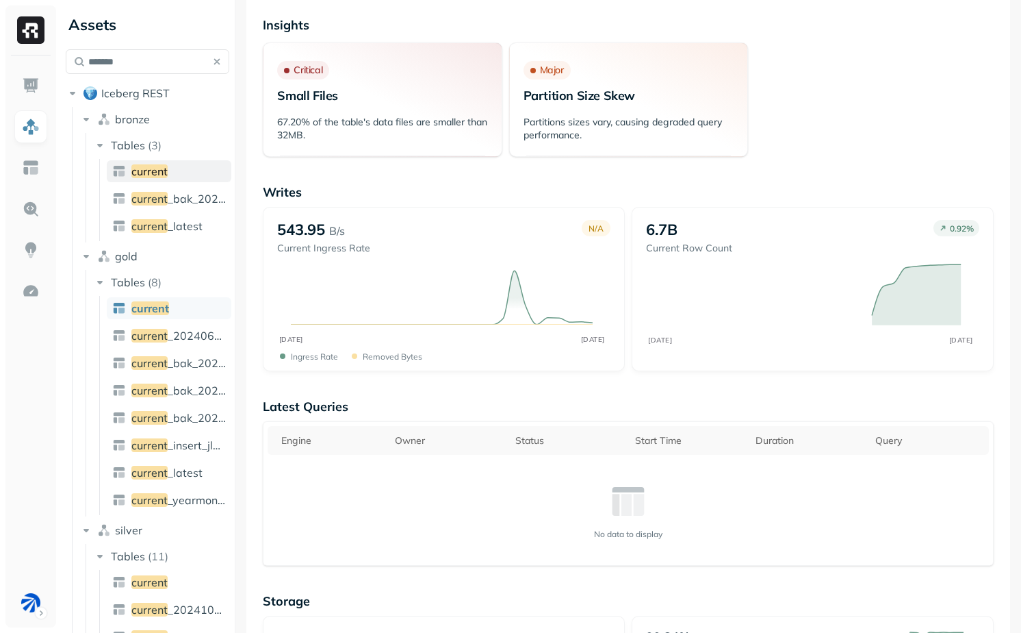
click at [155, 174] on span "current" at bounding box center [149, 171] width 36 height 14
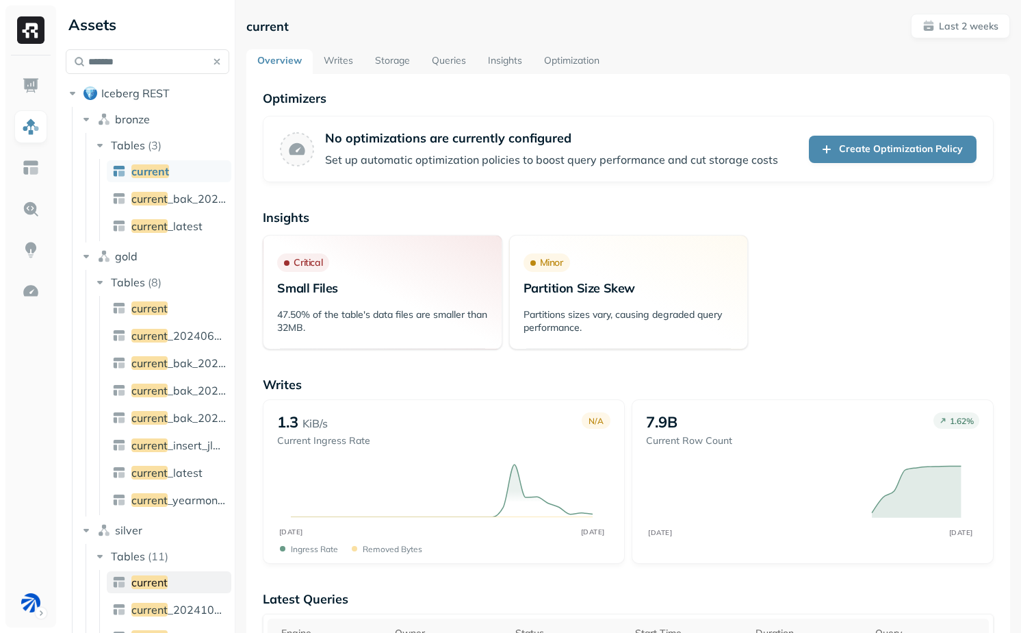
click at [174, 585] on link "current" at bounding box center [169, 582] width 125 height 22
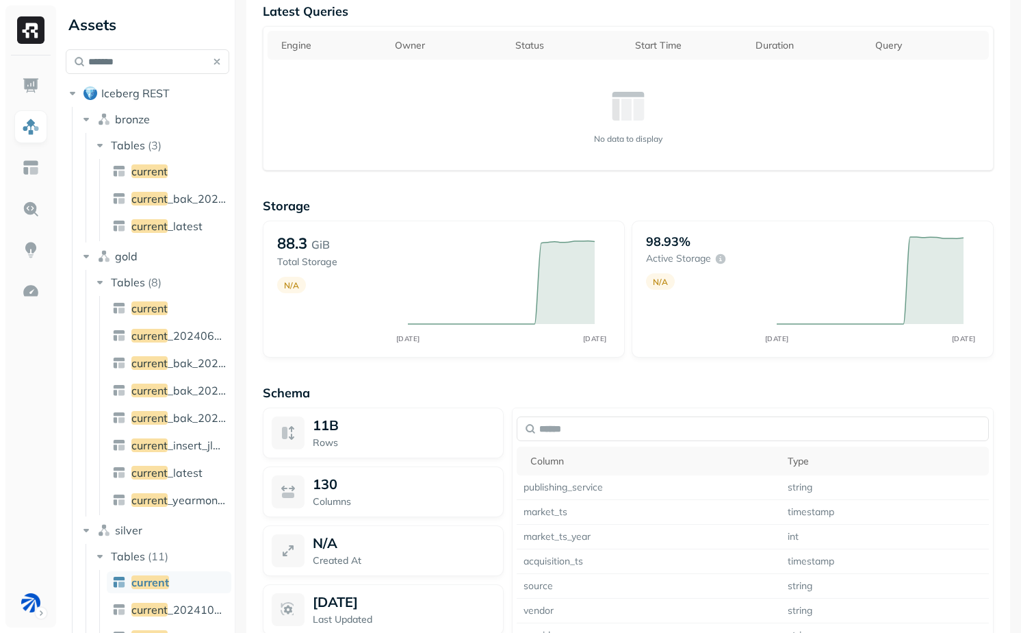
scroll to position [604, 0]
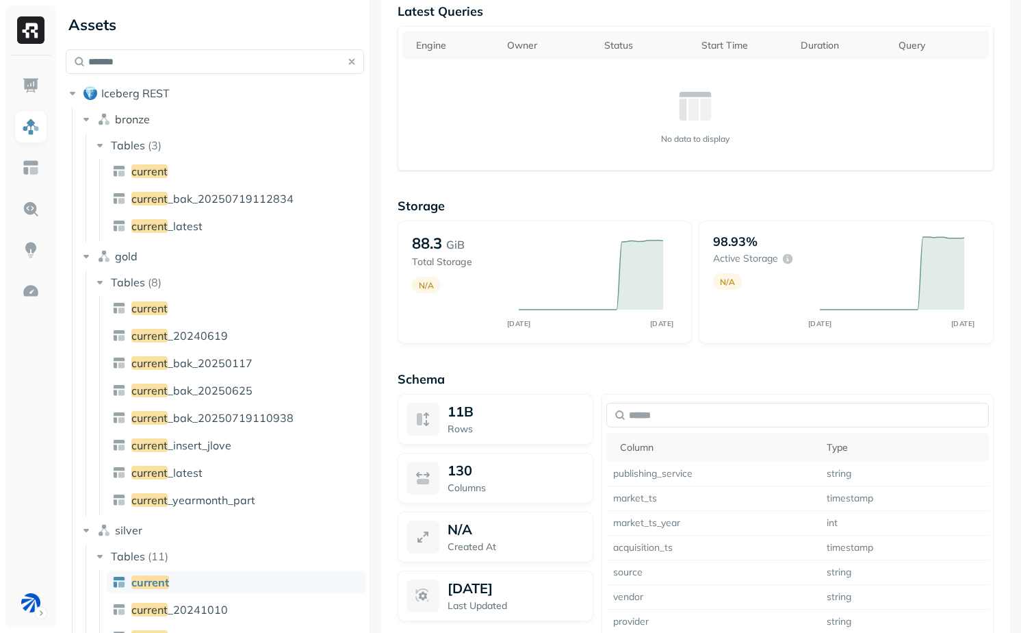
click at [370, 474] on div at bounding box center [370, 316] width 1 height 633
click at [375, 513] on div "current Last 2 weeks Overview Writes Storage Queries Insights Optimization Opti…" at bounding box center [695, 316] width 651 height 633
click at [374, 513] on div "current Last 2 weeks Overview Writes Storage Queries Insights Optimization Opti…" at bounding box center [695, 316] width 651 height 633
click at [368, 509] on div at bounding box center [368, 316] width 1 height 633
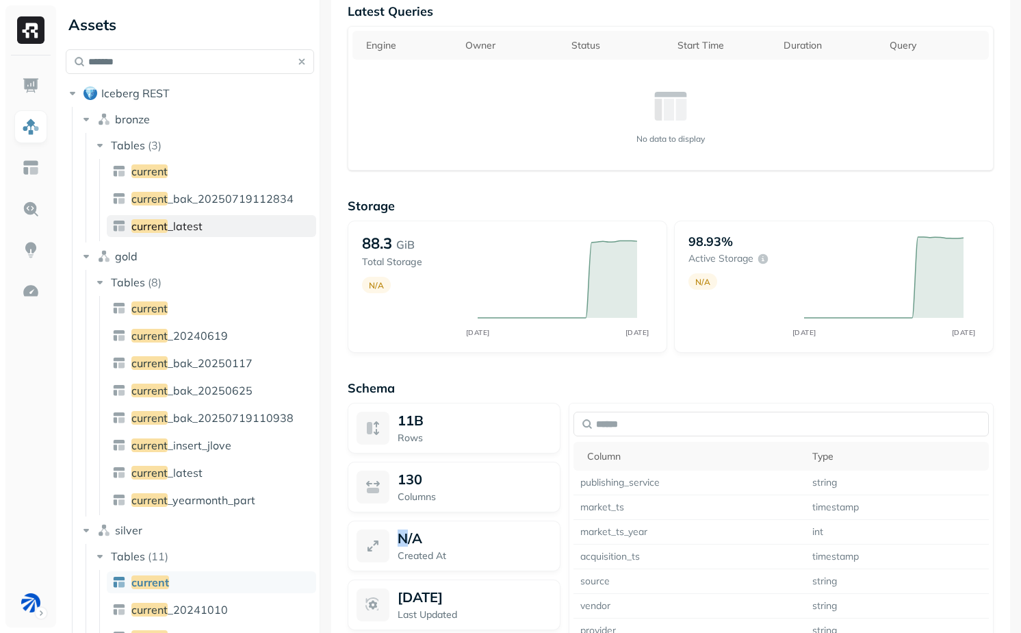
click at [186, 223] on span "_latest" at bounding box center [185, 226] width 35 height 14
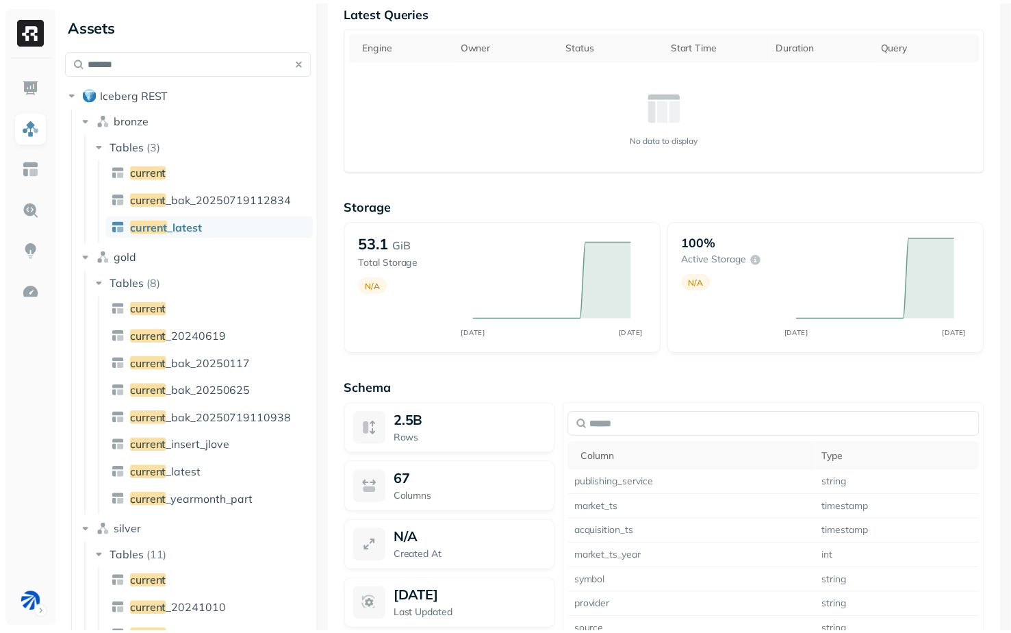
scroll to position [90, 0]
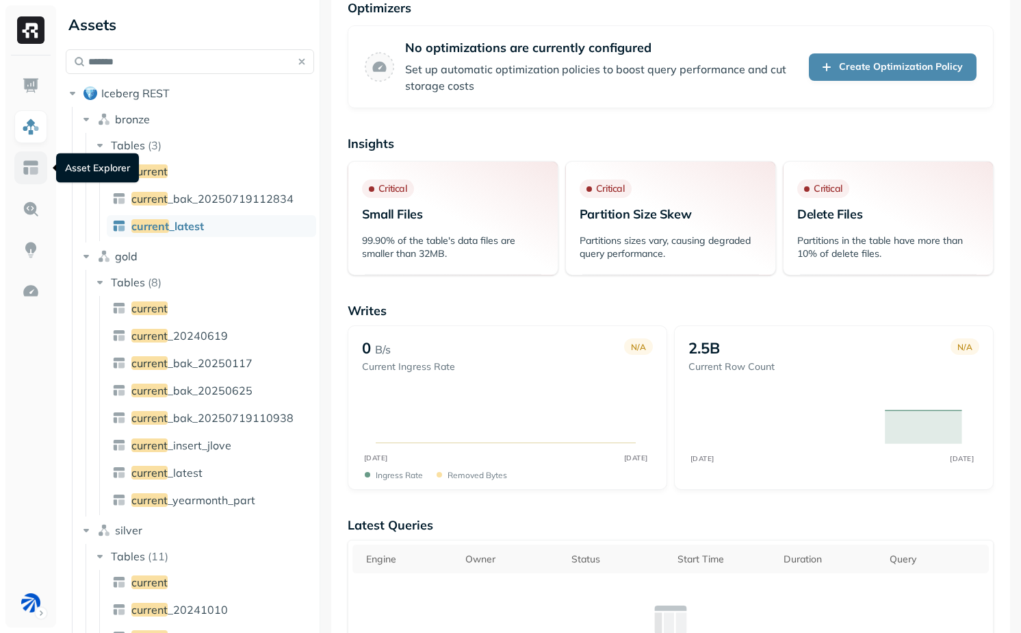
click at [34, 171] on img at bounding box center [31, 168] width 18 height 18
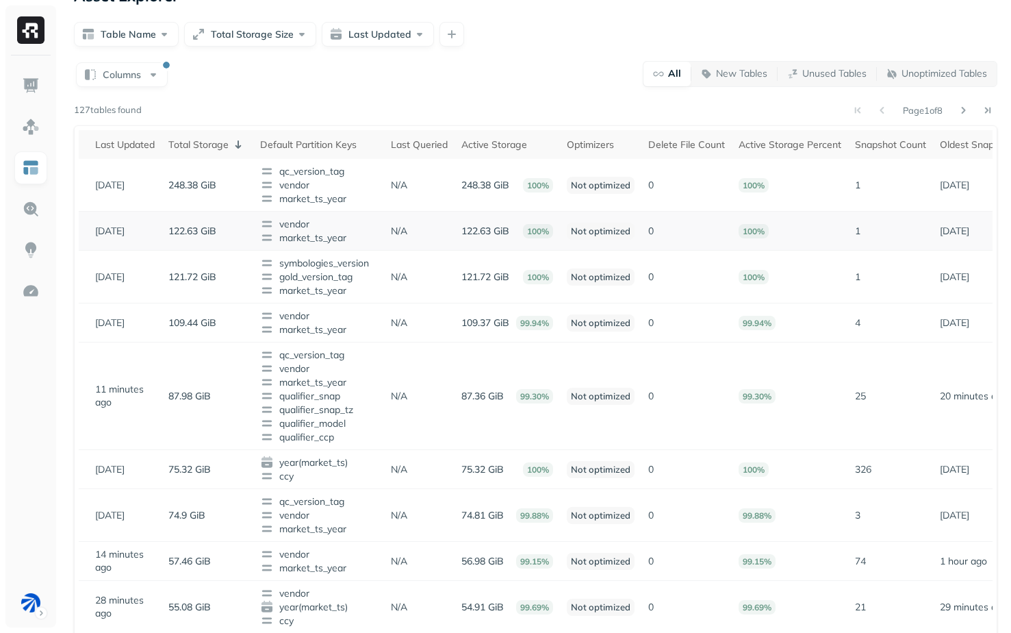
scroll to position [0, 259]
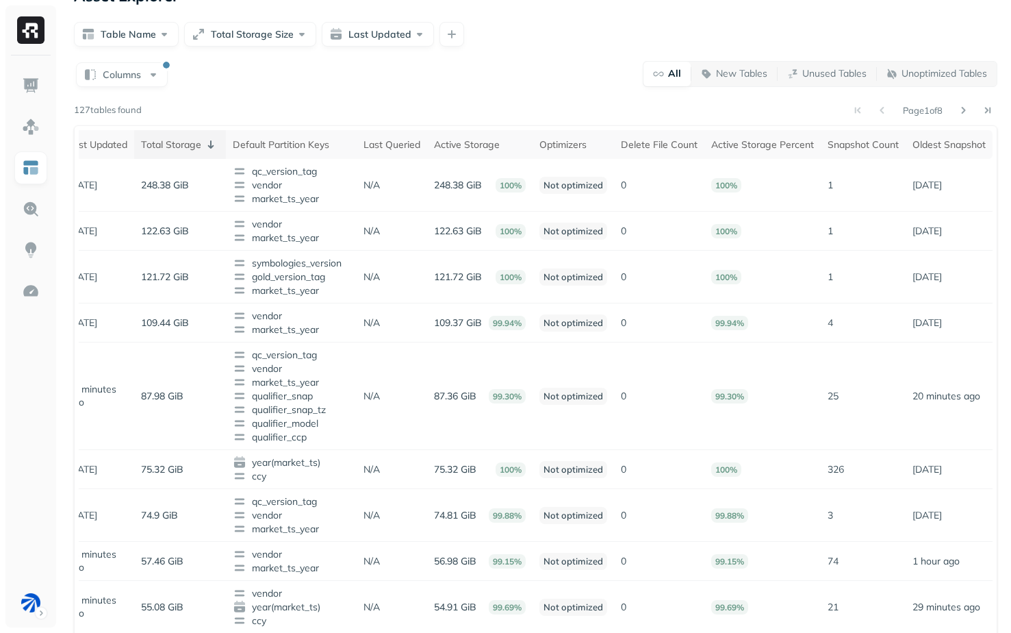
click at [147, 146] on div "Total Storage" at bounding box center [180, 144] width 78 height 16
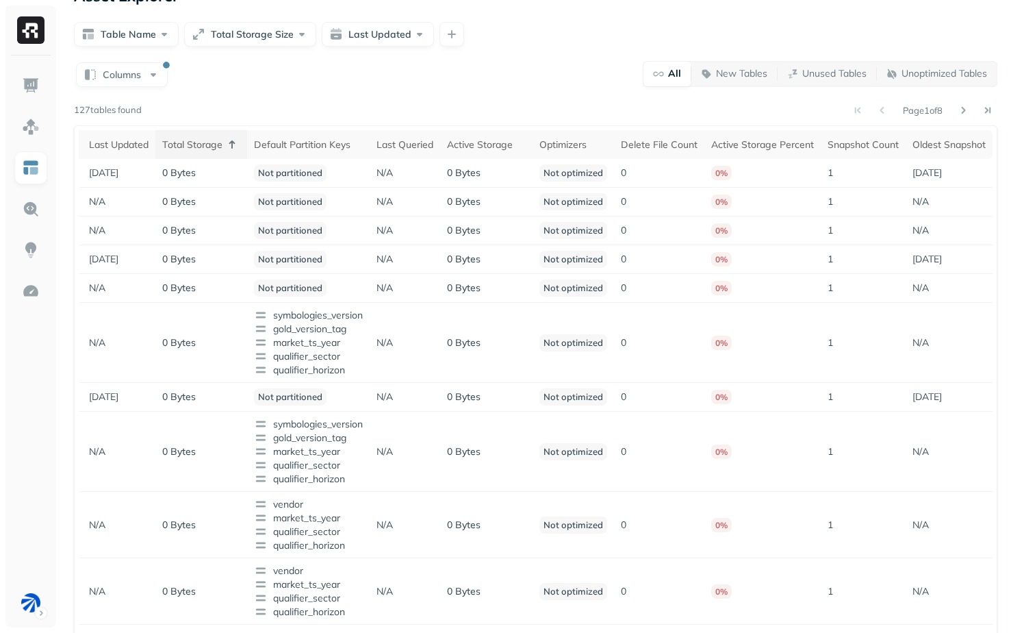
scroll to position [0, 196]
click at [153, 145] on th "Last Updated" at bounding box center [118, 144] width 73 height 29
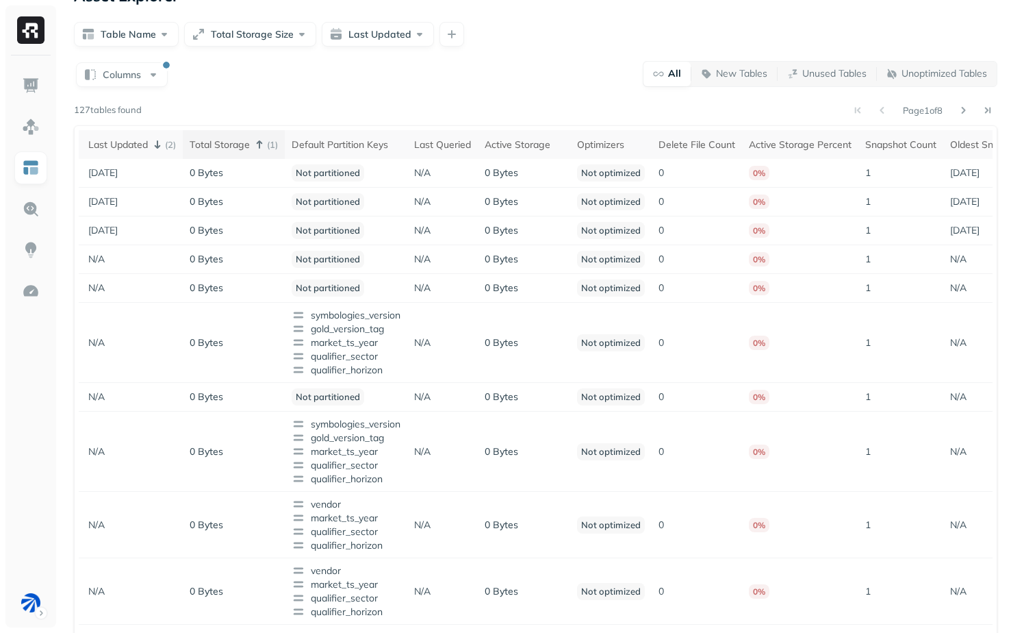
click at [211, 140] on div "Total Storage ( 1 )" at bounding box center [234, 144] width 88 height 16
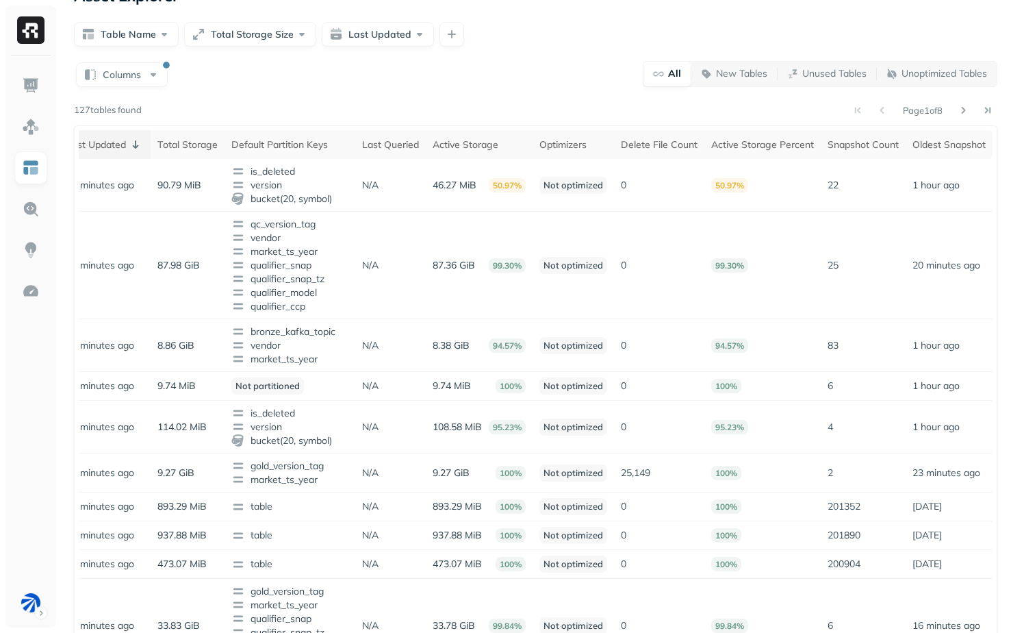
click at [120, 148] on div "Last Updated" at bounding box center [104, 144] width 77 height 16
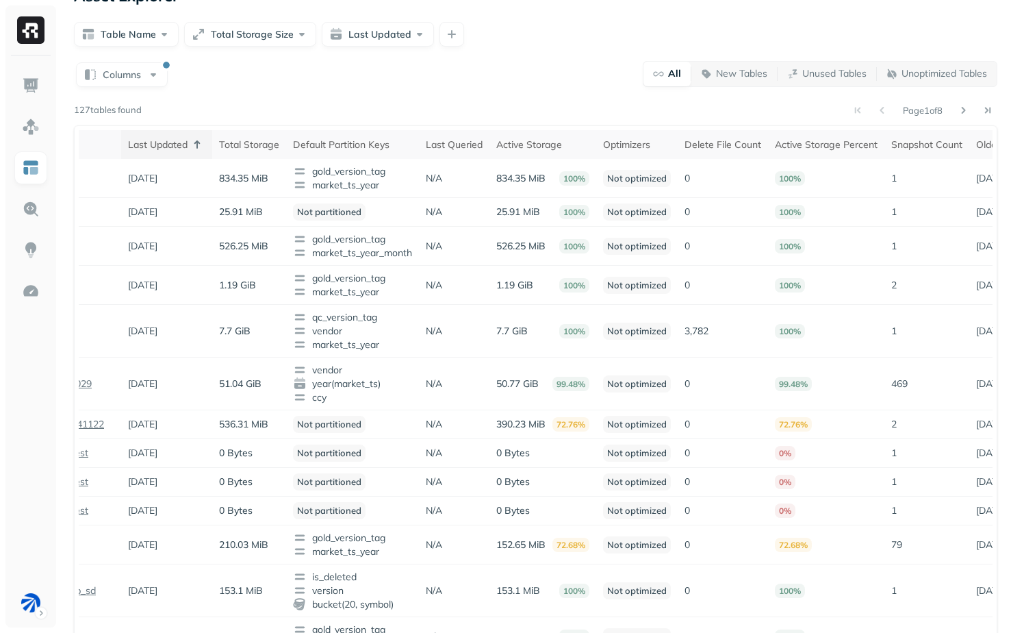
click at [128, 145] on div "Last Updated" at bounding box center [166, 144] width 77 height 16
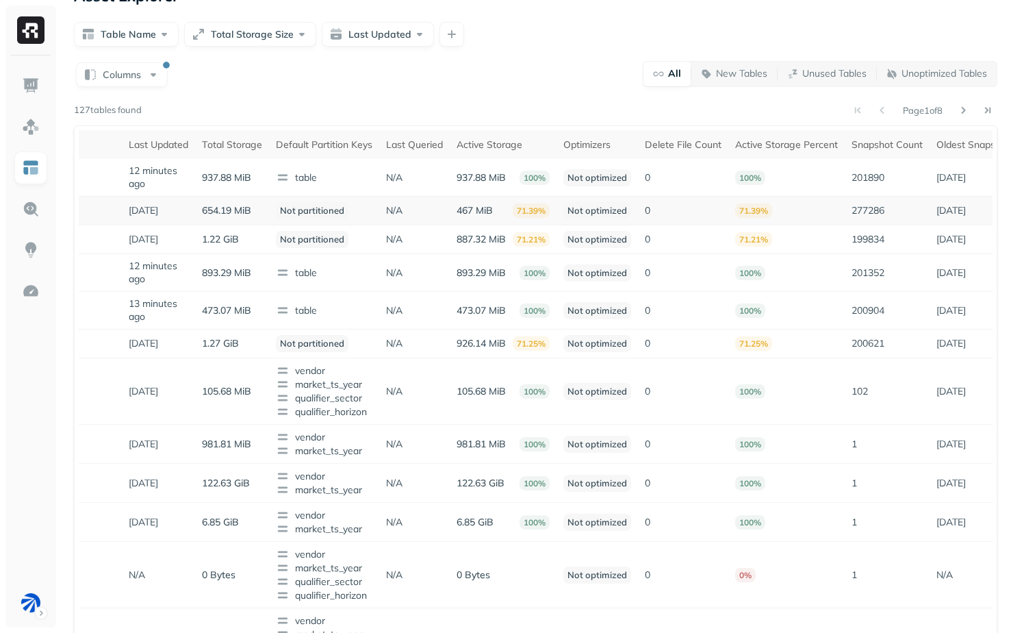
scroll to position [0, 219]
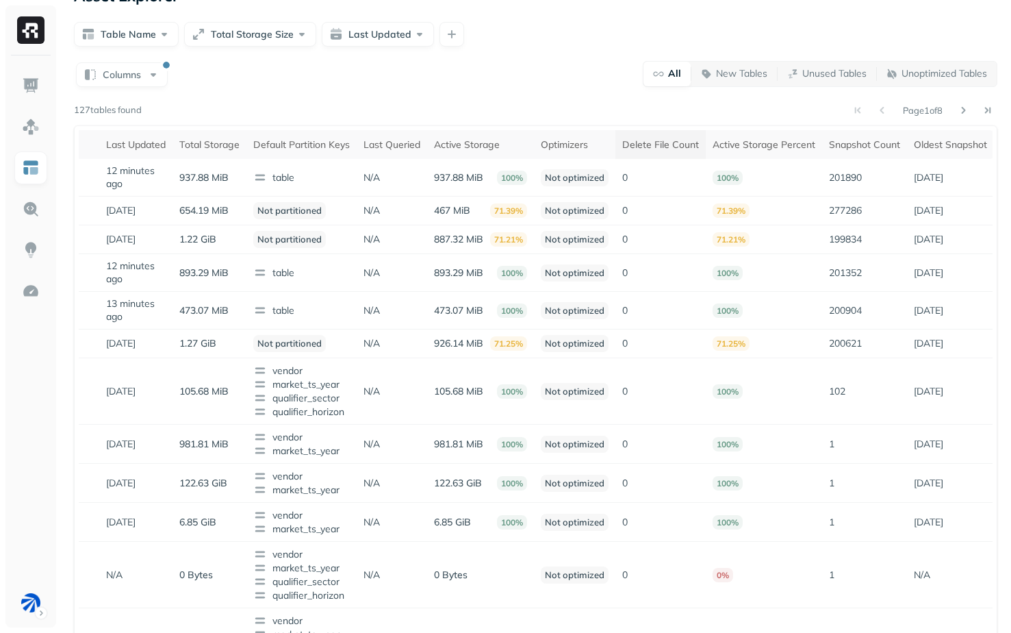
click at [669, 147] on div "Delete File Count" at bounding box center [660, 144] width 77 height 13
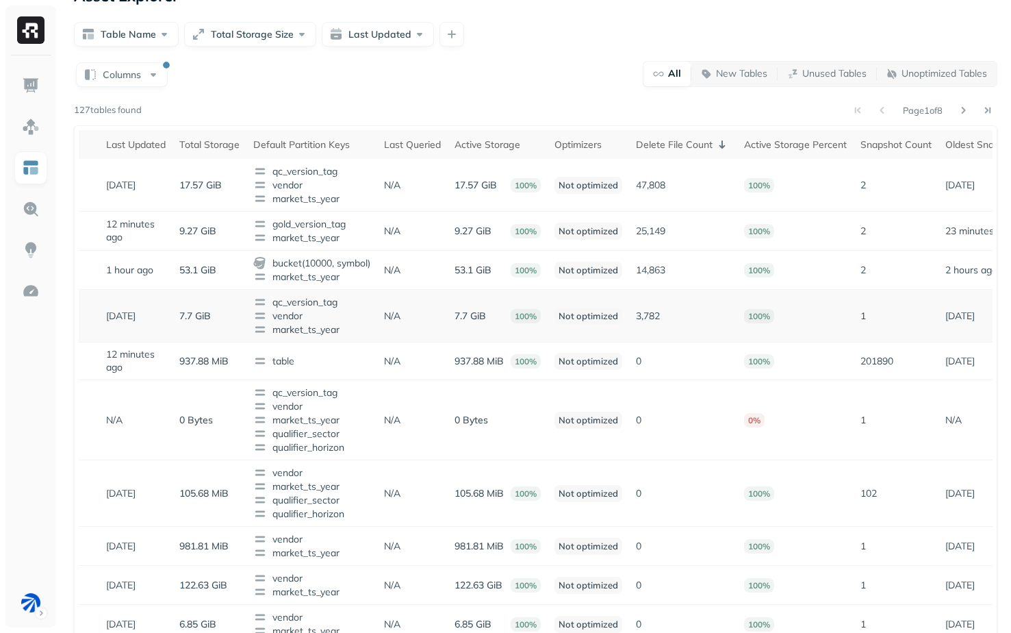
scroll to position [0, 0]
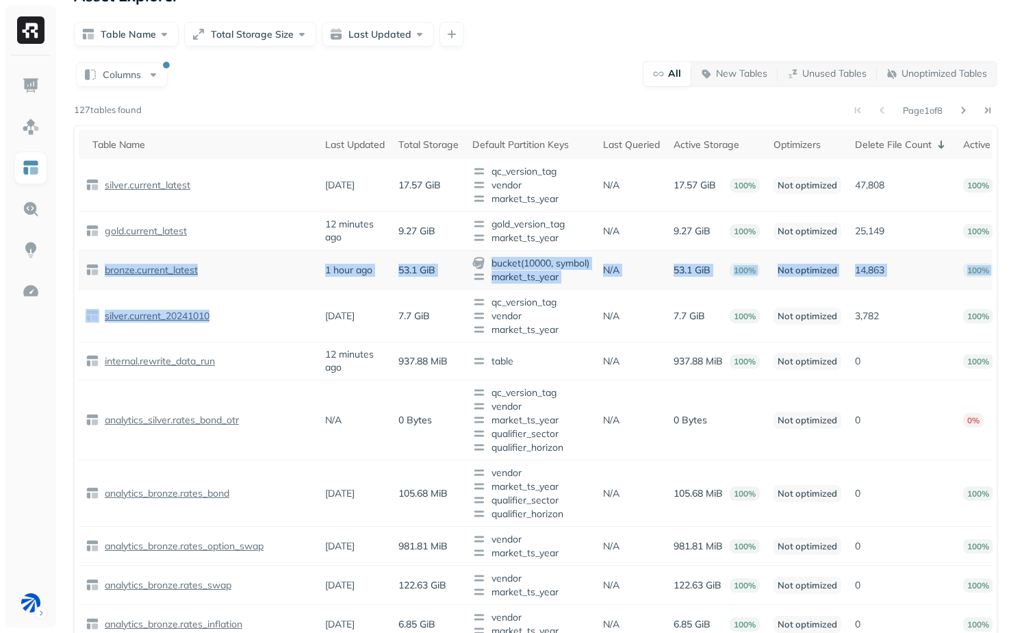
drag, startPoint x: 227, startPoint y: 314, endPoint x: 205, endPoint y: 250, distance: 68.0
click at [205, 250] on tbody "silver.current_latest 2 months ago 17.57 GiB qc_version_tag vendor market_ts_ye…" at bounding box center [662, 530] width 1166 height 742
click at [205, 251] on td "bronze.current_latest" at bounding box center [199, 270] width 240 height 39
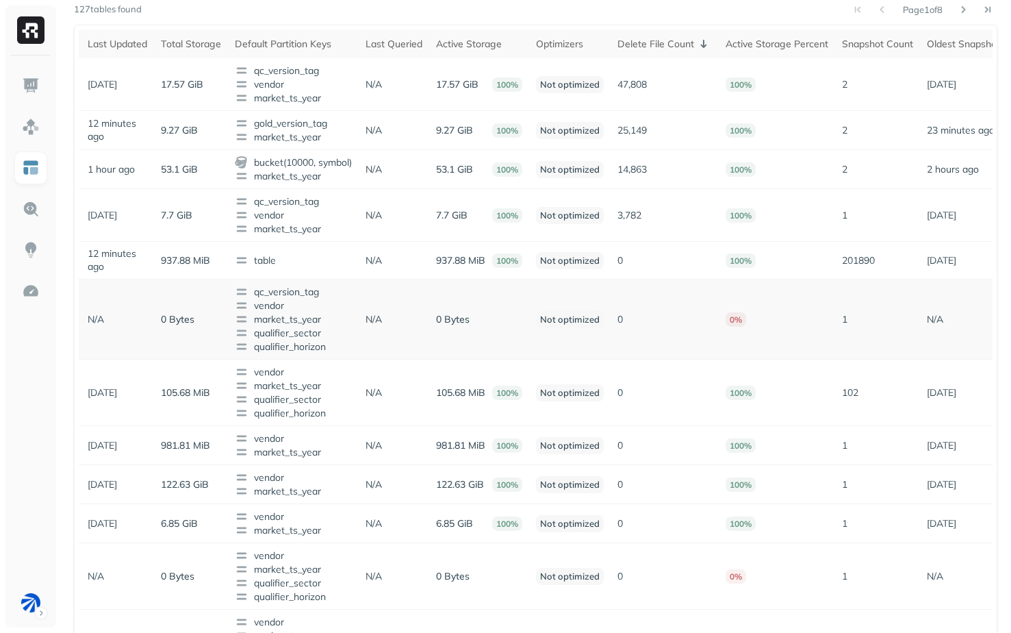
scroll to position [0, 253]
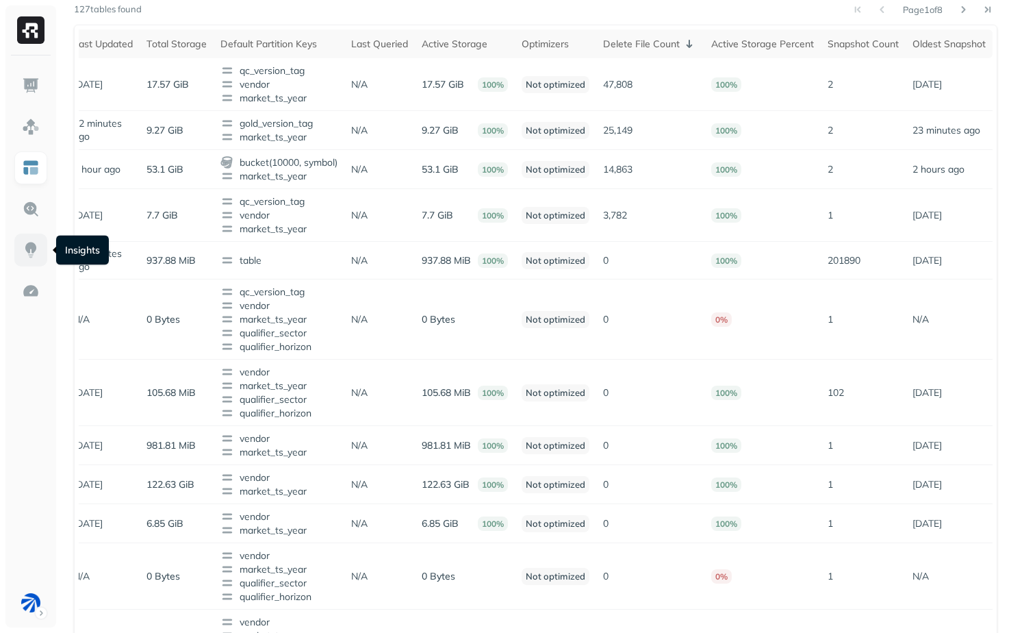
click at [36, 260] on link at bounding box center [30, 249] width 33 height 33
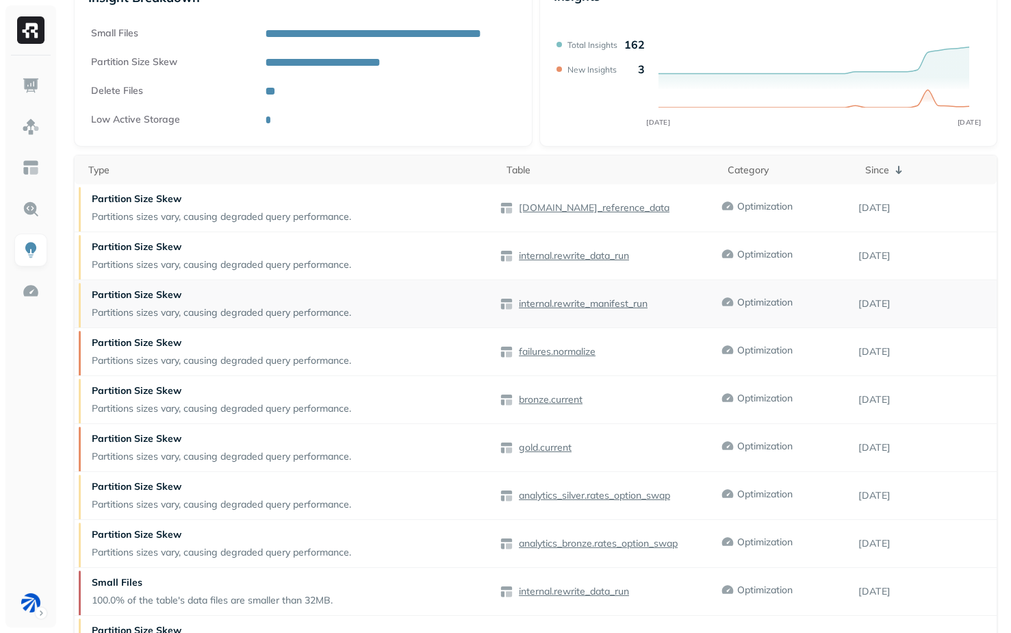
scroll to position [173, 0]
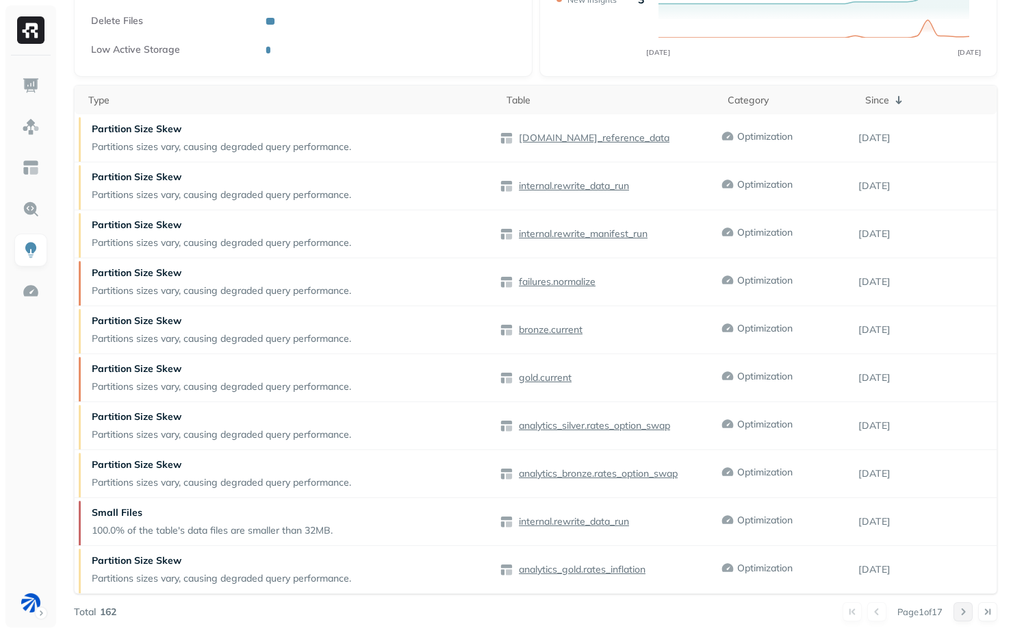
click at [963, 613] on button at bounding box center [963, 611] width 19 height 19
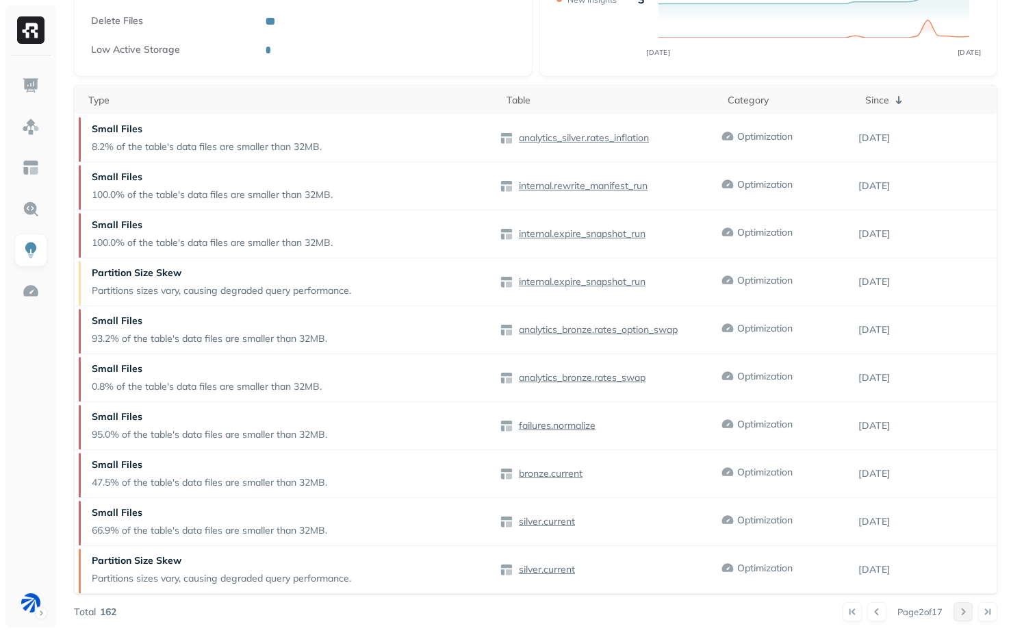
click at [963, 613] on button at bounding box center [963, 611] width 19 height 19
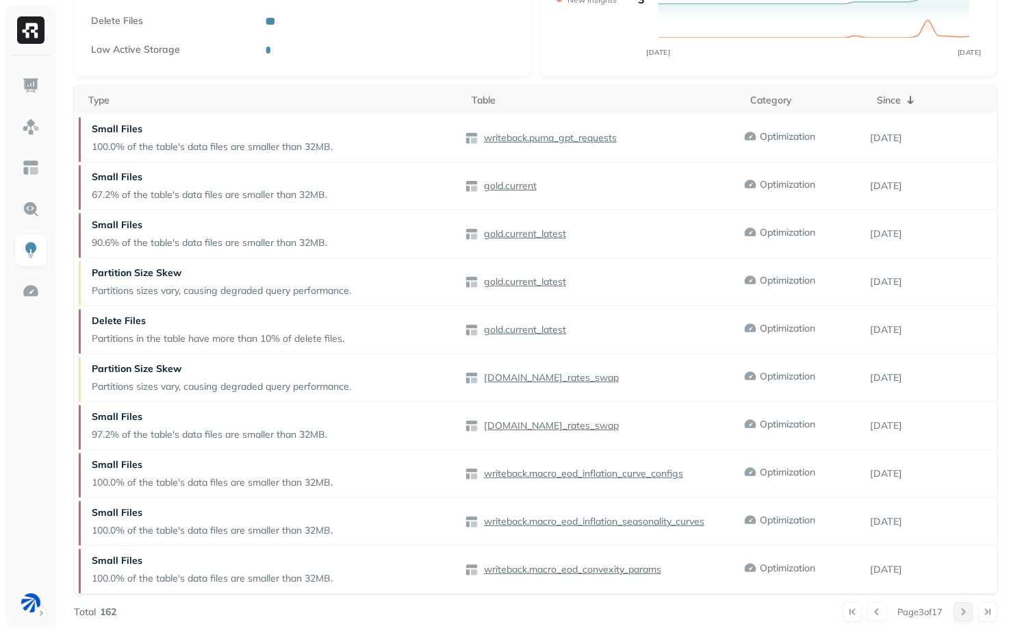
click at [963, 613] on button at bounding box center [963, 611] width 19 height 19
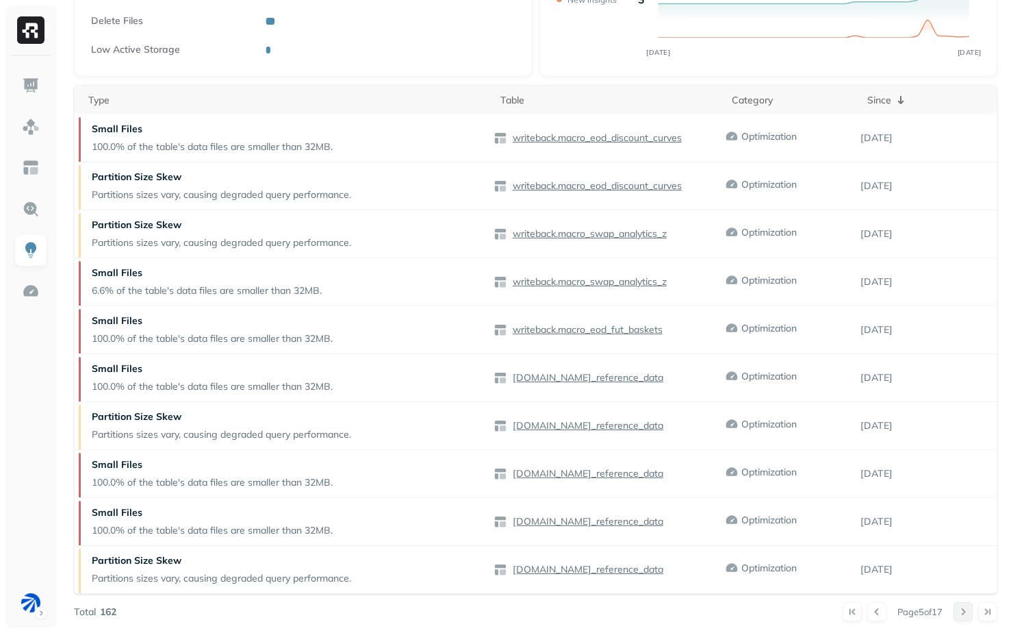
click at [963, 612] on button at bounding box center [963, 611] width 19 height 19
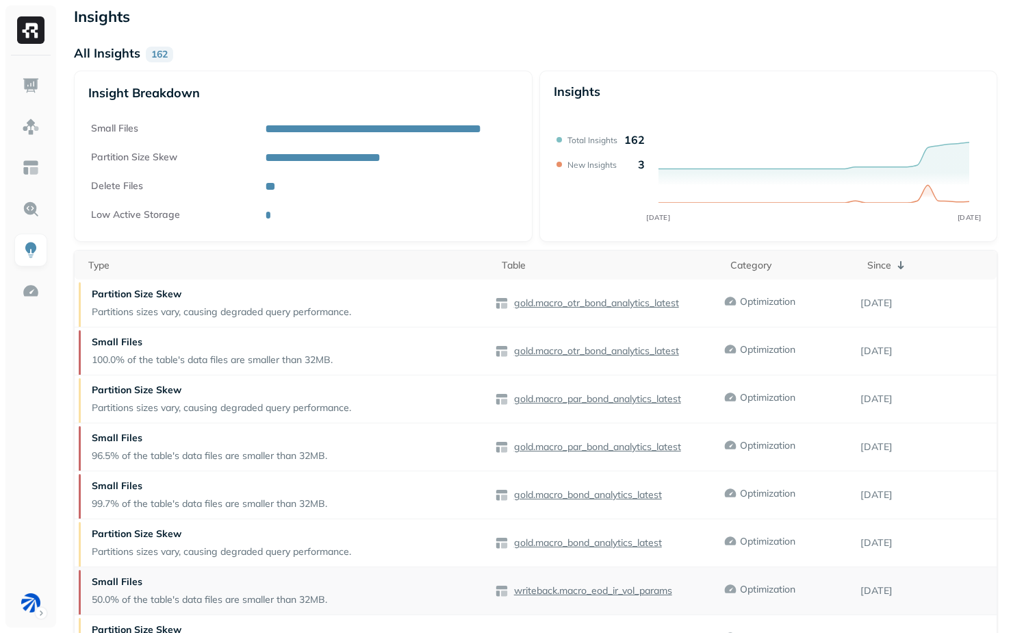
scroll to position [0, 0]
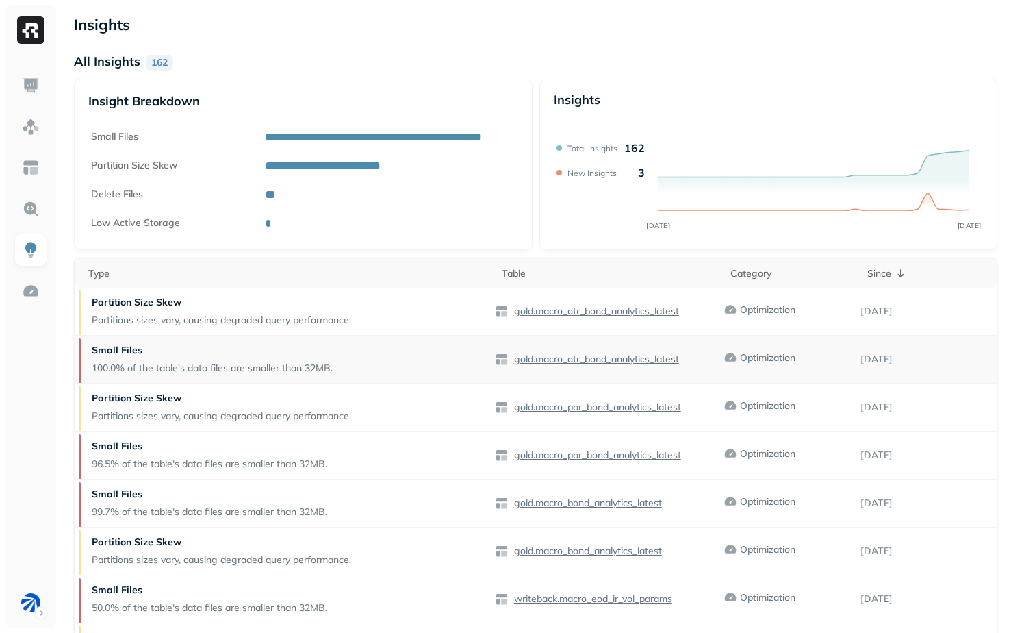
click at [570, 357] on p "gold.macro_otr_bond_analytics_latest" at bounding box center [595, 359] width 168 height 13
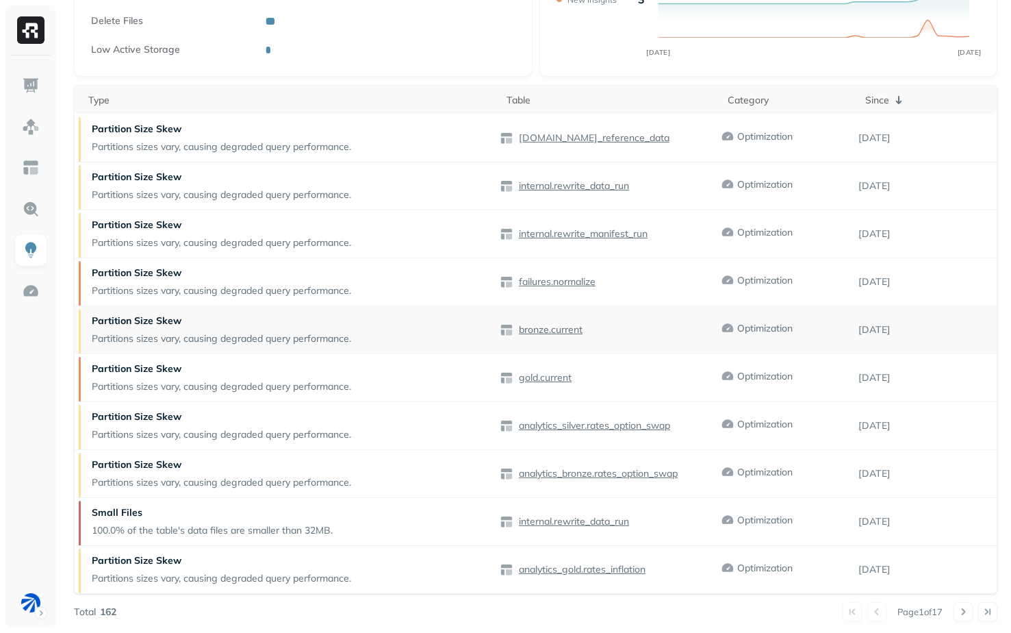
scroll to position [172, 0]
click at [962, 616] on button at bounding box center [963, 612] width 19 height 19
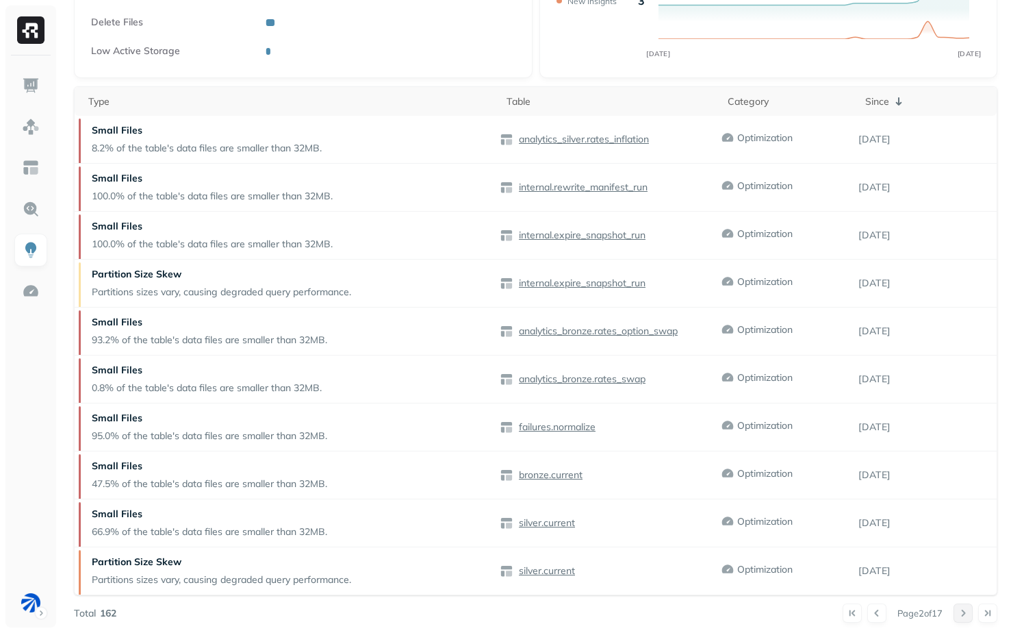
click at [962, 616] on button at bounding box center [963, 612] width 19 height 19
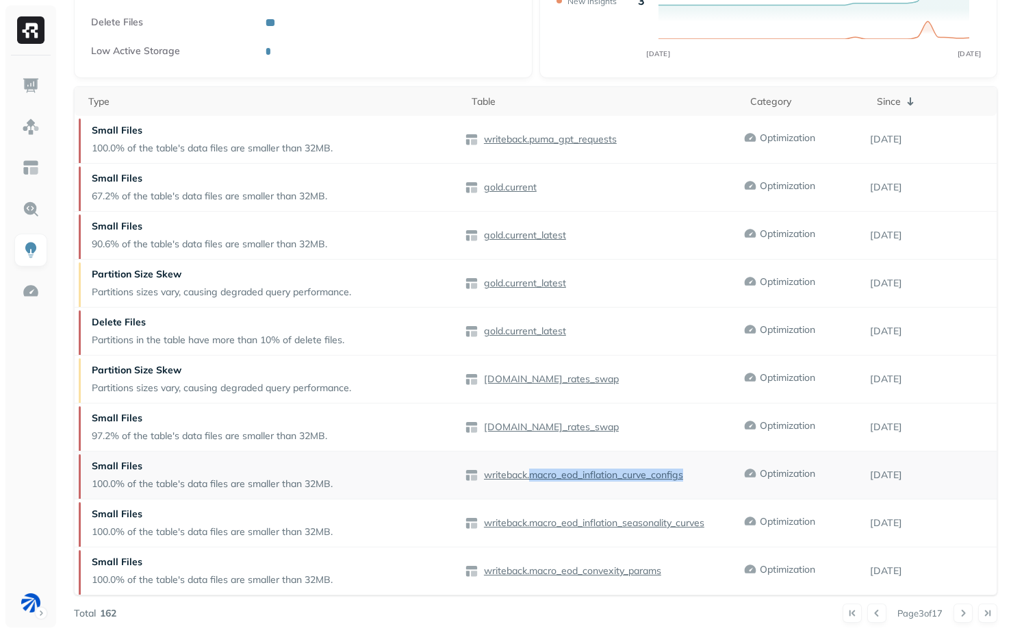
drag, startPoint x: 698, startPoint y: 479, endPoint x: 526, endPoint y: 477, distance: 171.9
click at [526, 477] on div "writeback.macro_eod_inflation_curve_configs" at bounding box center [604, 475] width 279 height 14
copy p "macro_eod_inflation_curve_configs"
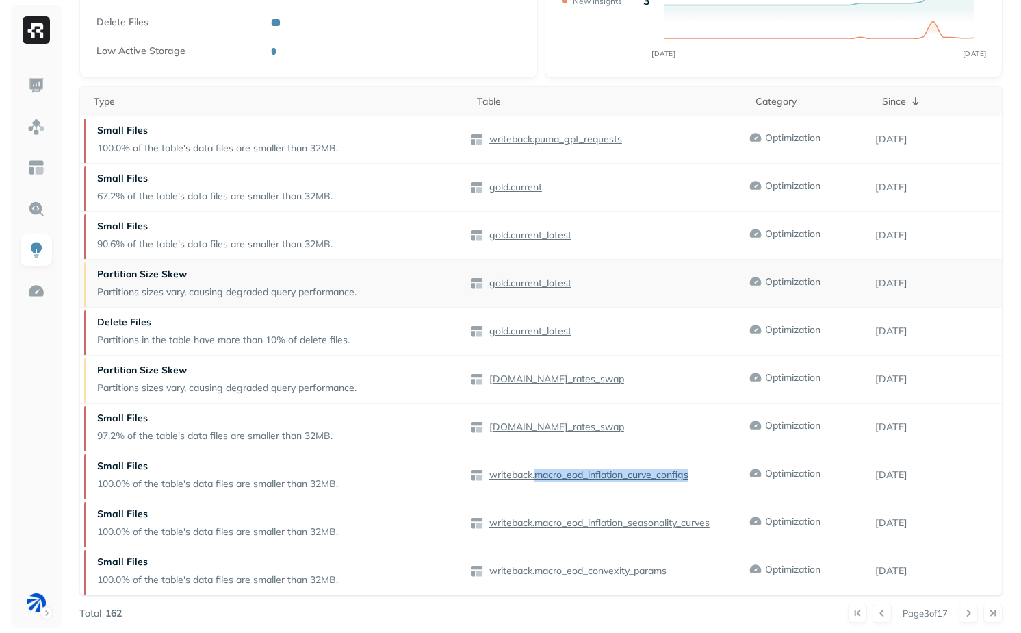
scroll to position [0, 0]
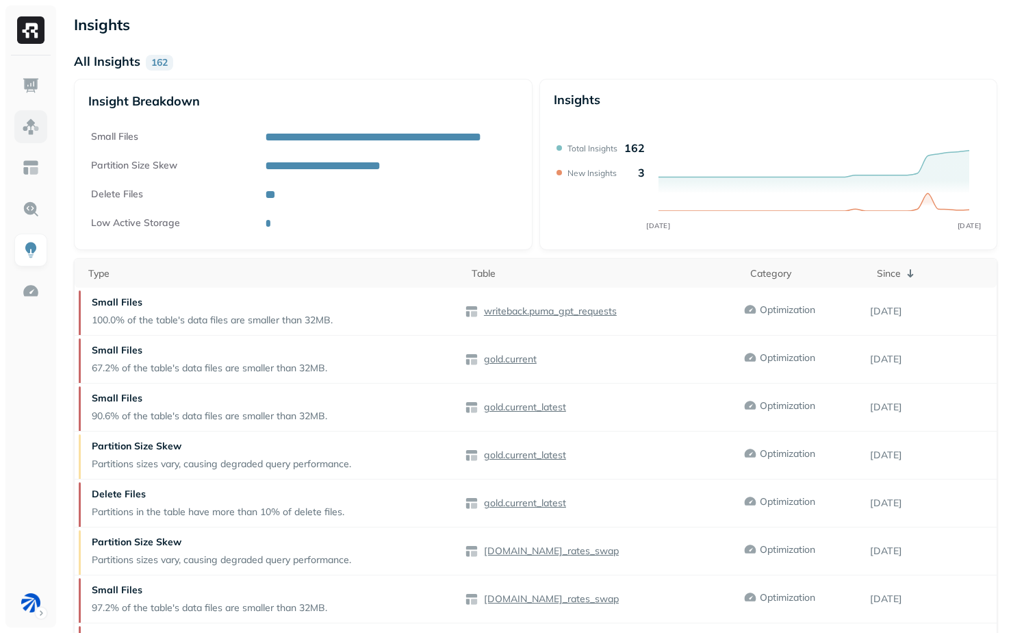
click at [25, 136] on link at bounding box center [30, 126] width 33 height 33
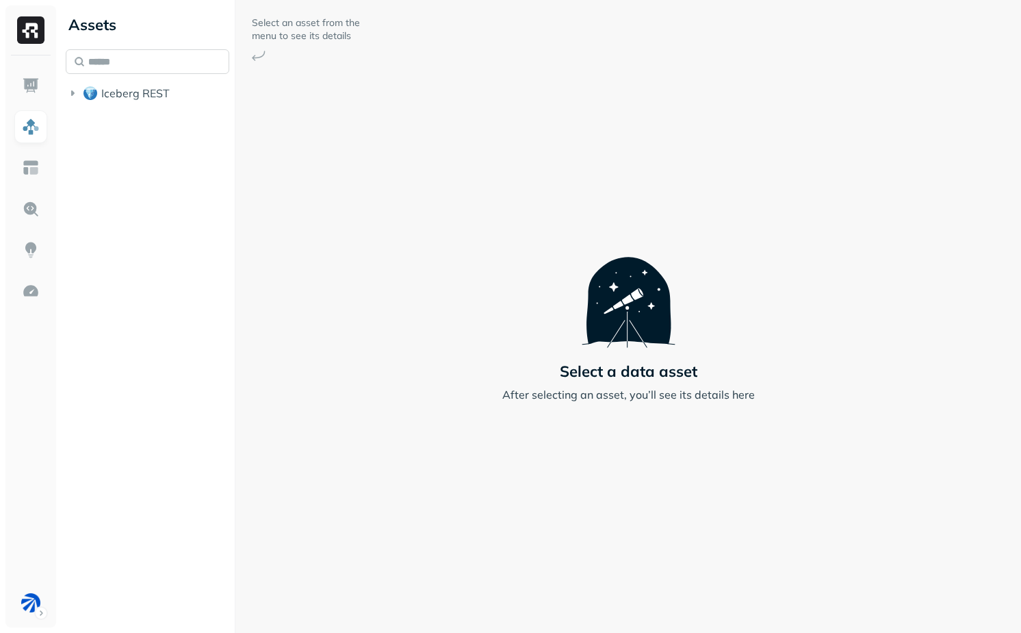
click at [175, 51] on input "text" at bounding box center [148, 61] width 164 height 25
paste input "**********"
type input "**********"
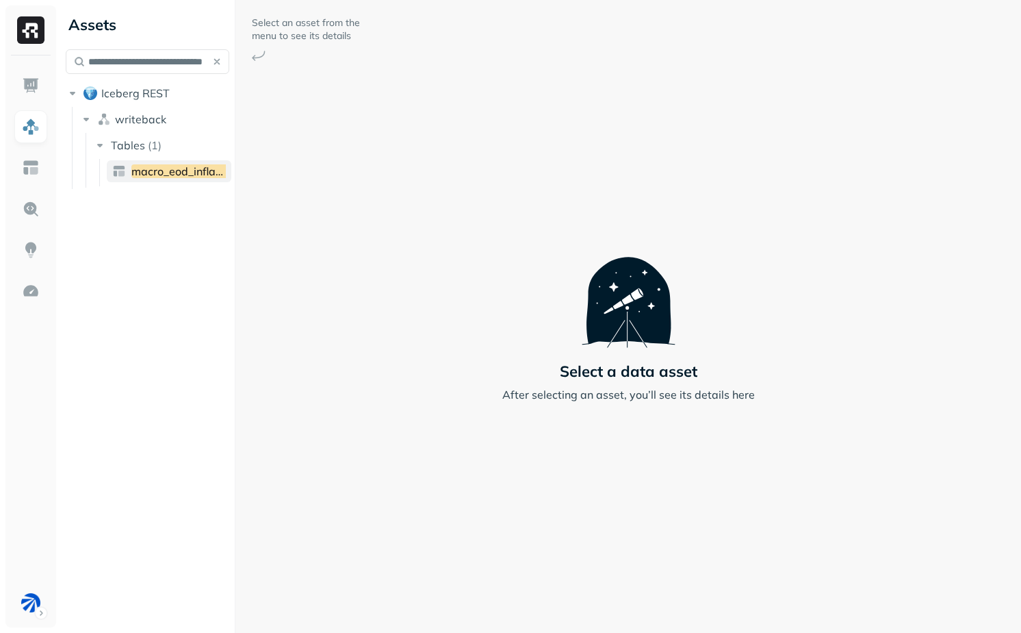
click at [168, 164] on span "macro_eod_inflation_curve_configs" at bounding box center [220, 171] width 179 height 14
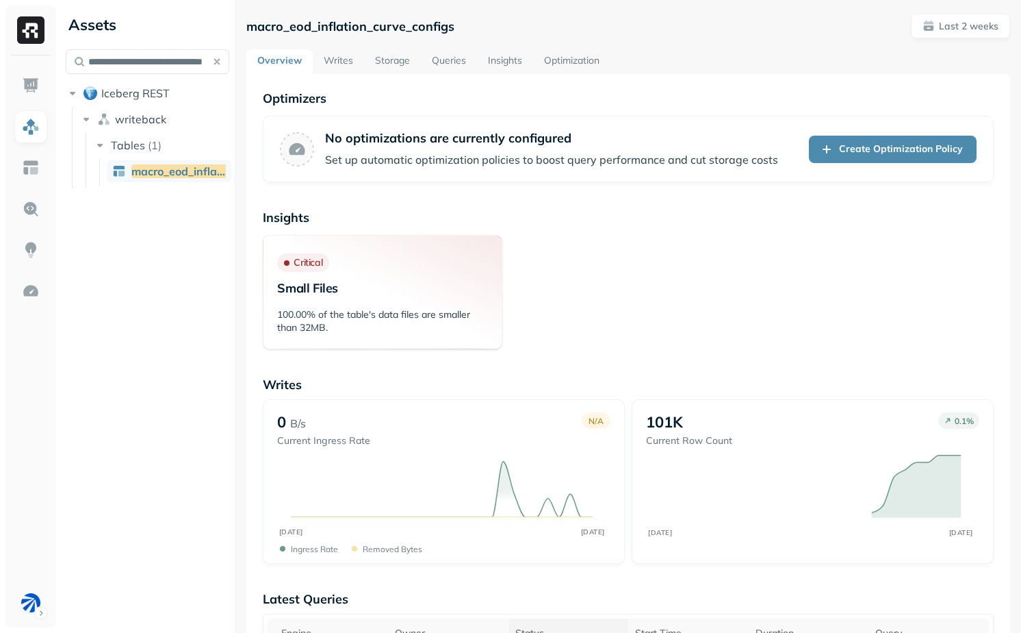
scroll to position [12, 0]
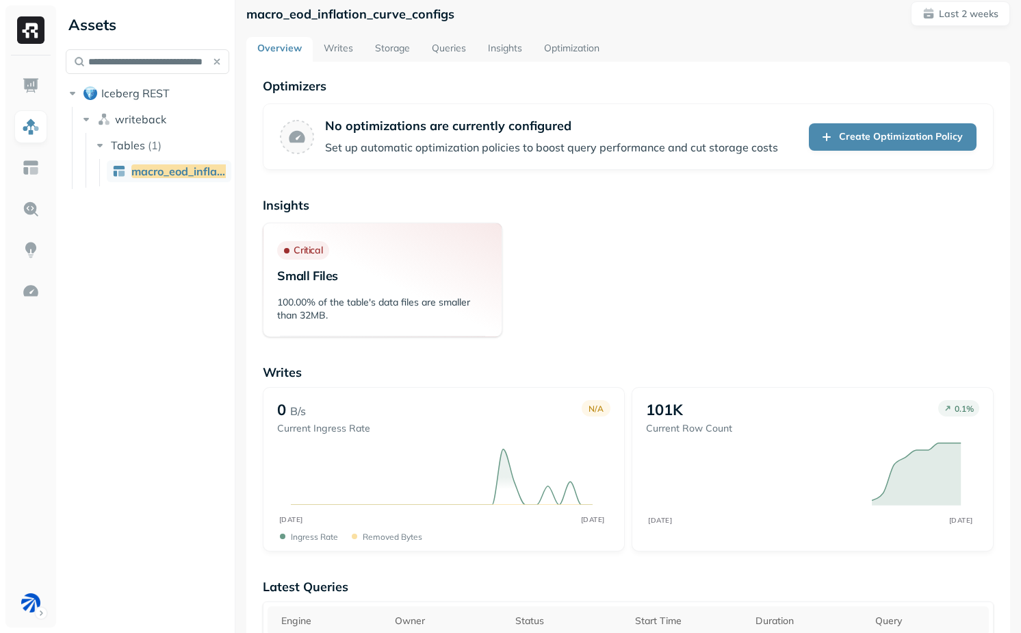
click at [337, 46] on link "Writes" at bounding box center [338, 49] width 51 height 25
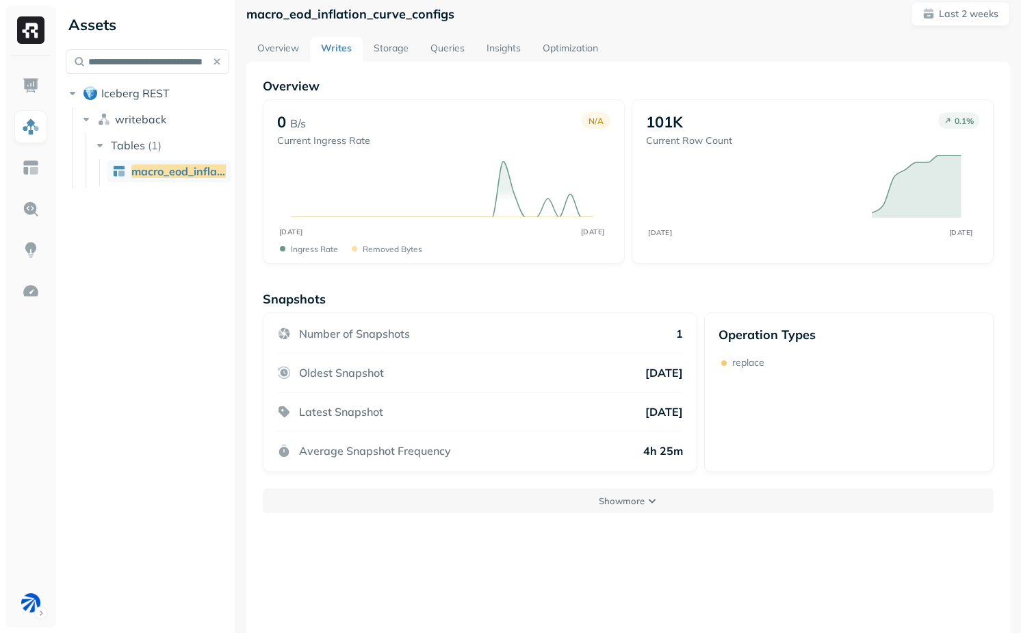
click at [394, 62] on div "Overview 0 B/s Current Ingress Rate N/A AUG 25 SEP 07 Ingress Rate Removed byte…" at bounding box center [628, 378] width 764 height 633
click at [394, 54] on link "Storage" at bounding box center [391, 49] width 57 height 25
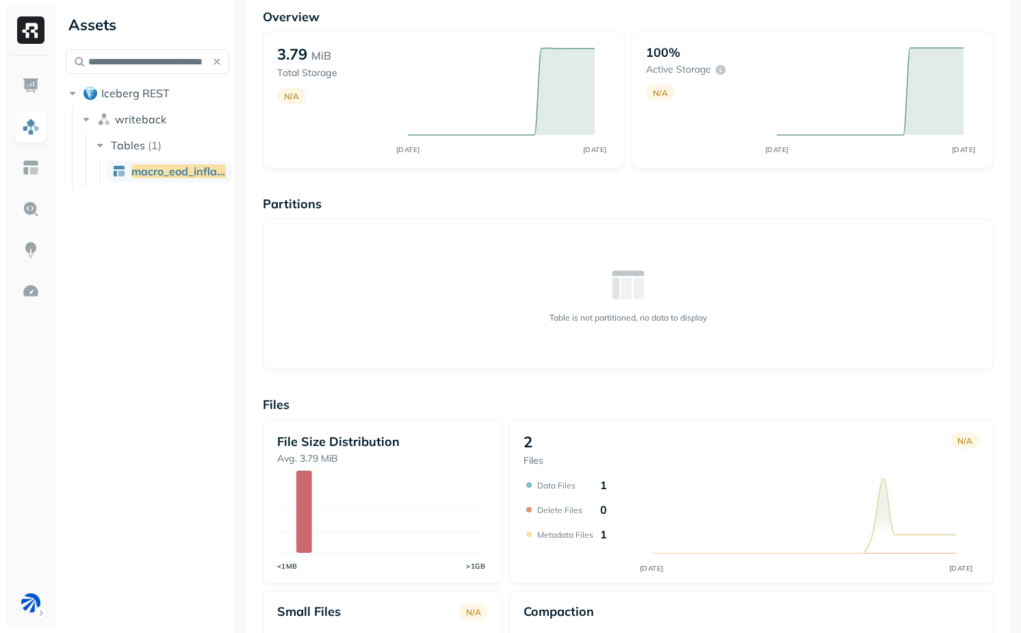
scroll to position [89, 0]
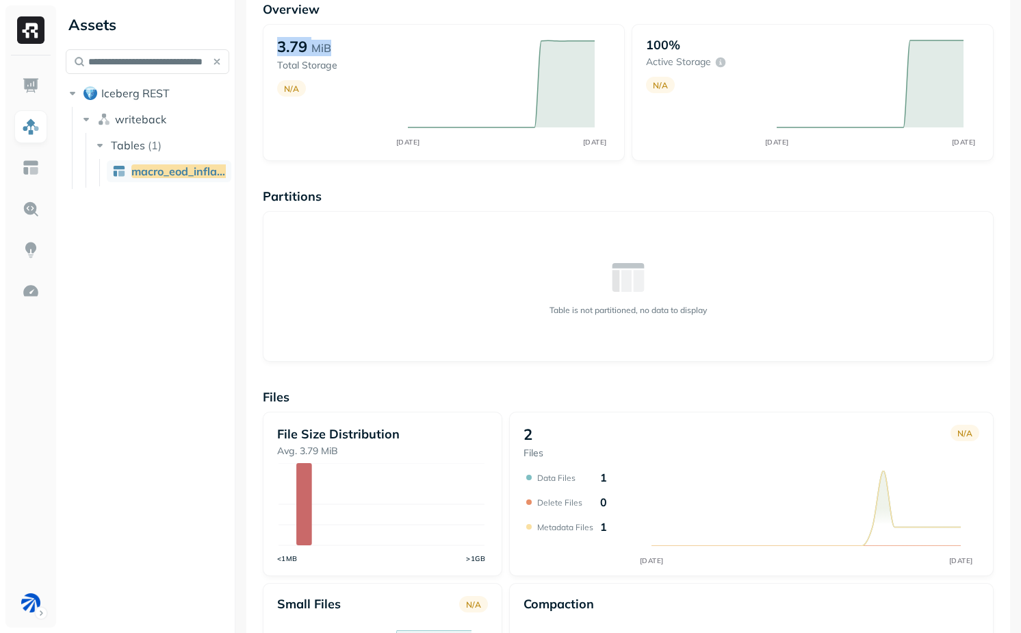
drag, startPoint x: 279, startPoint y: 50, endPoint x: 392, endPoint y: 49, distance: 112.3
click at [390, 50] on div "3.79 MiB" at bounding box center [335, 46] width 116 height 19
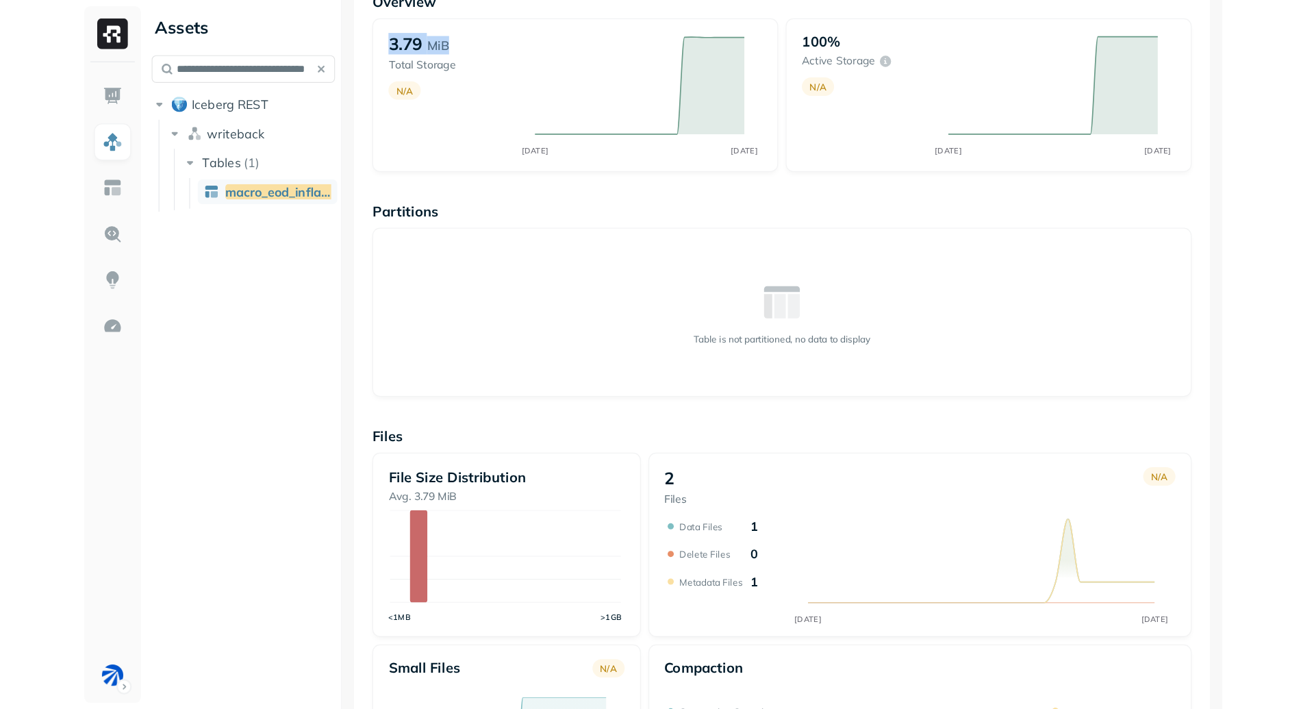
scroll to position [0, 0]
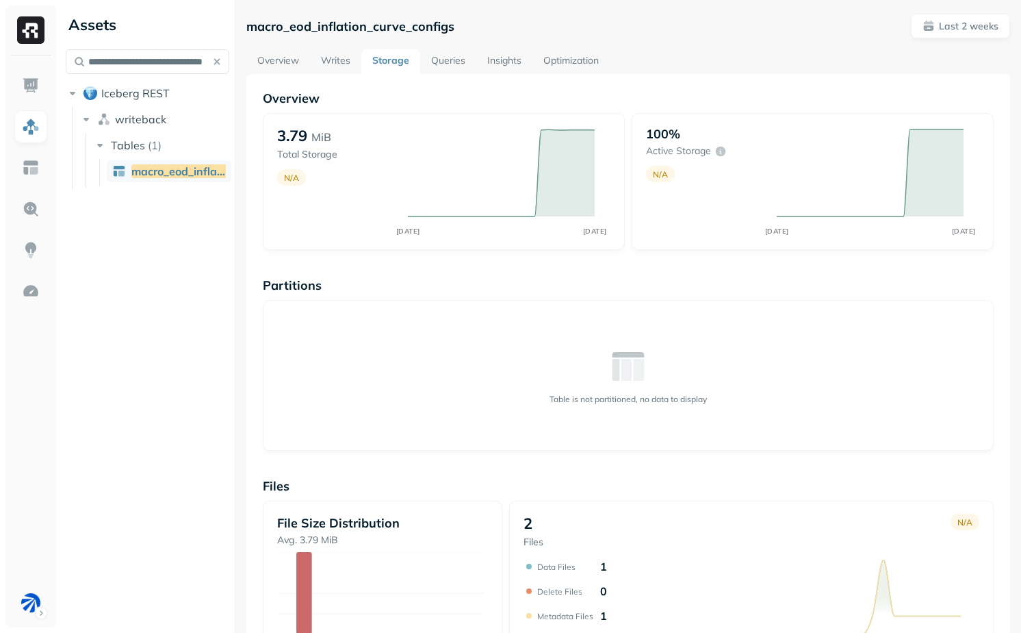
click at [396, 246] on div "3.79 MiB Total Storage N/A AUG 24 SEP 07" at bounding box center [444, 181] width 362 height 137
click at [29, 216] on img at bounding box center [31, 209] width 18 height 18
